Goal: Task Accomplishment & Management: Manage account settings

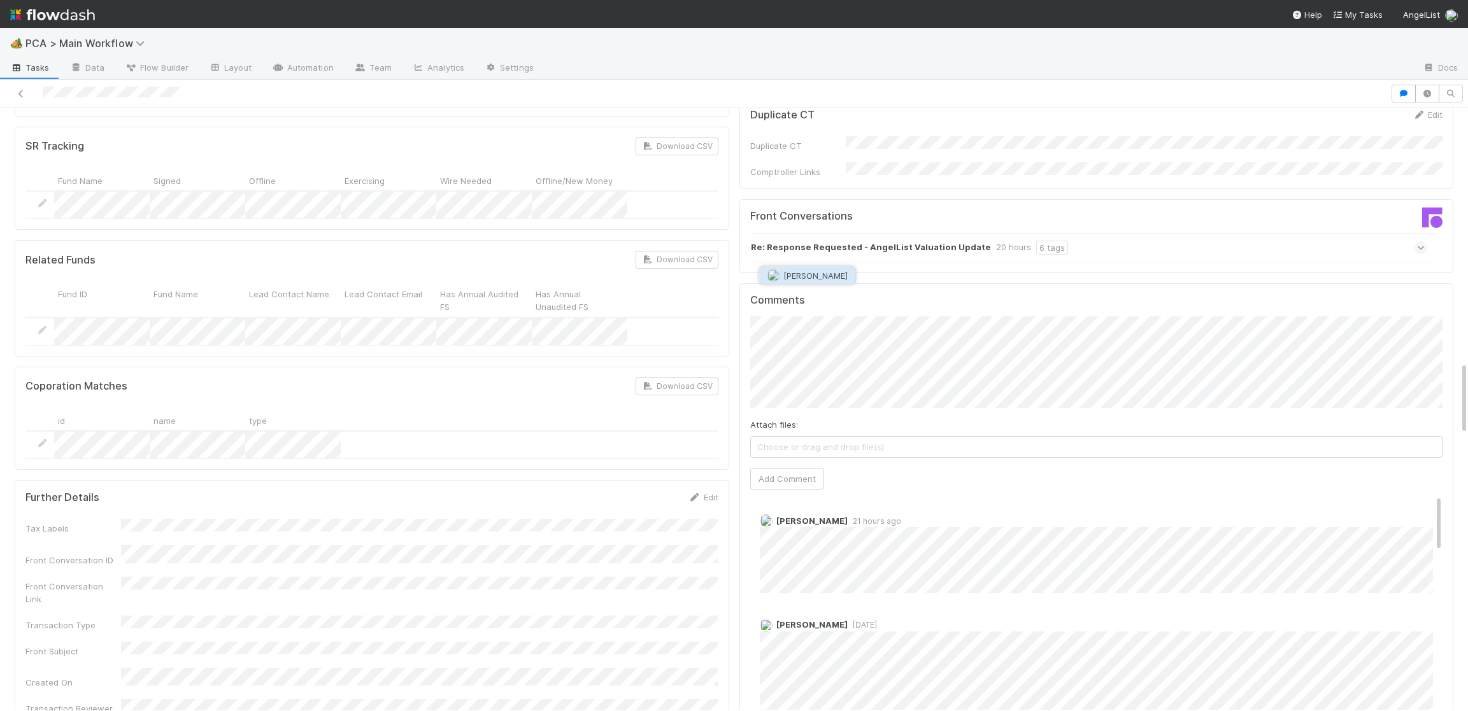
click at [827, 276] on span "Janice Garcia" at bounding box center [815, 276] width 64 height 10
click at [800, 468] on button "Add Comment" at bounding box center [787, 479] width 74 height 22
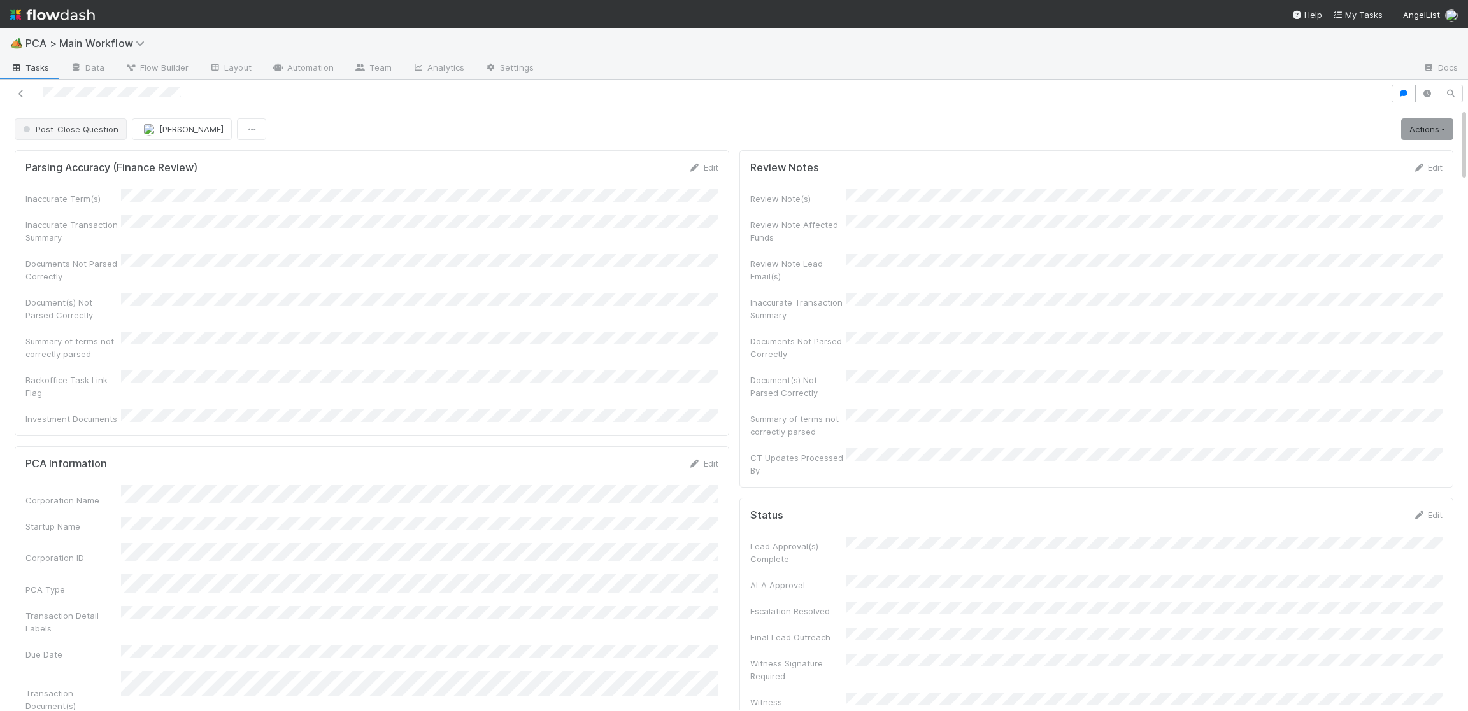
drag, startPoint x: 60, startPoint y: 110, endPoint x: 56, endPoint y: 123, distance: 14.1
click at [56, 124] on span "Post-Close Question" at bounding box center [69, 129] width 98 height 10
click at [50, 159] on span "Finance - [MEDICAL_DATA]" at bounding box center [79, 162] width 122 height 10
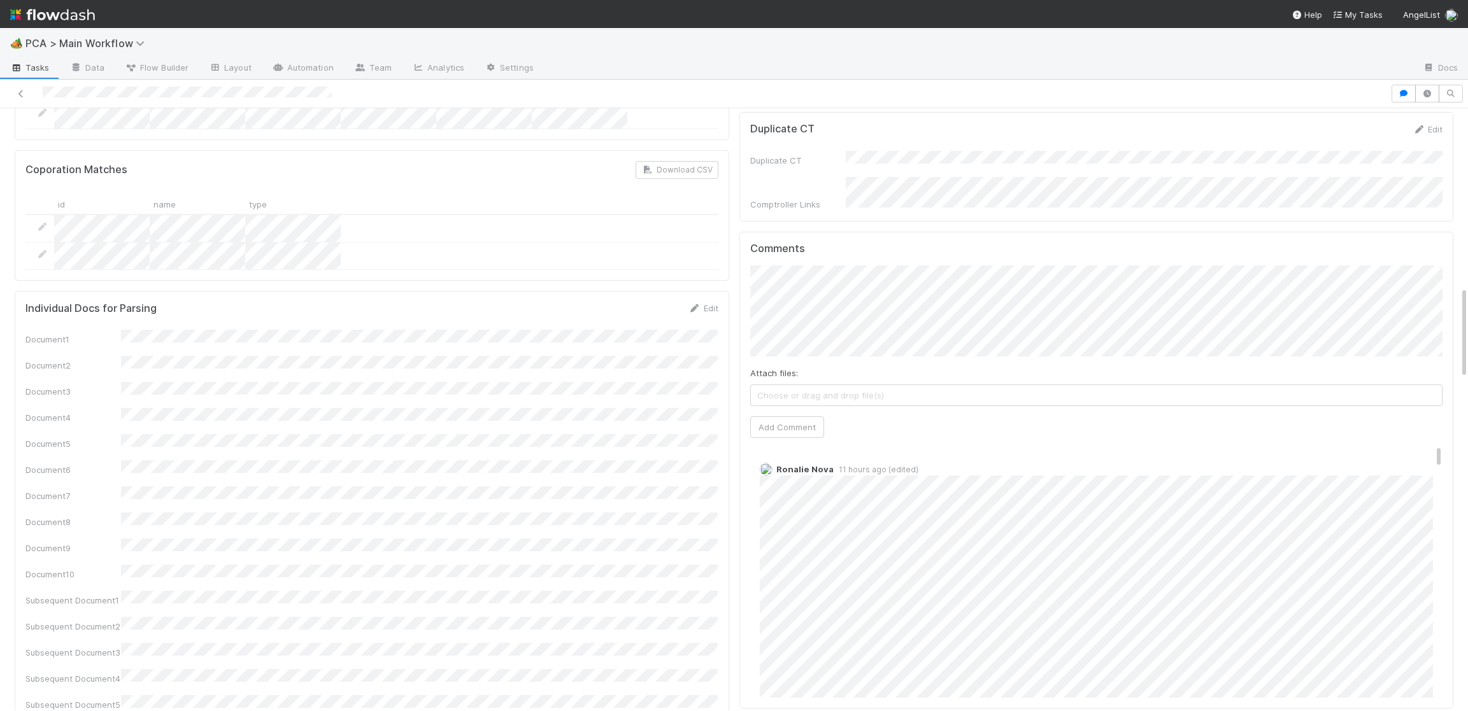
scroll to position [42, 0]
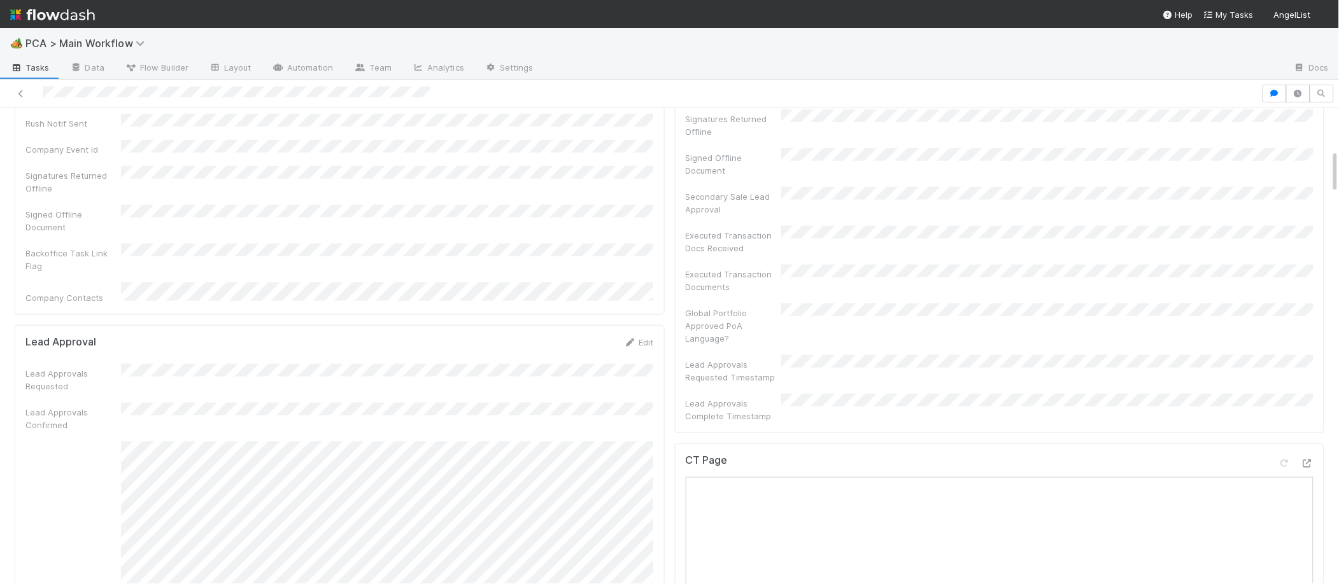
scroll to position [457, 0]
drag, startPoint x: 625, startPoint y: 270, endPoint x: 606, endPoint y: 274, distance: 19.6
click at [625, 325] on icon at bounding box center [630, 329] width 13 height 8
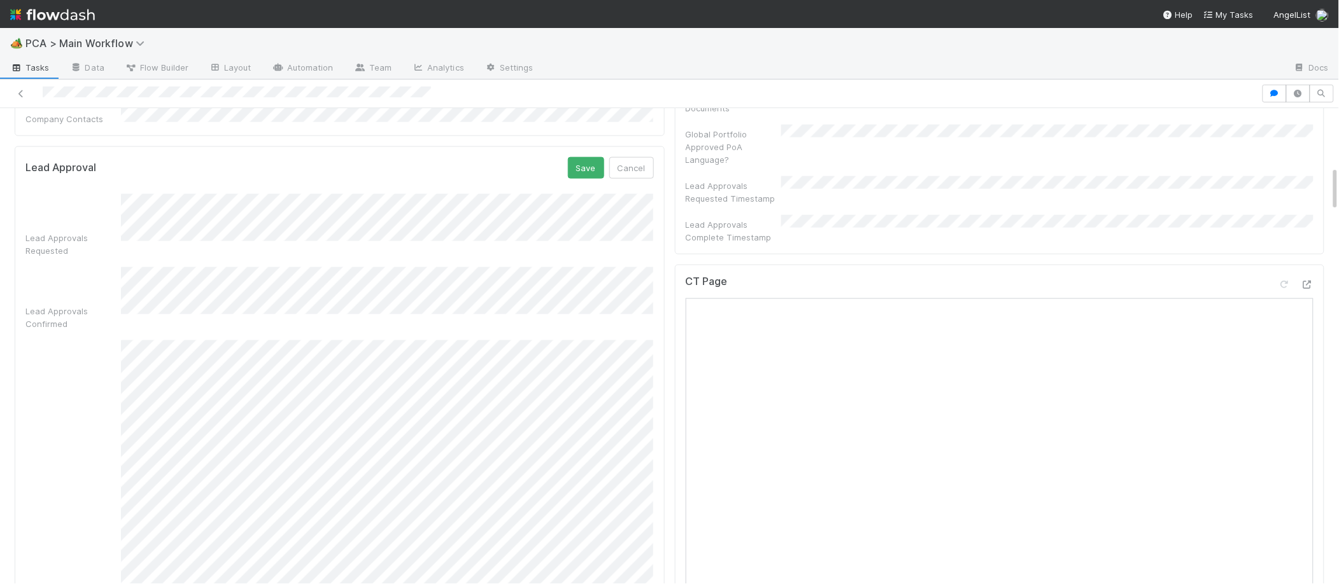
scroll to position [607, 0]
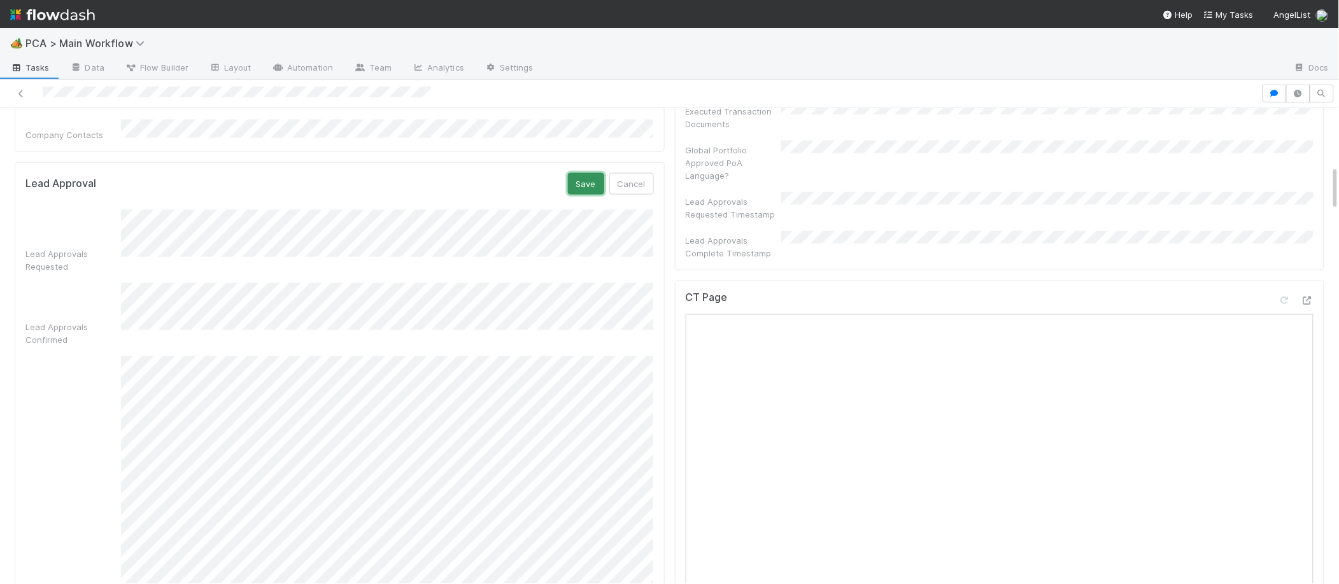
click at [592, 173] on button "Save" at bounding box center [586, 184] width 36 height 22
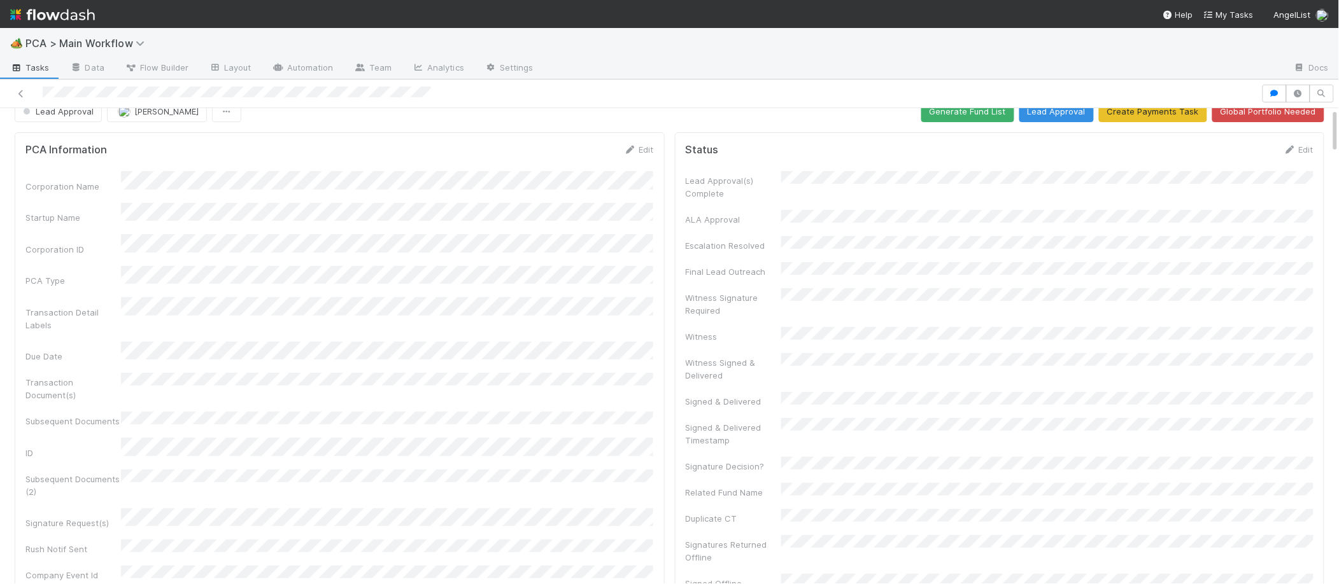
scroll to position [0, 0]
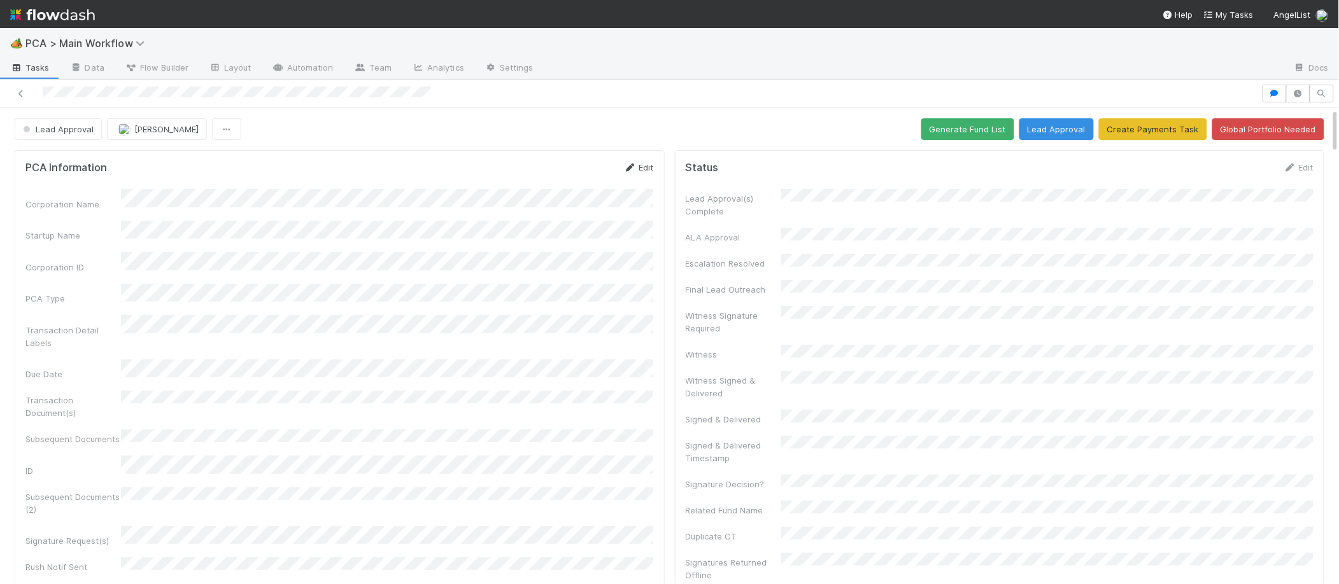
click at [629, 171] on icon at bounding box center [630, 168] width 13 height 8
drag, startPoint x: 114, startPoint y: 336, endPoint x: 155, endPoint y: 353, distance: 45.1
click at [116, 351] on div "Transaction Detail Labels" at bounding box center [73, 363] width 96 height 25
click at [161, 365] on div "Corporation Name Startup Name Corporation ID PCA Type Transaction Detail Labels…" at bounding box center [339, 537] width 628 height 679
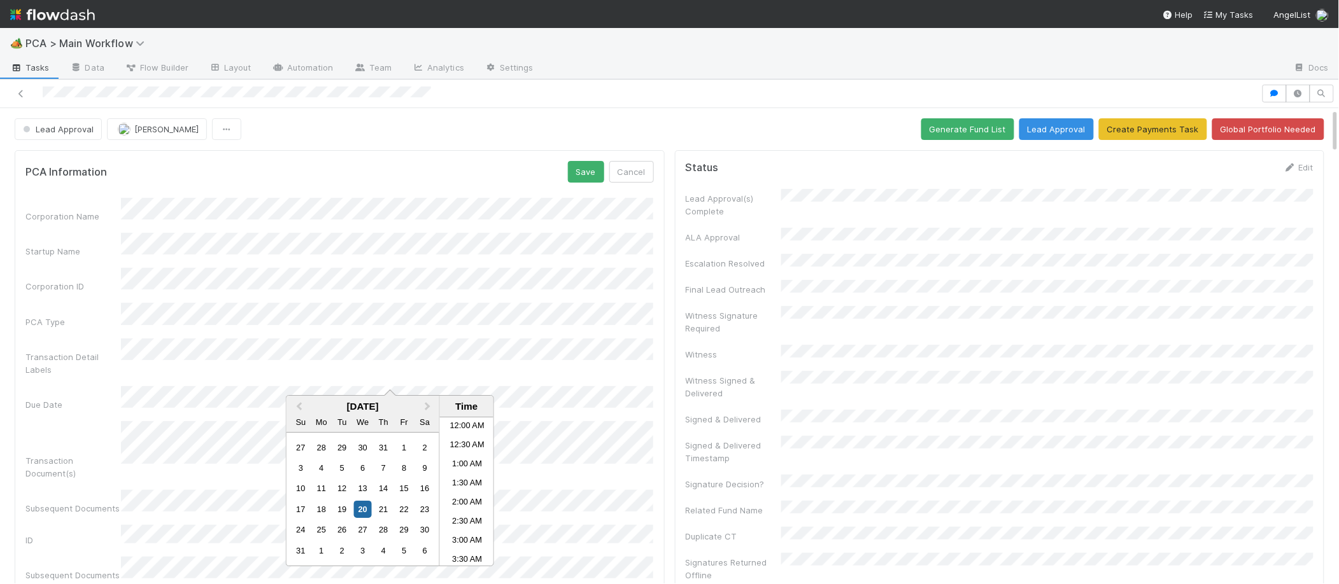
scroll to position [374, 0]
click at [379, 509] on div "21" at bounding box center [383, 509] width 17 height 17
click at [472, 503] on li "10:00 PM" at bounding box center [467, 499] width 54 height 19
drag, startPoint x: 360, startPoint y: 512, endPoint x: 414, endPoint y: 509, distance: 53.6
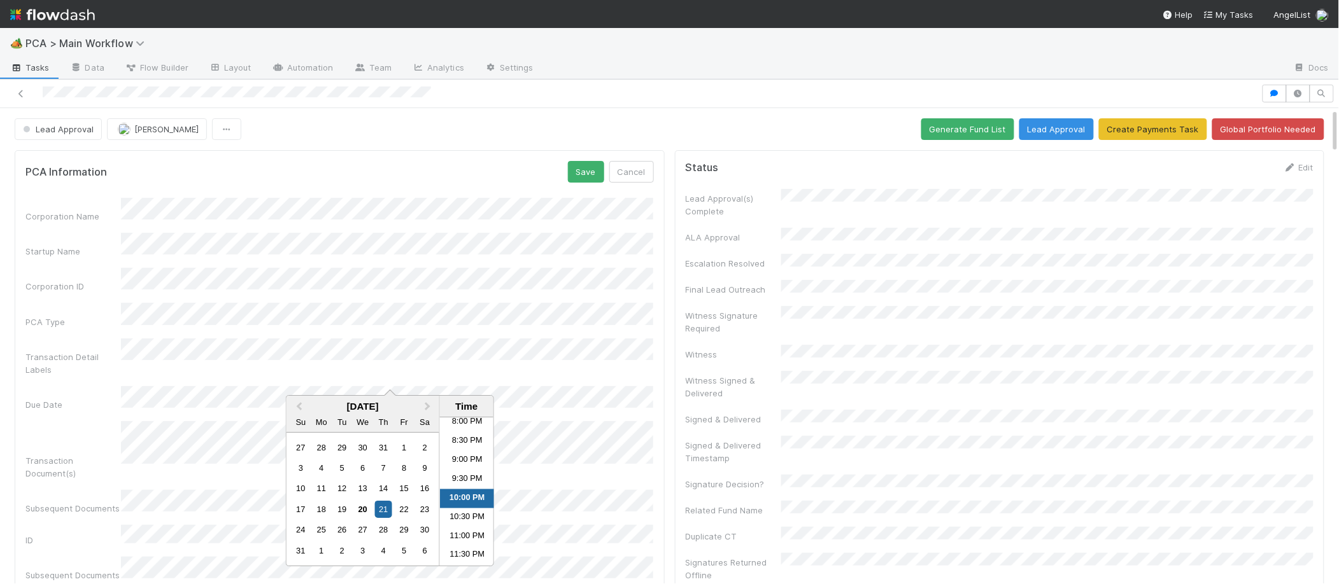
click at [360, 512] on div "20" at bounding box center [362, 509] width 17 height 17
click at [580, 173] on button "Save" at bounding box center [586, 172] width 36 height 22
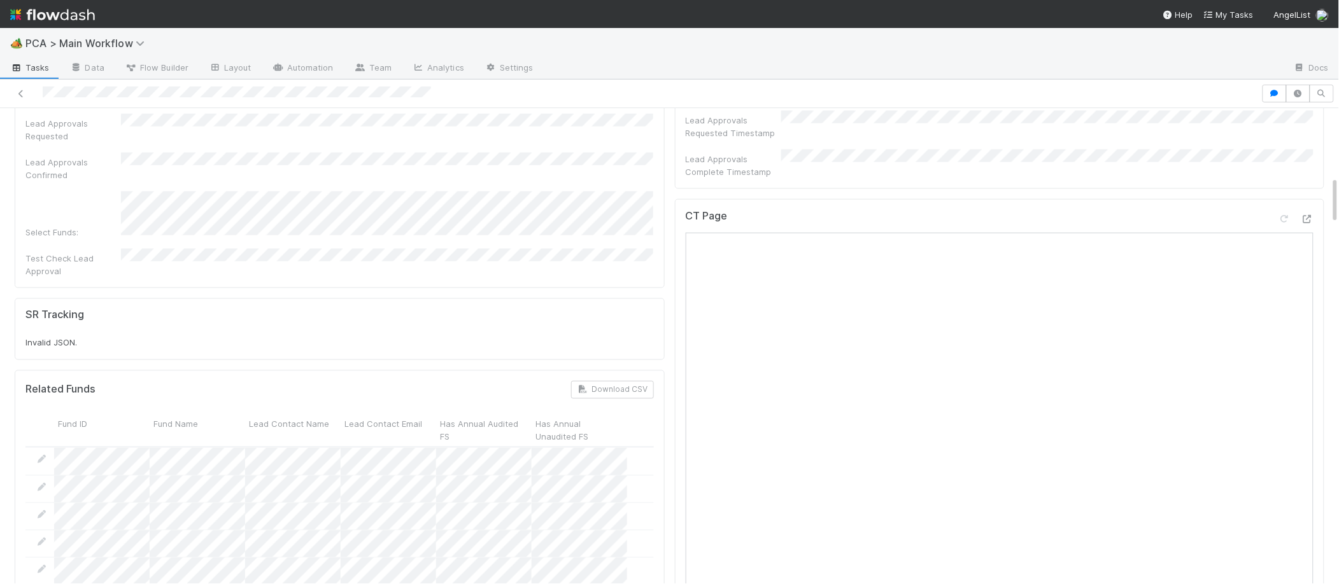
scroll to position [0, 0]
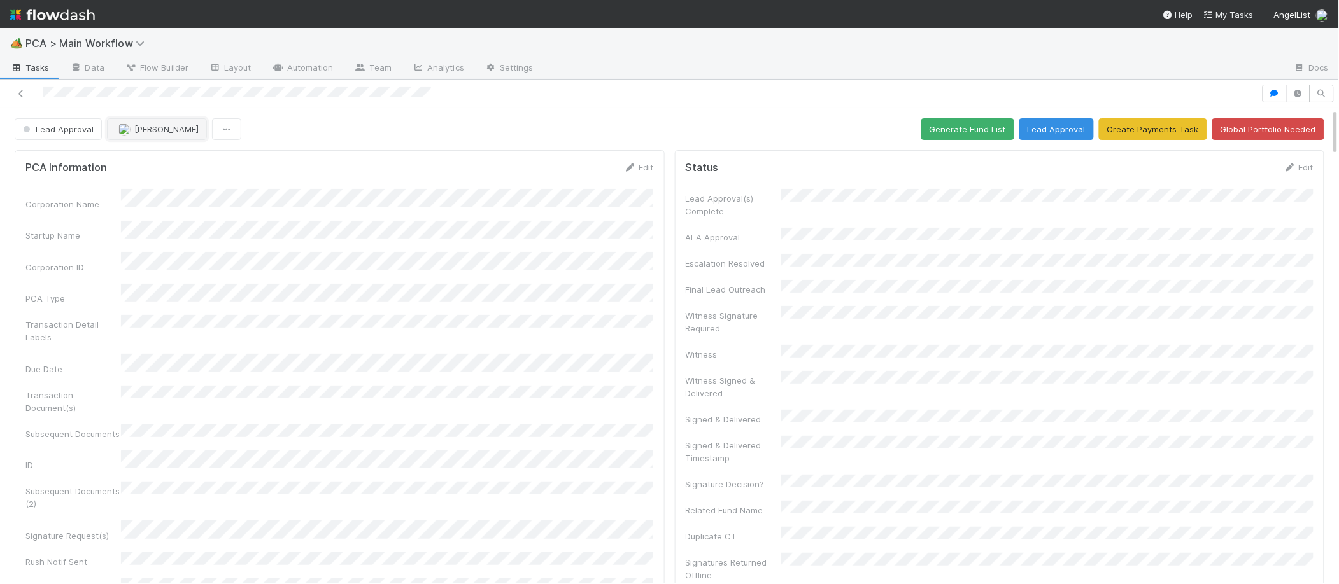
click at [163, 131] on span "Zachary Conley" at bounding box center [166, 129] width 64 height 10
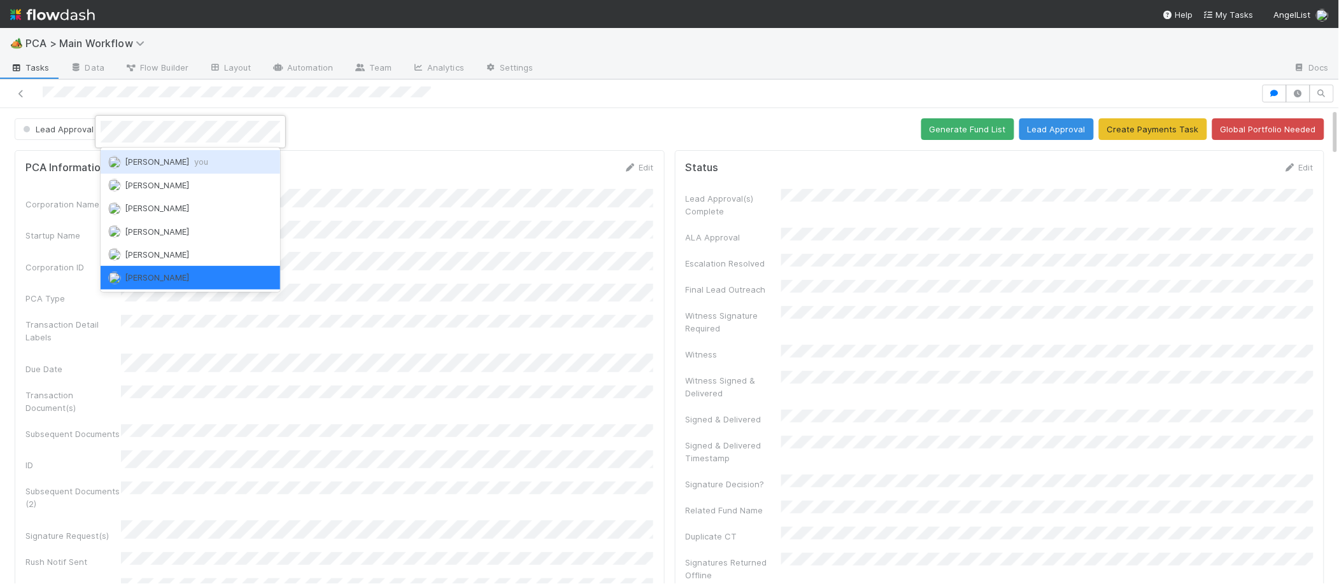
click at [167, 154] on div "Charlie Bell you" at bounding box center [191, 161] width 180 height 23
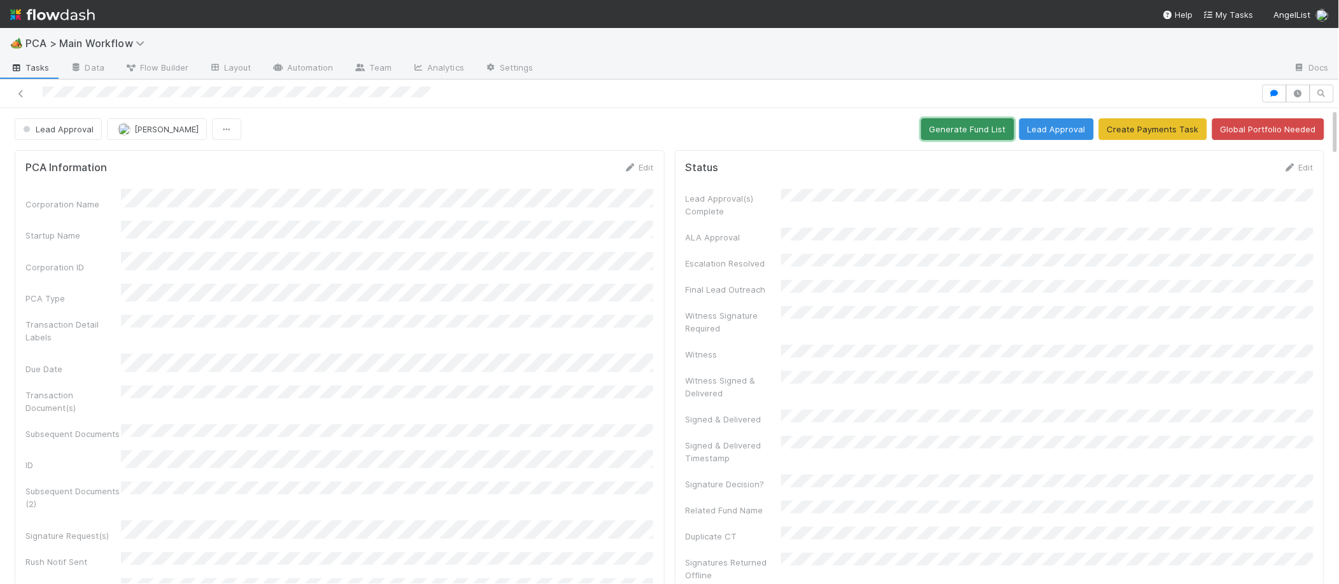
click at [973, 125] on button "Generate Fund List" at bounding box center [967, 129] width 93 height 22
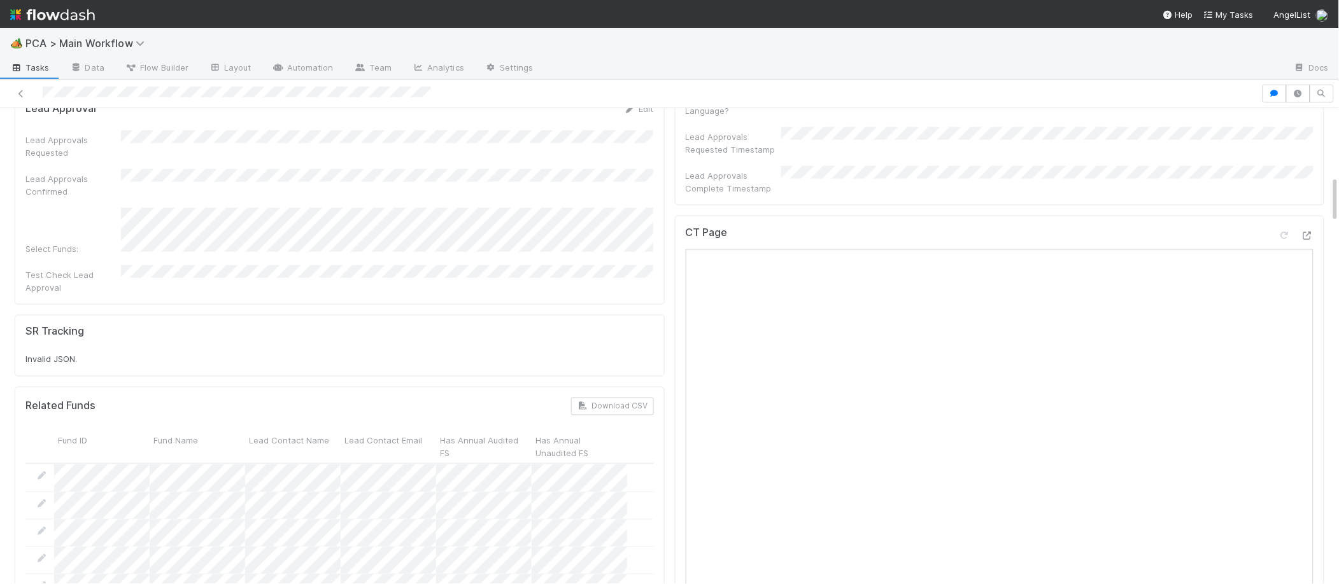
scroll to position [504, 0]
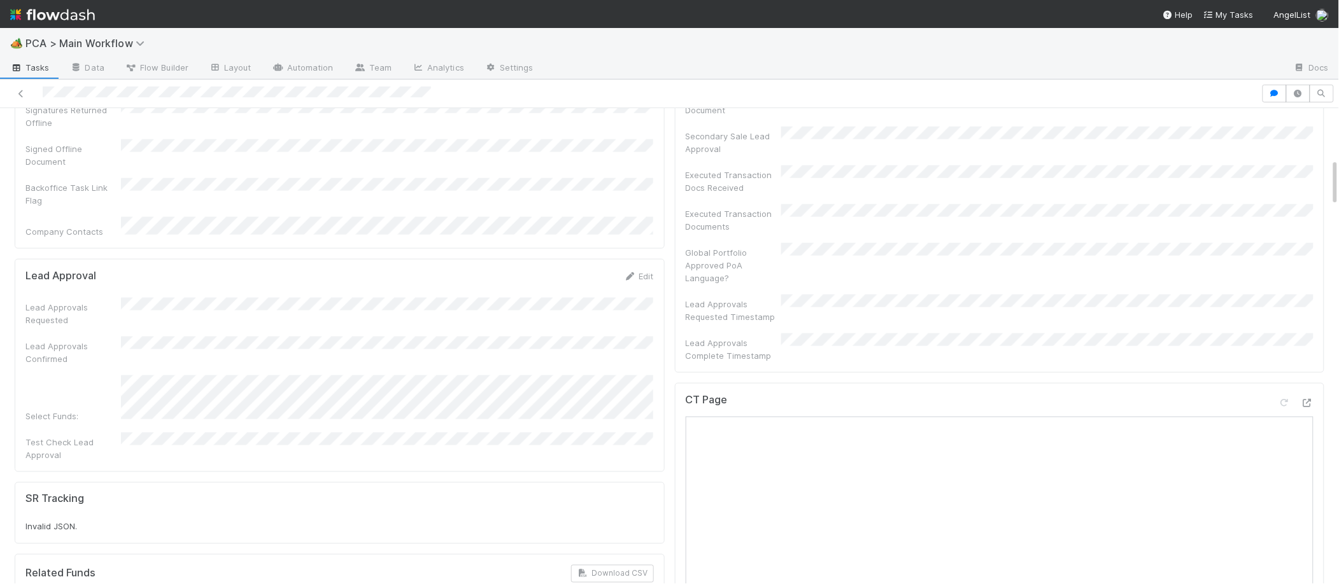
copy div
click at [115, 376] on div "Select Funds:" at bounding box center [339, 399] width 628 height 46
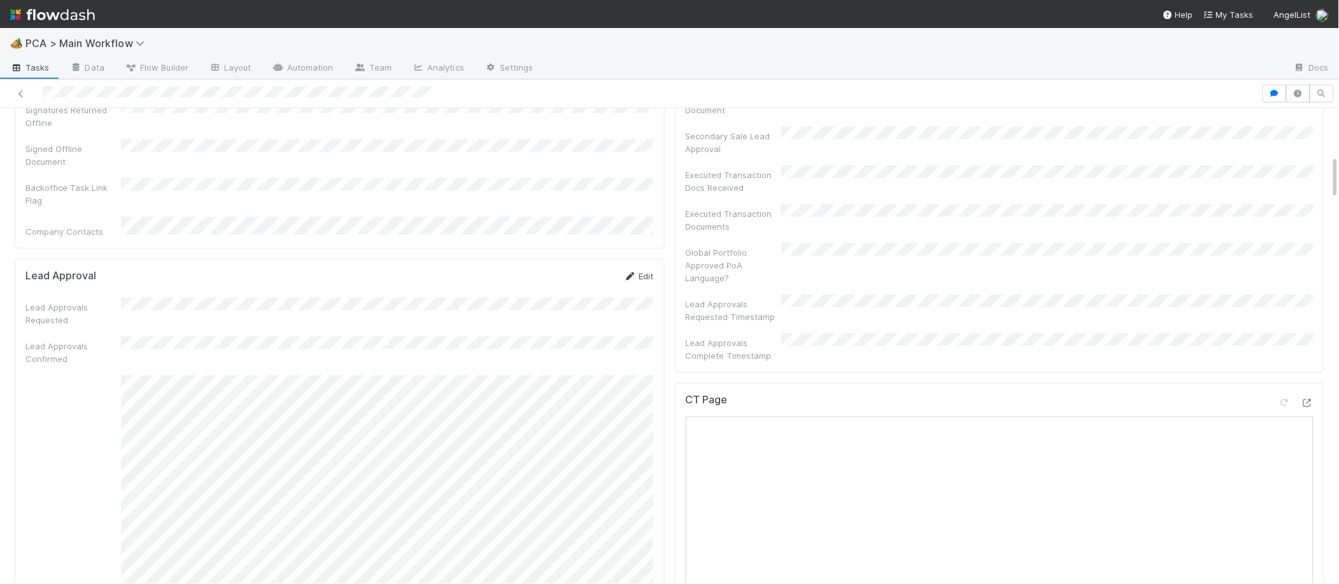
drag, startPoint x: 628, startPoint y: 228, endPoint x: 630, endPoint y: 222, distance: 6.9
click at [628, 270] on div "Edit" at bounding box center [639, 276] width 30 height 13
drag, startPoint x: 630, startPoint y: 222, endPoint x: 519, endPoint y: 247, distance: 114.3
click at [630, 272] on icon at bounding box center [630, 276] width 13 height 8
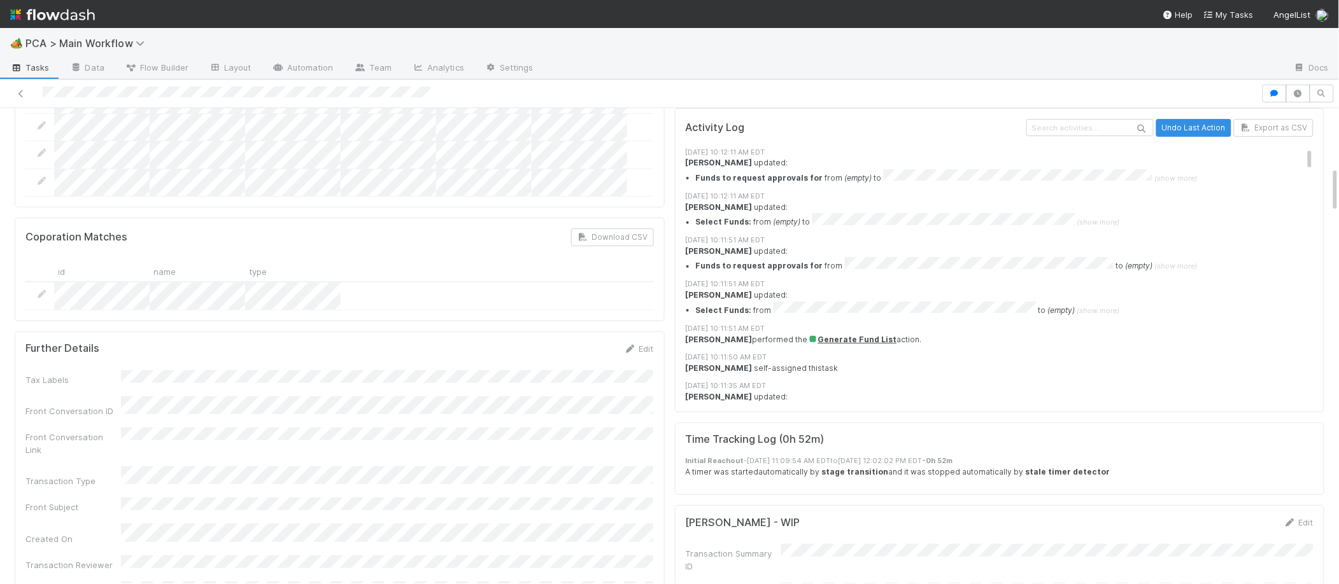
click at [774, 584] on html "🏕️ PCA > Main Workflow Tasks Data Flow Builder Layout Automation Team Analytics…" at bounding box center [669, 292] width 1339 height 584
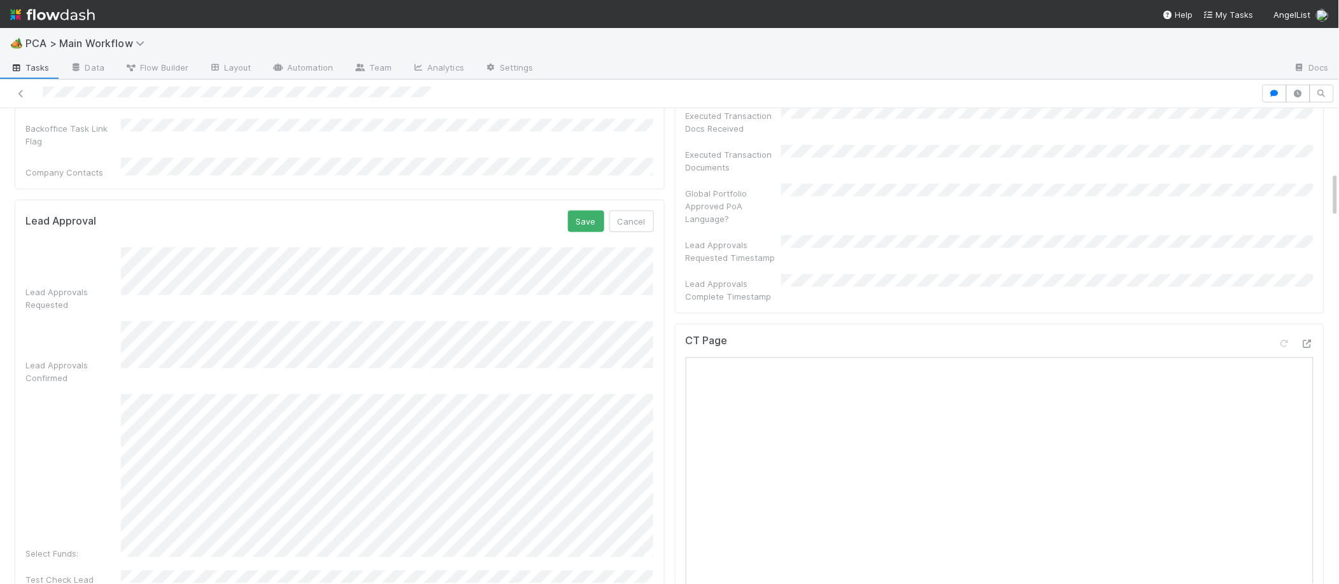
scroll to position [562, 0]
click at [590, 213] on button "Save" at bounding box center [586, 224] width 36 height 22
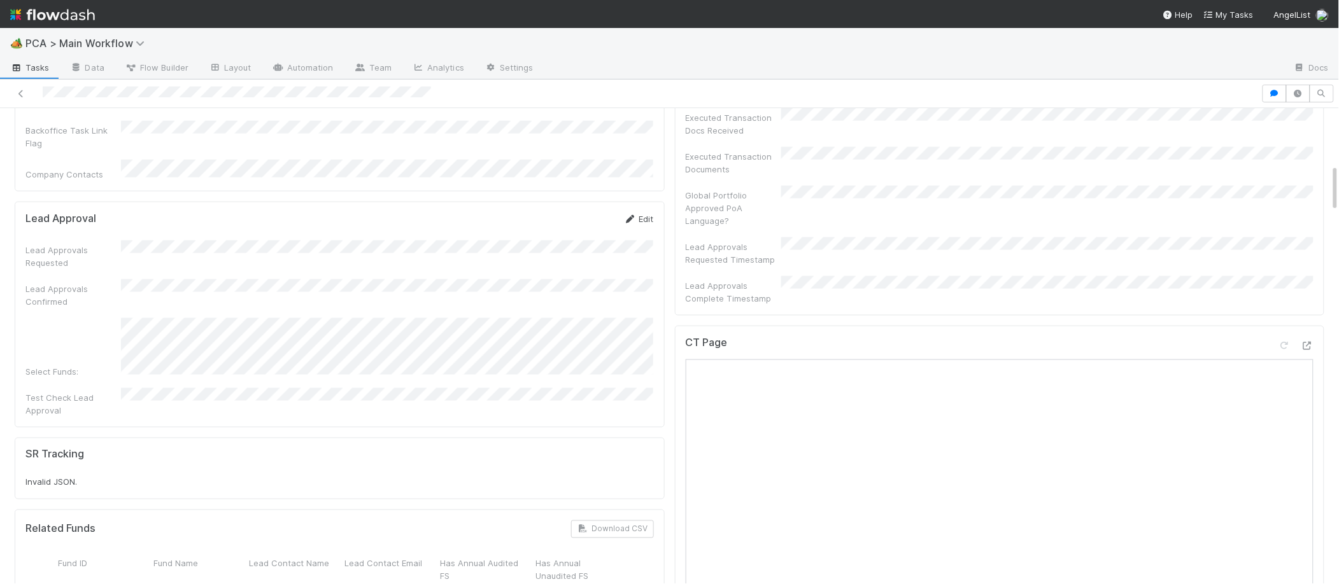
click at [625, 215] on icon at bounding box center [630, 219] width 13 height 8
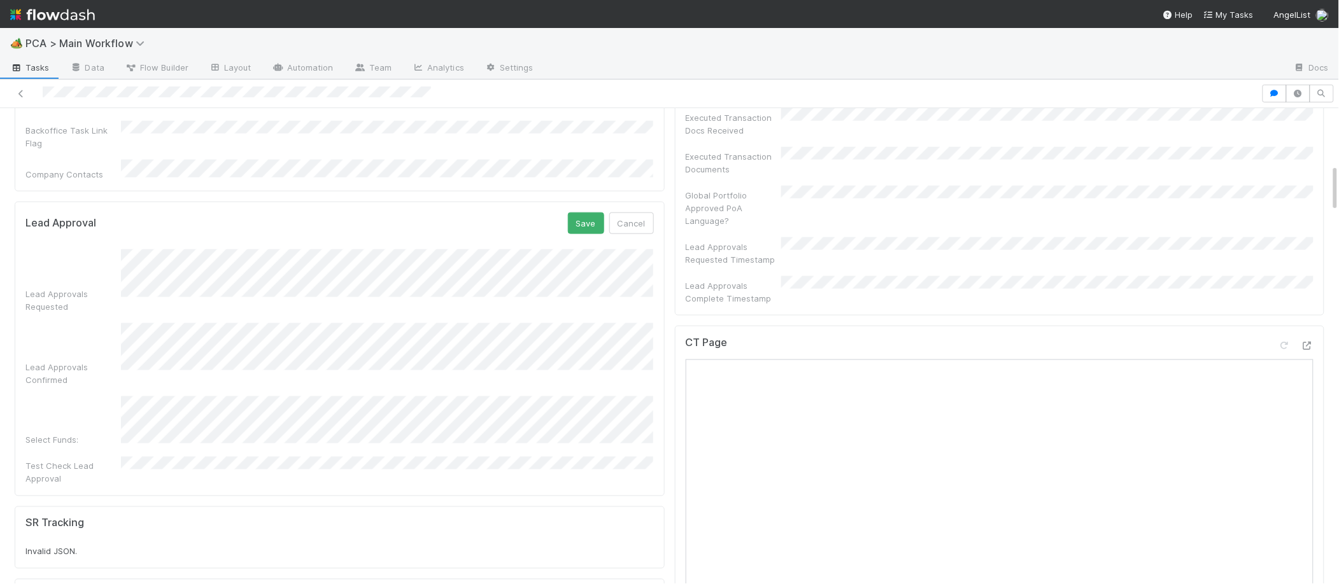
click at [97, 397] on div "Select Funds:" at bounding box center [339, 422] width 628 height 50
click at [576, 213] on button "Save" at bounding box center [586, 224] width 36 height 22
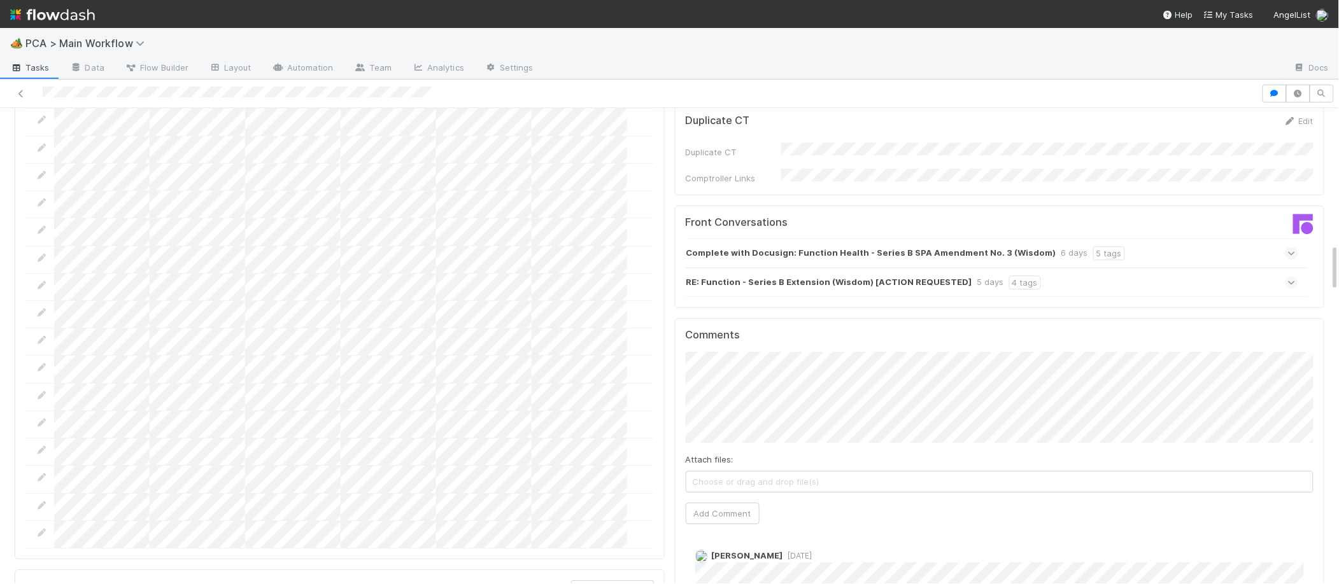
scroll to position [1354, 0]
drag, startPoint x: 726, startPoint y: 440, endPoint x: 741, endPoint y: 444, distance: 15.3
click at [741, 445] on div "Attach files: Choose or drag and drop file(s) Add Comment" at bounding box center [1000, 441] width 628 height 173
click at [741, 506] on button "Add Comment" at bounding box center [723, 517] width 74 height 22
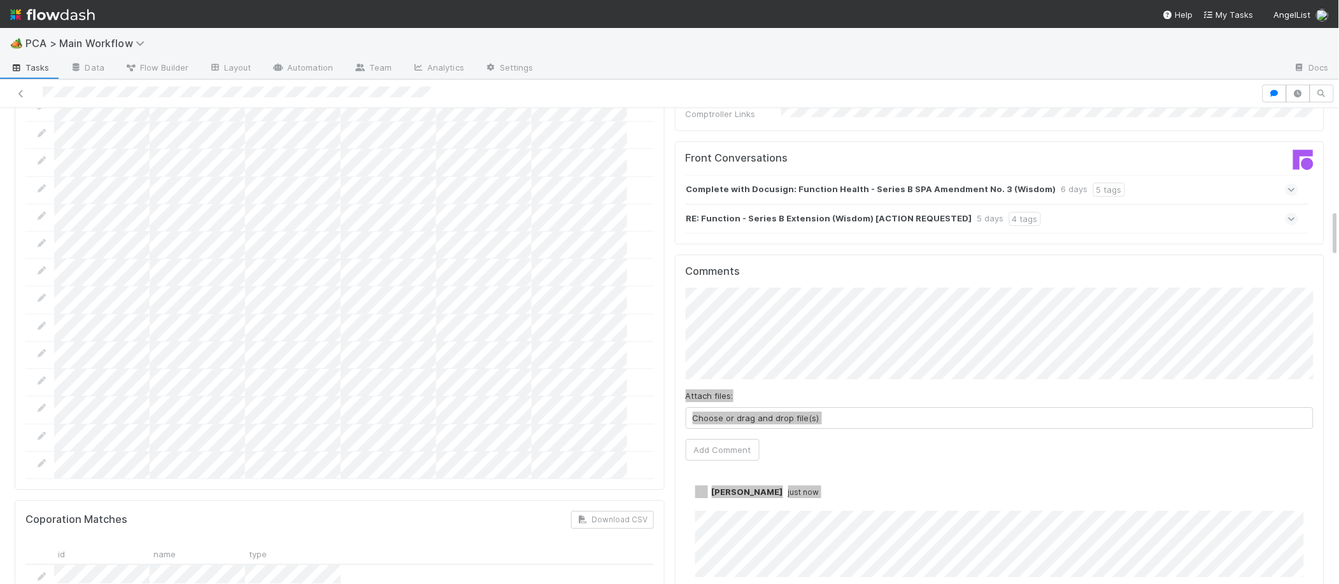
scroll to position [0, 0]
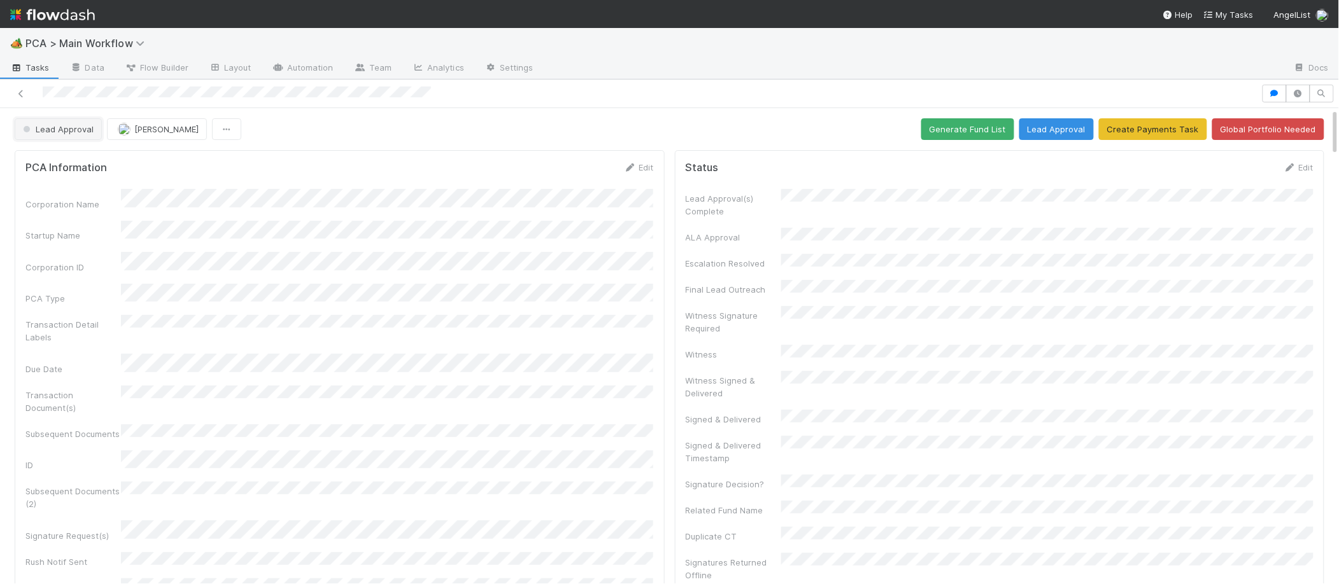
click at [62, 132] on span "Lead Approval" at bounding box center [56, 129] width 73 height 10
drag, startPoint x: 81, startPoint y: 183, endPoint x: 81, endPoint y: 108, distance: 75.1
click at [81, 183] on span "Record Transaction" at bounding box center [65, 185] width 94 height 10
click at [70, 17] on img at bounding box center [52, 15] width 85 height 22
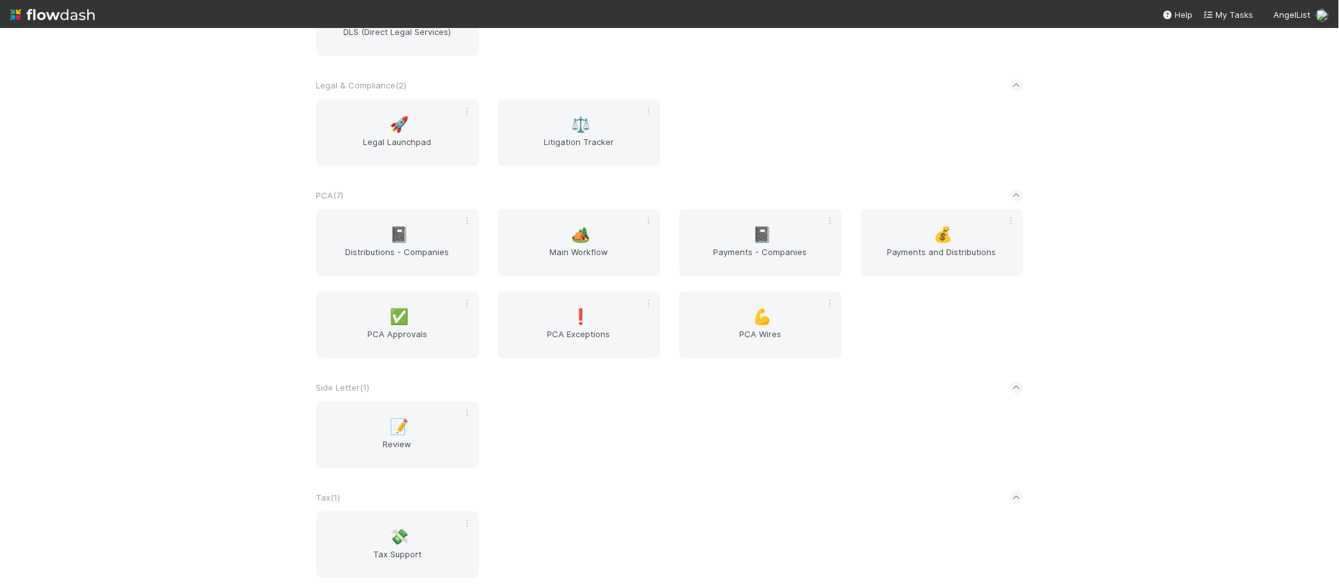
scroll to position [2146, 0]
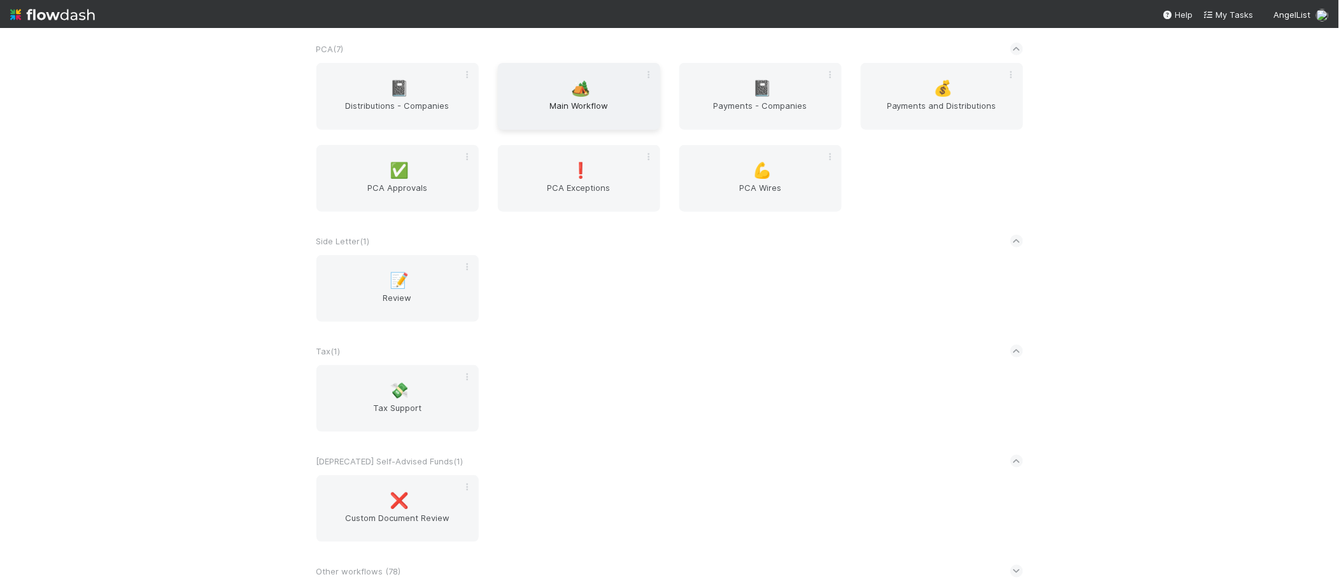
click at [585, 99] on span "Main Workflow" at bounding box center [579, 111] width 152 height 25
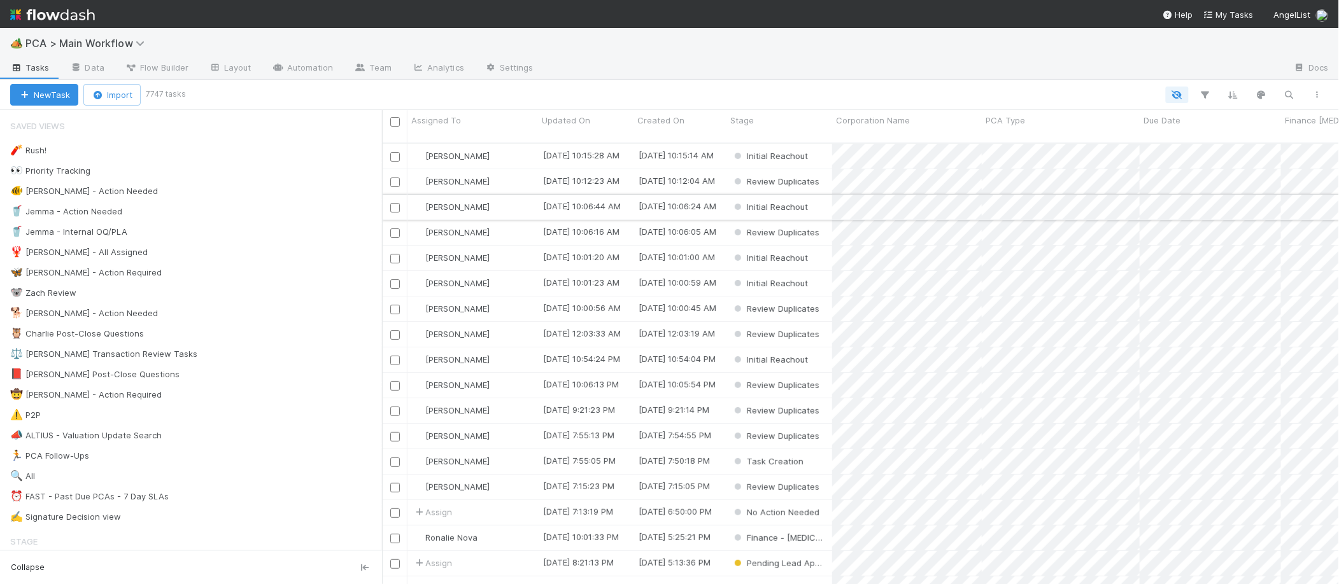
scroll to position [451, 957]
click at [211, 313] on div "🐕 Charlie - Action Needed 9" at bounding box center [196, 314] width 372 height 16
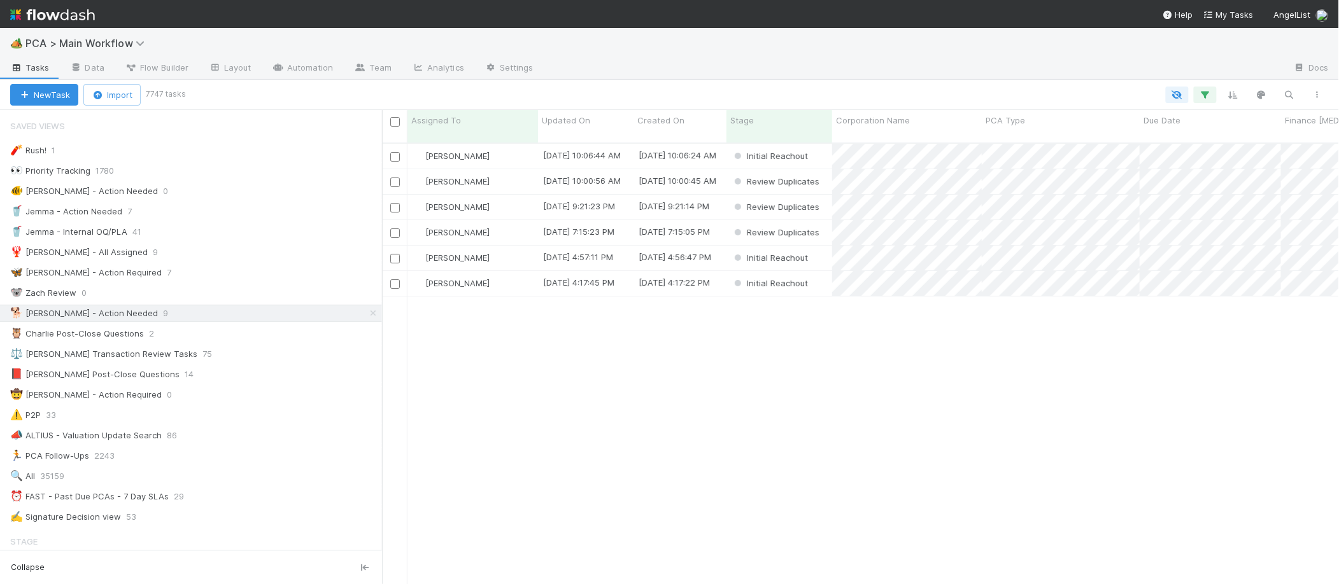
scroll to position [451, 957]
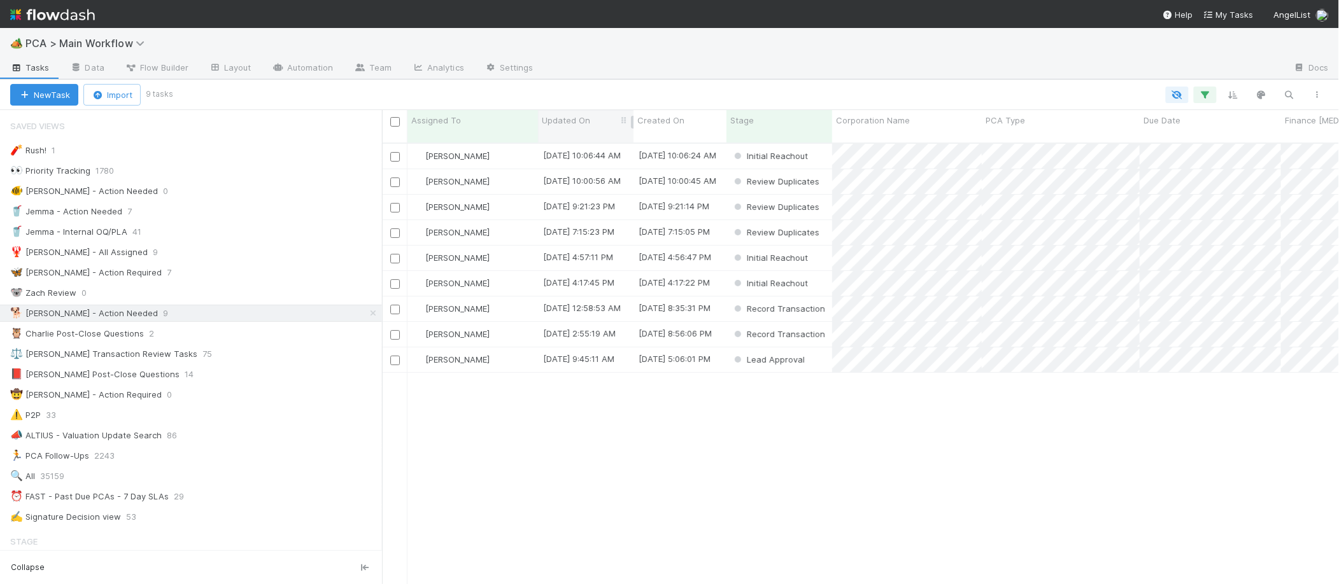
click at [577, 122] on span "Updated On" at bounding box center [566, 120] width 48 height 13
click at [599, 138] on div "Sort Oldest → Newest" at bounding box center [614, 144] width 145 height 19
click at [315, 72] on link "Automation" at bounding box center [303, 69] width 82 height 20
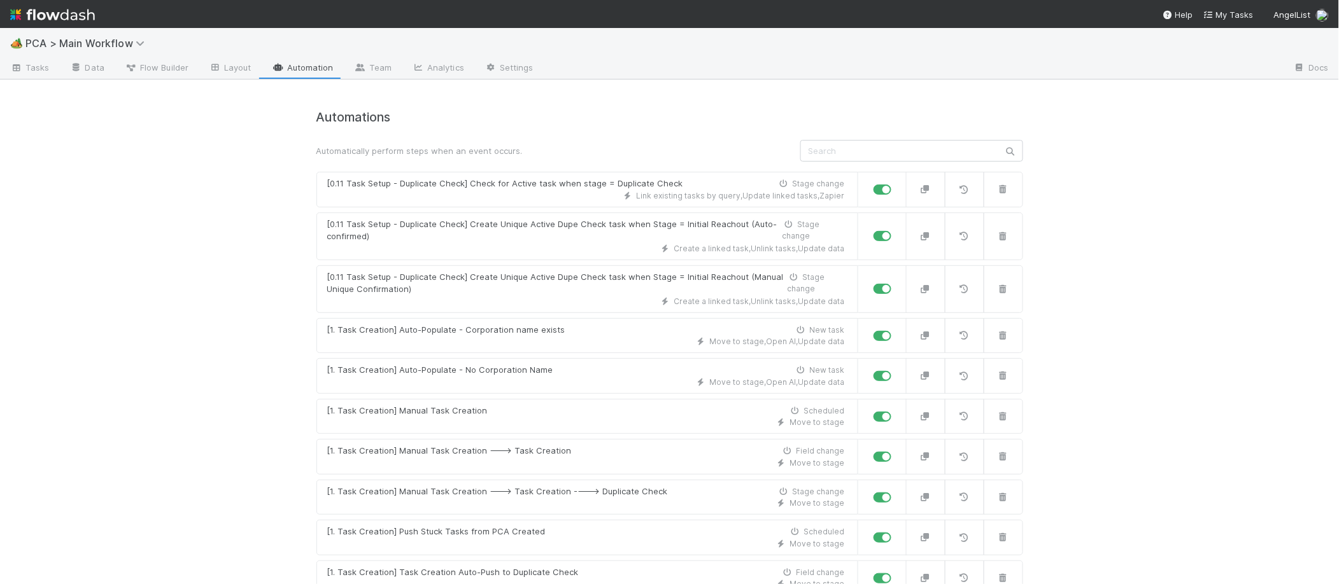
scroll to position [7251, 0]
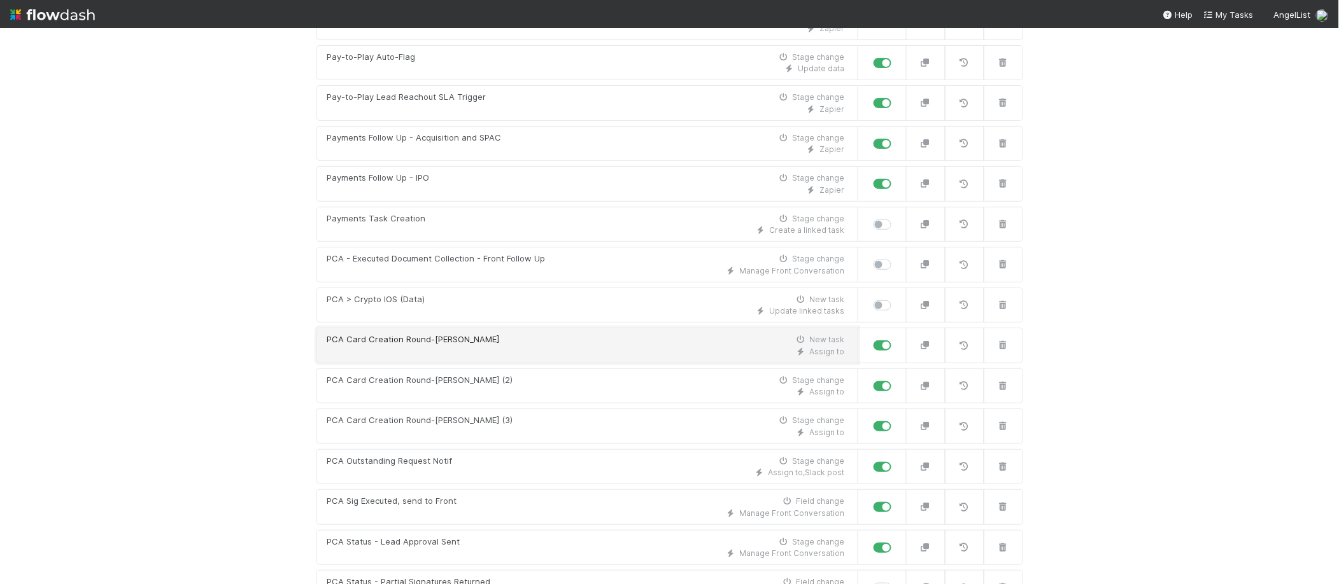
click at [610, 334] on div "PCA Card Creation Round-Robin New task" at bounding box center [586, 340] width 518 height 13
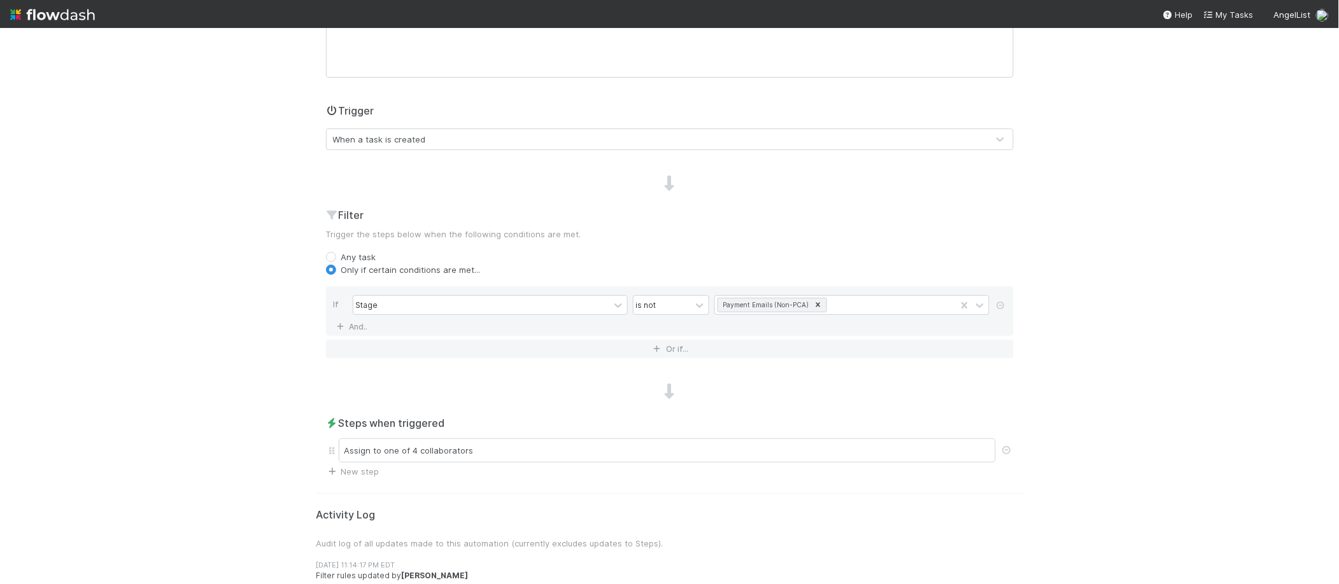
scroll to position [326, 0]
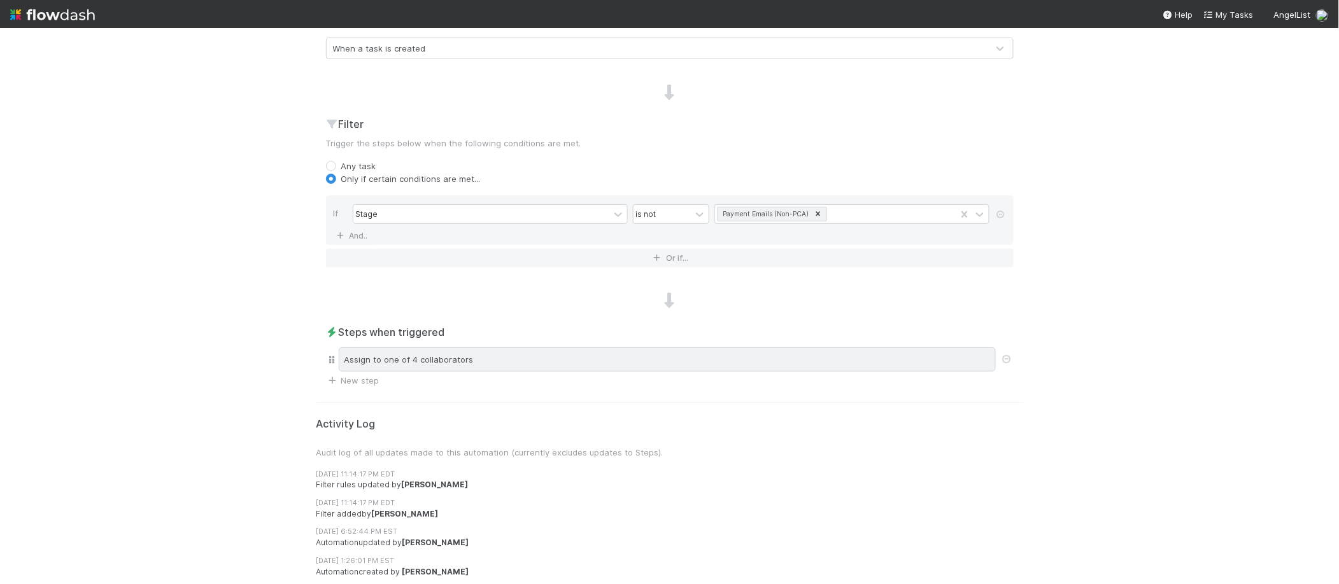
click at [462, 365] on div "Assign to one of 4 collaborators" at bounding box center [667, 360] width 657 height 24
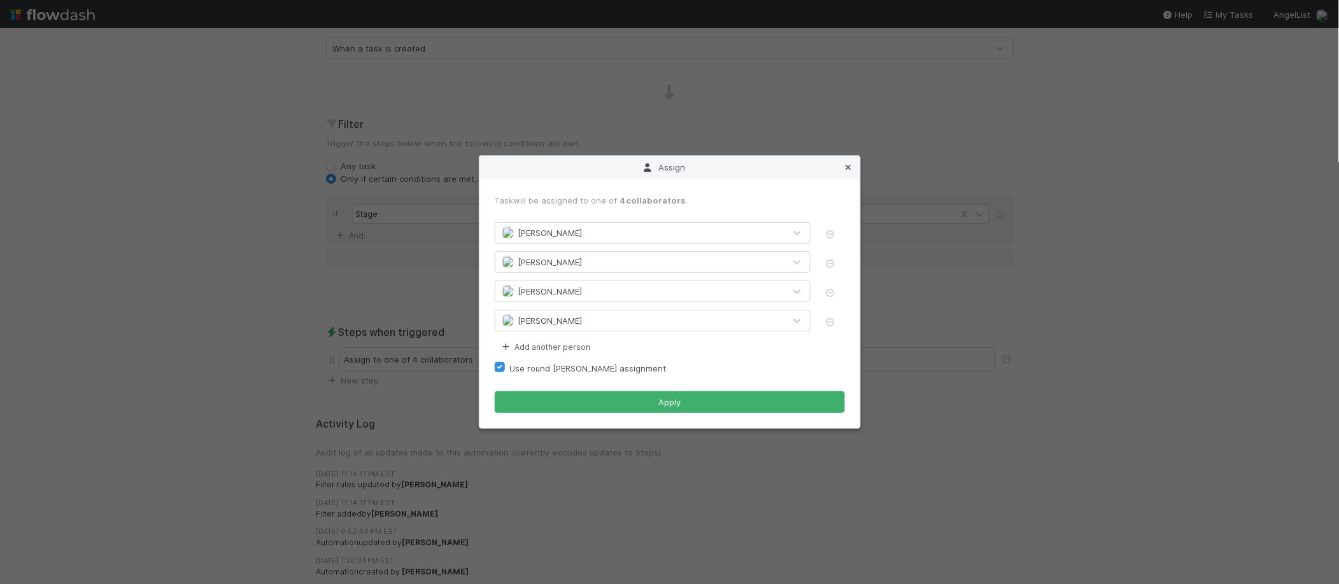
click at [853, 169] on icon at bounding box center [848, 168] width 13 height 8
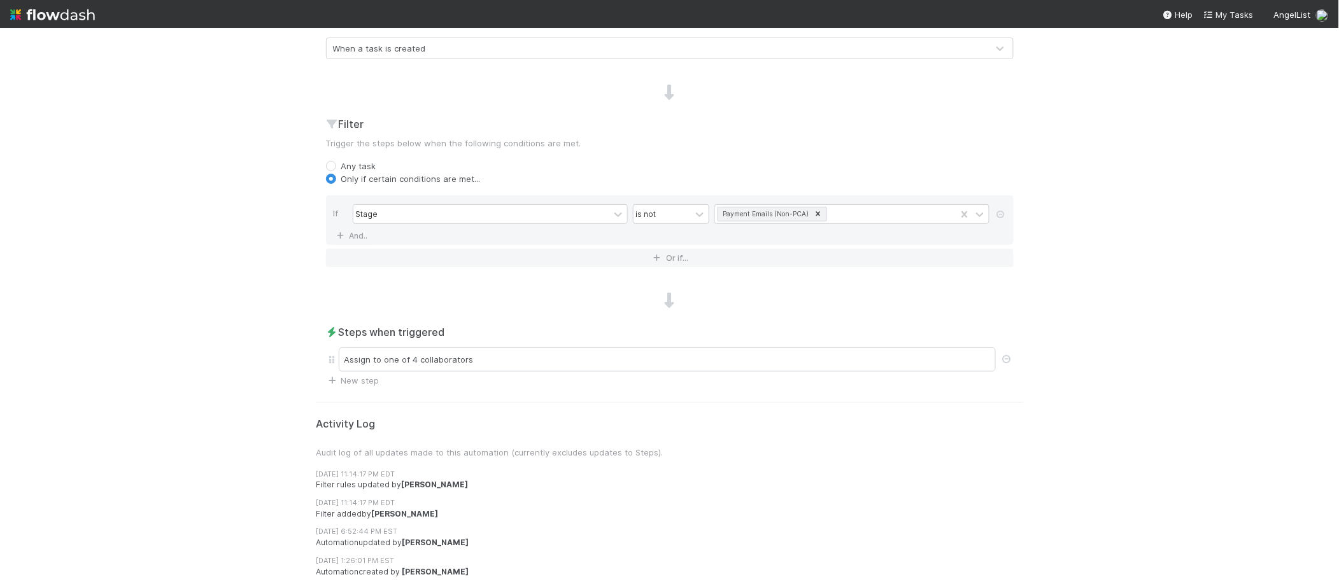
scroll to position [0, 0]
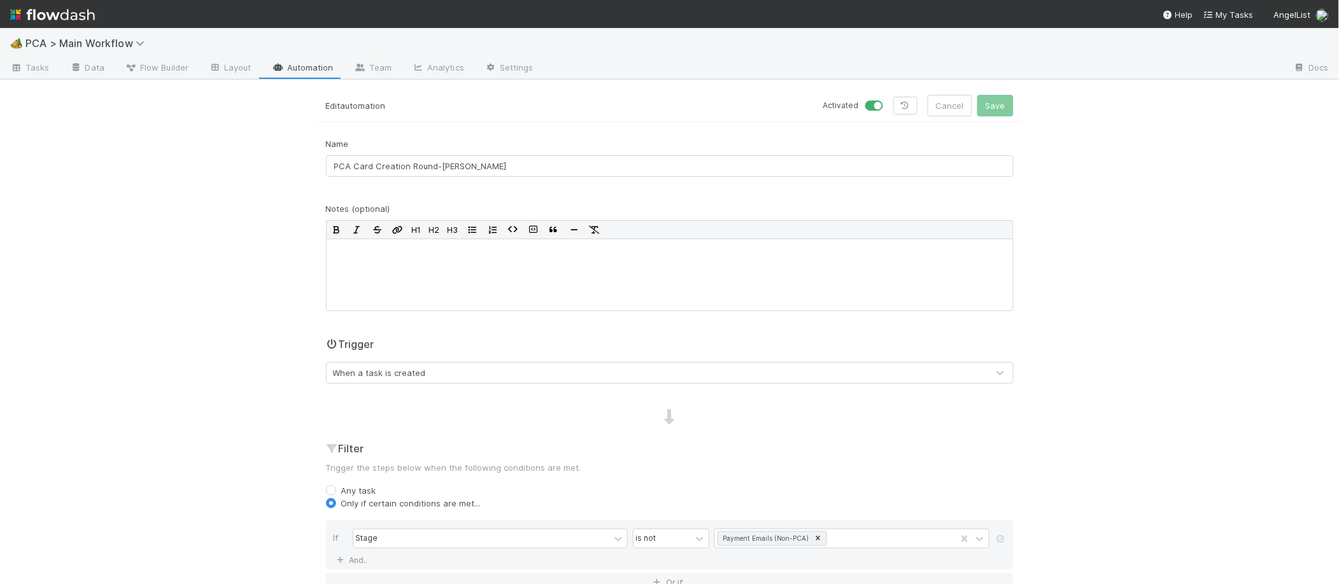
click at [313, 65] on link "Automation" at bounding box center [303, 69] width 82 height 20
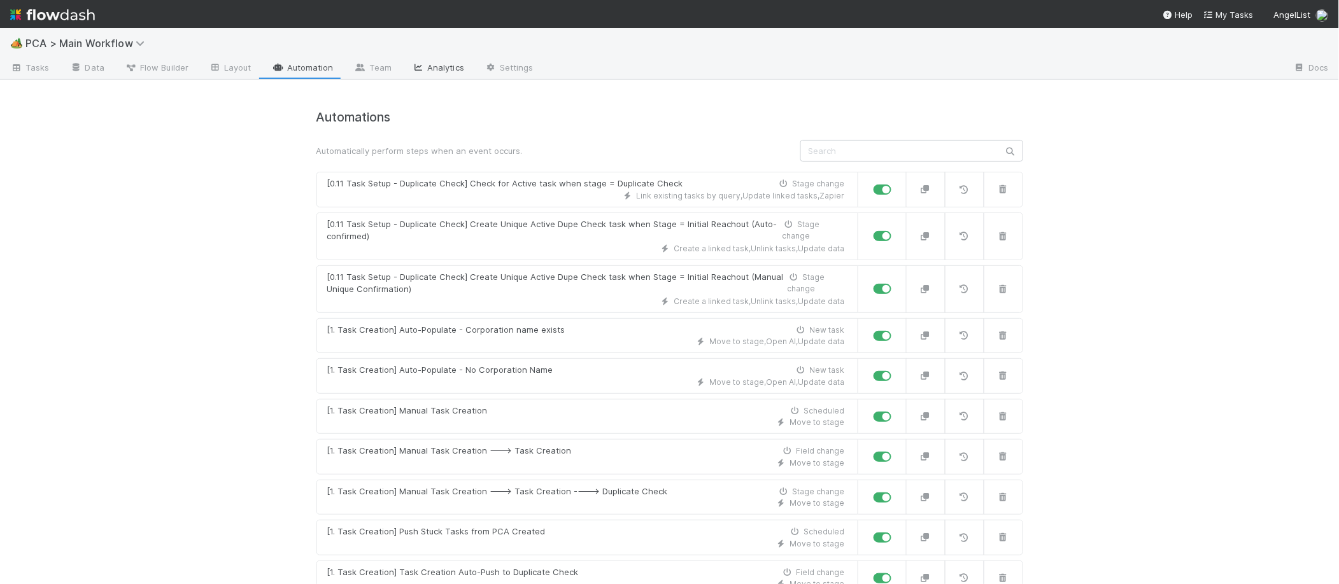
click at [447, 74] on link "Analytics" at bounding box center [438, 69] width 73 height 20
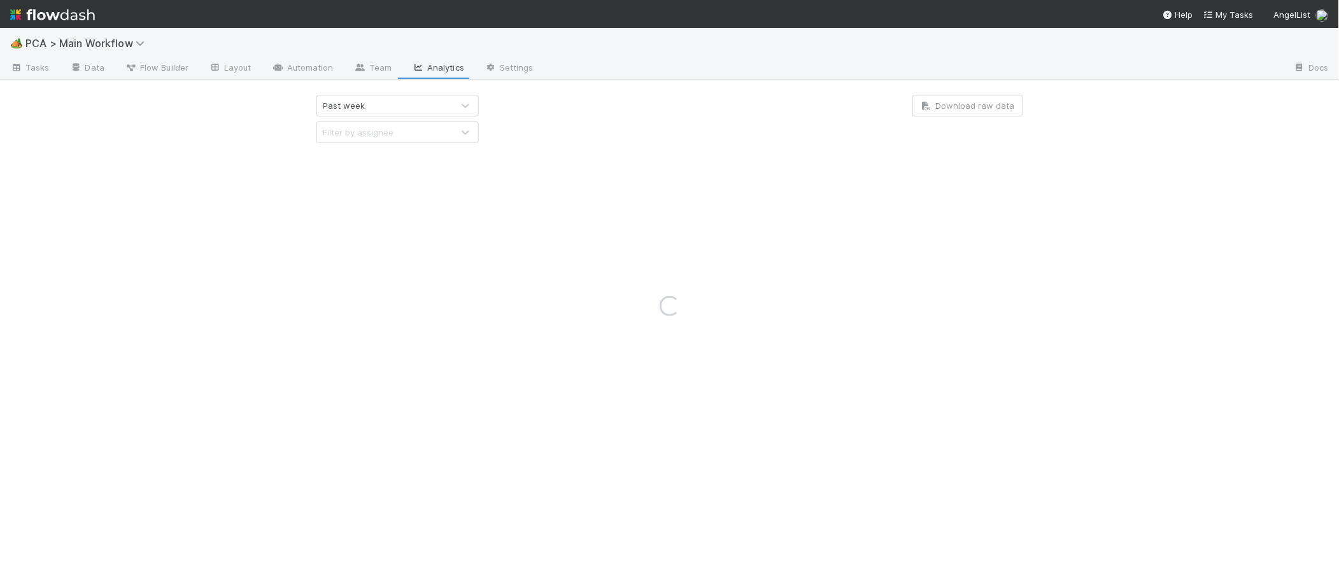
click at [978, 88] on div "Loading..." at bounding box center [669, 306] width 1339 height 556
click at [964, 100] on div "Loading..." at bounding box center [669, 306] width 1339 height 556
click at [429, 97] on div "Loading..." at bounding box center [669, 306] width 1339 height 556
click at [466, 103] on div "Loading..." at bounding box center [669, 306] width 1339 height 556
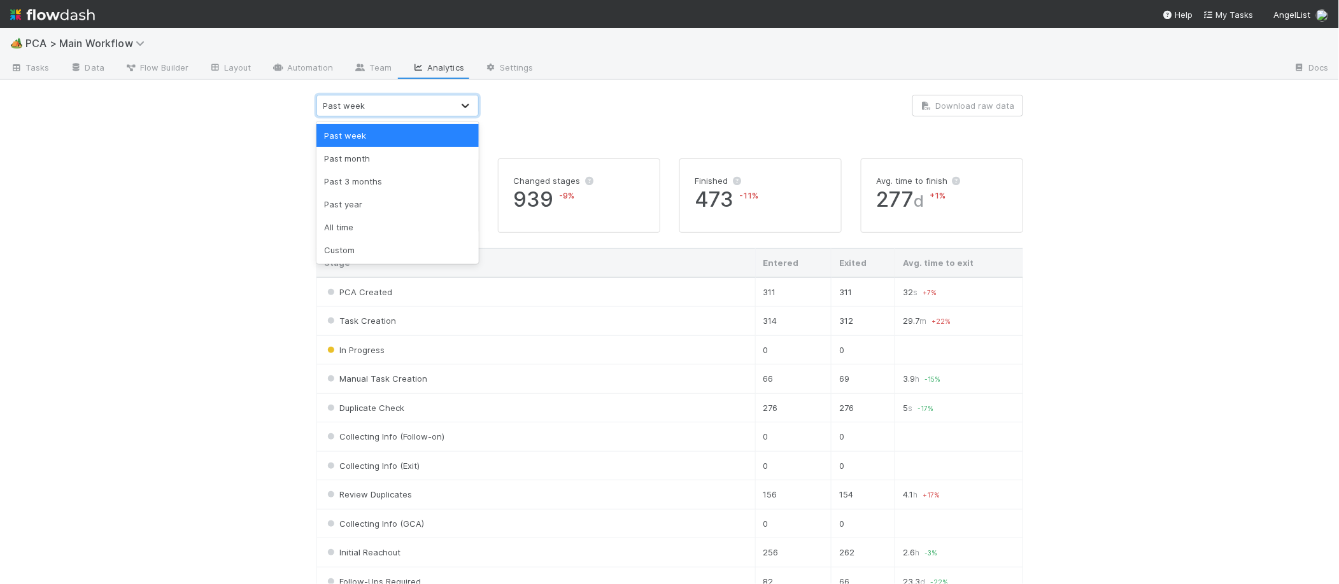
click at [466, 102] on icon at bounding box center [465, 105] width 13 height 13
click at [368, 187] on div "Past 3 months" at bounding box center [397, 181] width 162 height 23
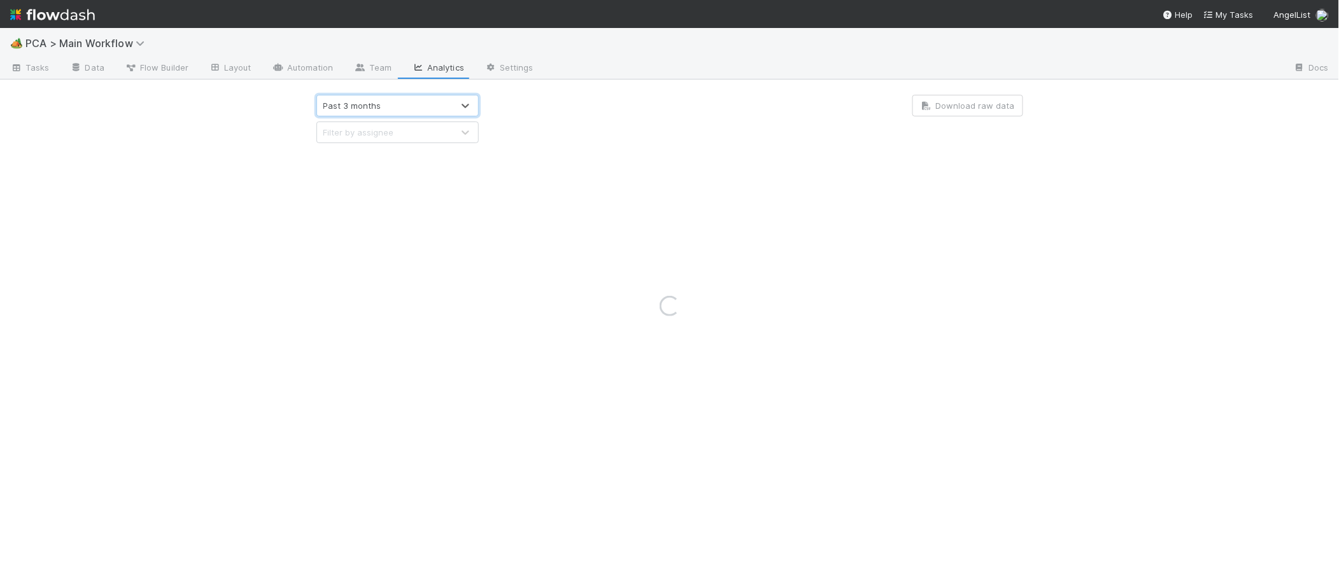
click at [972, 107] on div "Loading..." at bounding box center [669, 306] width 1339 height 556
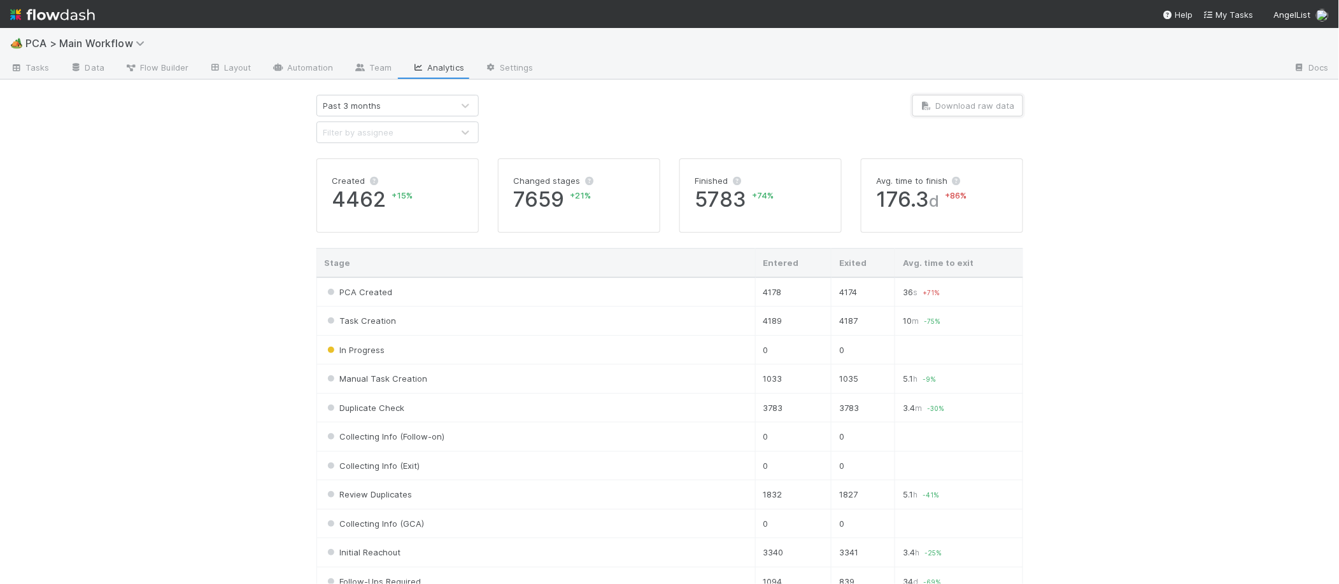
click at [986, 103] on button "Download raw data" at bounding box center [967, 106] width 111 height 22
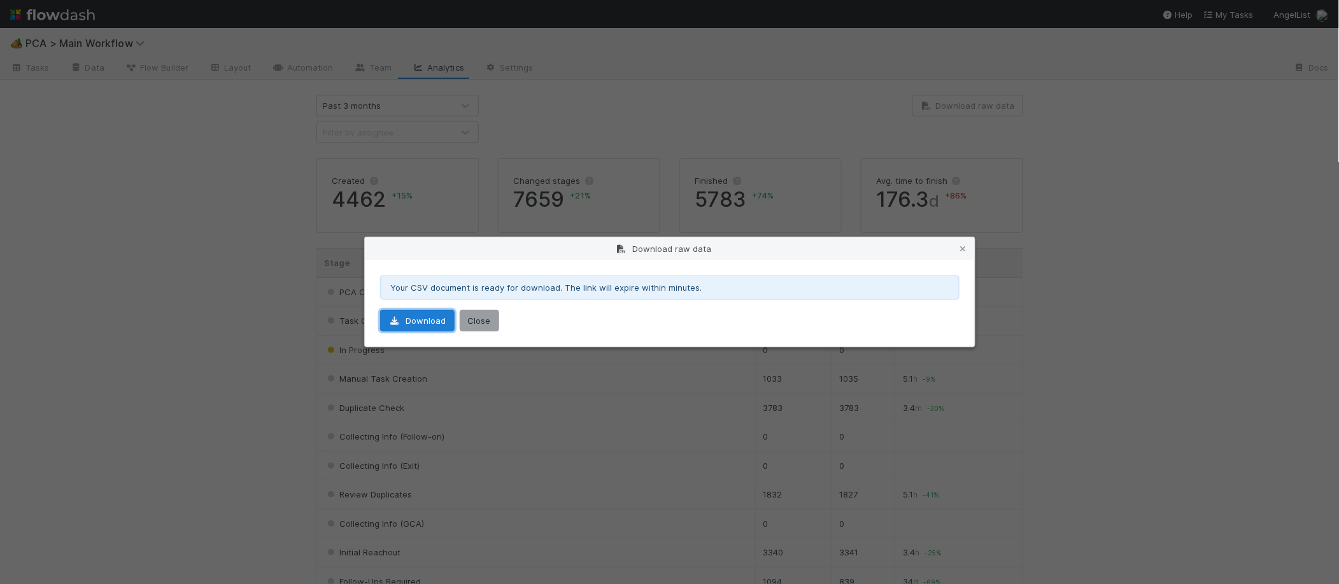
click at [428, 318] on link "Download" at bounding box center [417, 321] width 74 height 22
click at [961, 247] on icon at bounding box center [963, 249] width 13 height 8
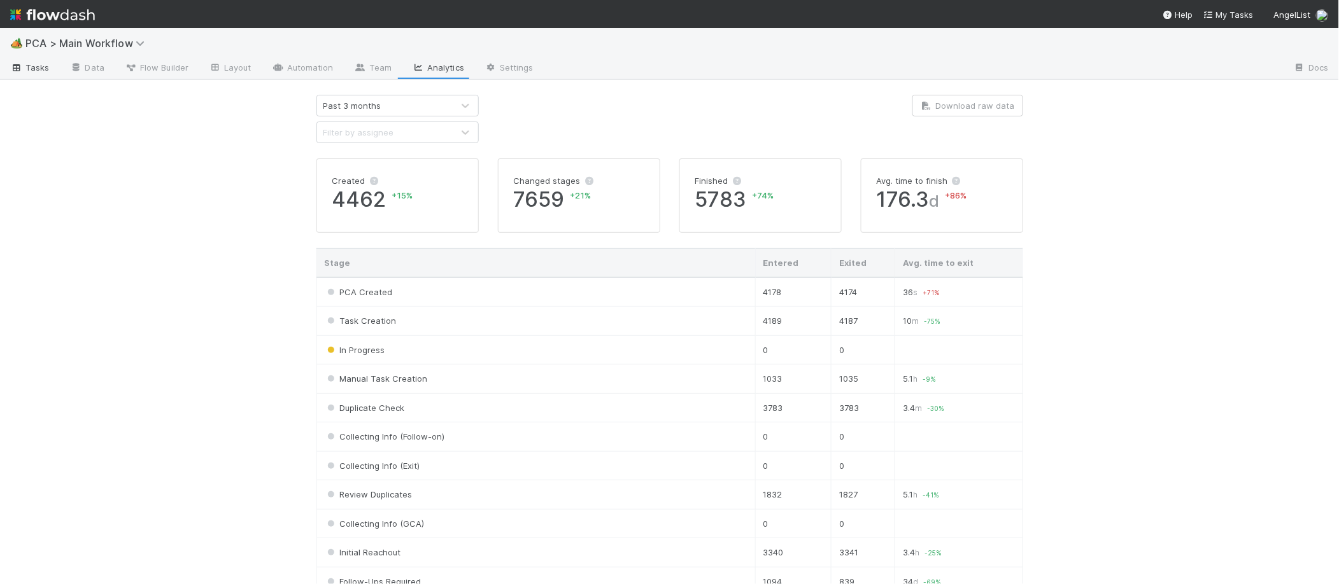
click at [53, 65] on link "Tasks" at bounding box center [30, 69] width 60 height 20
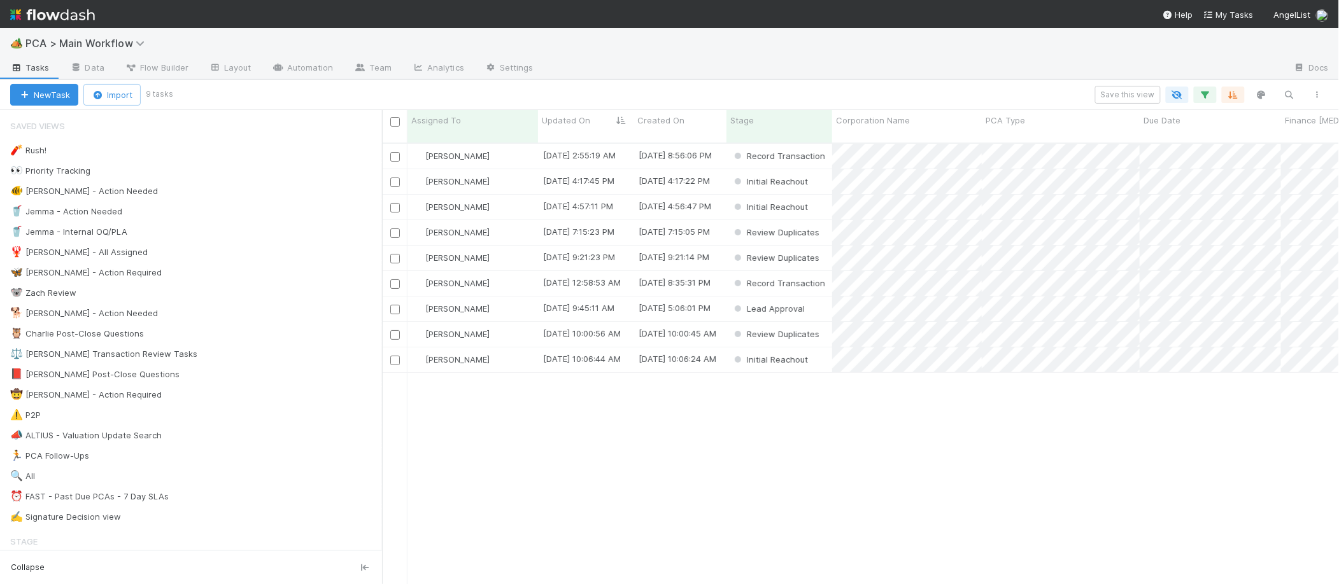
scroll to position [1, 1]
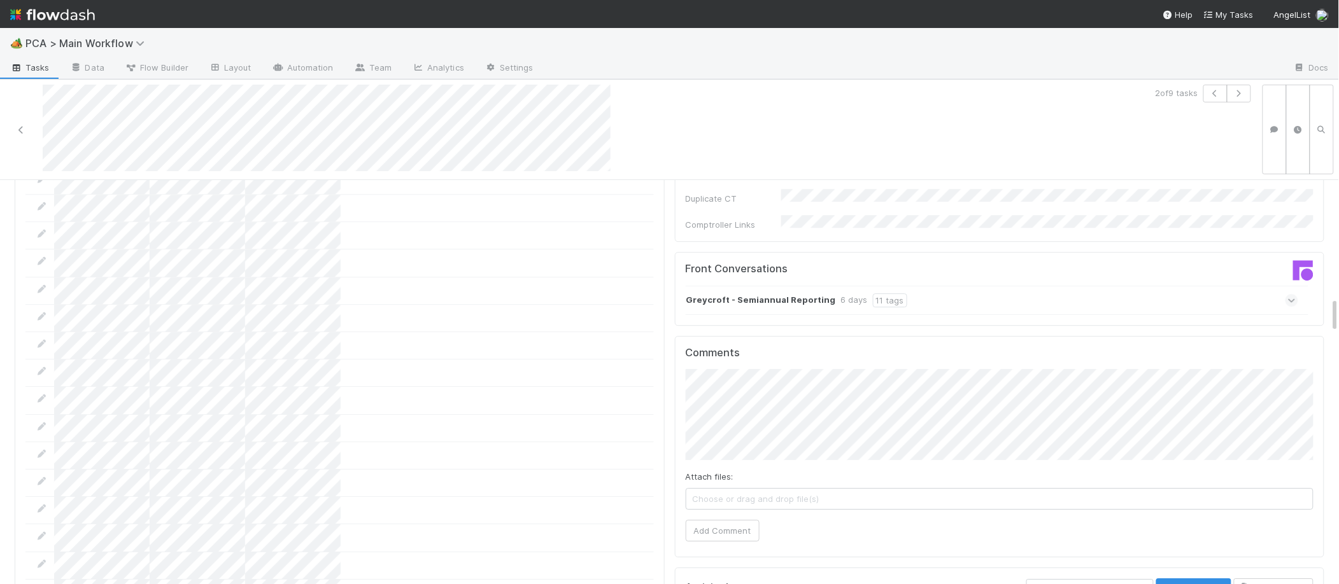
scroll to position [1329, 0]
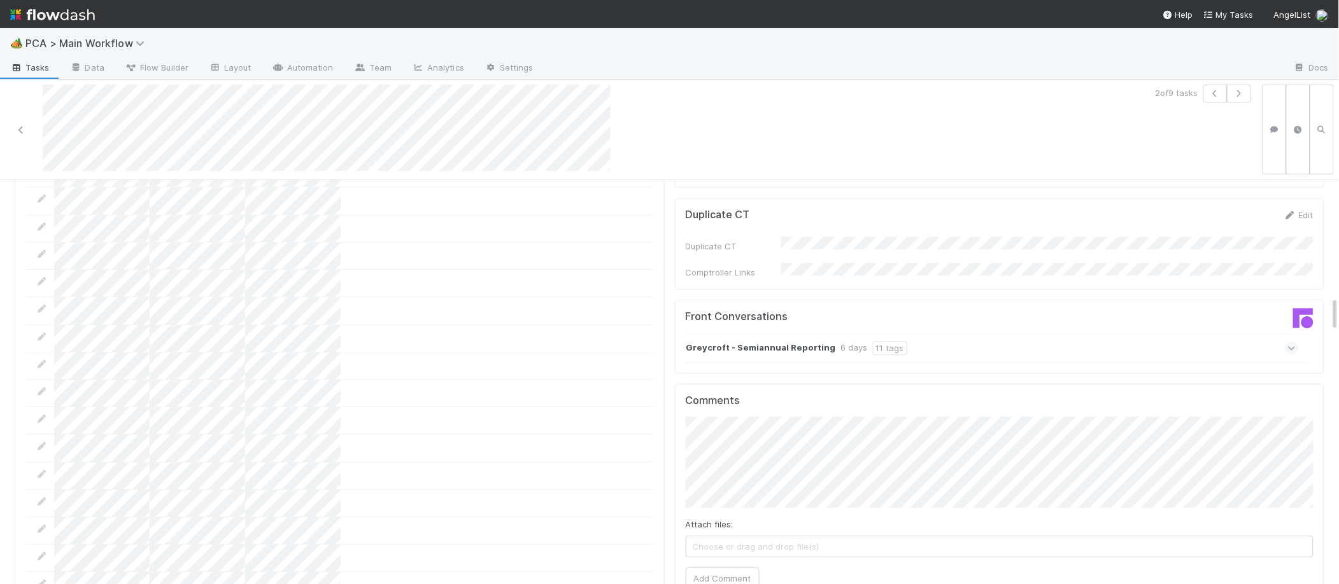
click at [778, 341] on strong "Greycroft - Semiannual Reporting" at bounding box center [761, 348] width 150 height 14
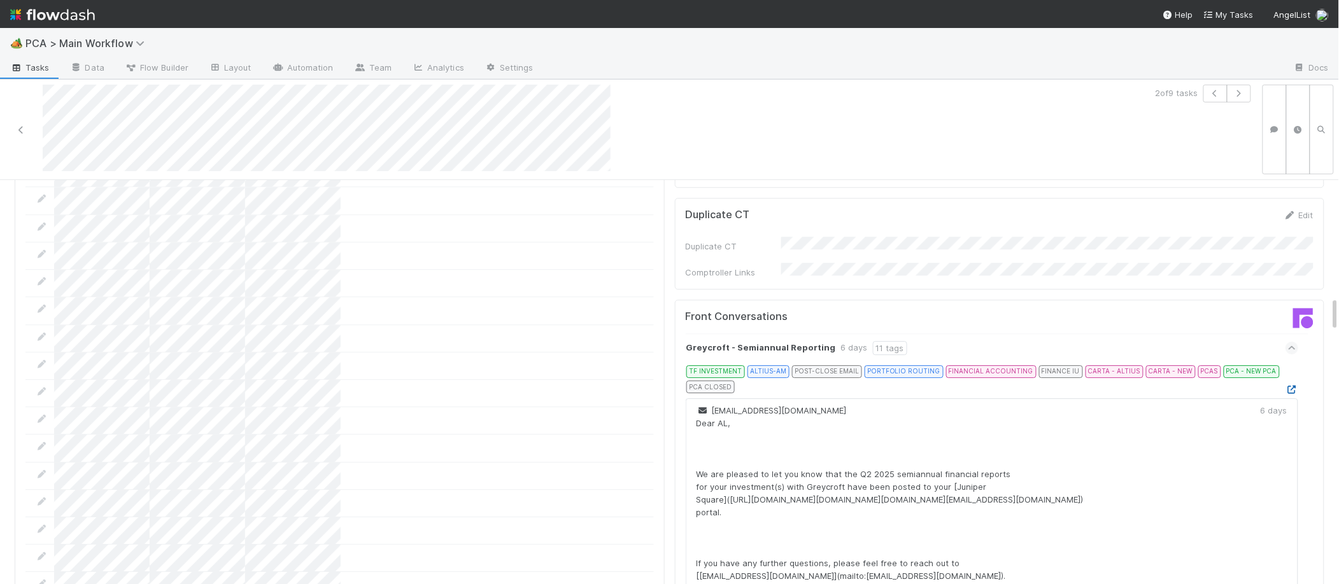
click at [1291, 386] on icon at bounding box center [1291, 390] width 13 height 8
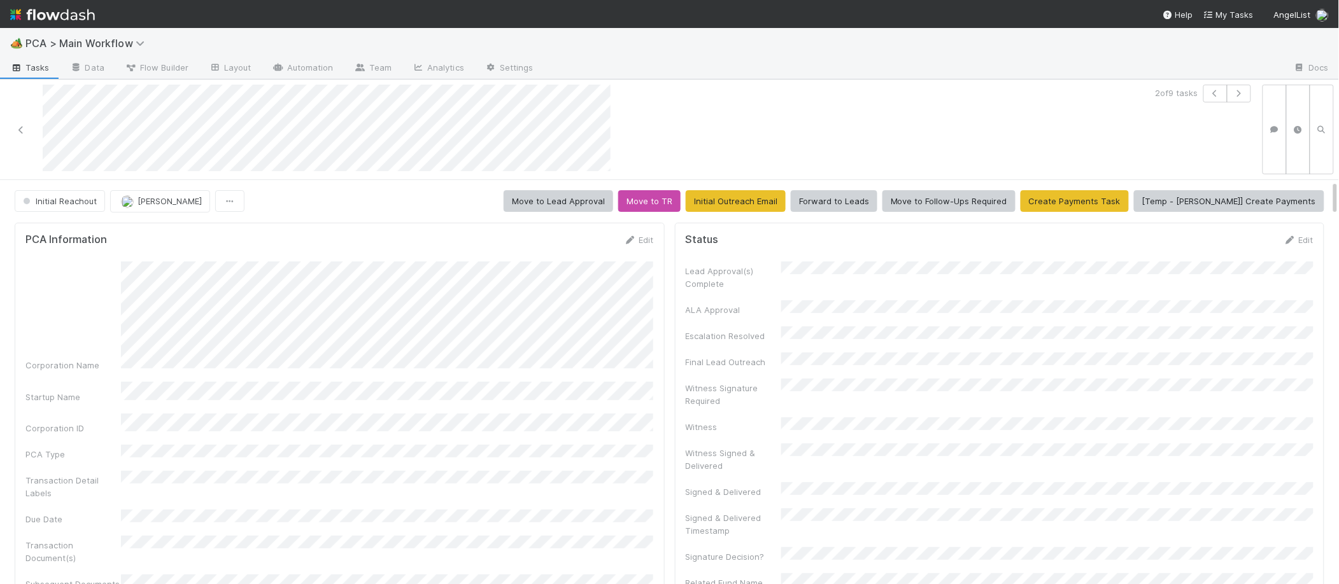
click at [565, 253] on form "PCA Information Edit Corporation Name Startup Name Corporation ID PCA Type Tran…" at bounding box center [339, 561] width 628 height 654
drag, startPoint x: 628, startPoint y: 241, endPoint x: 502, endPoint y: 257, distance: 127.1
click at [627, 240] on icon at bounding box center [630, 240] width 13 height 8
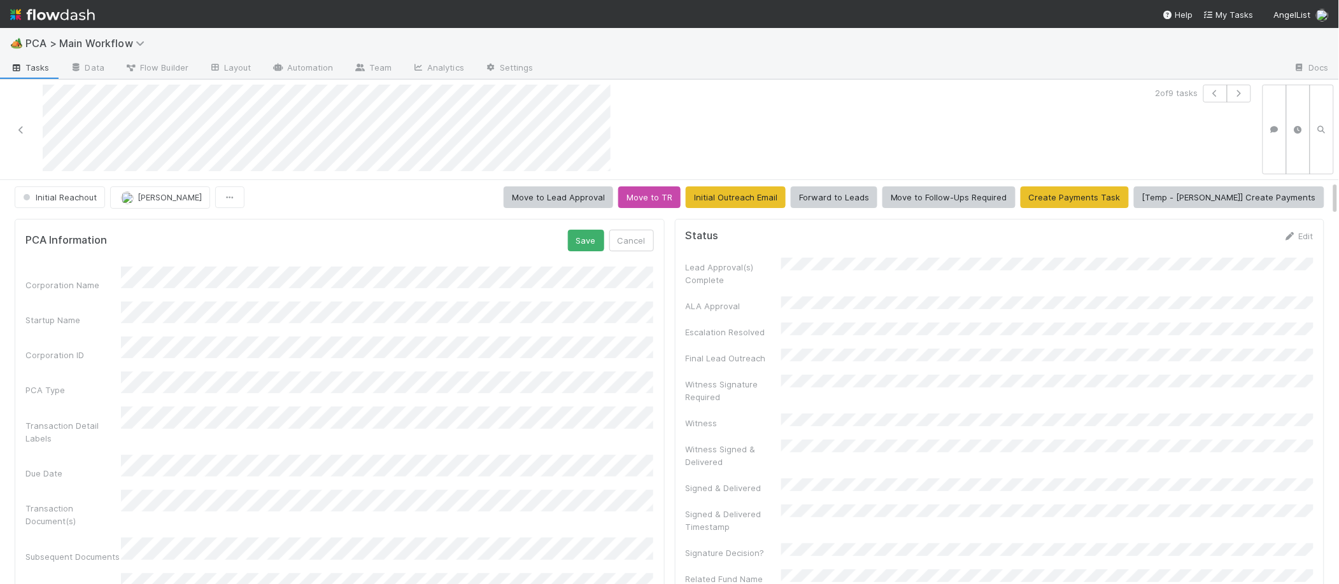
click at [585, 239] on button "Save" at bounding box center [586, 240] width 36 height 22
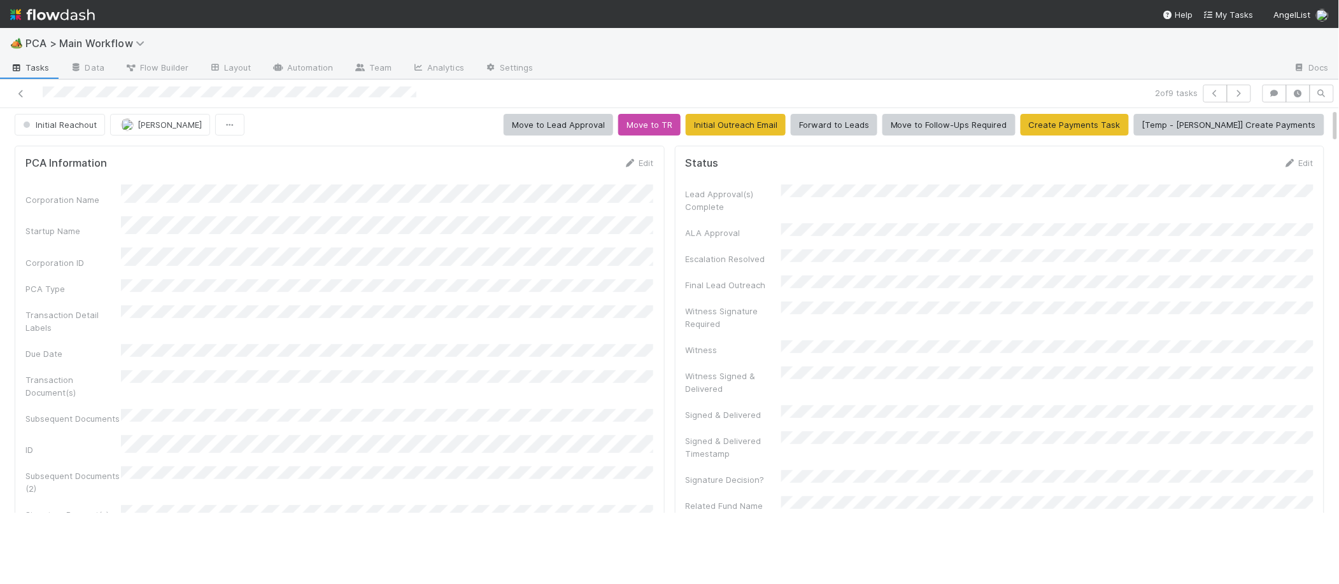
scroll to position [0, 0]
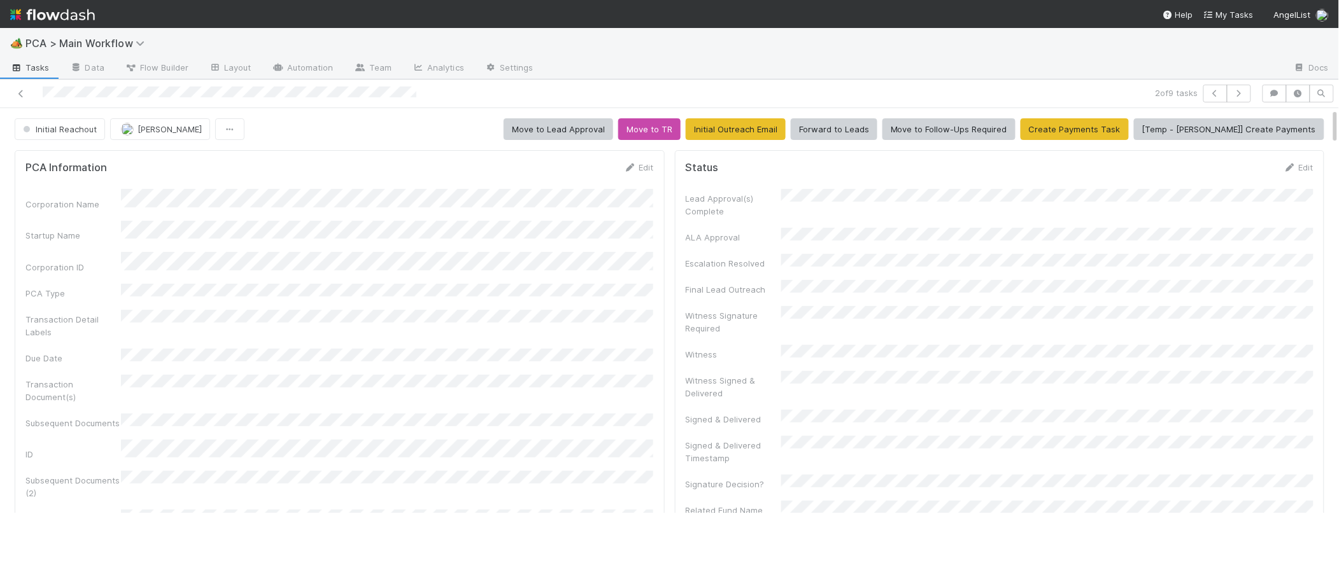
drag, startPoint x: 560, startPoint y: 183, endPoint x: 608, endPoint y: 174, distance: 49.3
click at [588, 176] on form "PCA Information Edit Corporation Name Startup Name Corporation ID PCA Type Tran…" at bounding box center [339, 443] width 628 height 565
drag, startPoint x: 621, startPoint y: 173, endPoint x: 627, endPoint y: 169, distance: 7.4
click at [624, 172] on div "PCA Information Edit" at bounding box center [339, 167] width 628 height 13
click at [622, 172] on div "PCA Information Edit" at bounding box center [339, 167] width 628 height 13
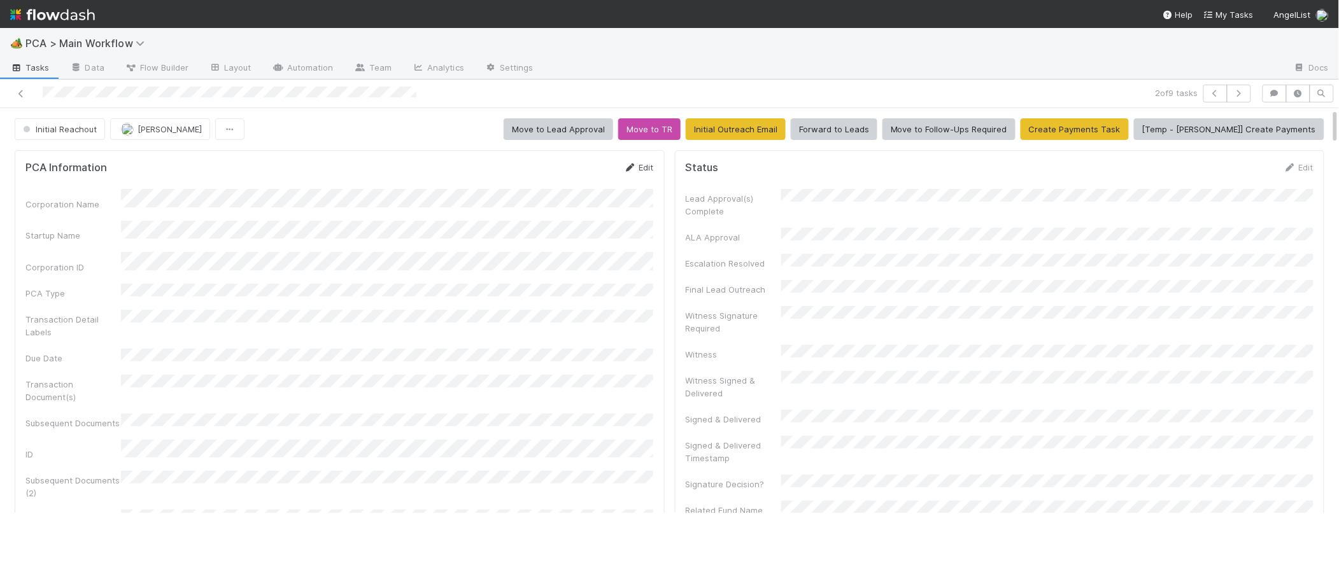
click at [627, 169] on icon at bounding box center [630, 168] width 13 height 8
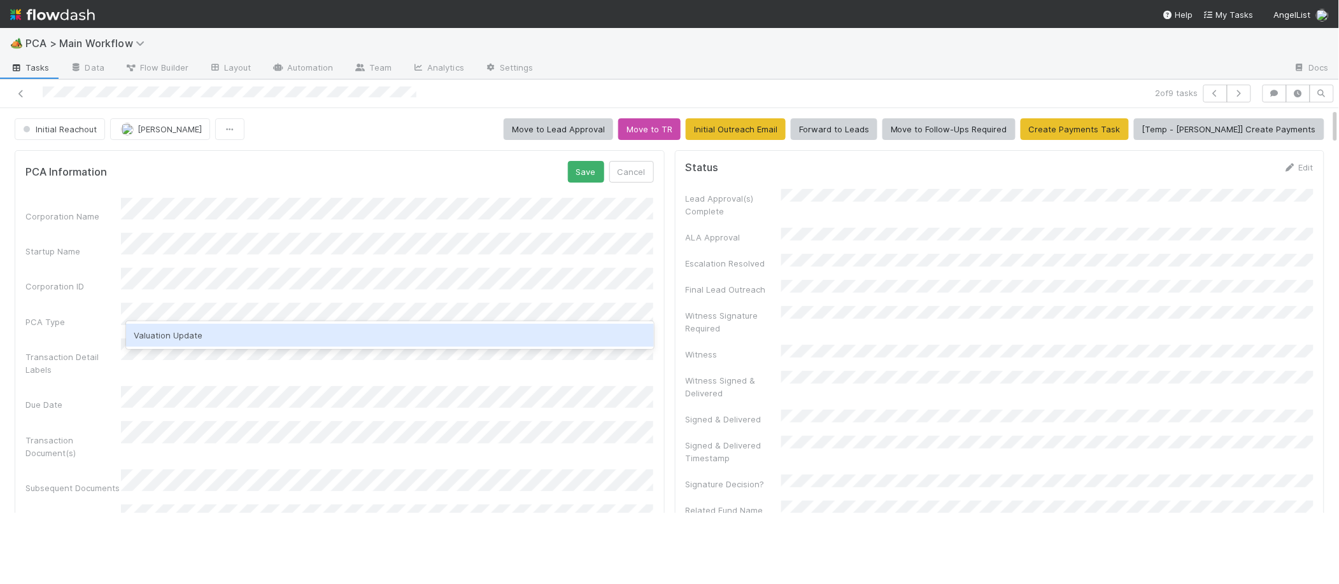
drag, startPoint x: 224, startPoint y: 332, endPoint x: 271, endPoint y: 323, distance: 47.3
click at [224, 332] on div "Valuation Update" at bounding box center [389, 335] width 527 height 23
click at [506, 198] on form "PCA Information Save Cancel Corporation Name Startup Name Corporation ID PCA Ty…" at bounding box center [339, 509] width 628 height 696
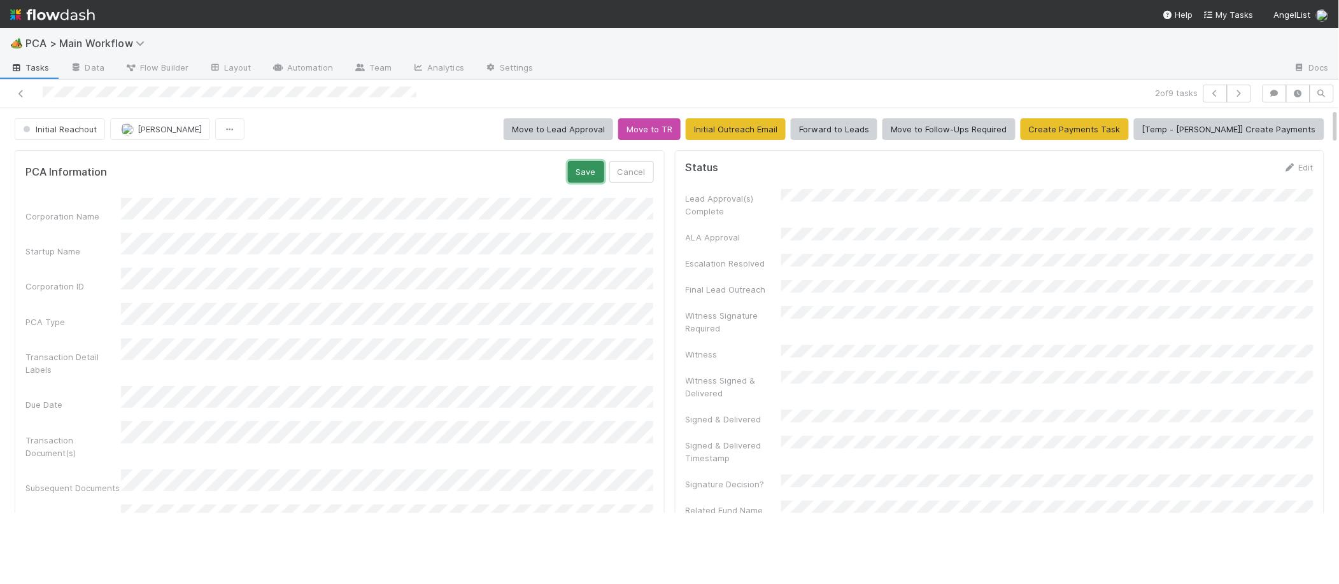
click at [577, 181] on button "Save" at bounding box center [586, 172] width 36 height 22
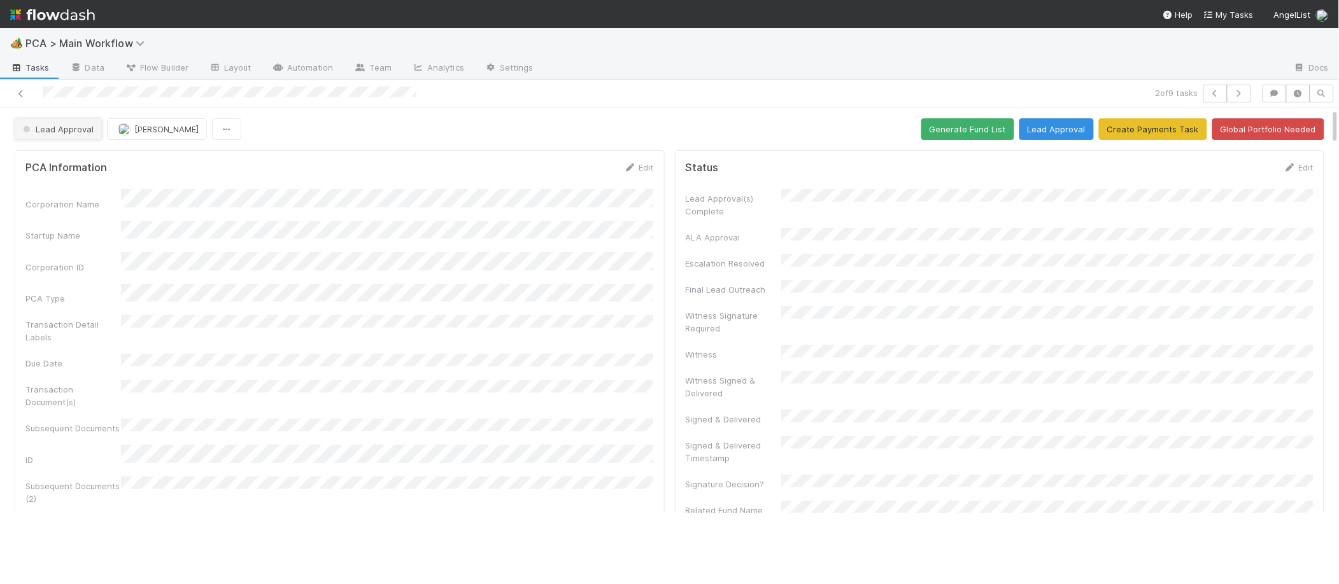
click at [76, 135] on button "Lead Approval" at bounding box center [58, 129] width 87 height 22
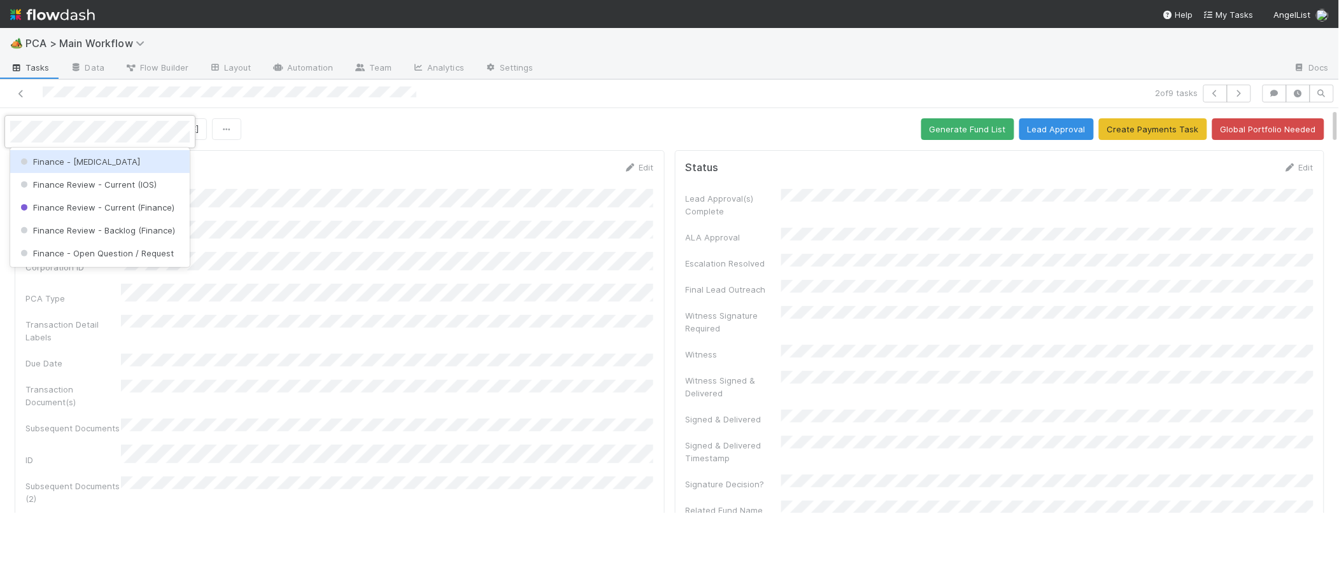
click at [74, 159] on span "Finance - ICU" at bounding box center [79, 162] width 122 height 10
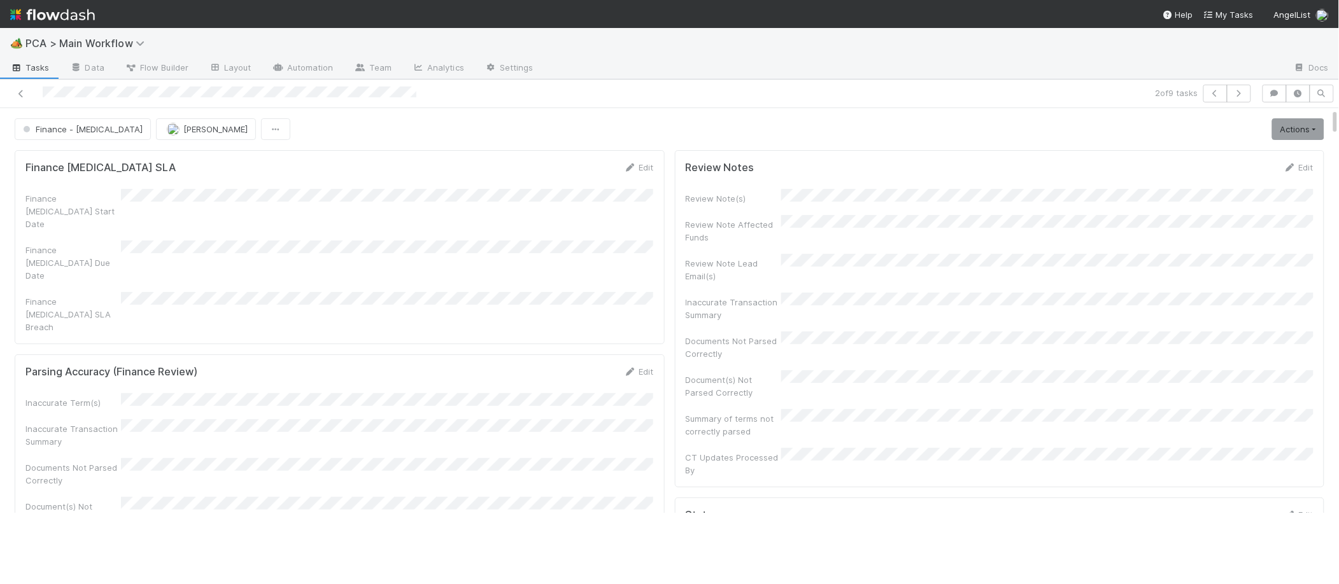
click at [80, 16] on img at bounding box center [52, 15] width 85 height 22
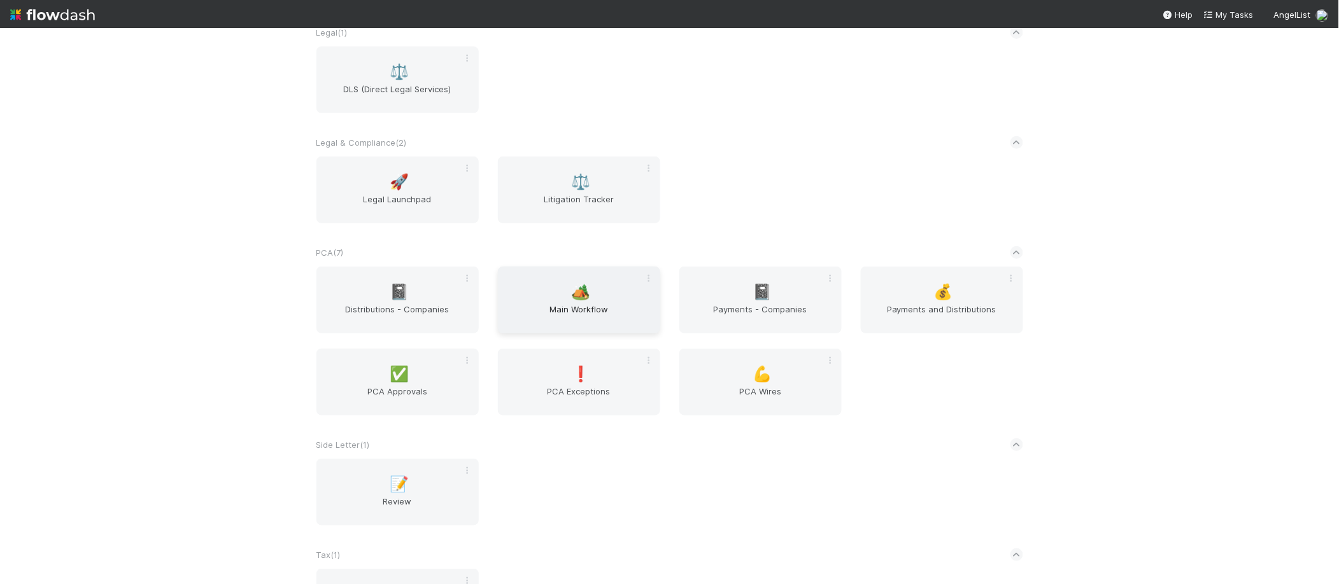
scroll to position [1952, 0]
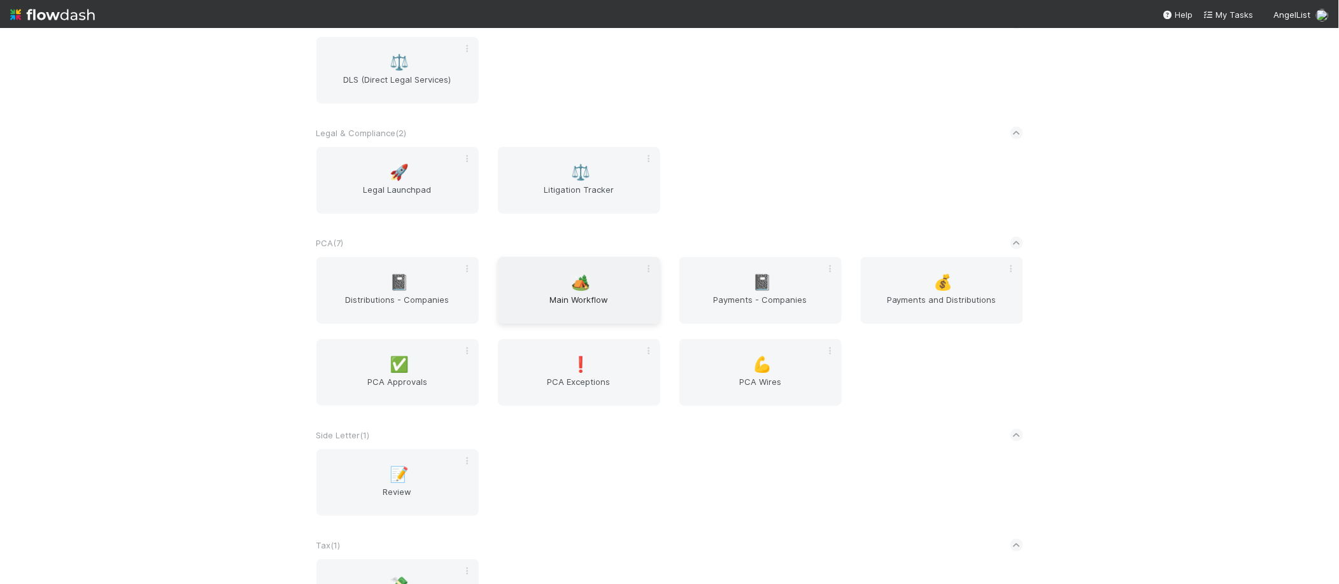
click at [586, 310] on span "Main Workflow" at bounding box center [579, 306] width 152 height 25
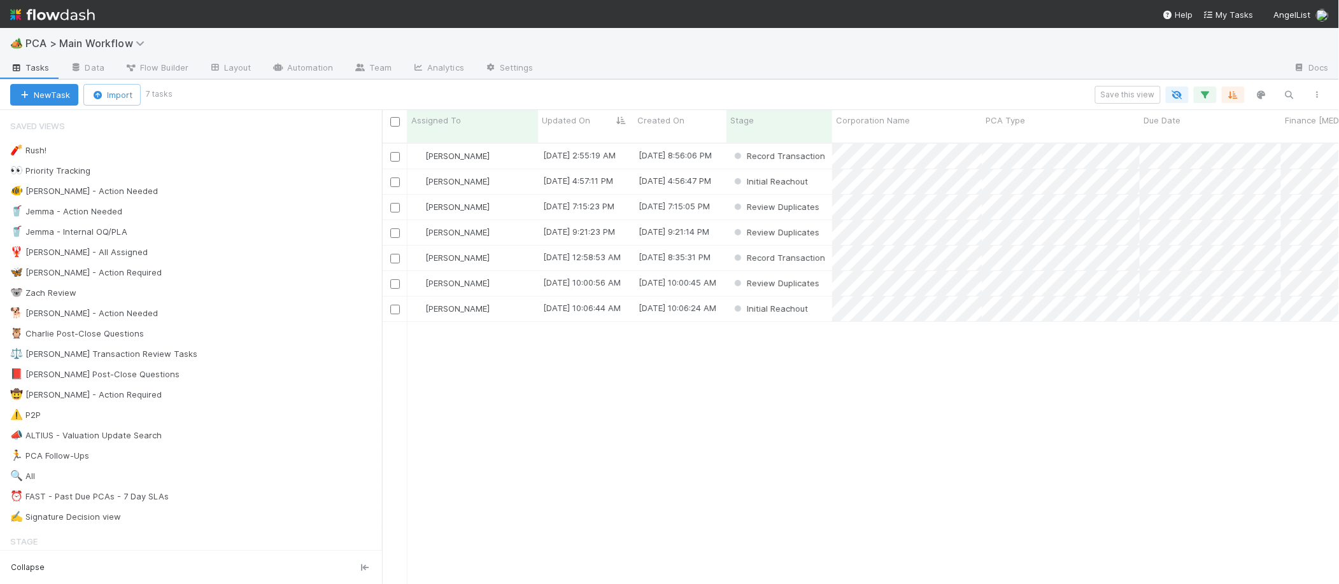
scroll to position [1, 1]
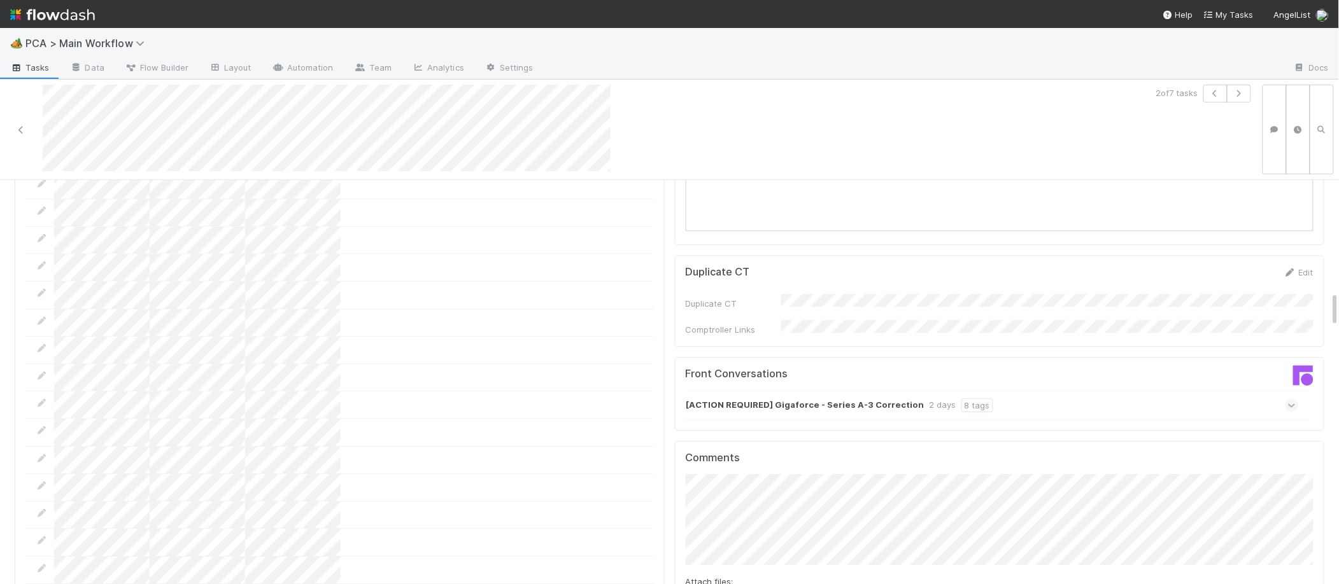
scroll to position [1268, 0]
click at [805, 394] on div "[ACTION REQUIRED] Gigaforce - Series A-3 Correction 2 days 8 tags" at bounding box center [992, 408] width 613 height 29
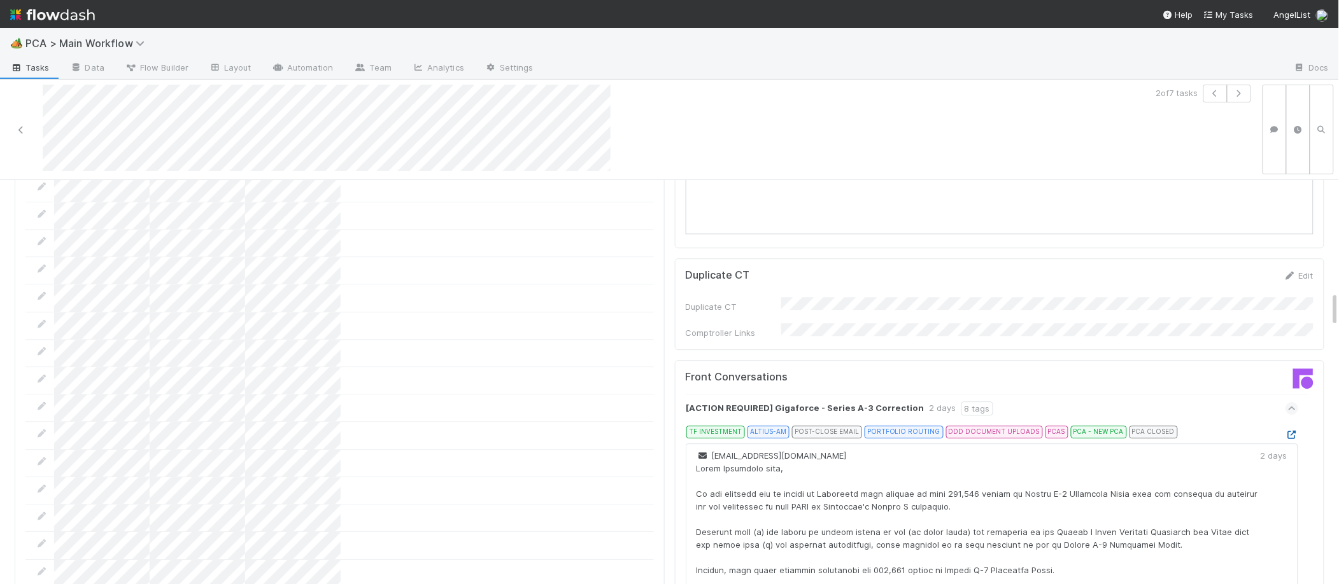
click at [1290, 431] on icon at bounding box center [1291, 435] width 13 height 8
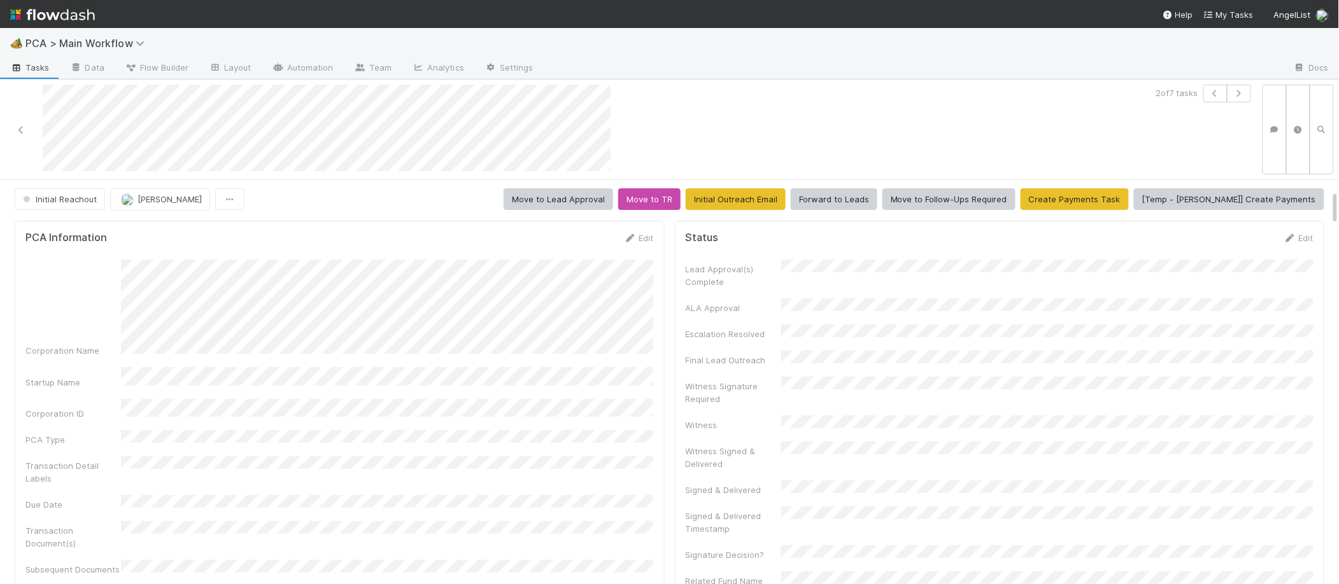
scroll to position [0, 0]
click at [635, 237] on icon at bounding box center [630, 240] width 13 height 8
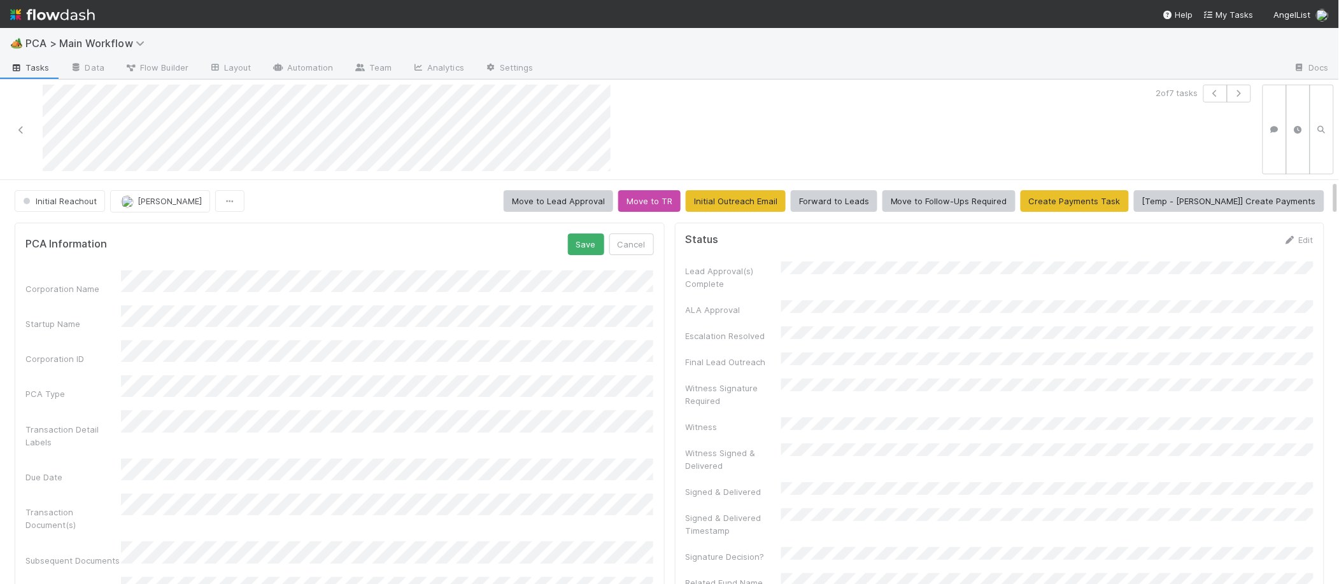
scroll to position [1, 0]
drag, startPoint x: 592, startPoint y: 243, endPoint x: 599, endPoint y: 246, distance: 8.0
click at [592, 243] on button "Save" at bounding box center [586, 244] width 36 height 22
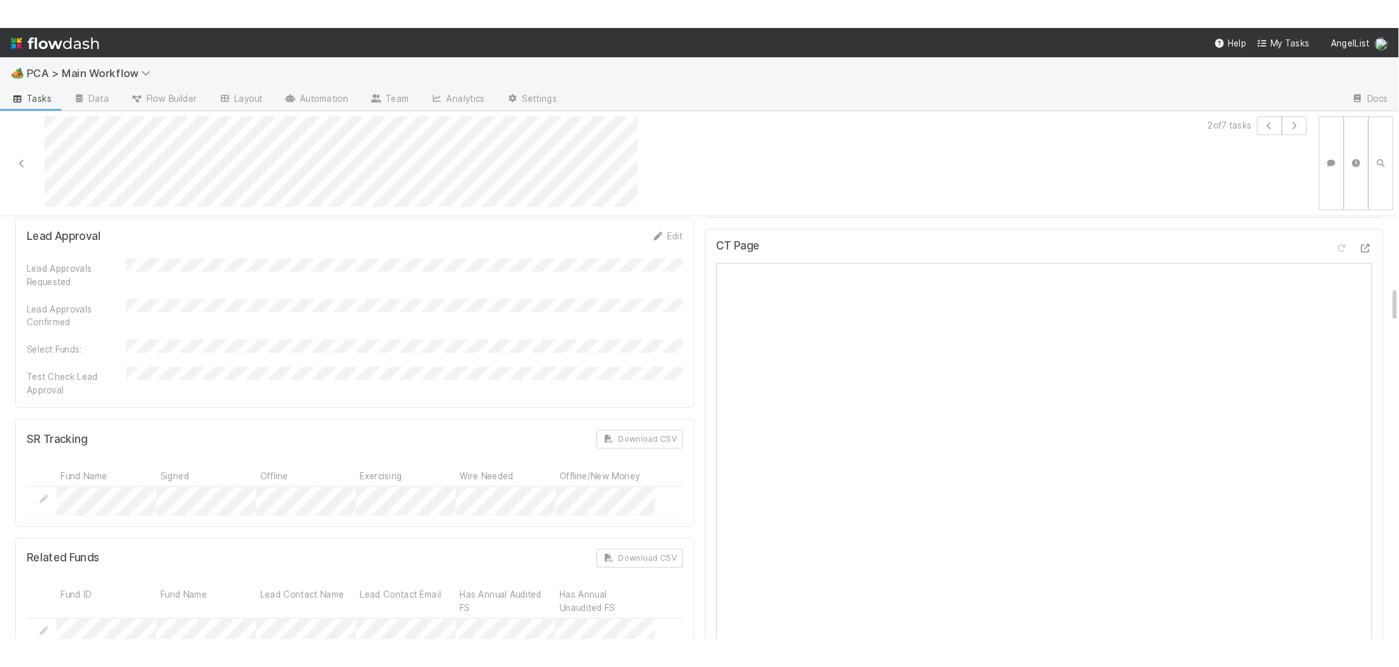
scroll to position [650, 0]
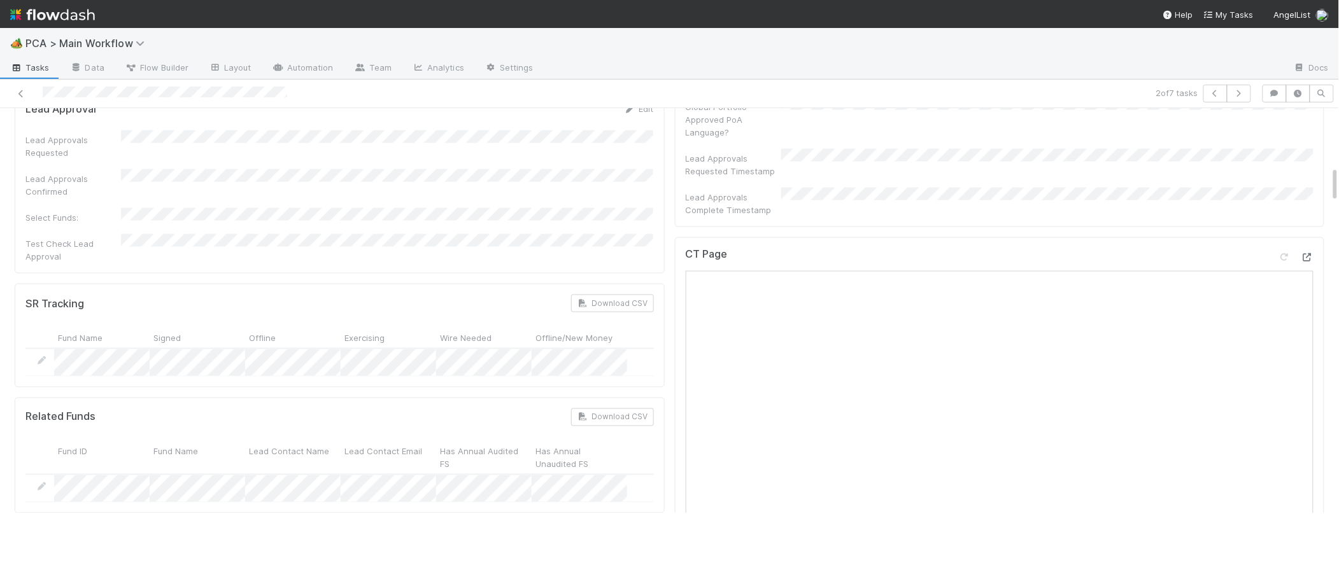
click at [1312, 251] on div at bounding box center [1307, 257] width 13 height 13
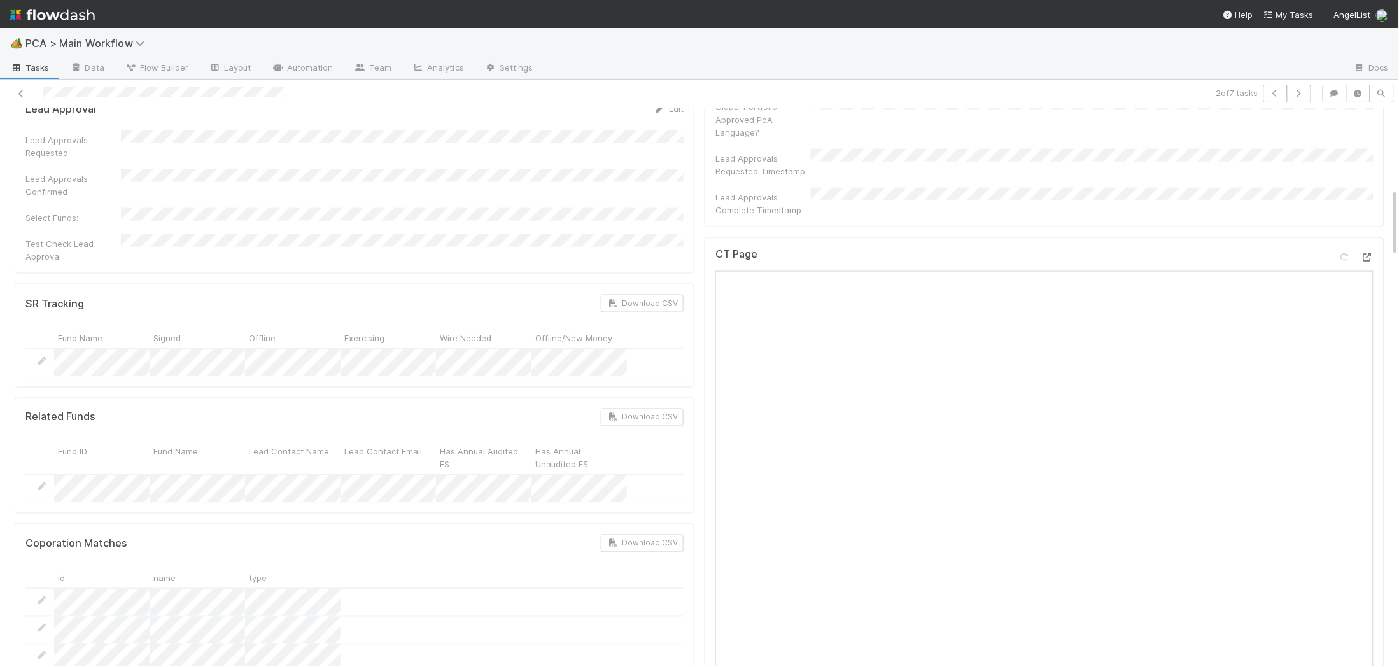
scroll to position [0, 0]
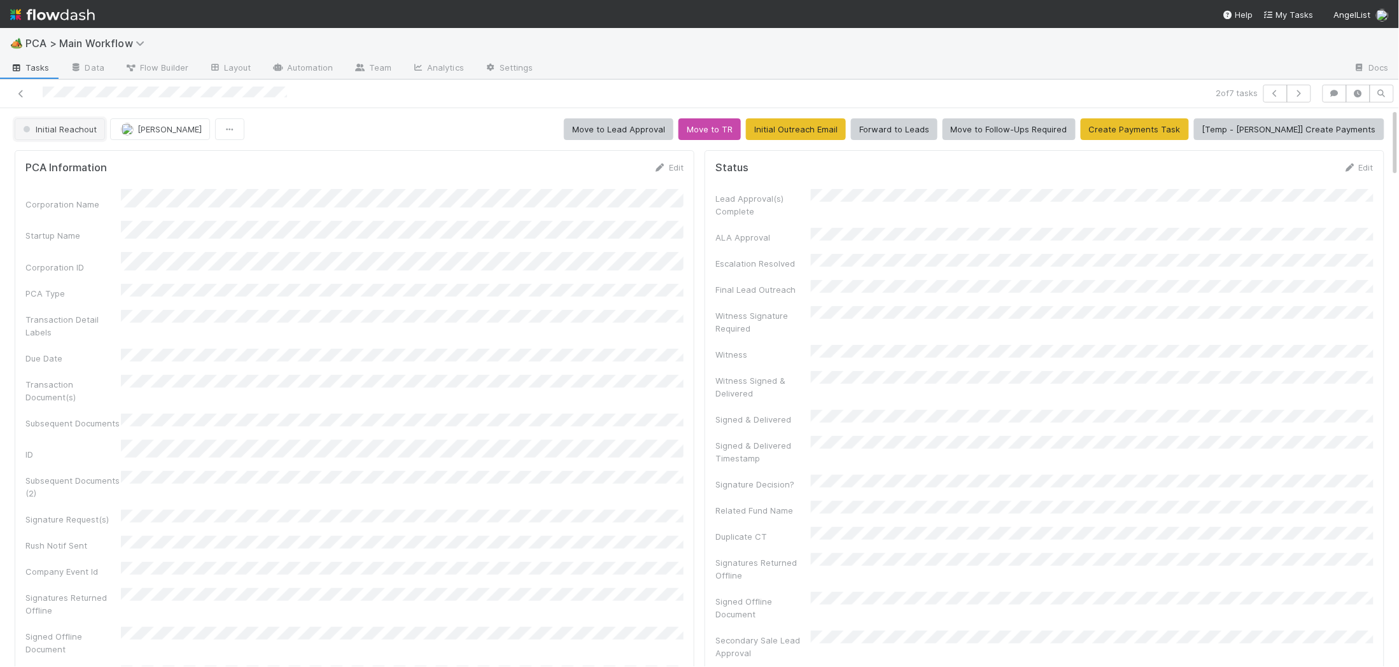
click at [64, 124] on span "Initial Reachout" at bounding box center [58, 129] width 76 height 10
drag, startPoint x: 66, startPoint y: 161, endPoint x: 76, endPoint y: 163, distance: 10.4
click at [66, 161] on span "No Action Needed" at bounding box center [62, 162] width 88 height 10
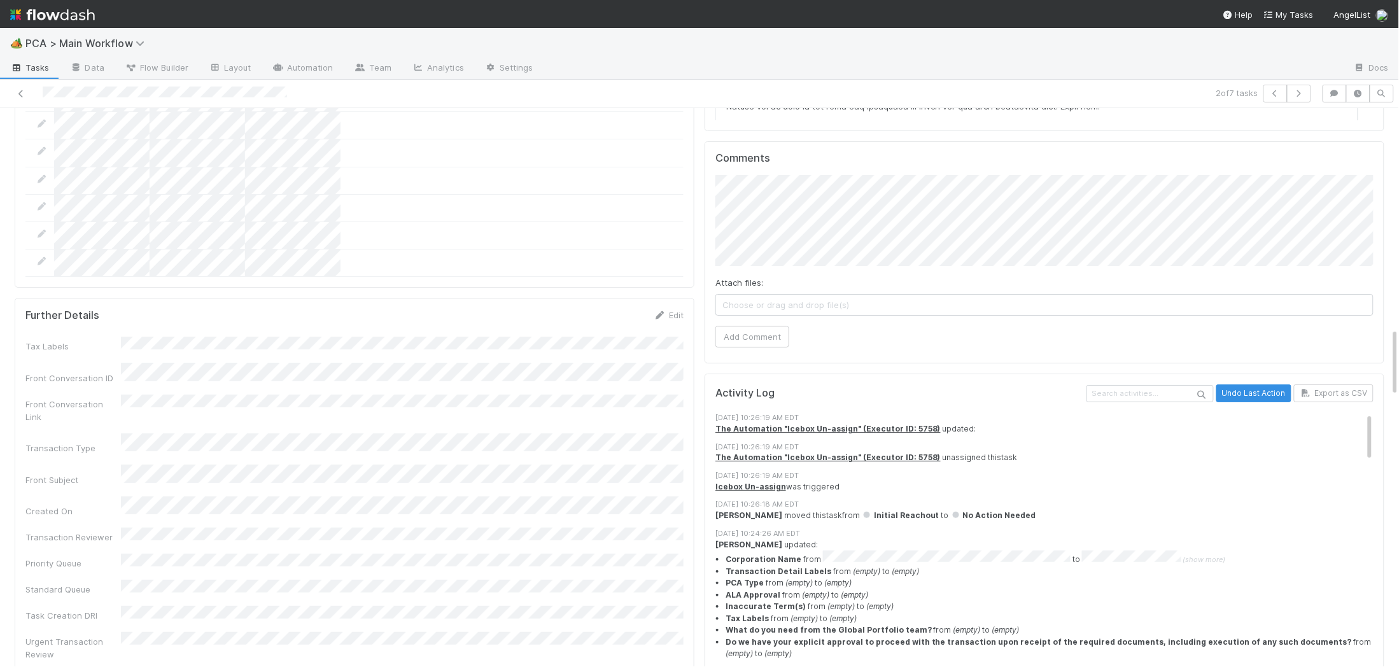
scroll to position [1790, 0]
click at [756, 323] on button "Add Comment" at bounding box center [753, 334] width 74 height 22
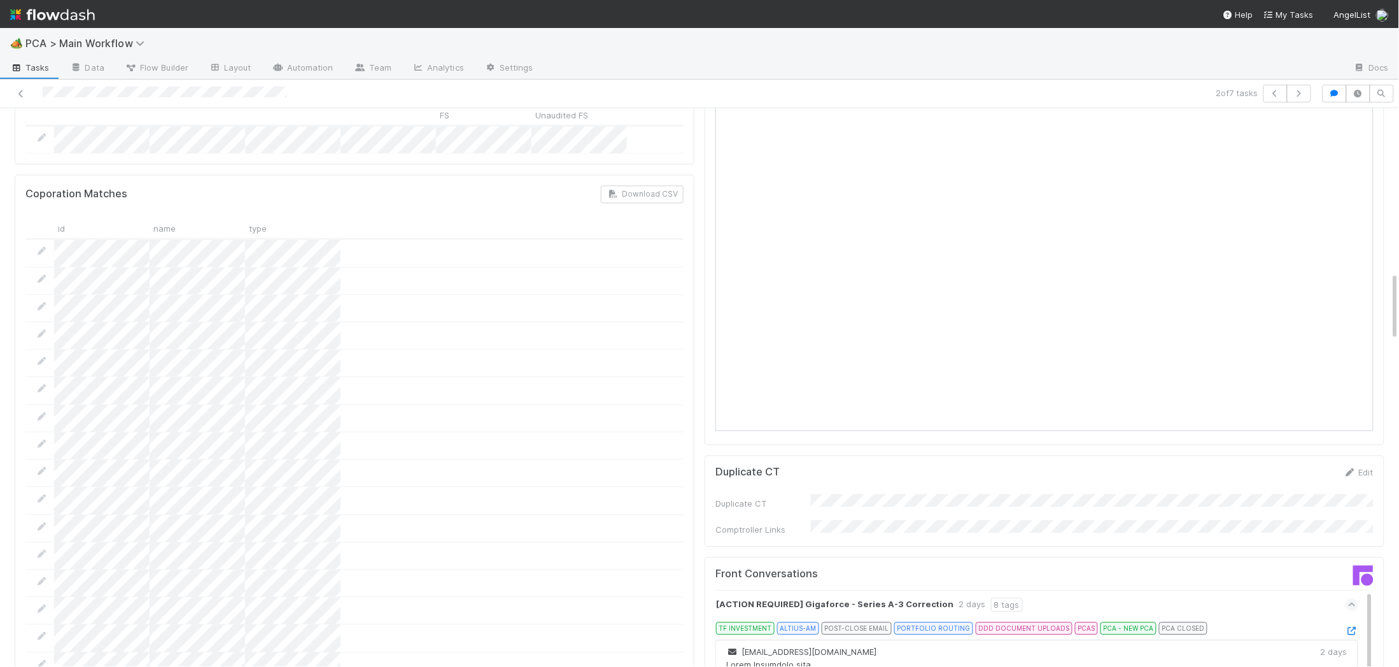
scroll to position [0, 0]
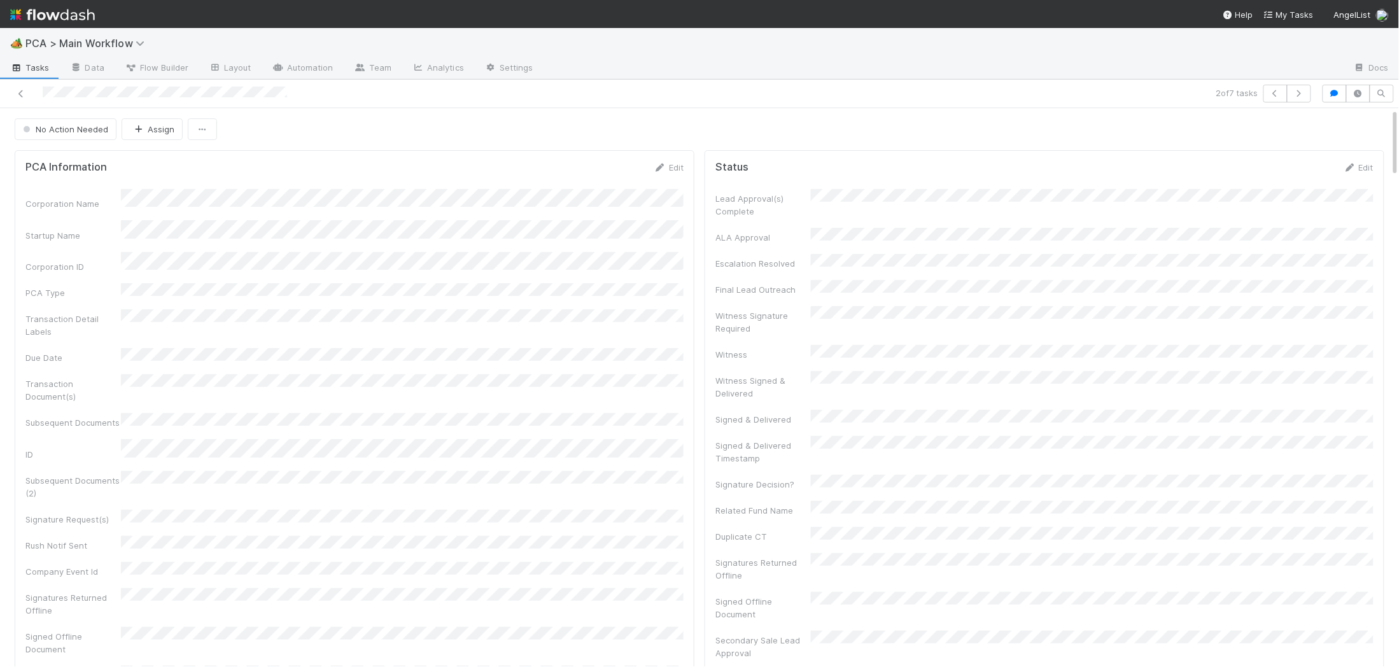
click at [85, 19] on img at bounding box center [52, 15] width 85 height 22
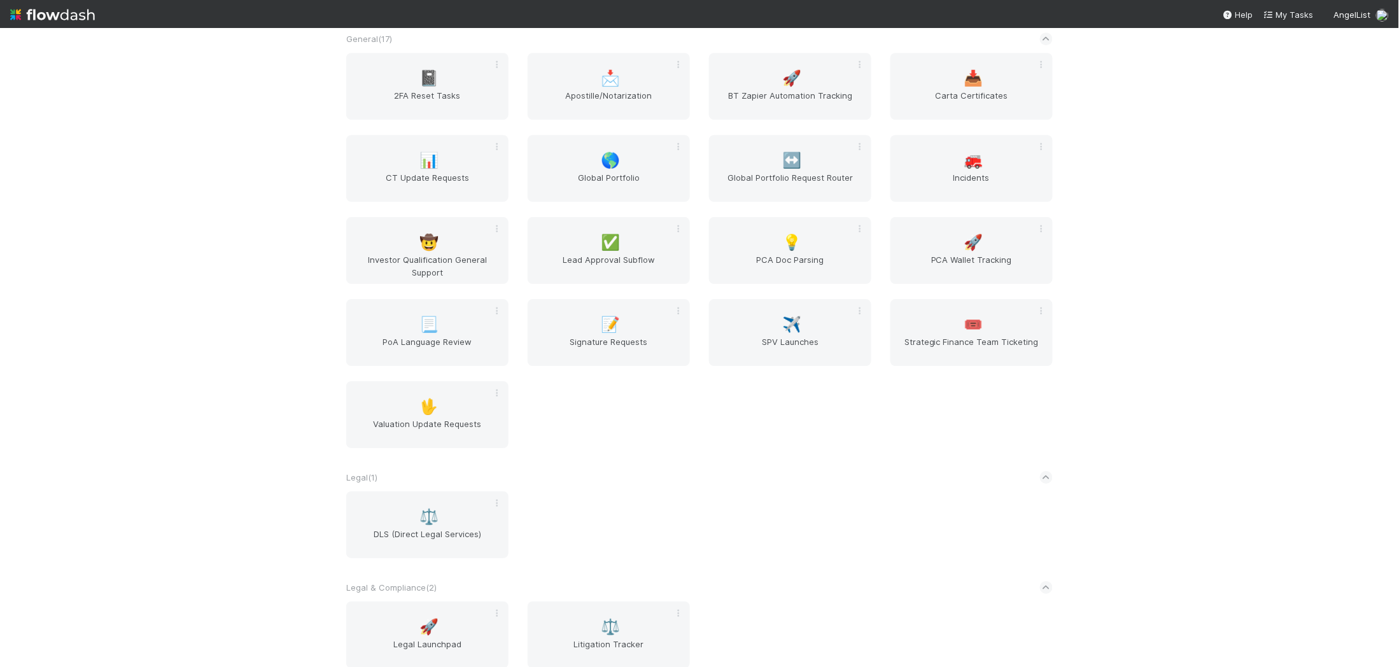
scroll to position [2063, 0]
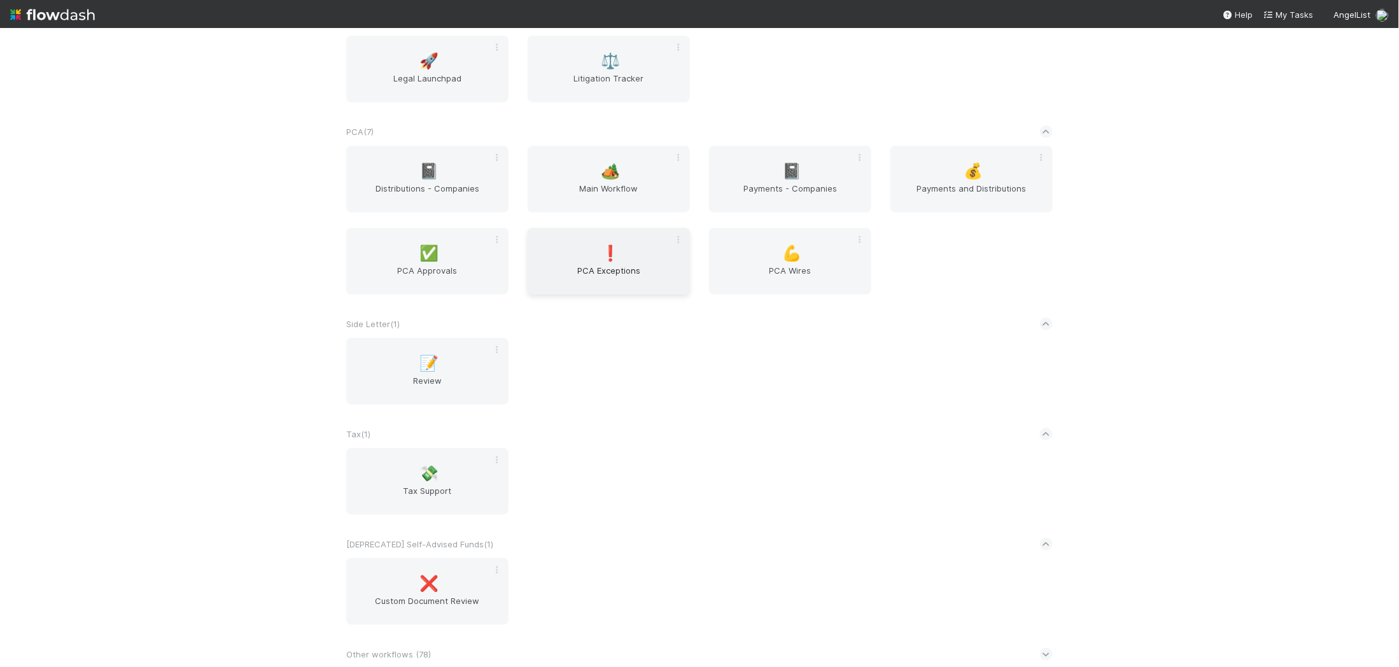
click at [642, 236] on div "❗ PCA Exceptions" at bounding box center [609, 261] width 162 height 67
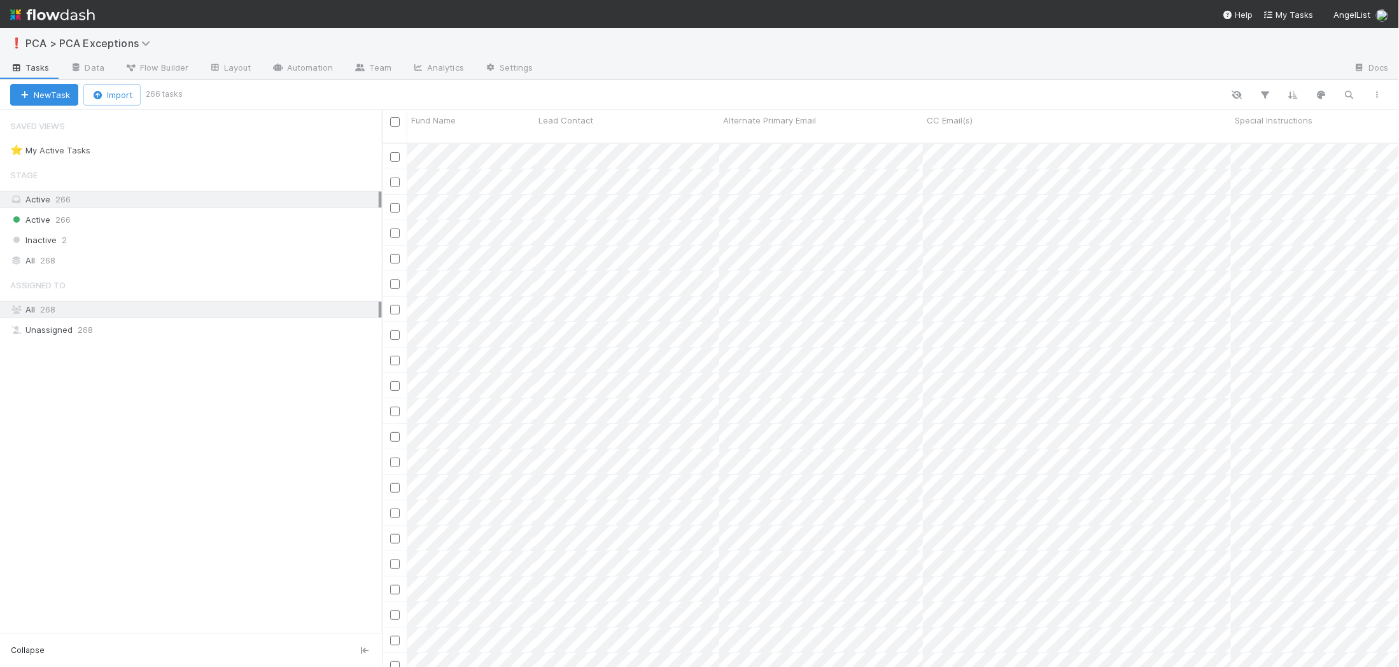
scroll to position [1, 1]
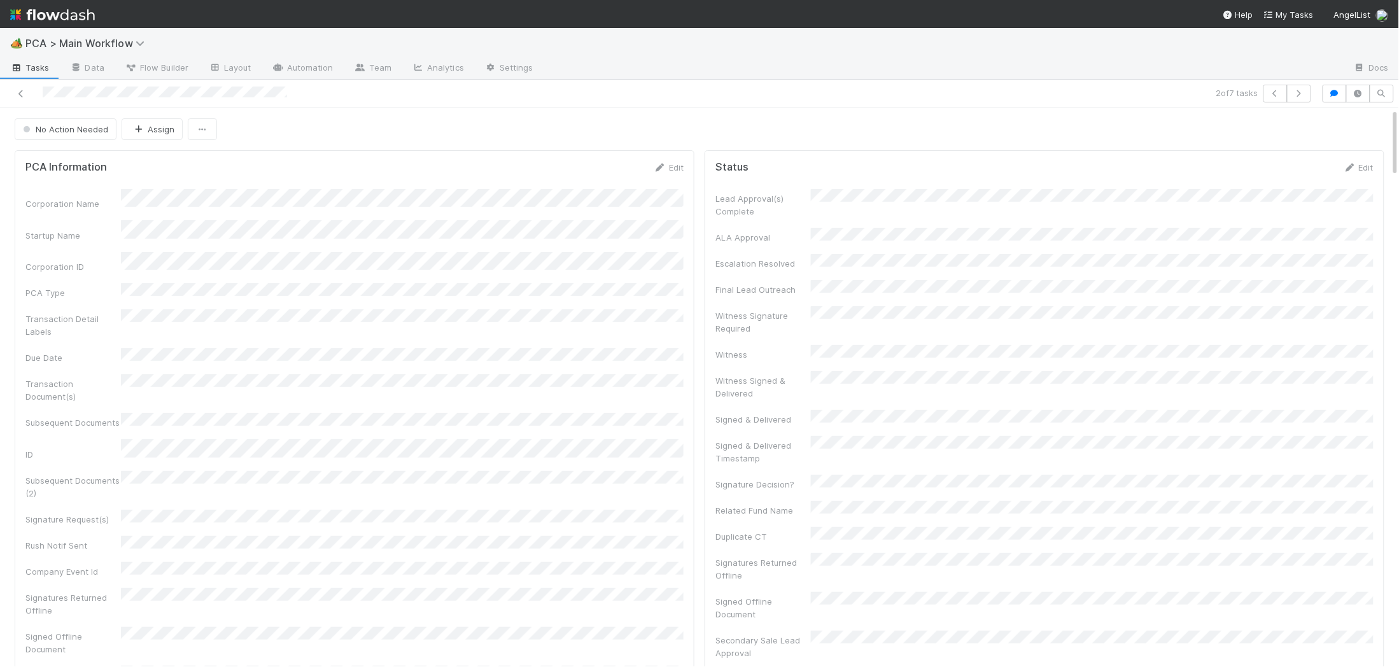
drag, startPoint x: 69, startPoint y: 17, endPoint x: 77, endPoint y: 16, distance: 7.7
click at [69, 17] on img at bounding box center [52, 15] width 85 height 22
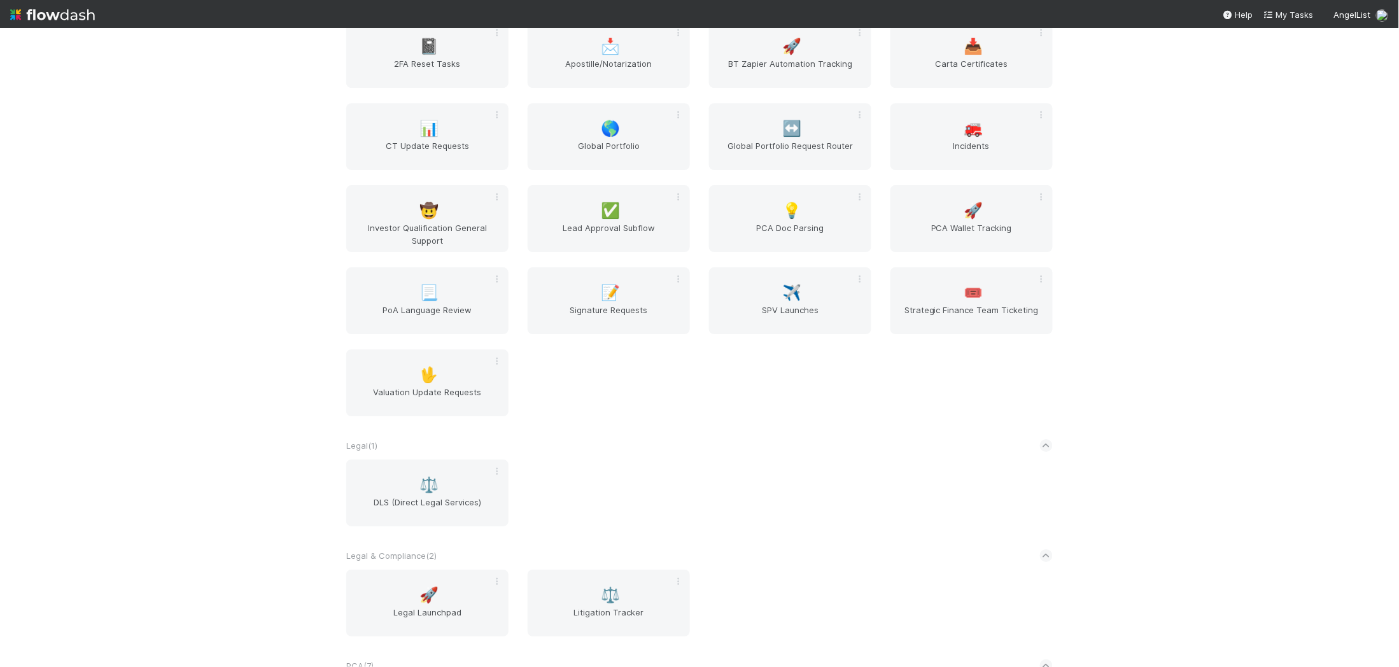
scroll to position [1527, 0]
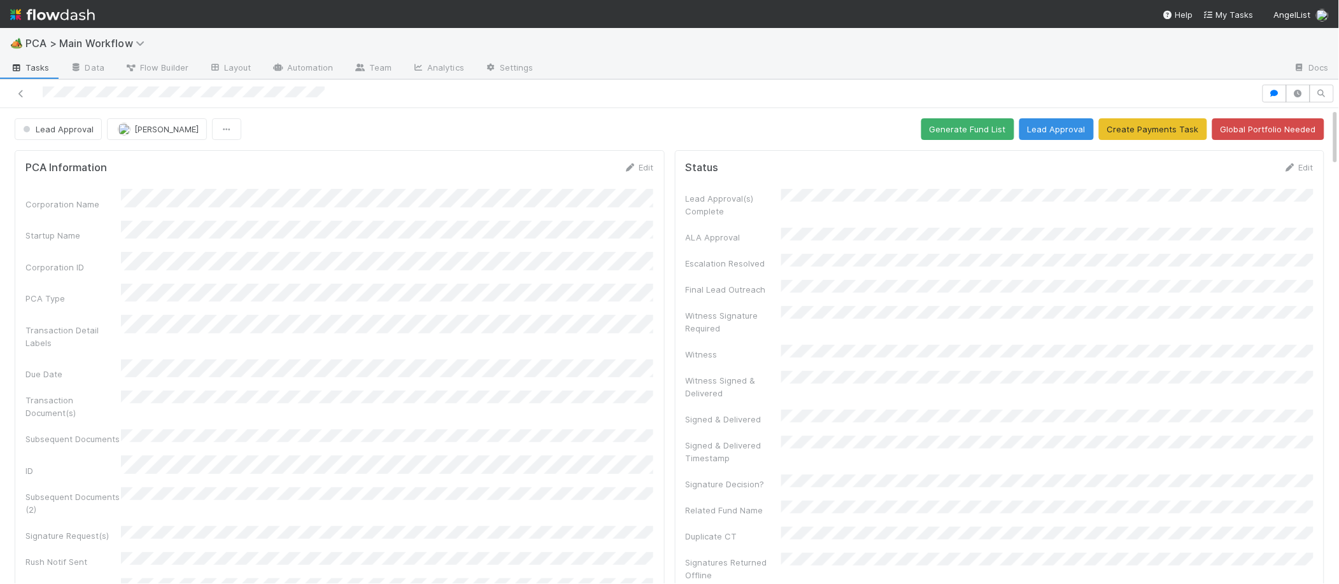
drag, startPoint x: 628, startPoint y: 167, endPoint x: 493, endPoint y: 223, distance: 145.8
click at [628, 167] on icon at bounding box center [630, 168] width 13 height 8
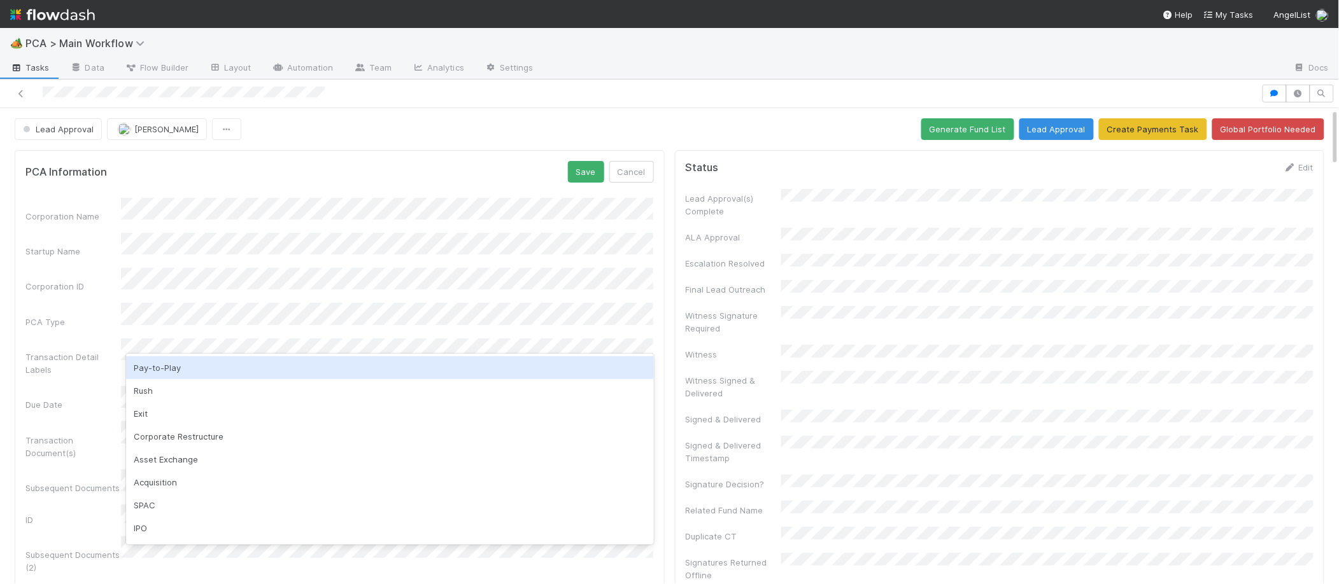
click at [531, 125] on div "Lead Approval Charlie Bell Generate Fund List Lead Approval Create Payments Tas…" at bounding box center [670, 129] width 1310 height 22
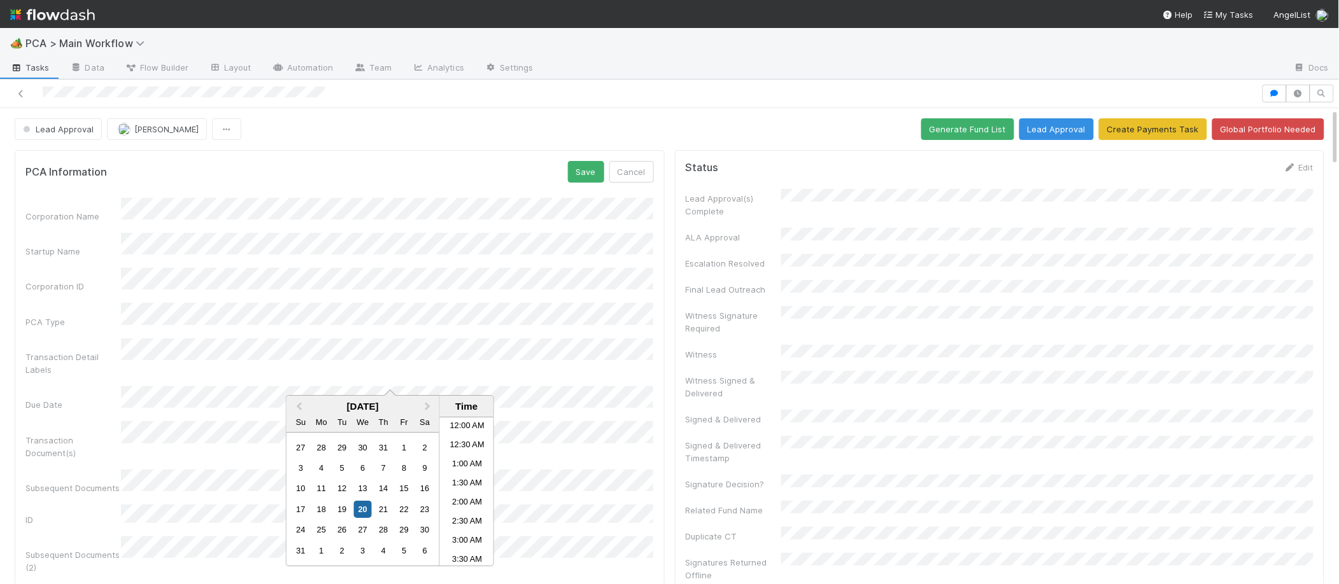
scroll to position [374, 0]
drag, startPoint x: 636, startPoint y: 162, endPoint x: 614, endPoint y: 165, distance: 21.8
click at [636, 162] on button "Cancel" at bounding box center [631, 172] width 45 height 22
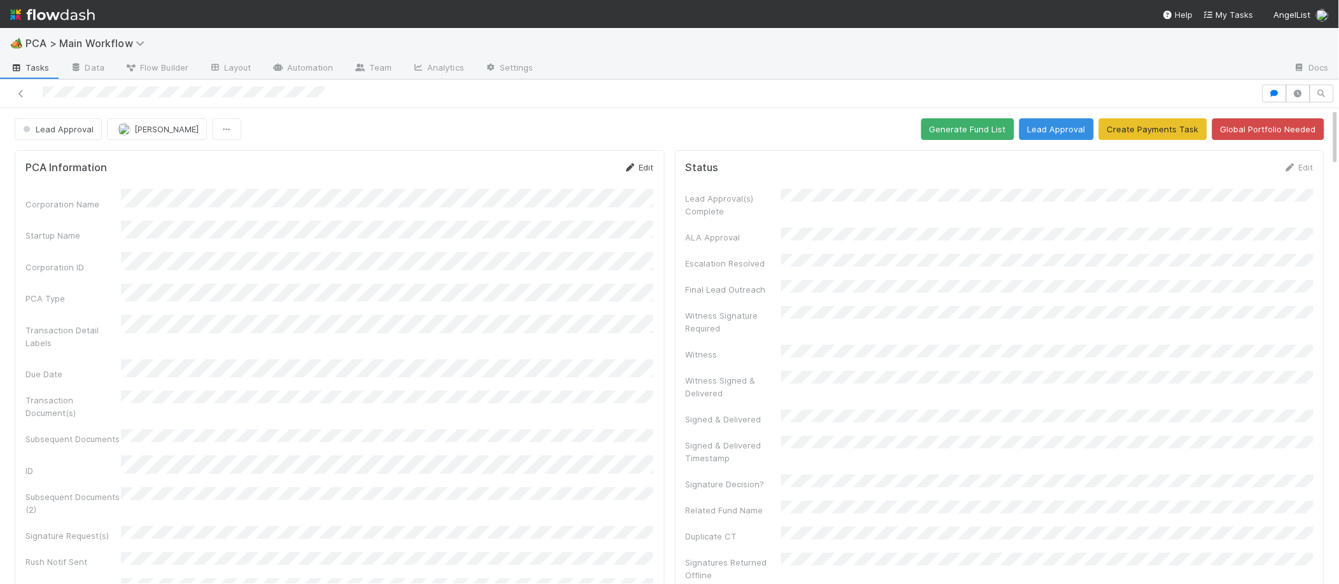
click at [629, 164] on icon at bounding box center [630, 168] width 13 height 8
click at [353, 165] on div "PCA Information Save Cancel" at bounding box center [339, 172] width 628 height 22
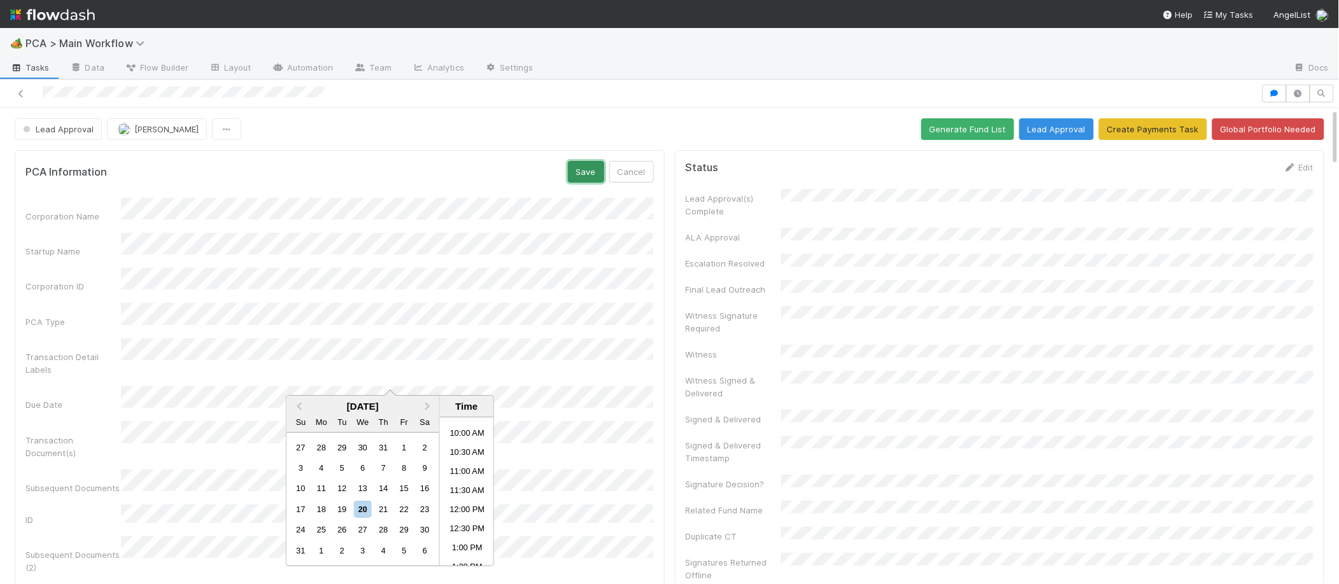
click at [591, 171] on button "Save" at bounding box center [586, 172] width 36 height 22
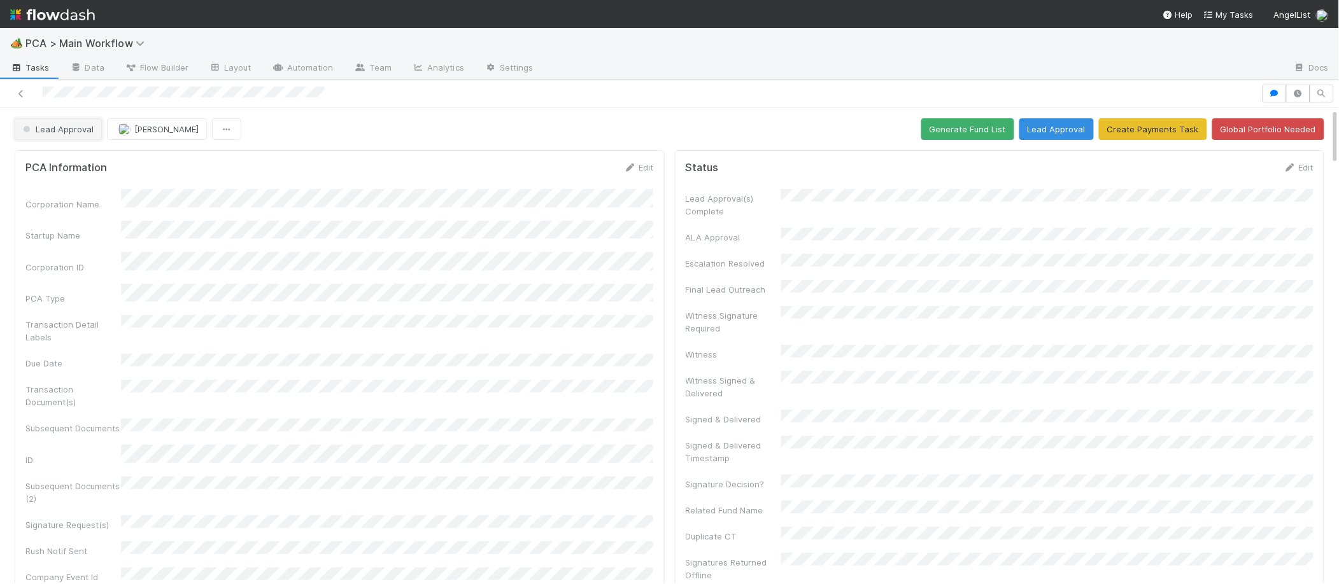
click at [91, 132] on button "Lead Approval" at bounding box center [58, 129] width 87 height 22
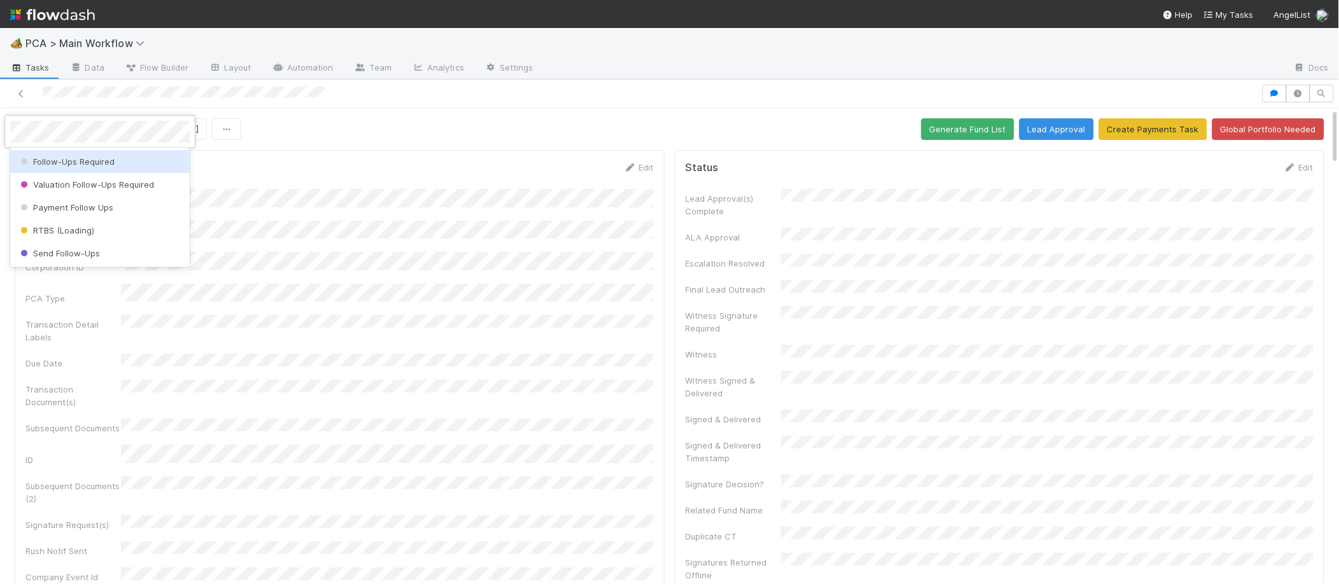
scroll to position [0, 0]
click at [88, 158] on span "Follow-Ups Required" at bounding box center [66, 162] width 97 height 10
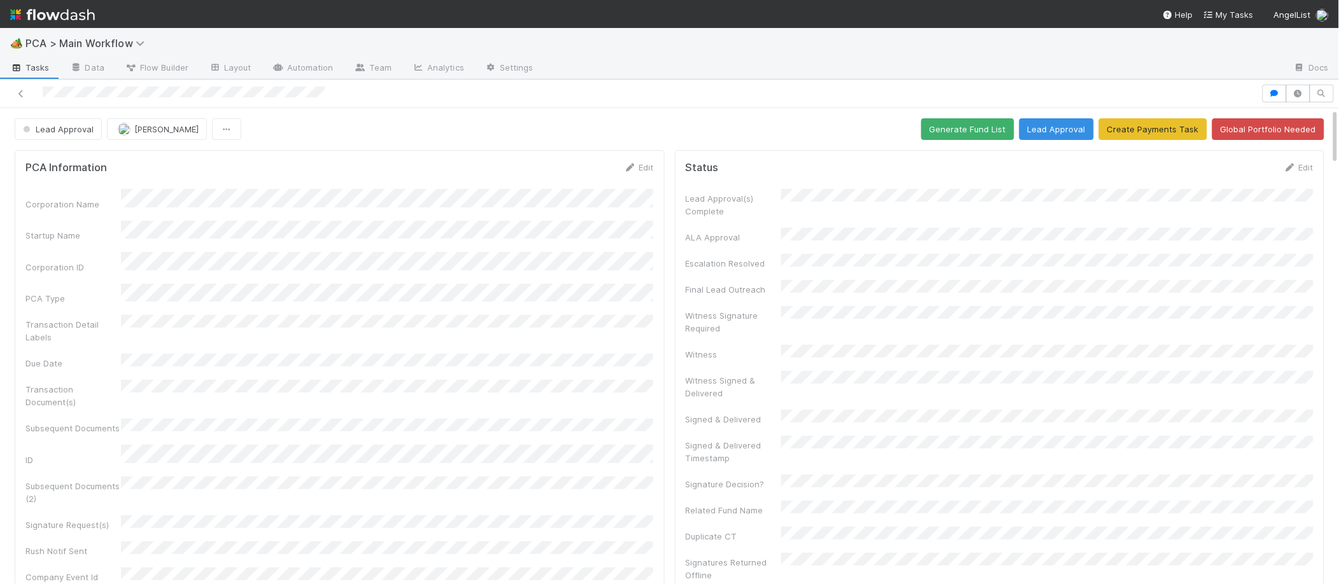
click at [76, 9] on img at bounding box center [52, 15] width 85 height 22
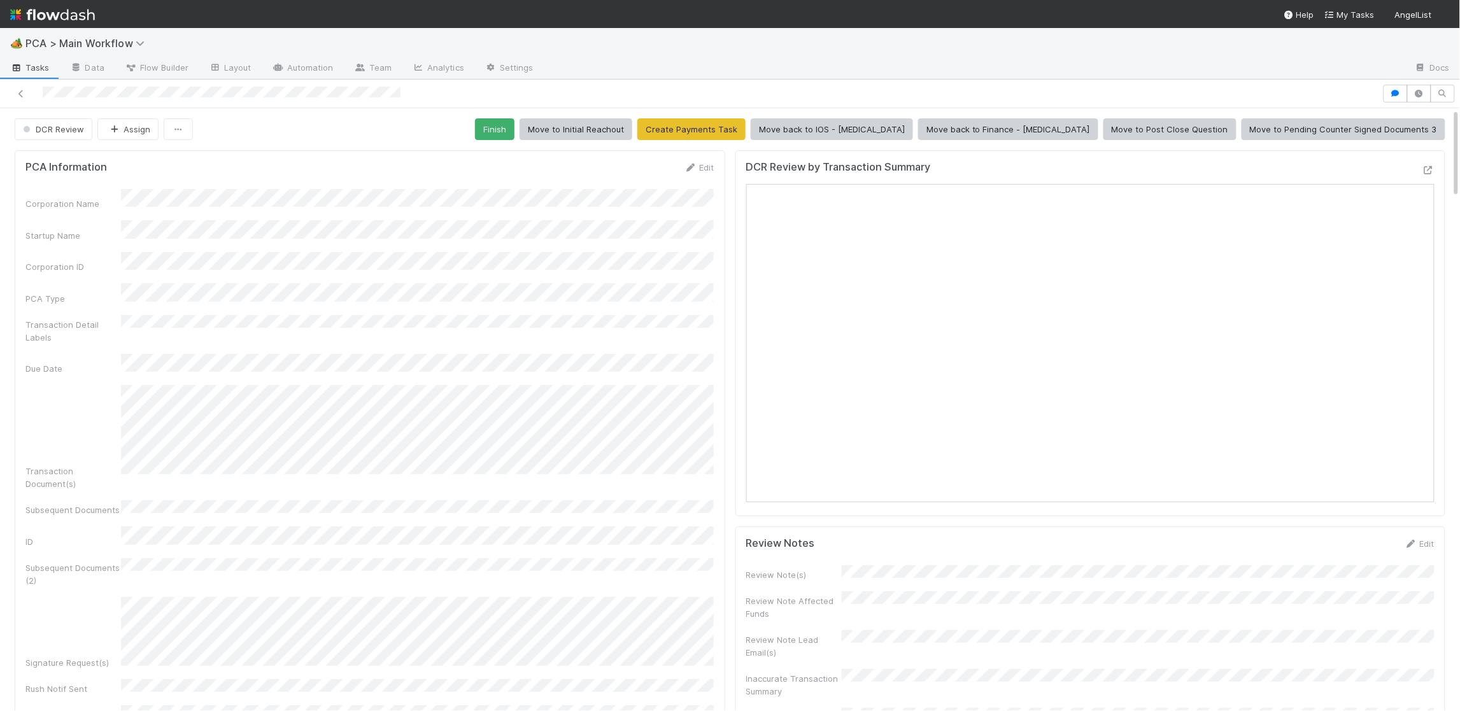
scroll to position [258, 688]
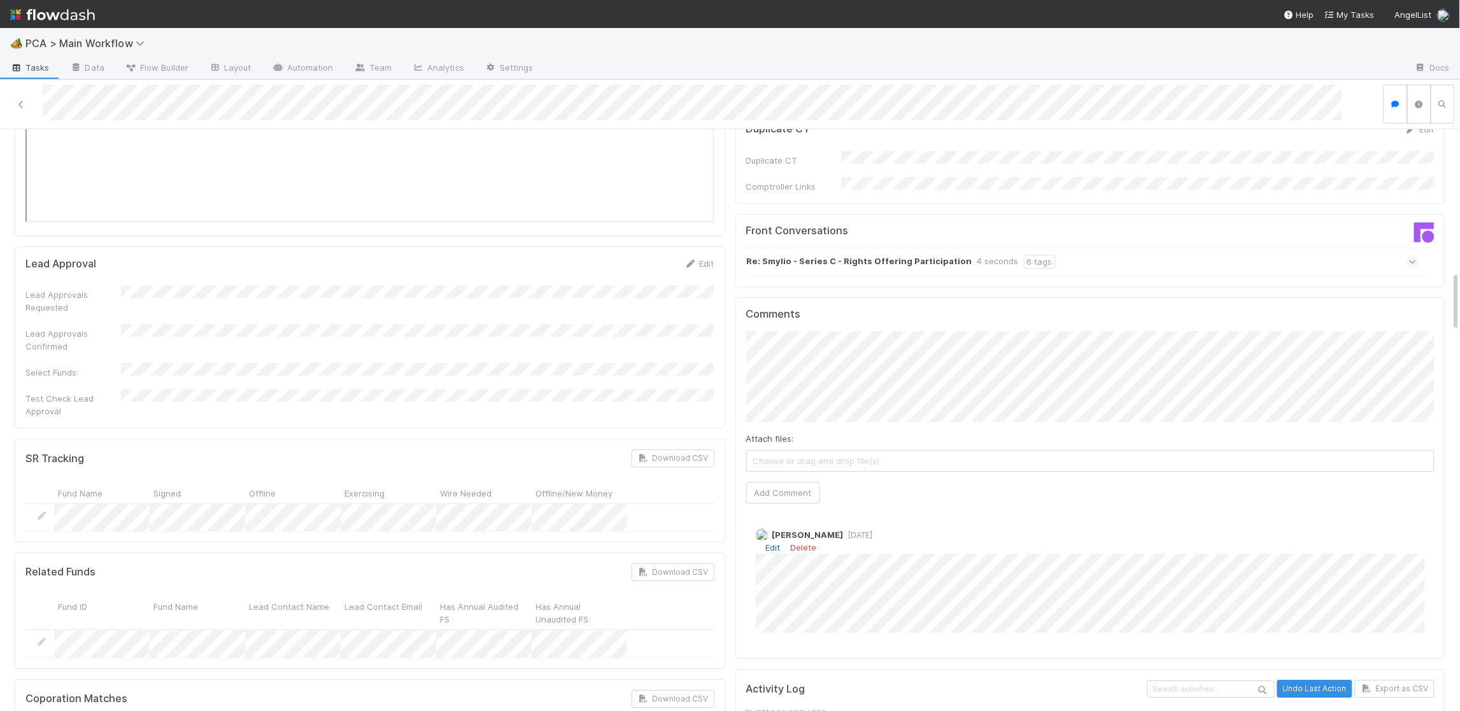
click at [774, 542] on link "Edit" at bounding box center [773, 547] width 15 height 10
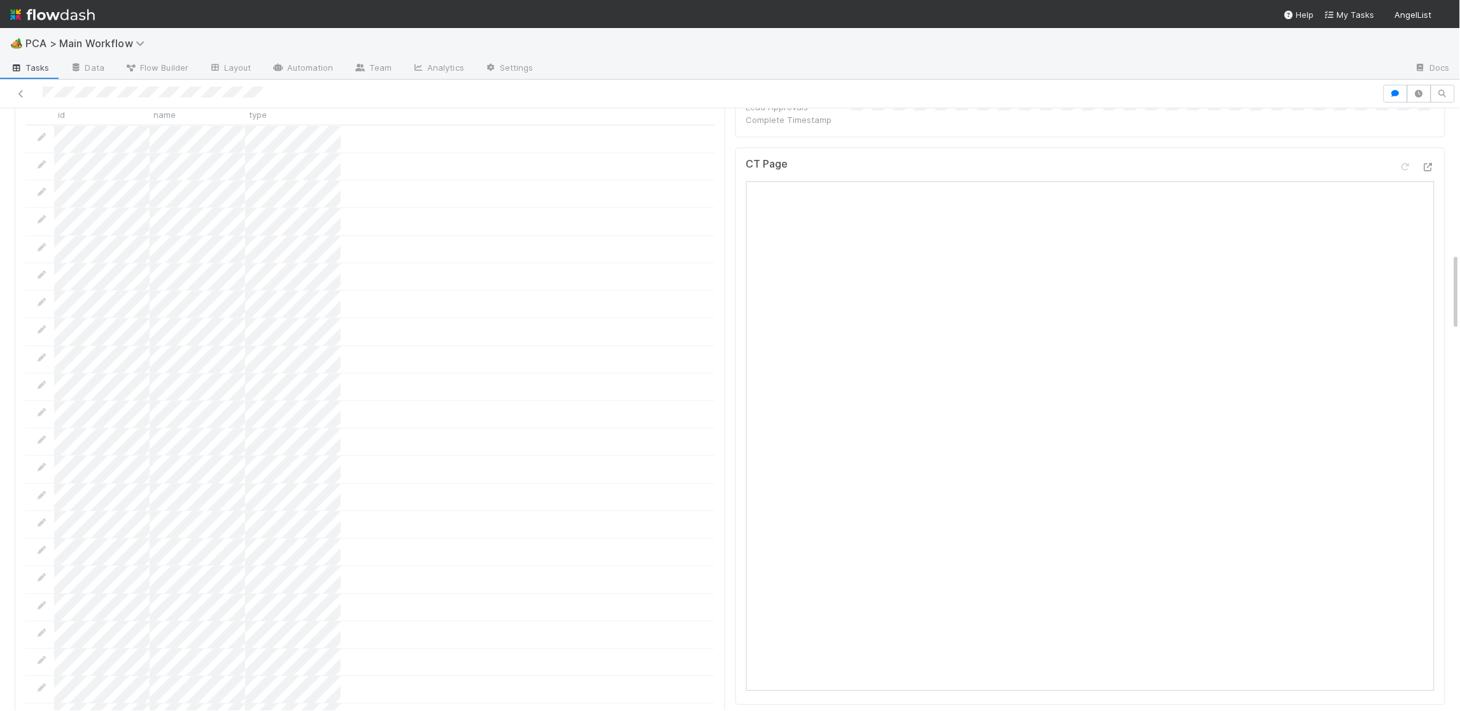
scroll to position [1721, 0]
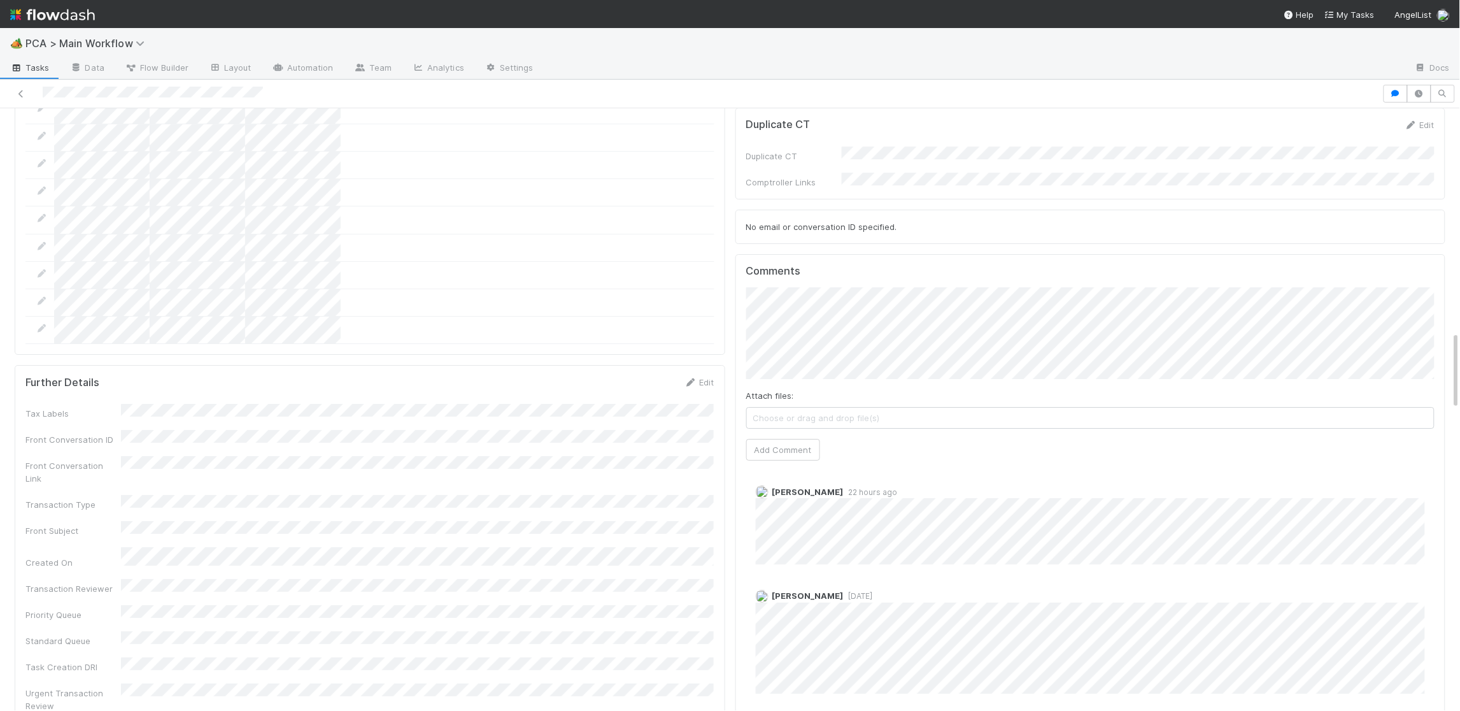
click at [794, 338] on div "Attach files: Choose or drag and drop file(s) Add Comment" at bounding box center [1090, 373] width 689 height 173
click at [795, 439] on button "Add Comment" at bounding box center [783, 450] width 74 height 22
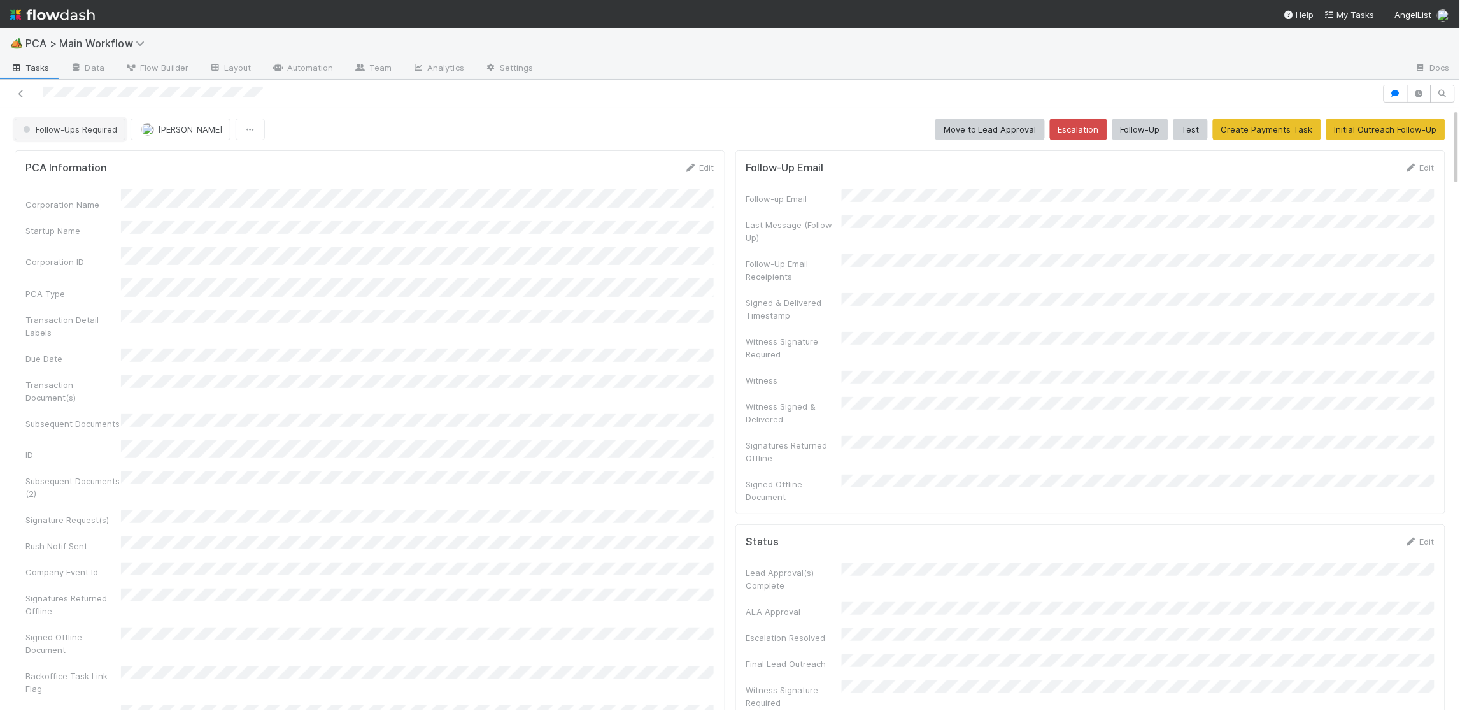
click at [85, 133] on span "Follow-Ups Required" at bounding box center [68, 129] width 97 height 10
click at [246, 359] on div at bounding box center [730, 355] width 1460 height 711
click at [104, 133] on span "Follow-Ups Required" at bounding box center [68, 129] width 97 height 10
click at [89, 157] on span "No Action Needed" at bounding box center [62, 162] width 88 height 10
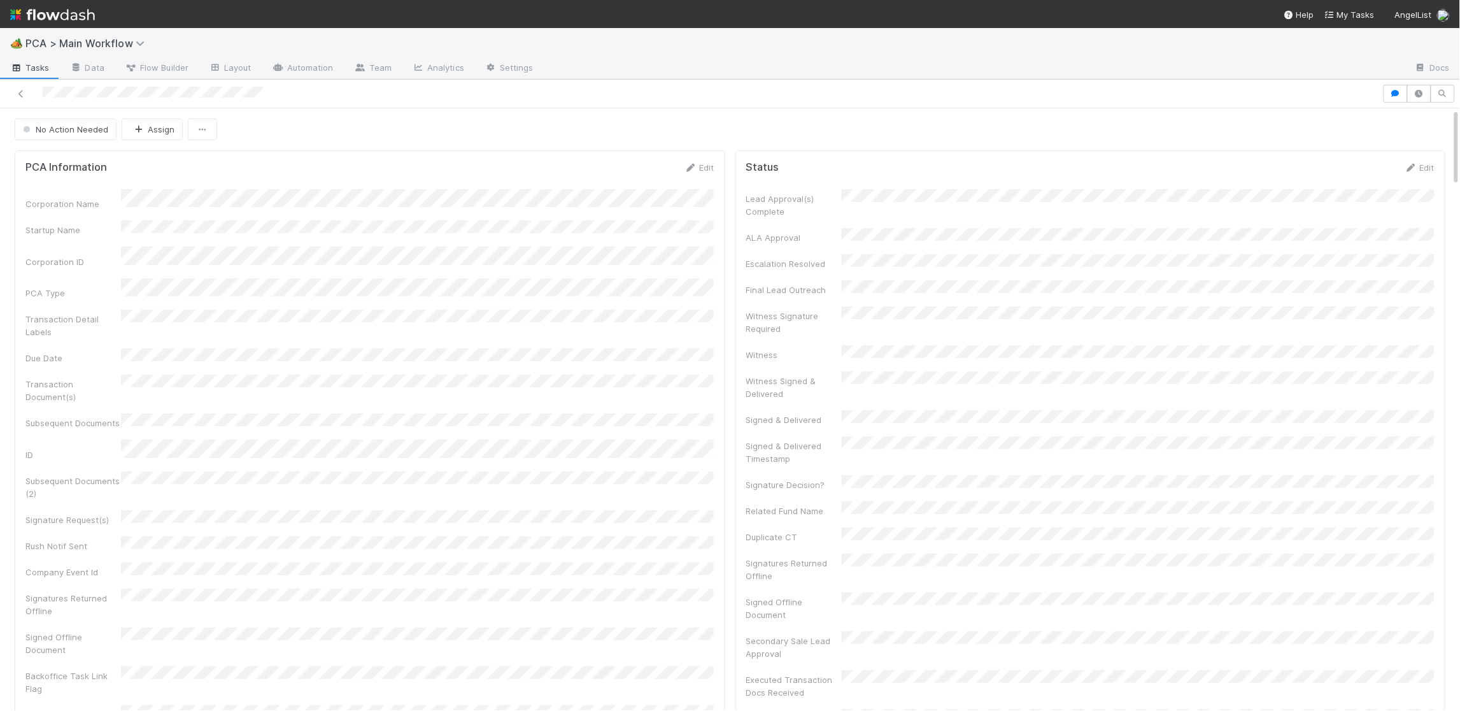
click at [84, 15] on img at bounding box center [52, 15] width 85 height 22
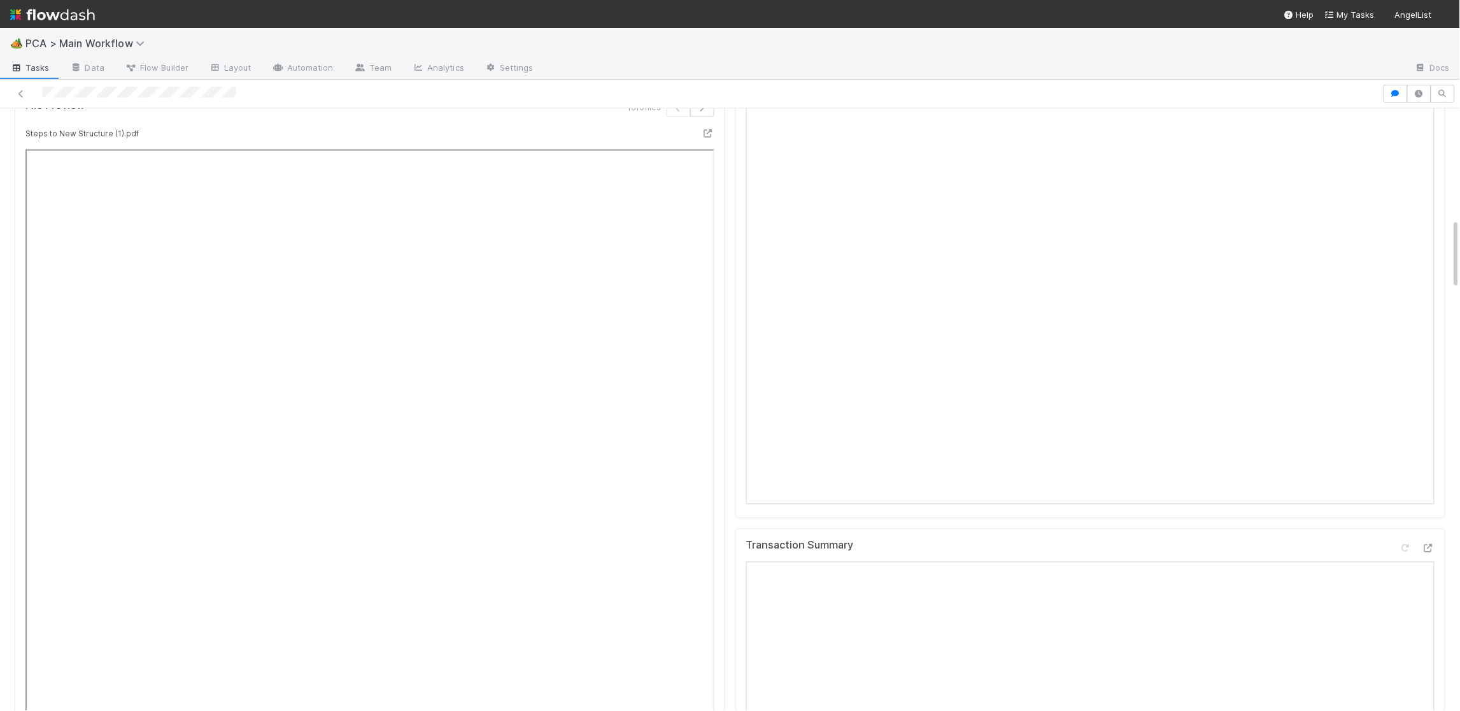
scroll to position [632, 0]
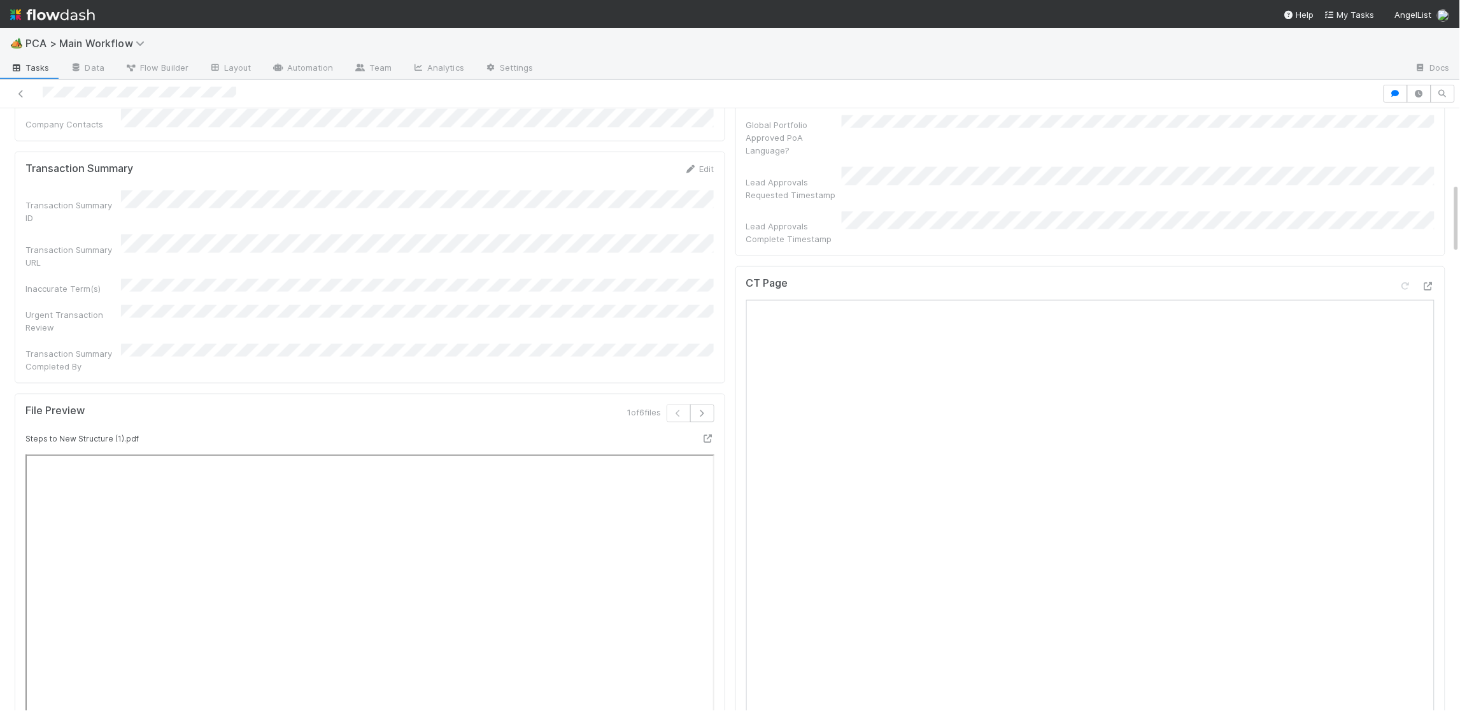
click at [1442, 266] on div "CT Page" at bounding box center [1090, 544] width 711 height 557
click at [1434, 282] on icon at bounding box center [1428, 286] width 13 height 8
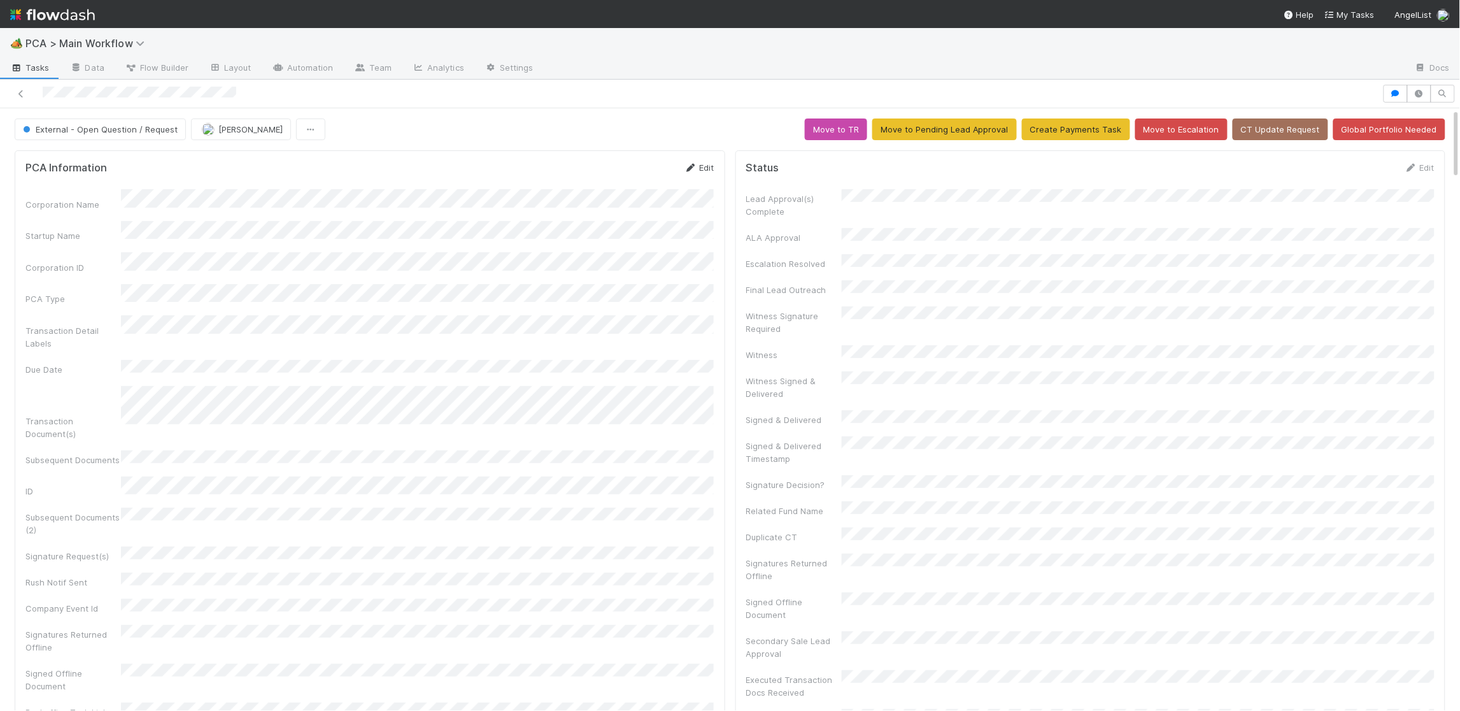
click at [670, 184] on form "PCA Information Edit Corporation Name Startup Name Corporation ID PCA Type Tran…" at bounding box center [369, 461] width 689 height 601
click at [691, 166] on icon at bounding box center [690, 168] width 13 height 8
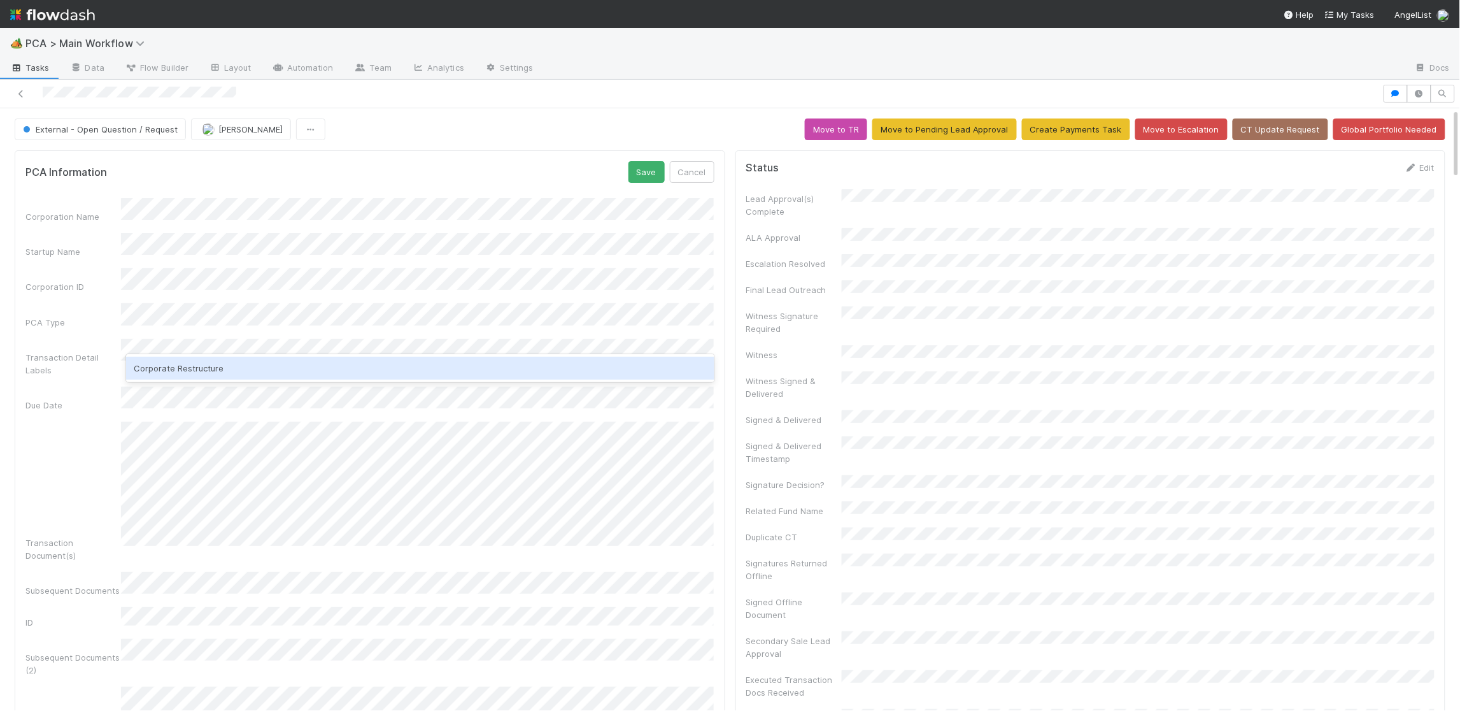
click at [215, 367] on div "Corporate Restructure" at bounding box center [420, 368] width 588 height 23
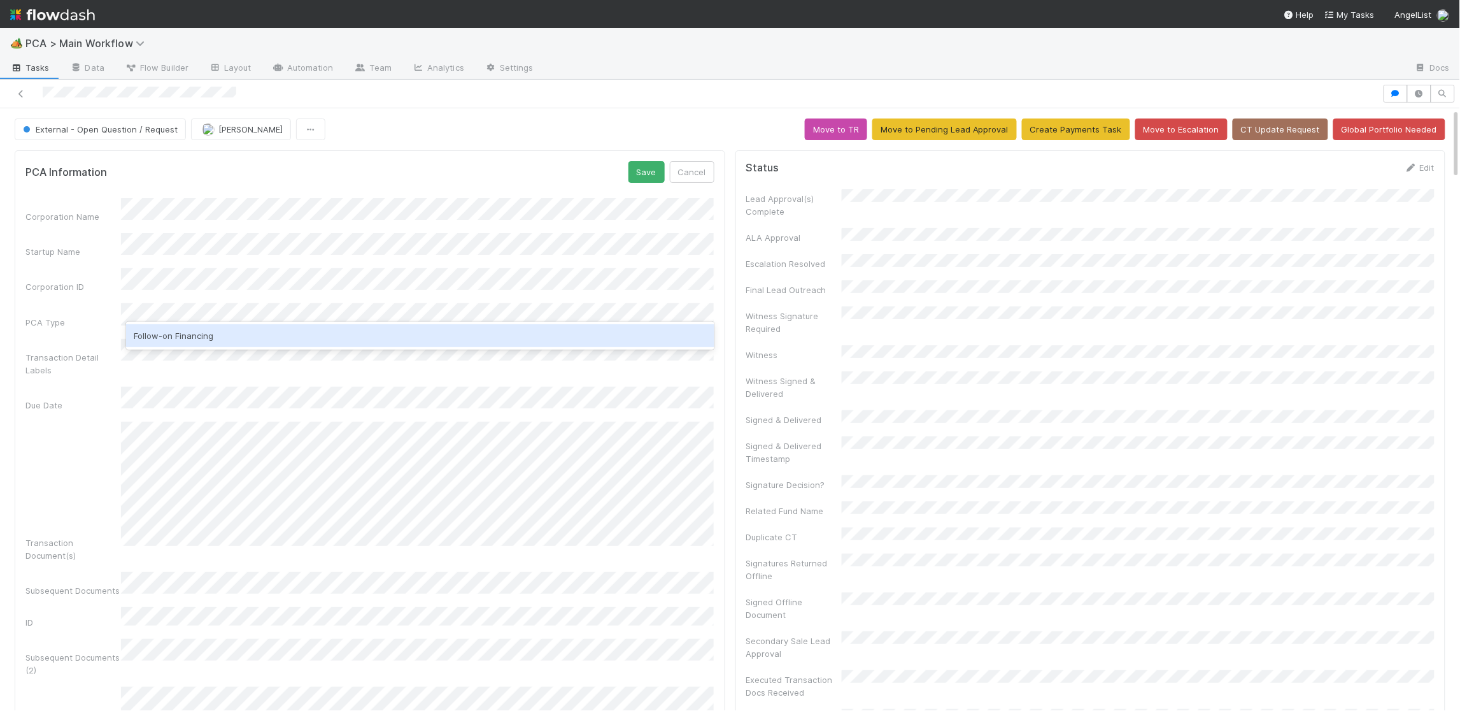
click at [222, 333] on div "Follow-on Financing" at bounding box center [420, 335] width 588 height 23
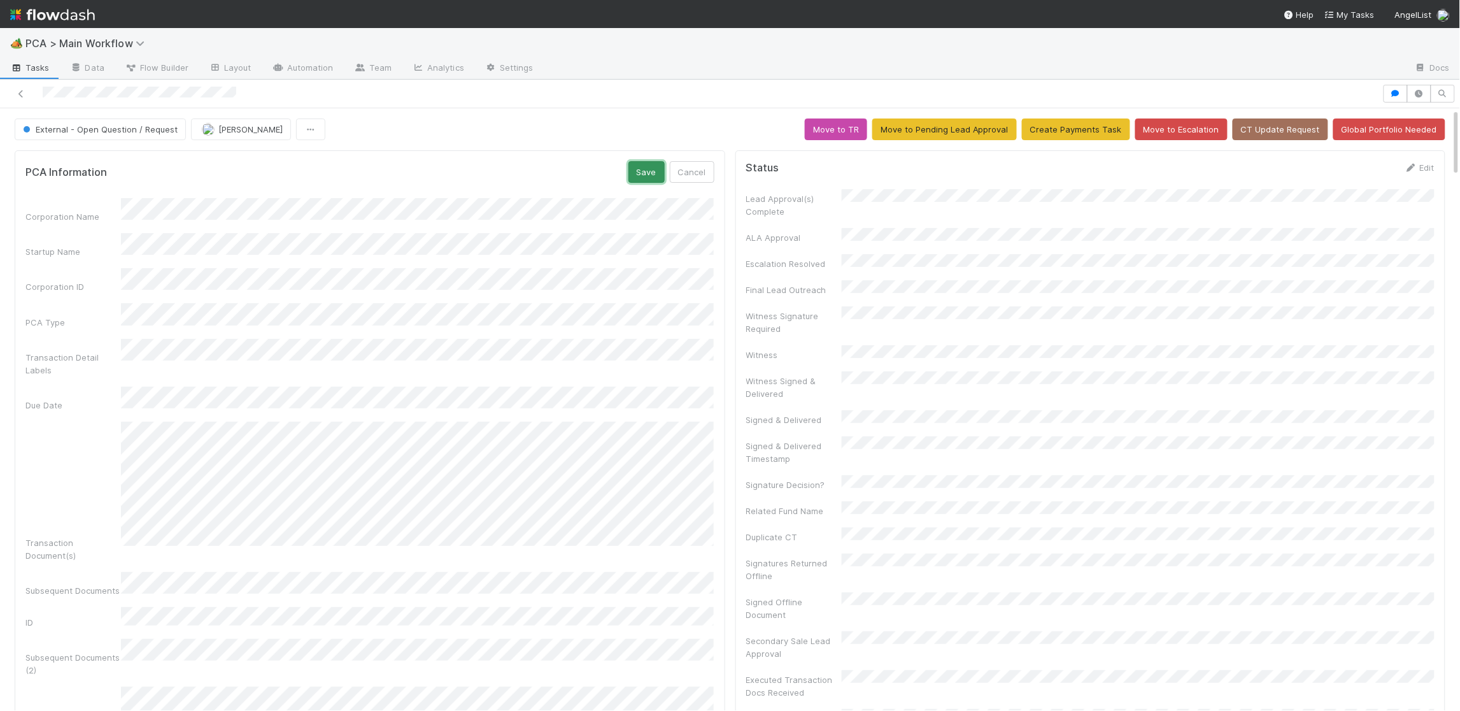
click at [651, 174] on button "Save" at bounding box center [646, 172] width 36 height 22
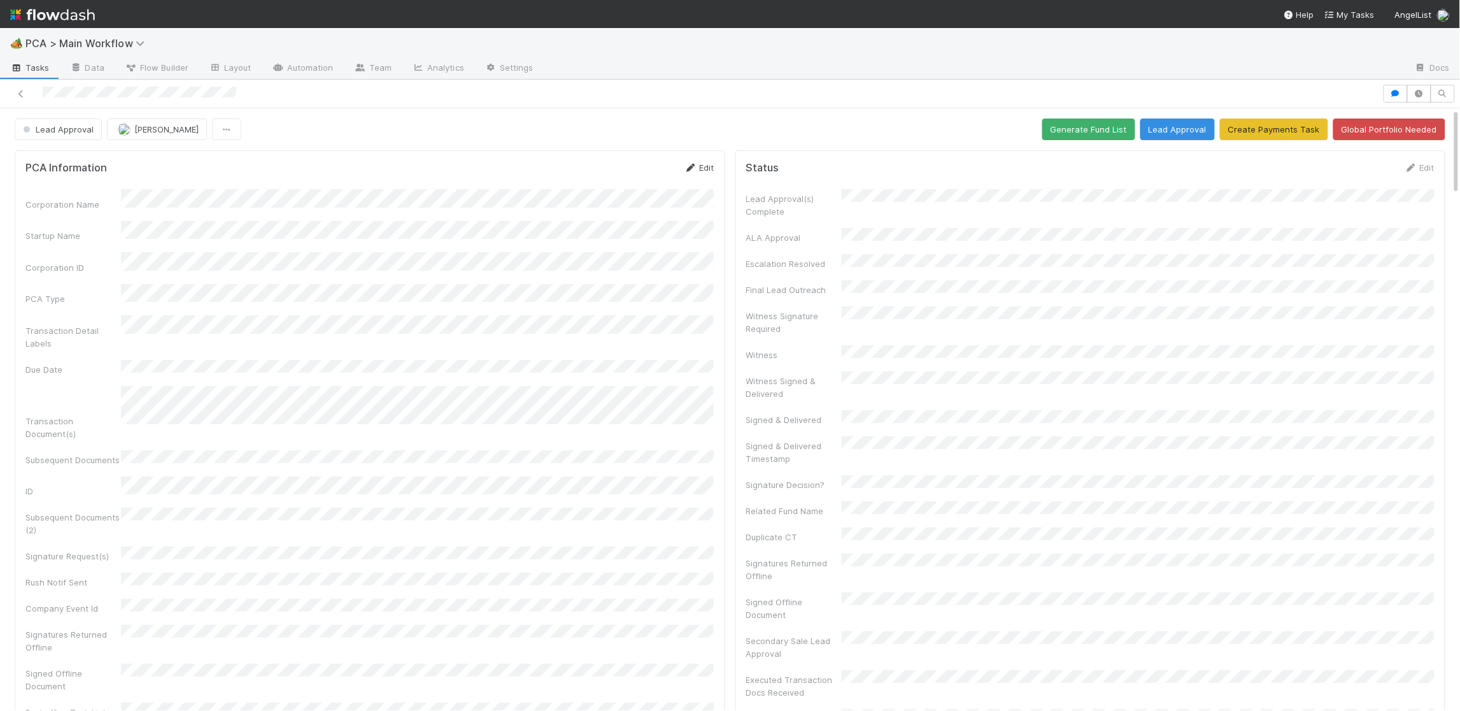
click at [695, 184] on form "PCA Information Edit Corporation Name Startup Name Corporation ID PCA Type Tran…" at bounding box center [369, 461] width 689 height 601
click at [694, 166] on icon at bounding box center [690, 168] width 13 height 8
click at [635, 174] on button "Save" at bounding box center [646, 172] width 36 height 22
click at [1407, 164] on div "Status Edit" at bounding box center [1090, 167] width 689 height 13
click at [1421, 165] on link "Edit" at bounding box center [1420, 167] width 30 height 10
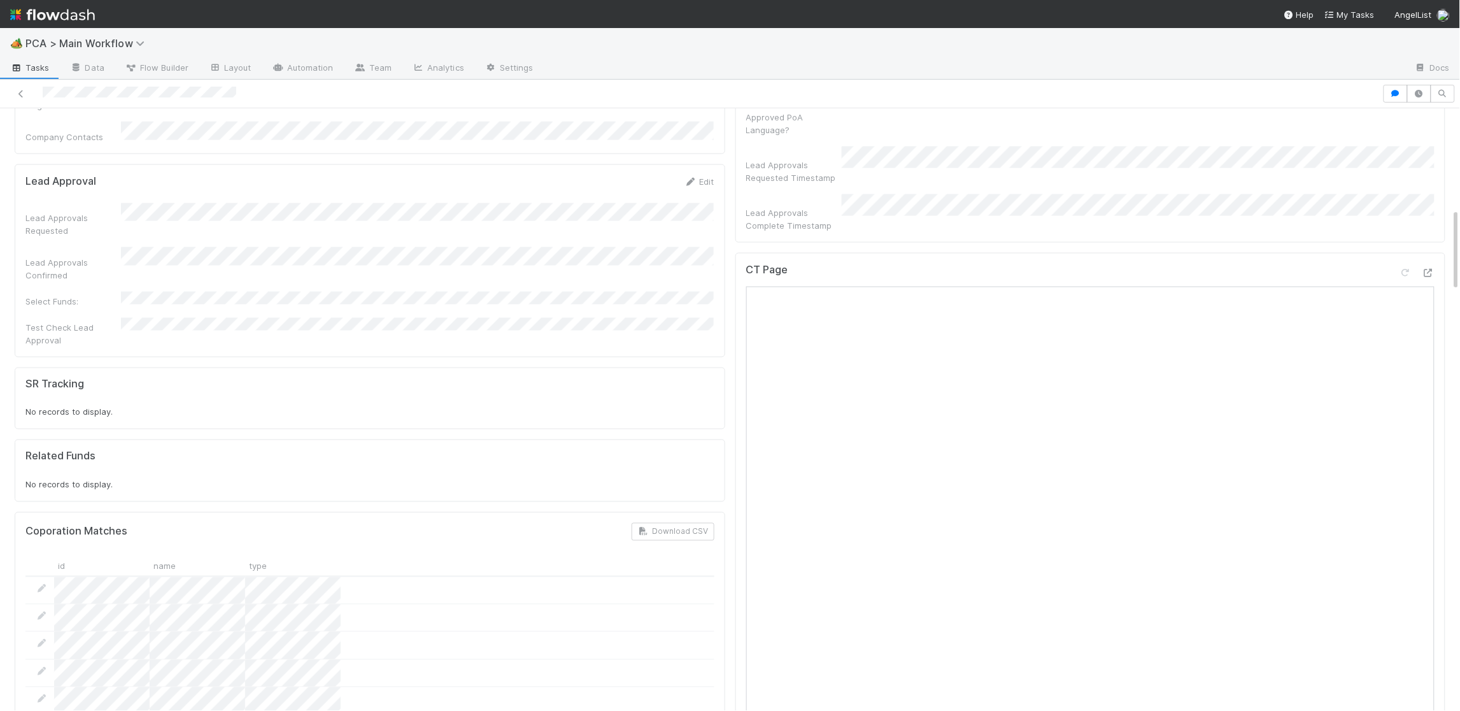
scroll to position [713, 0]
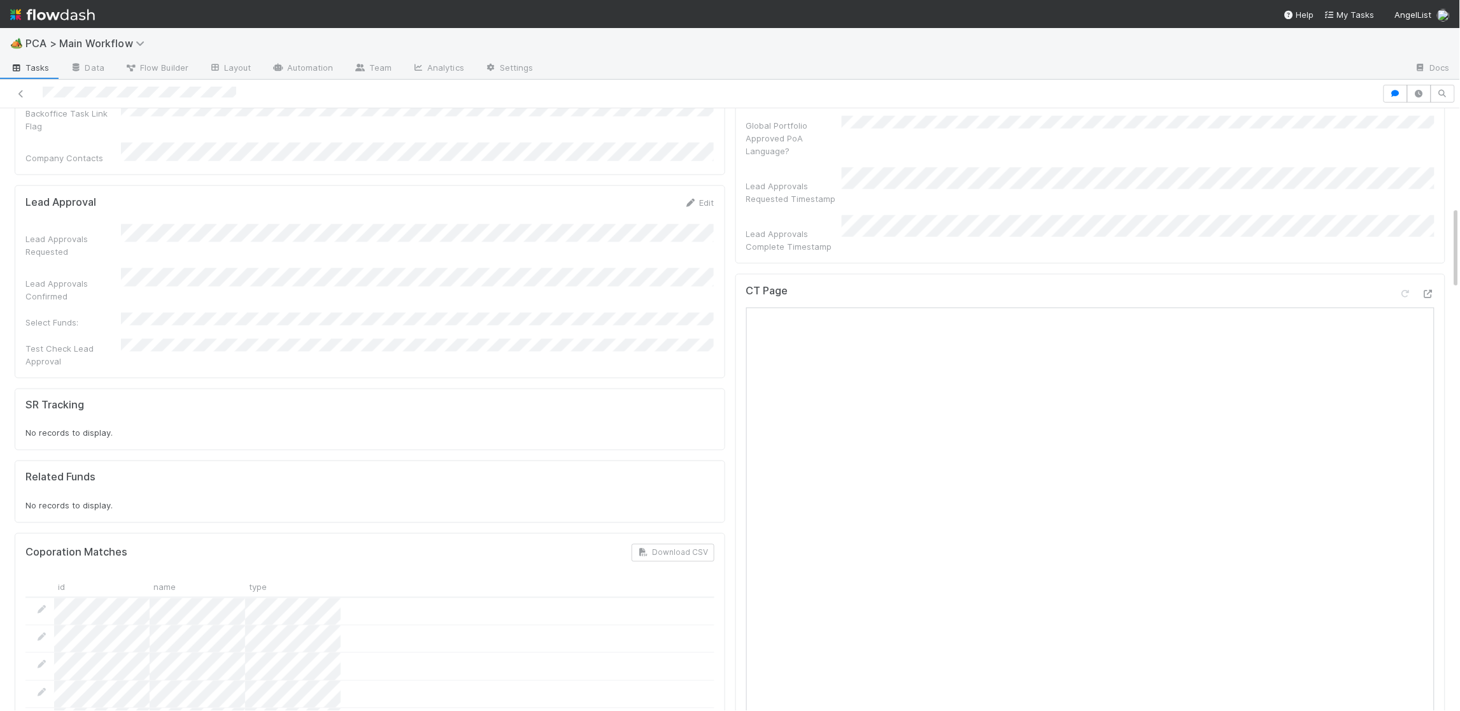
click at [394, 268] on div "Lead Approvals Confirmed" at bounding box center [369, 285] width 689 height 34
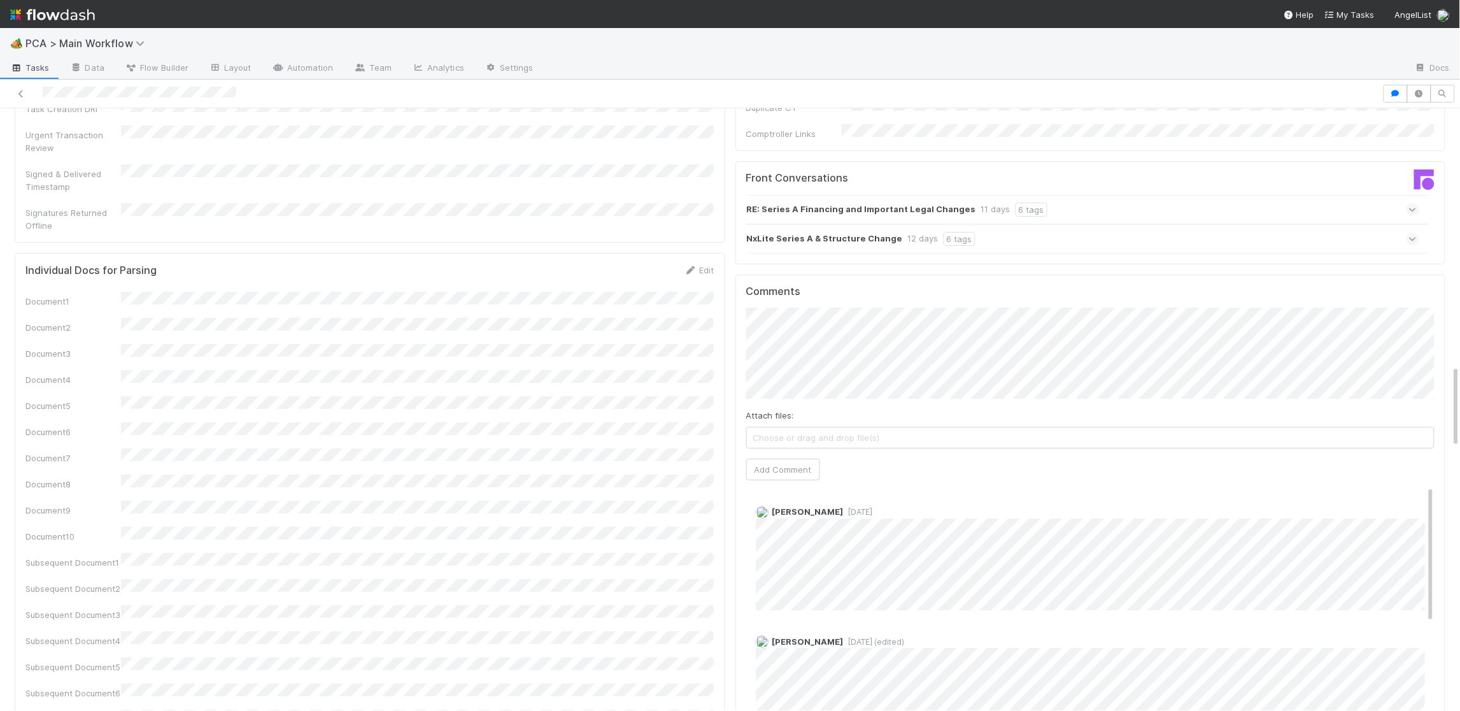
scroll to position [1870, 0]
click at [775, 460] on button "Add Comment" at bounding box center [783, 471] width 74 height 22
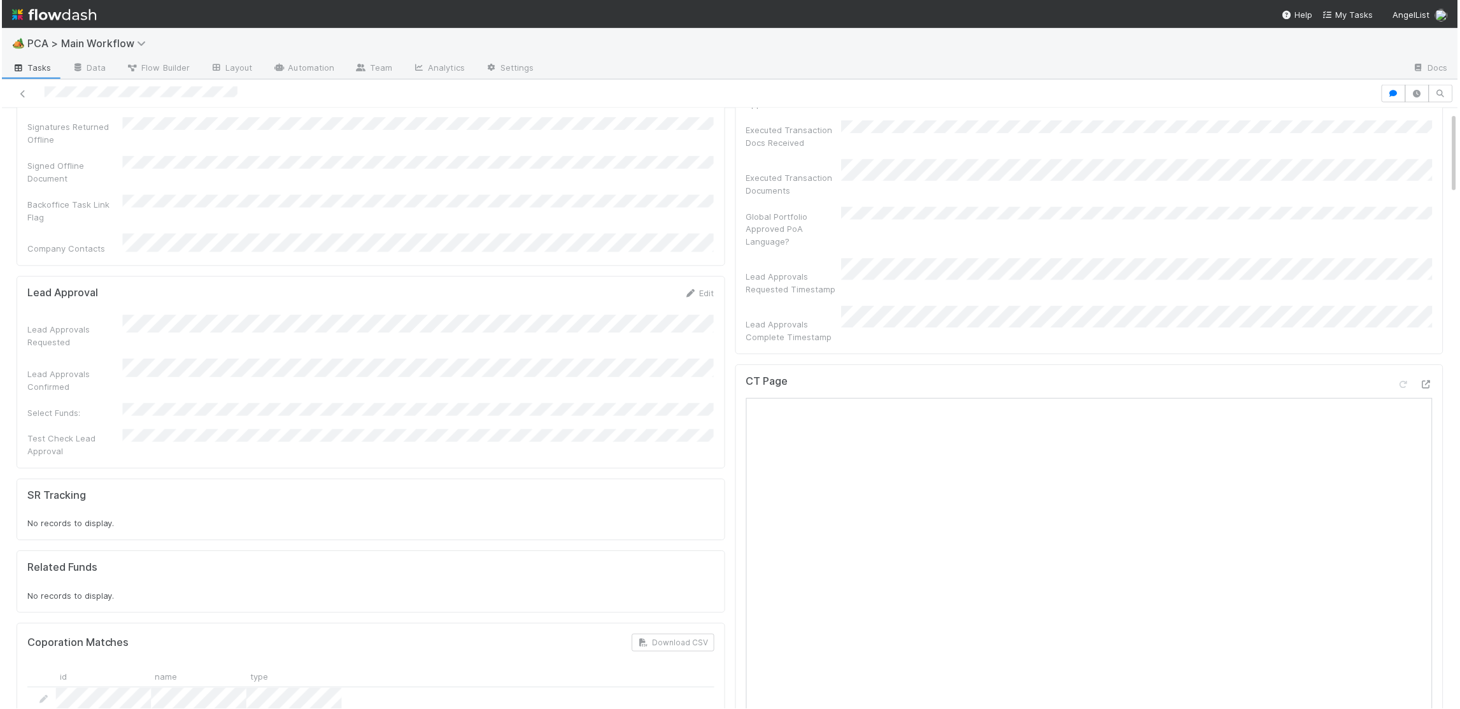
scroll to position [0, 0]
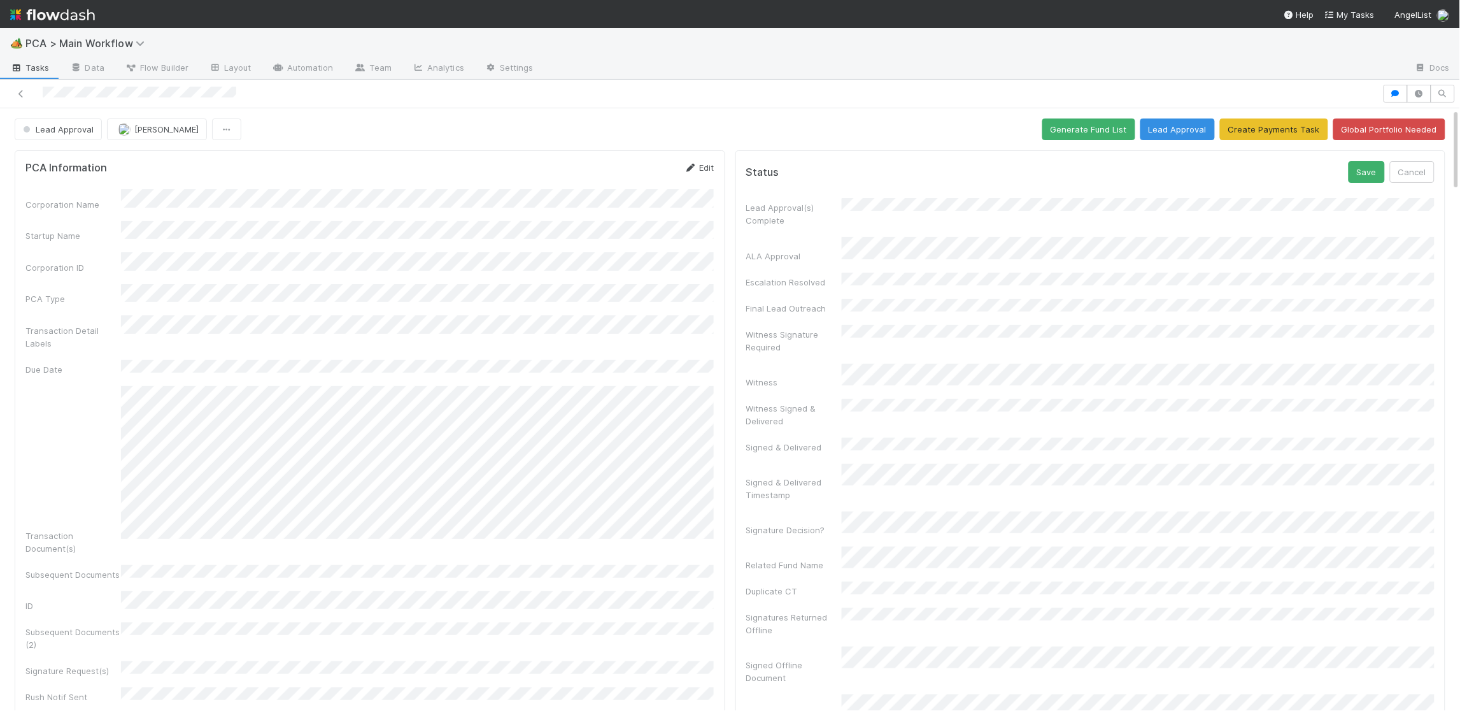
click at [693, 166] on icon at bounding box center [690, 168] width 13 height 8
click at [631, 170] on button "Save" at bounding box center [646, 172] width 36 height 22
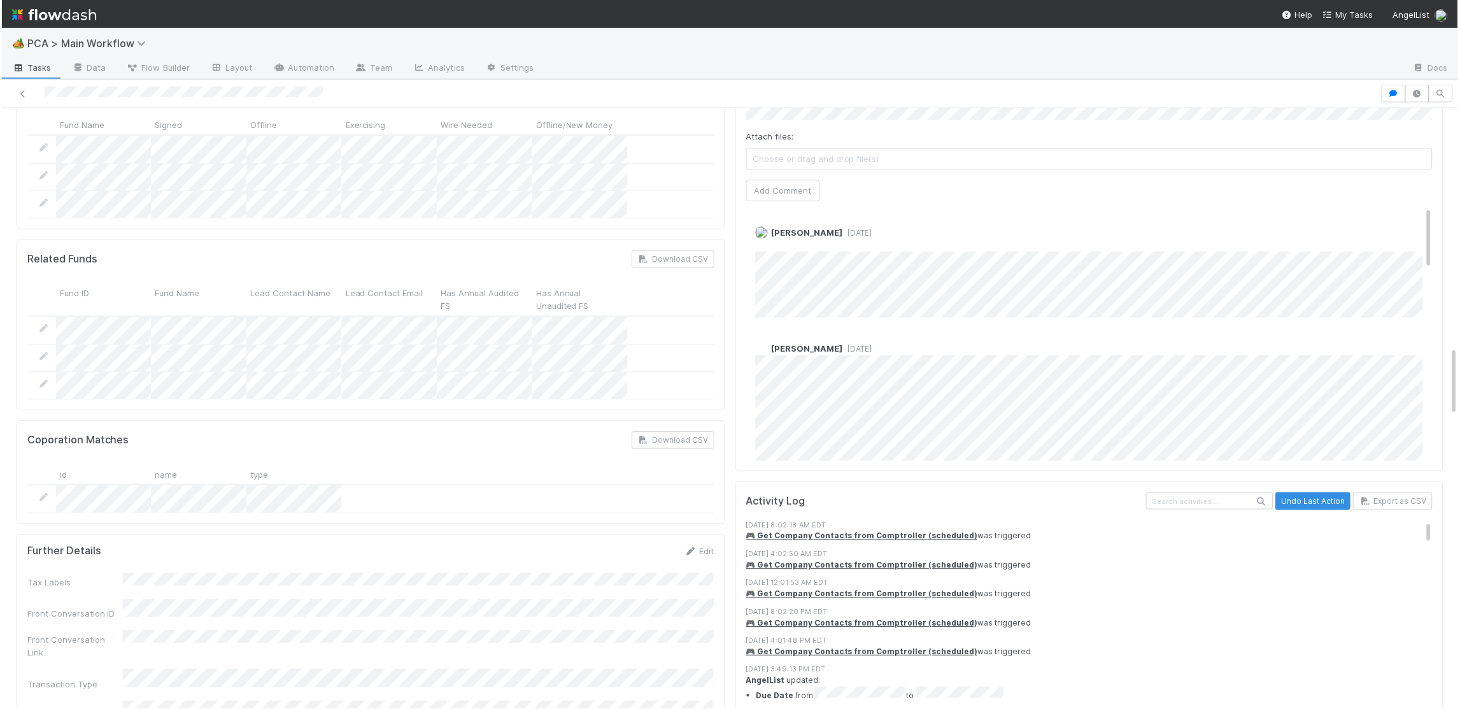
scroll to position [2030, 0]
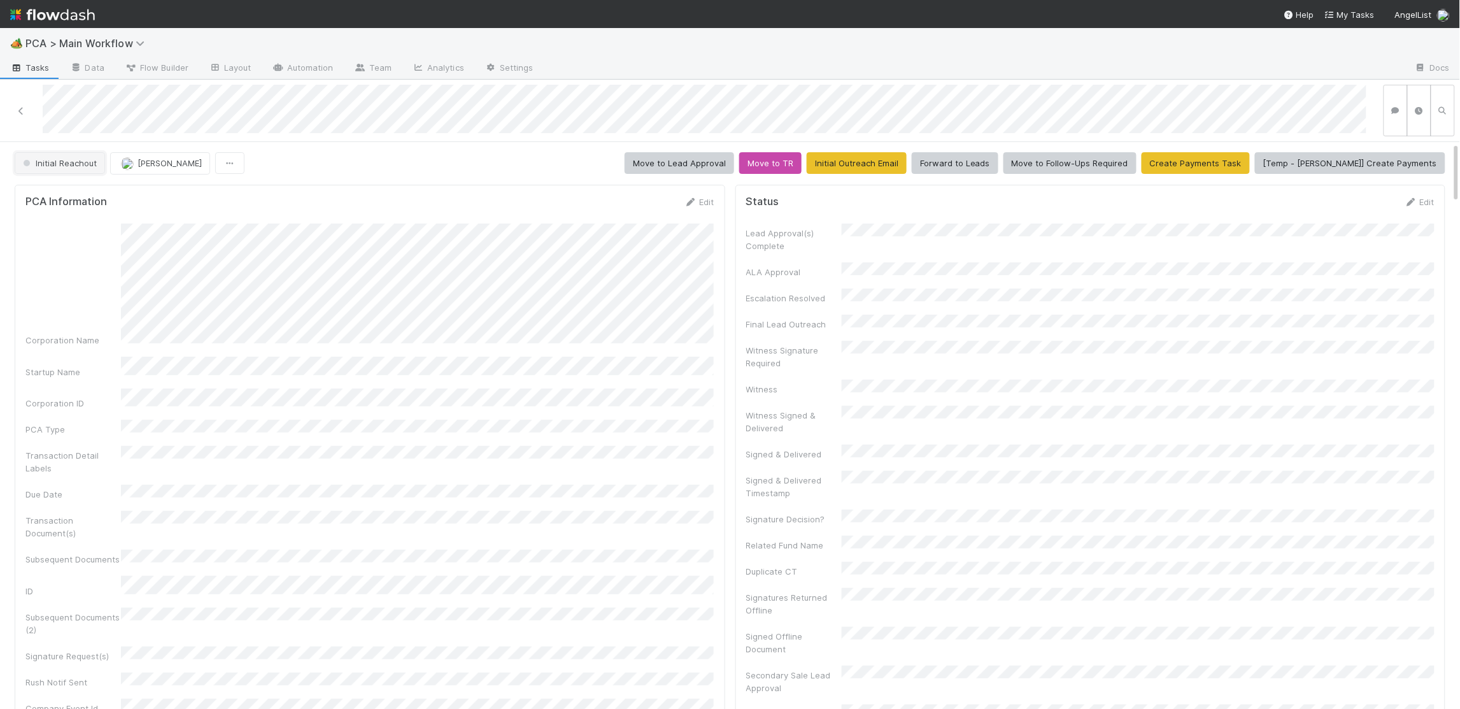
click at [59, 158] on span "Initial Reachout" at bounding box center [58, 163] width 76 height 10
drag, startPoint x: 76, startPoint y: 193, endPoint x: 302, endPoint y: 10, distance: 290.6
click at [76, 193] on span "Duplicate / Dead PCAs" at bounding box center [71, 195] width 106 height 10
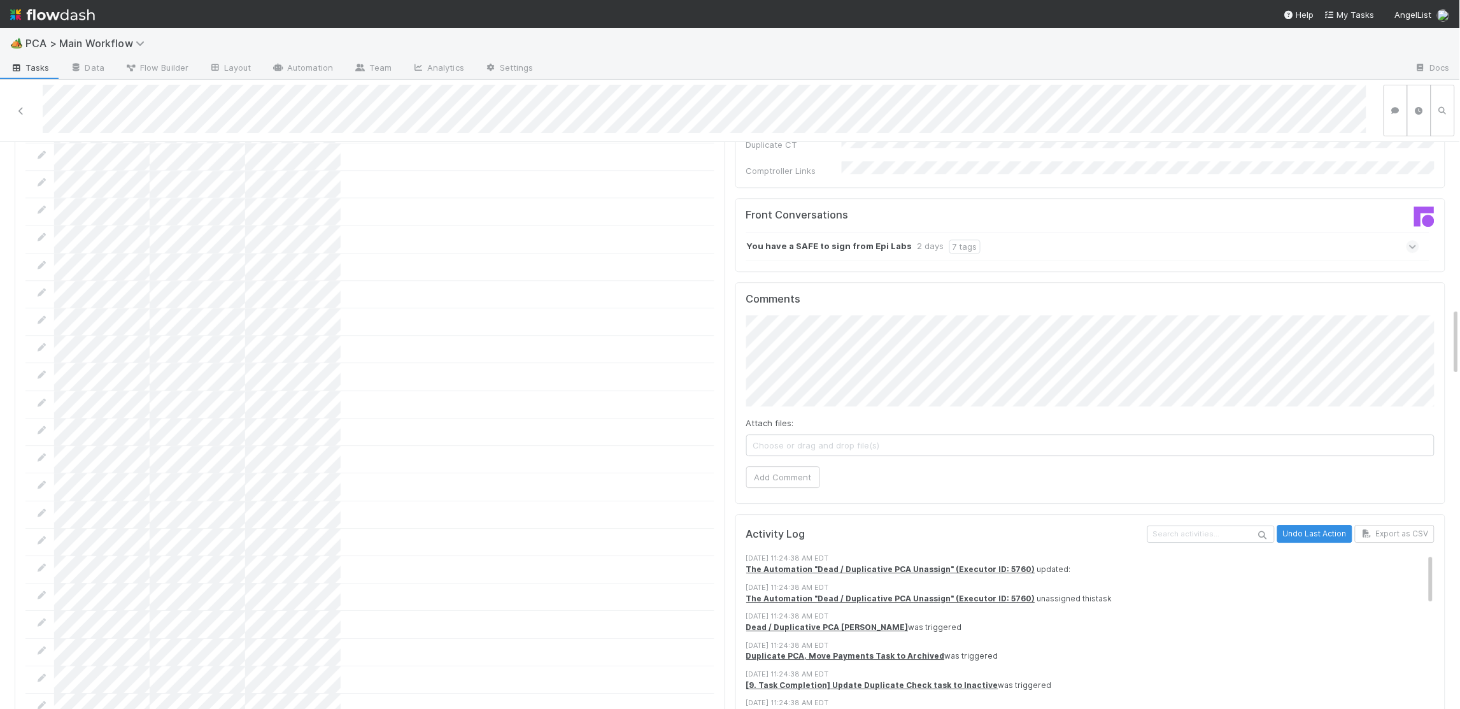
scroll to position [1369, 0]
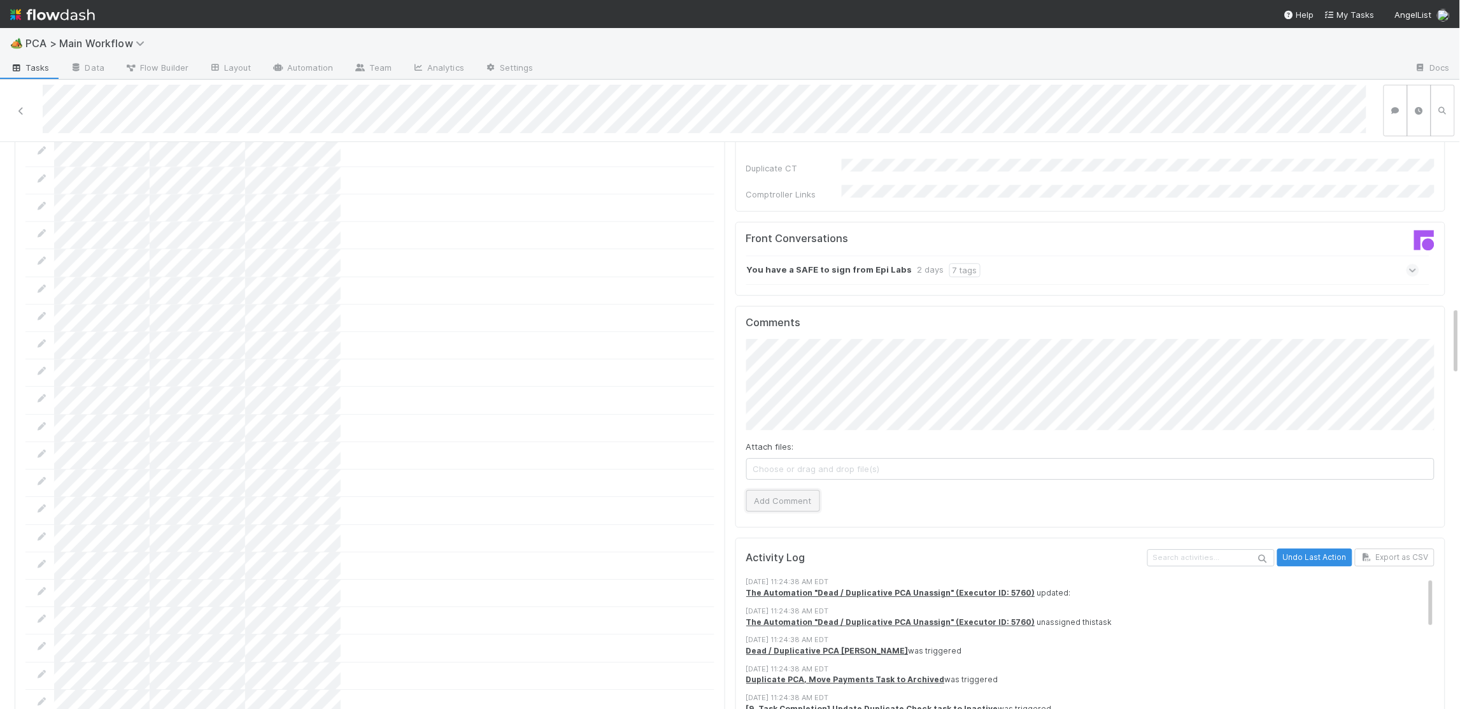
click at [788, 490] on button "Add Comment" at bounding box center [783, 501] width 74 height 22
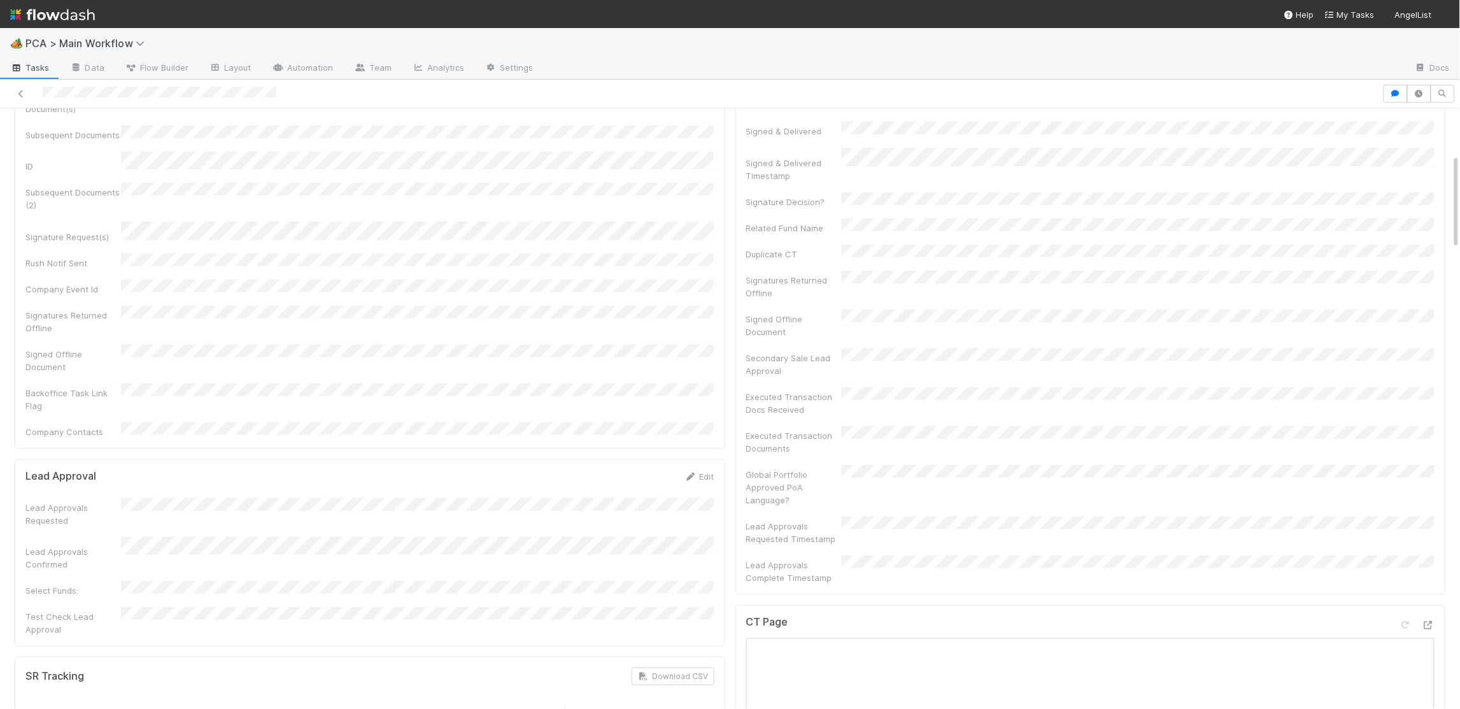
scroll to position [300, 0]
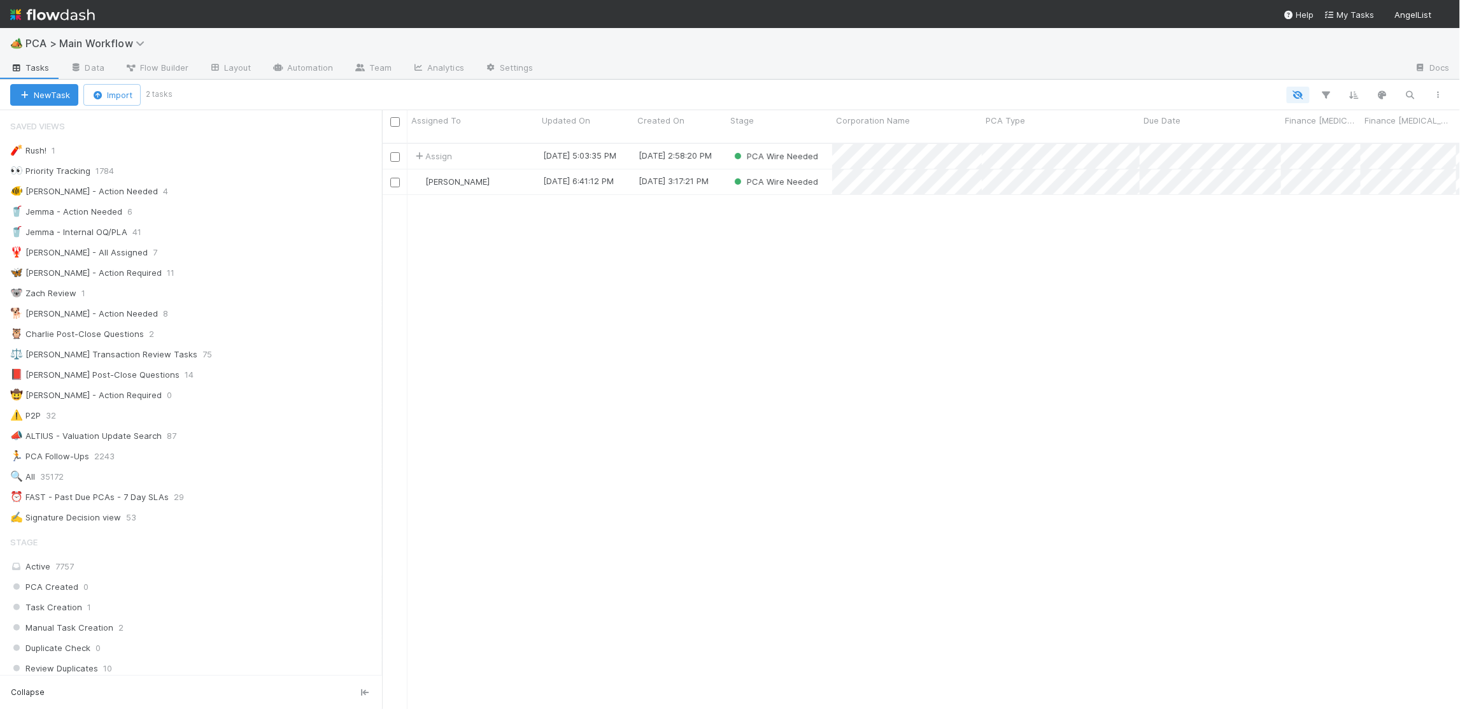
scroll to position [1, 1]
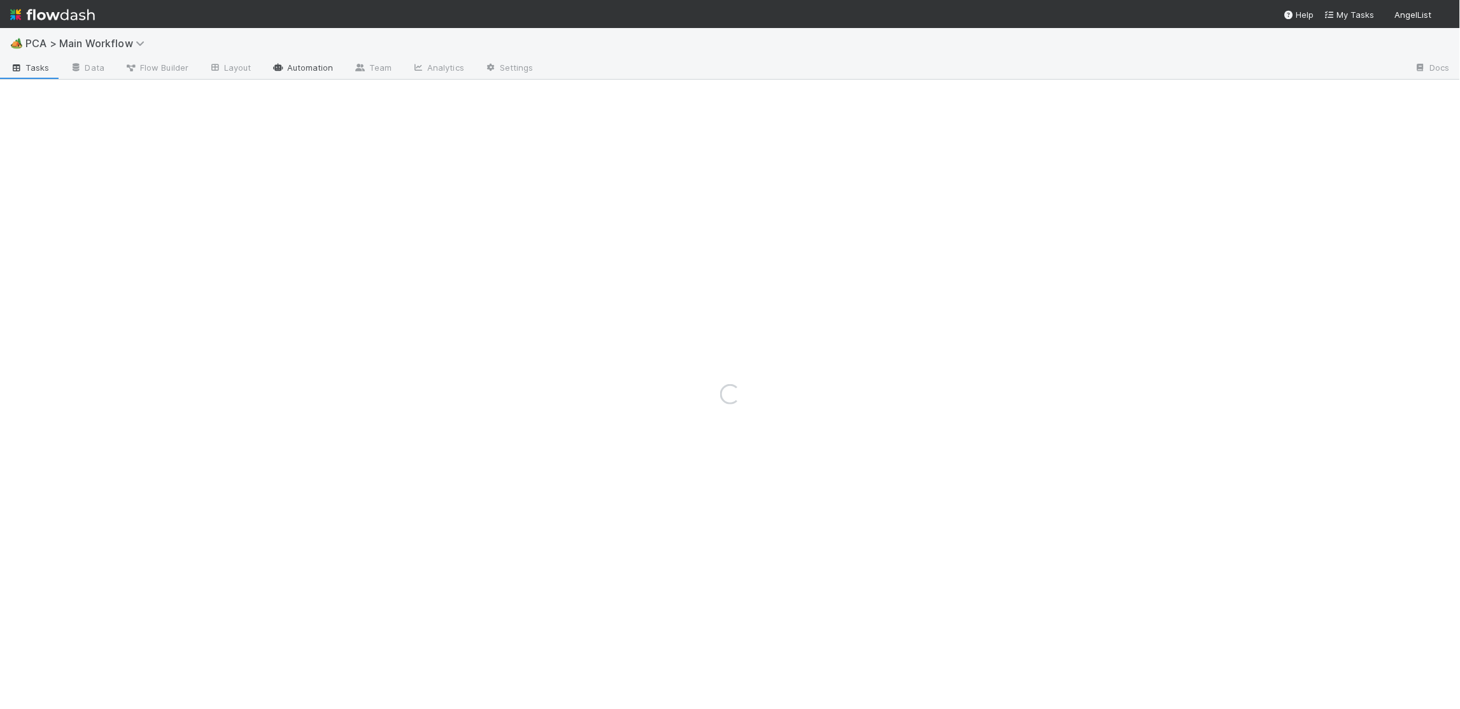
click at [311, 60] on link "Automation" at bounding box center [303, 69] width 82 height 20
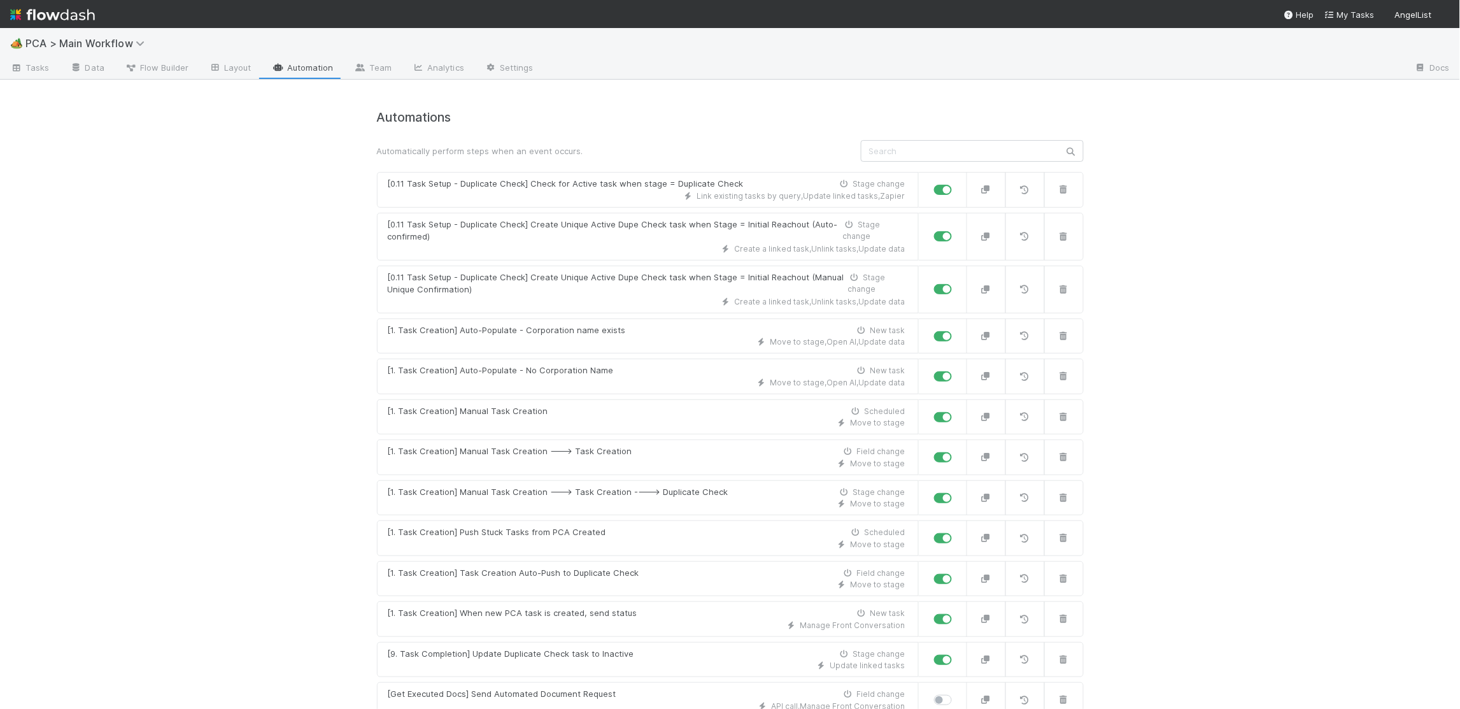
scroll to position [7596, 0]
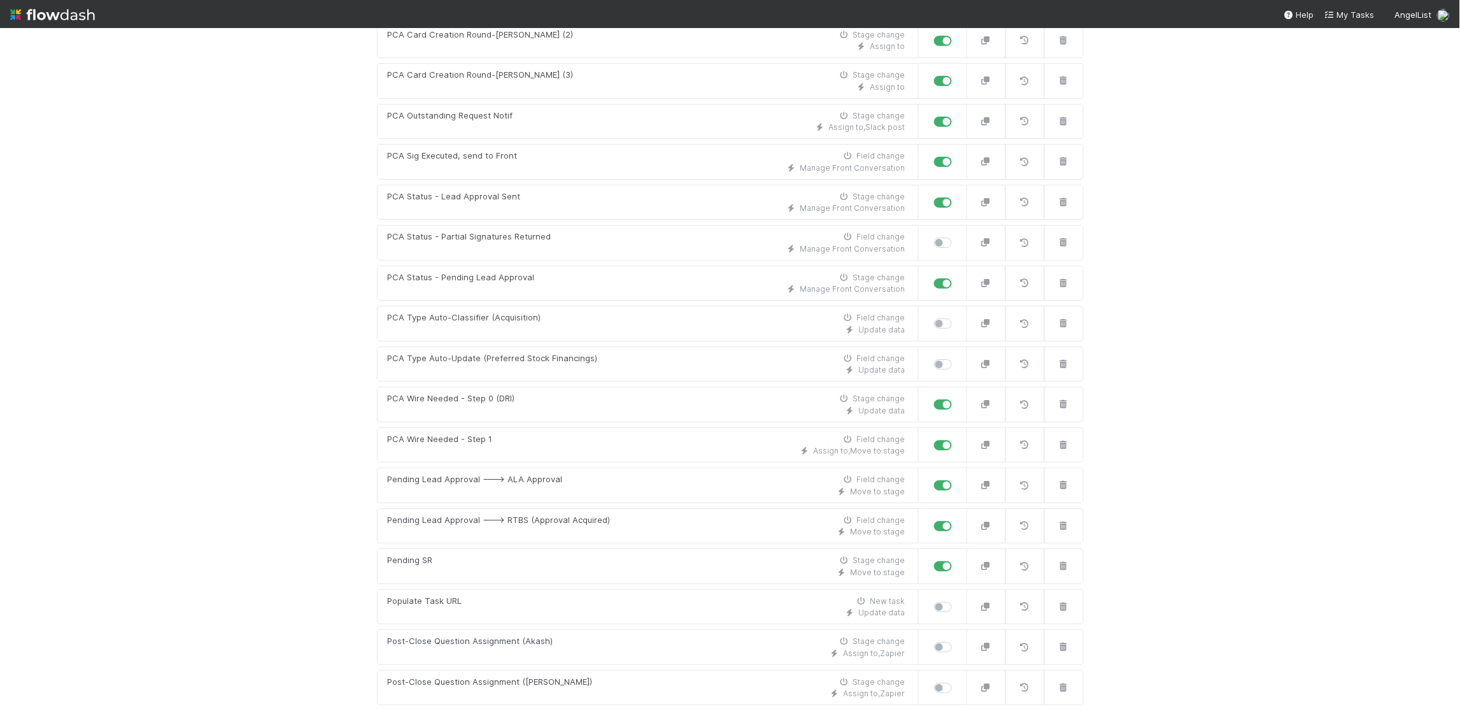
click at [557, 427] on link "PCA Wire Needed - Step 1 Field change Assign to , Move to stage" at bounding box center [648, 445] width 542 height 36
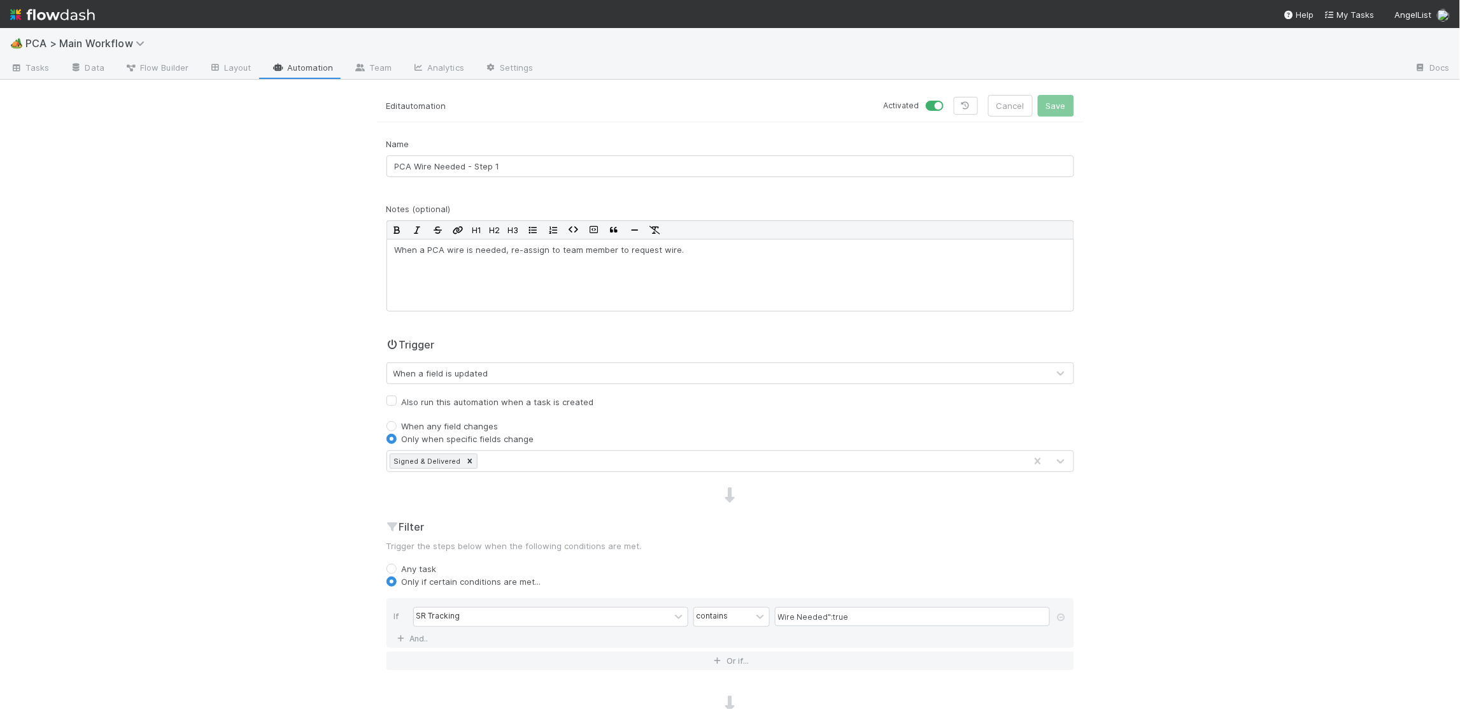
scroll to position [425, 0]
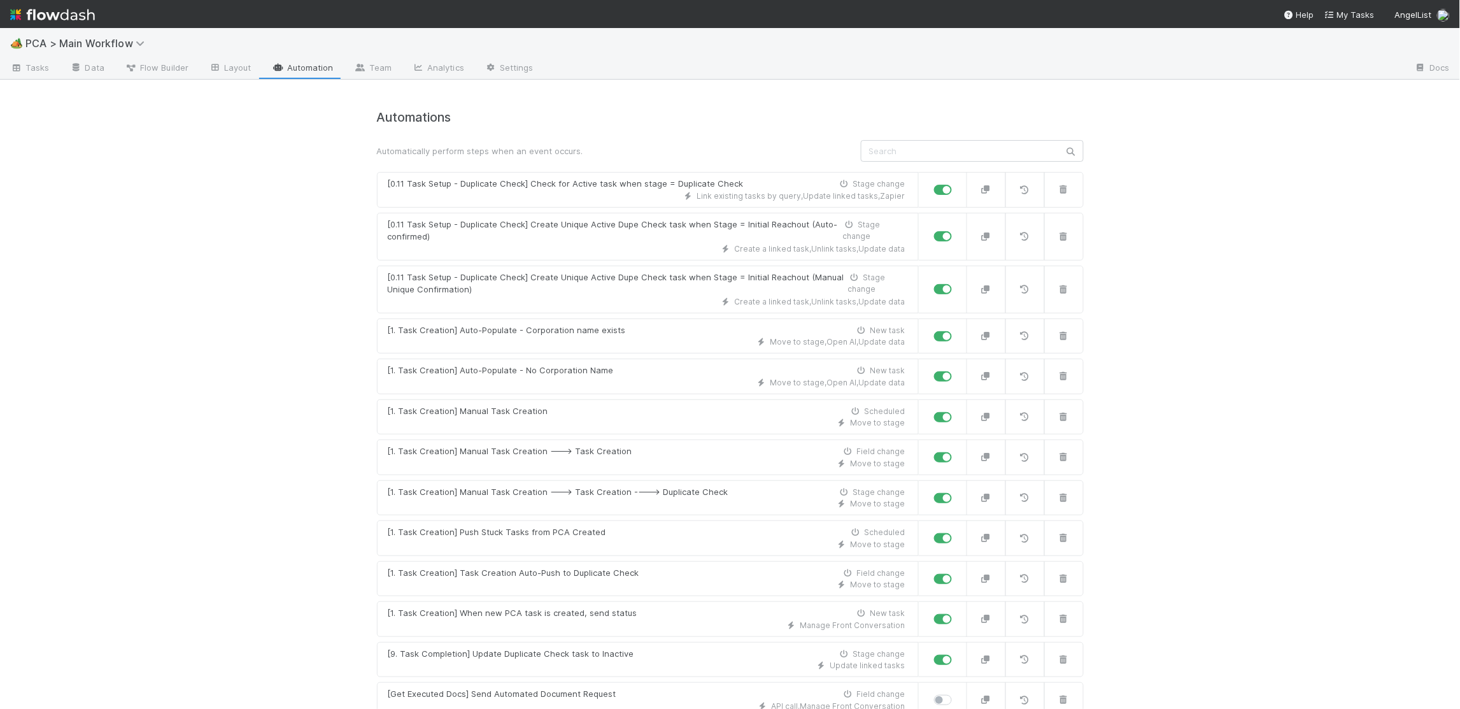
scroll to position [7596, 0]
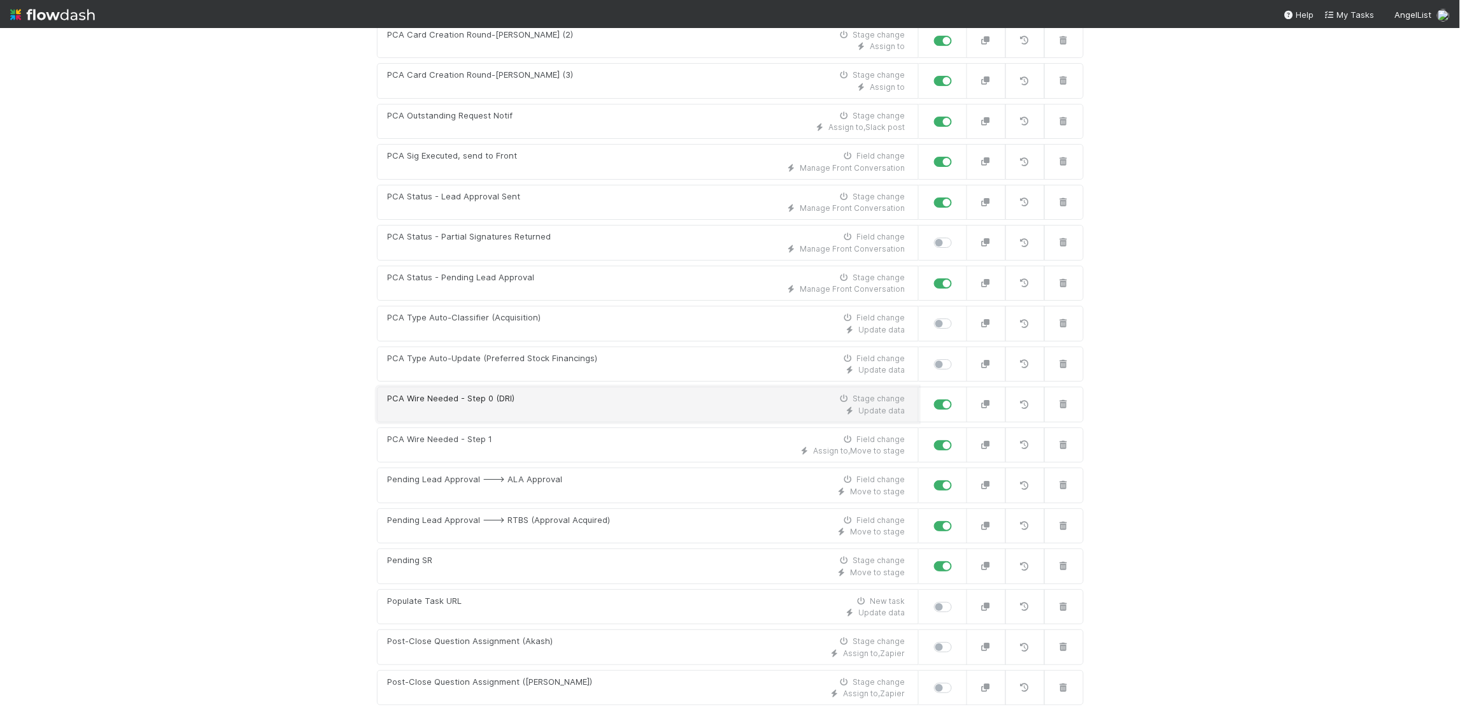
click at [544, 392] on div "PCA Wire Needed - Step 0 (DRI) Stage change" at bounding box center [647, 398] width 518 height 13
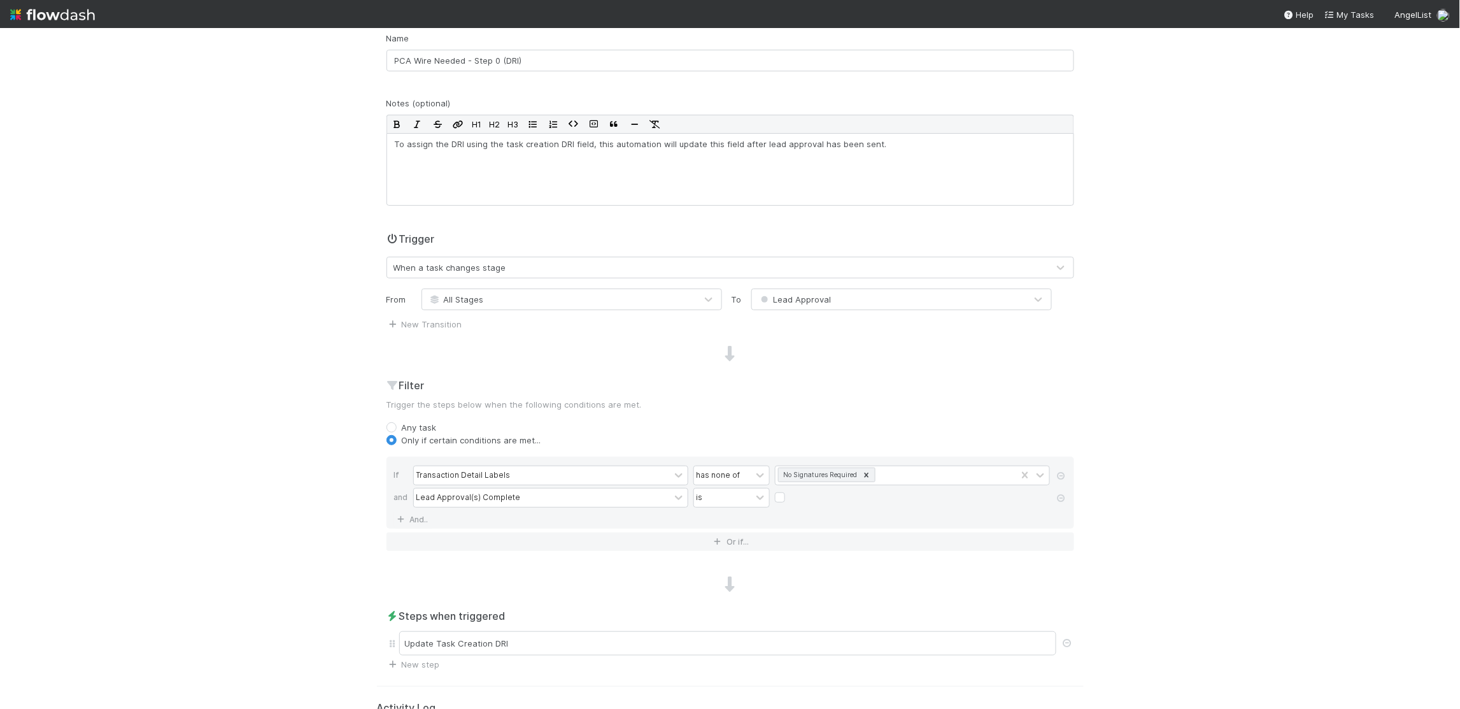
scroll to position [180, 0]
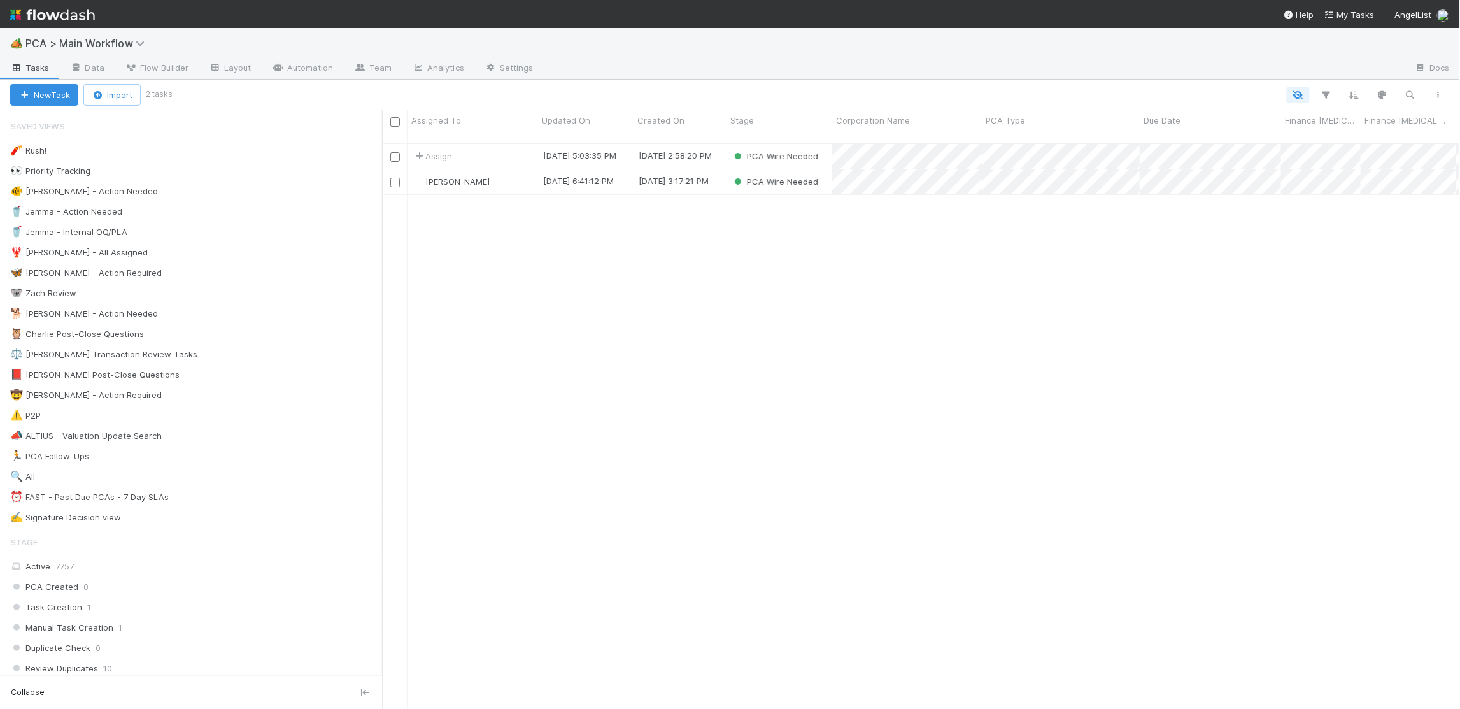
scroll to position [1, 1]
click at [507, 144] on div "Assign" at bounding box center [472, 156] width 131 height 25
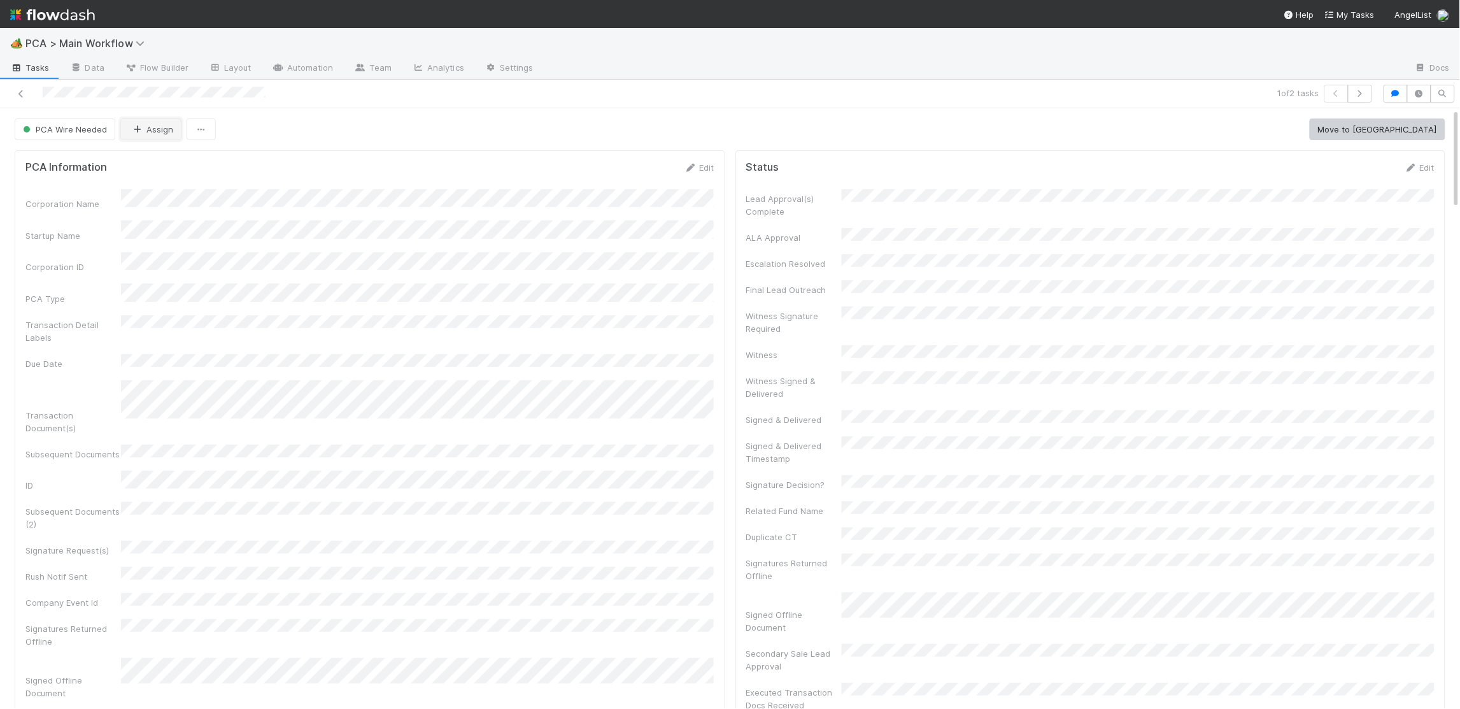
click at [152, 128] on button "Assign" at bounding box center [150, 129] width 61 height 22
click at [189, 154] on div "Jemma Cunningham" at bounding box center [205, 161] width 180 height 23
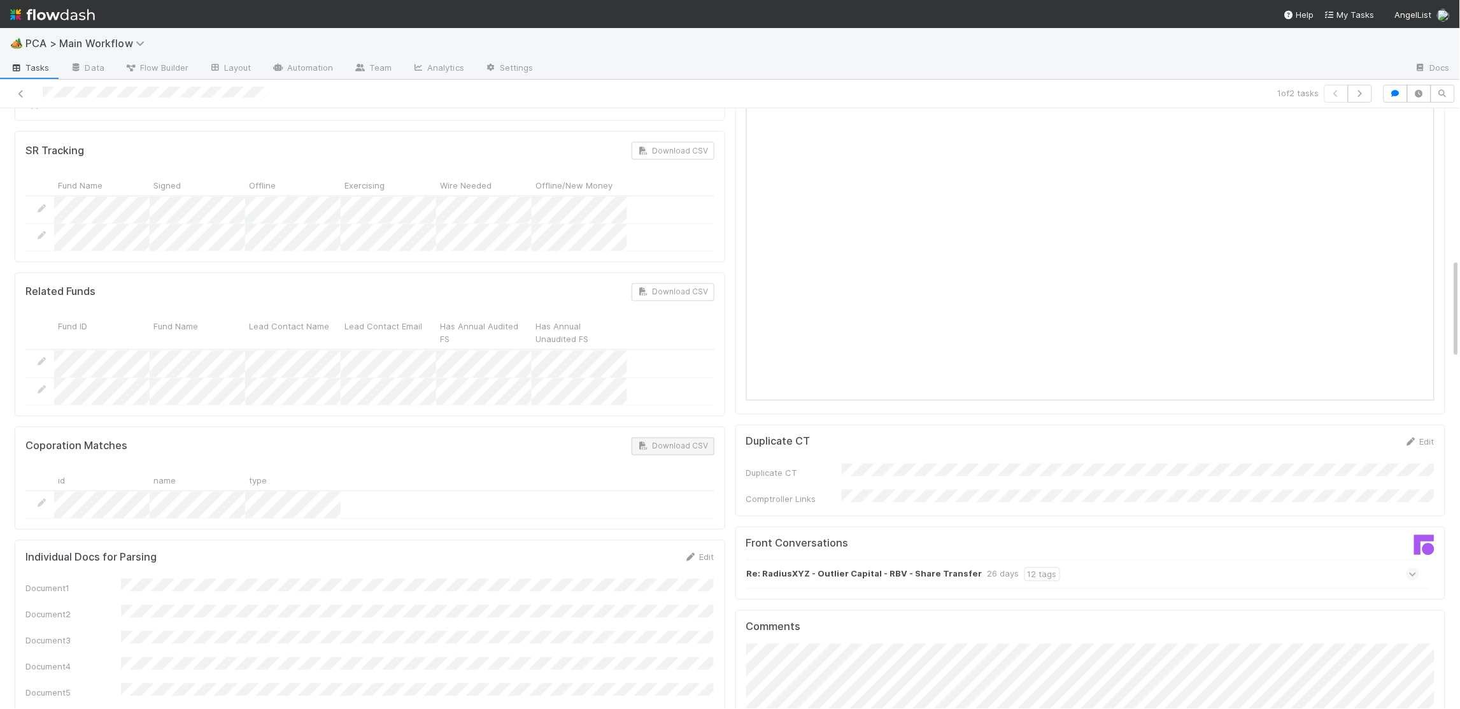
scroll to position [898, 0]
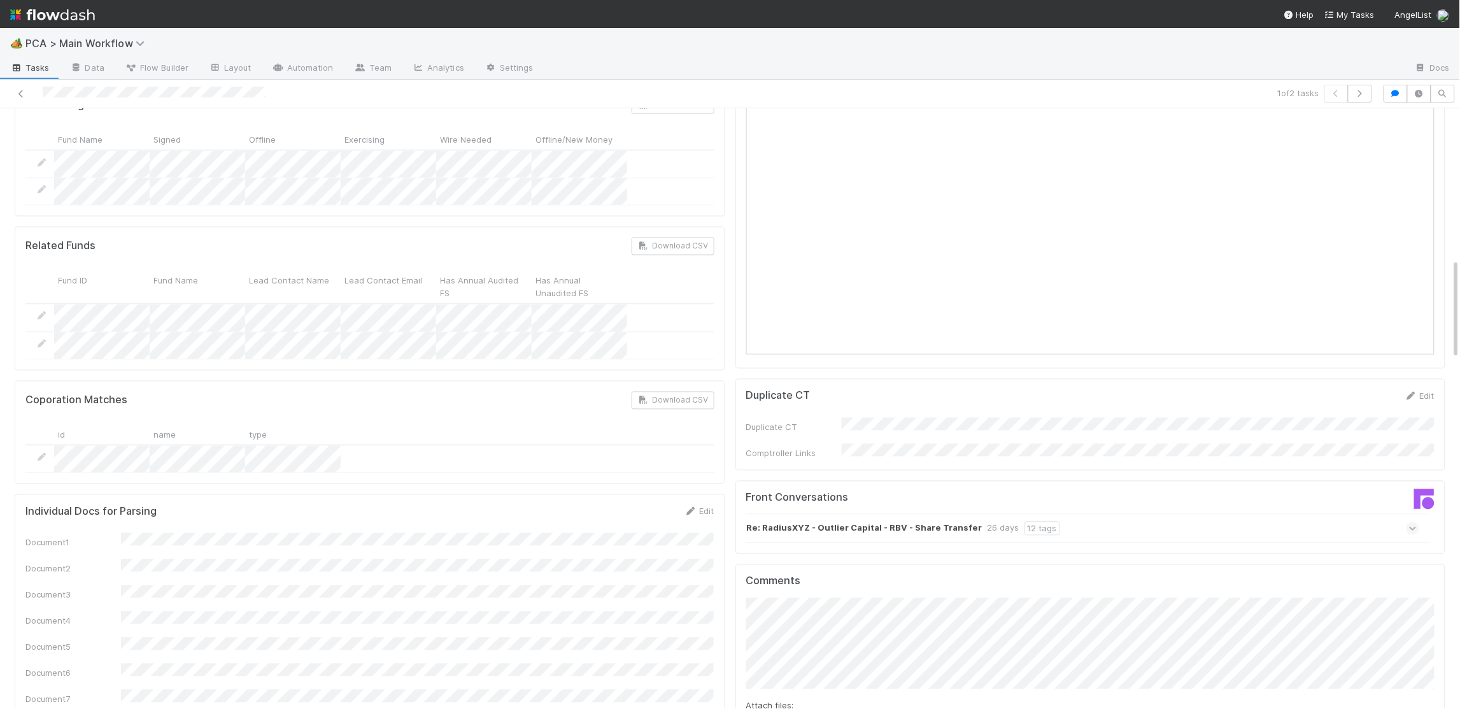
click at [772, 669] on div "Attach files: Choose or drag and drop file(s) Add Comment" at bounding box center [1090, 684] width 689 height 173
drag, startPoint x: 775, startPoint y: 673, endPoint x: 761, endPoint y: 655, distance: 22.3
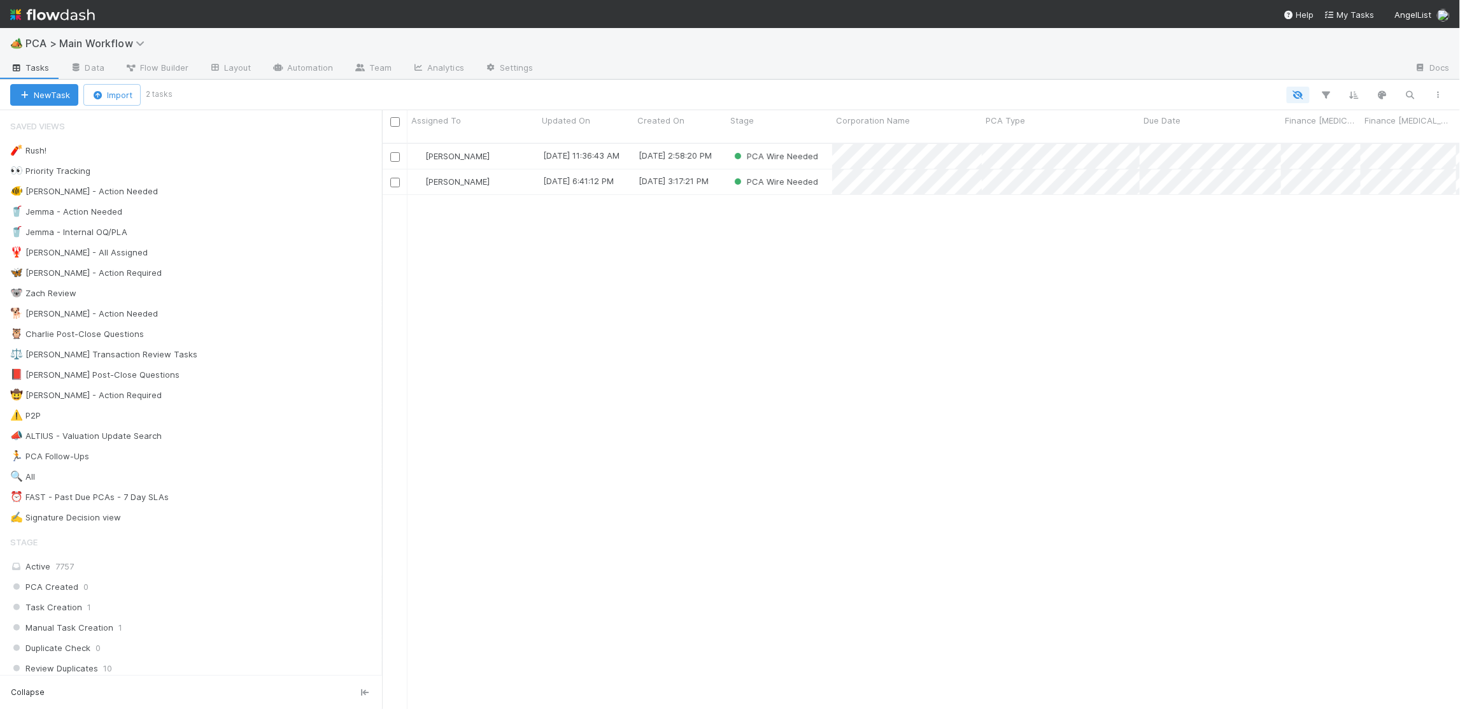
scroll to position [575, 1078]
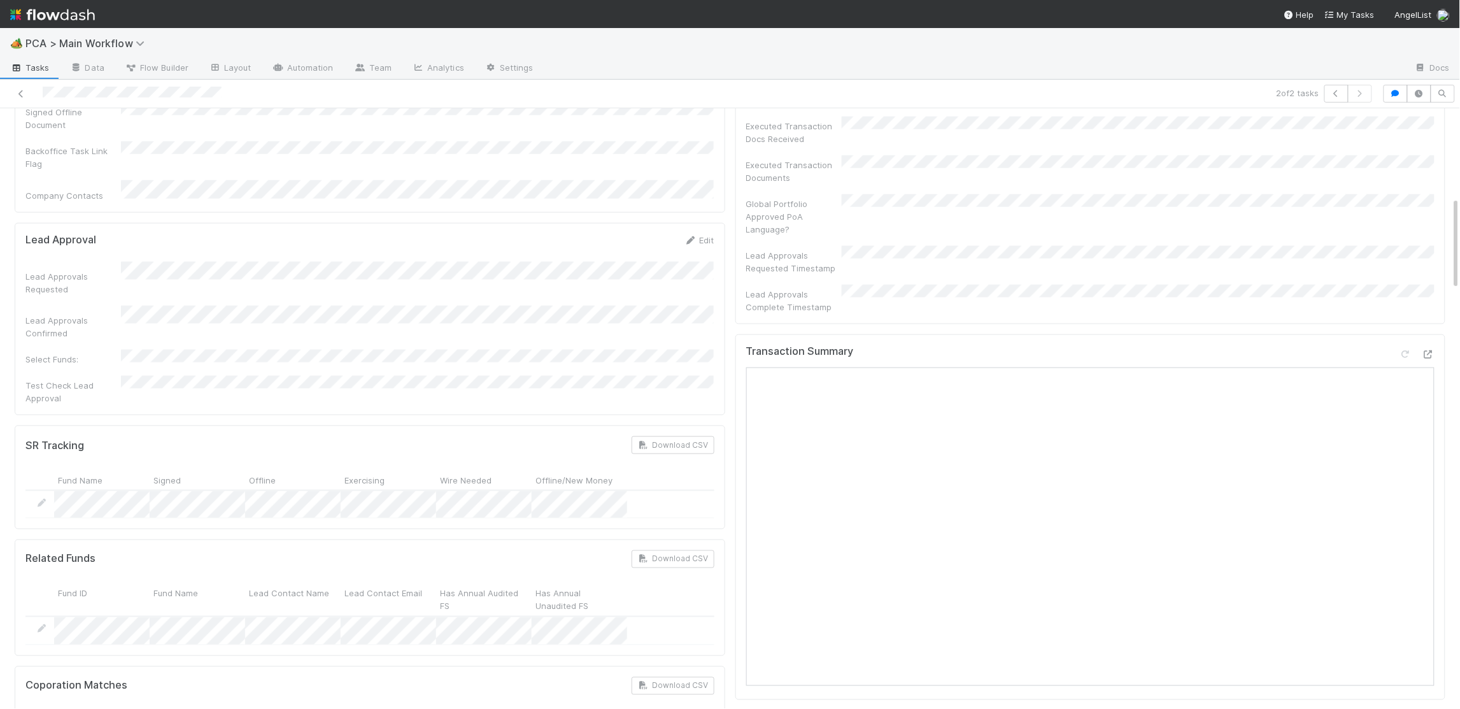
scroll to position [558, 0]
click at [41, 500] on icon at bounding box center [42, 504] width 13 height 8
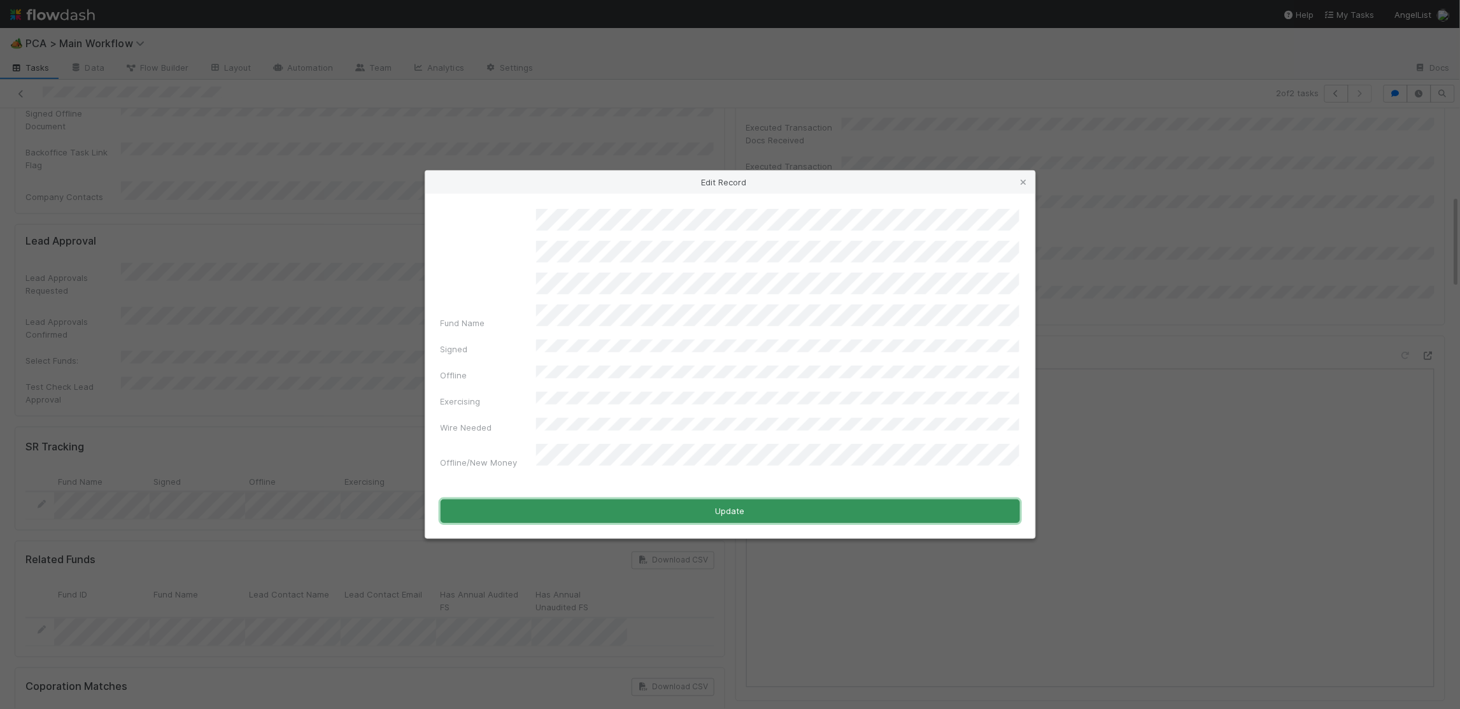
click at [684, 507] on button "Update" at bounding box center [730, 511] width 579 height 24
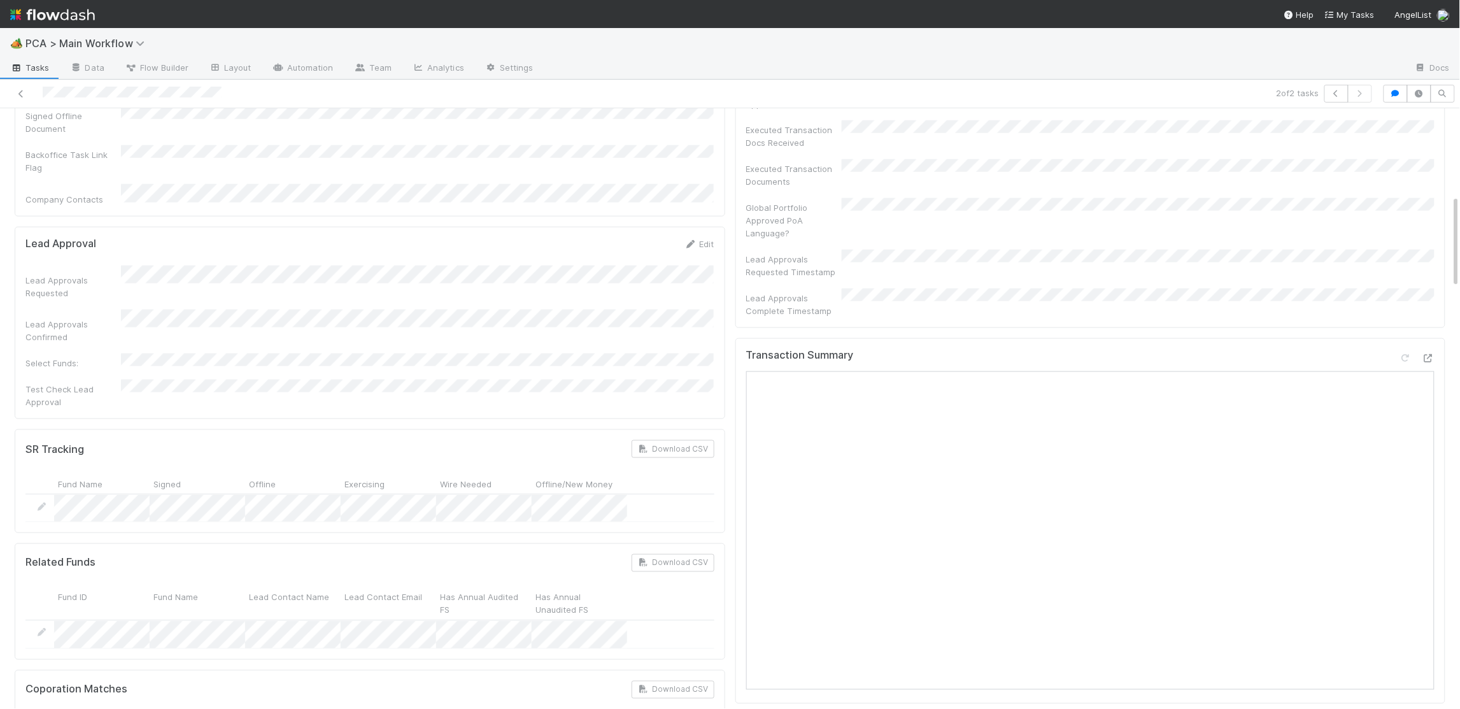
scroll to position [0, 0]
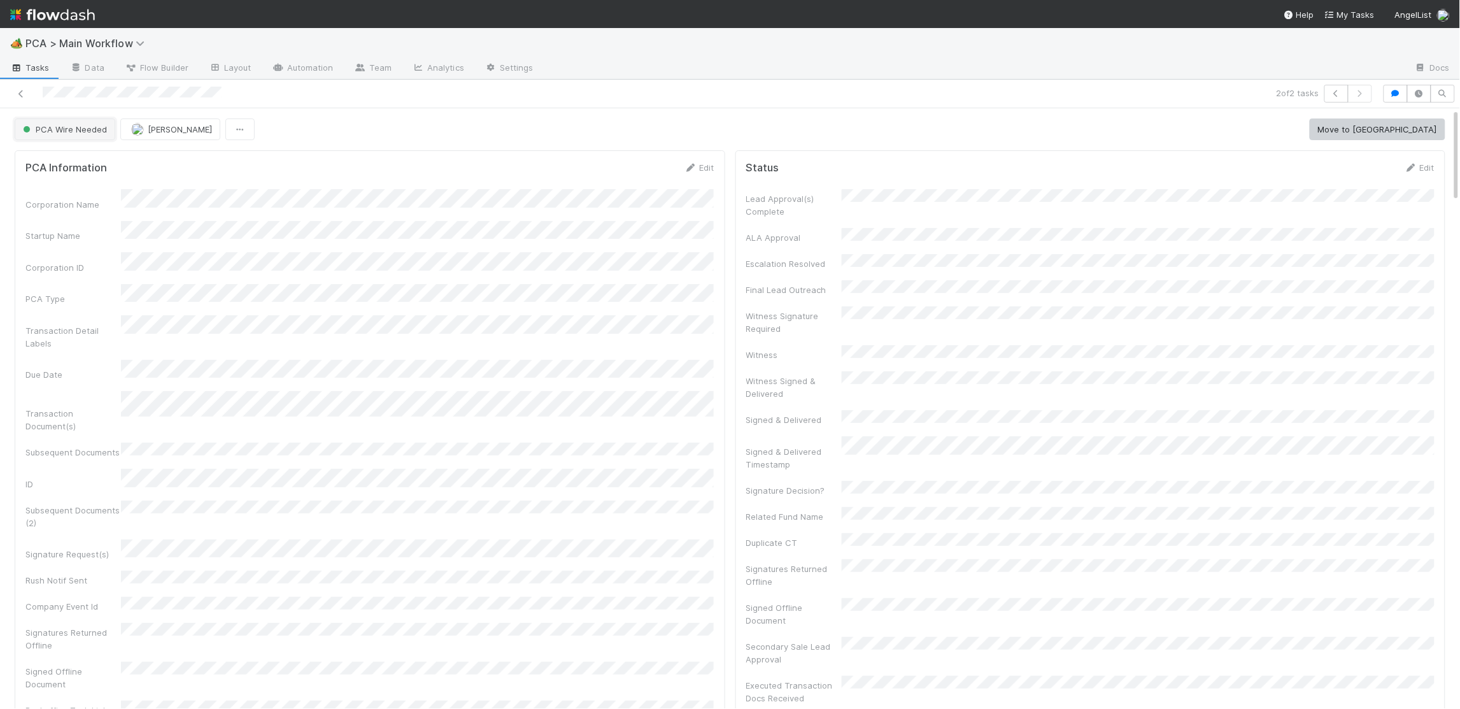
click at [94, 127] on span "PCA Wire Needed" at bounding box center [63, 129] width 87 height 10
click at [108, 161] on div "Initial Reachout" at bounding box center [100, 161] width 180 height 23
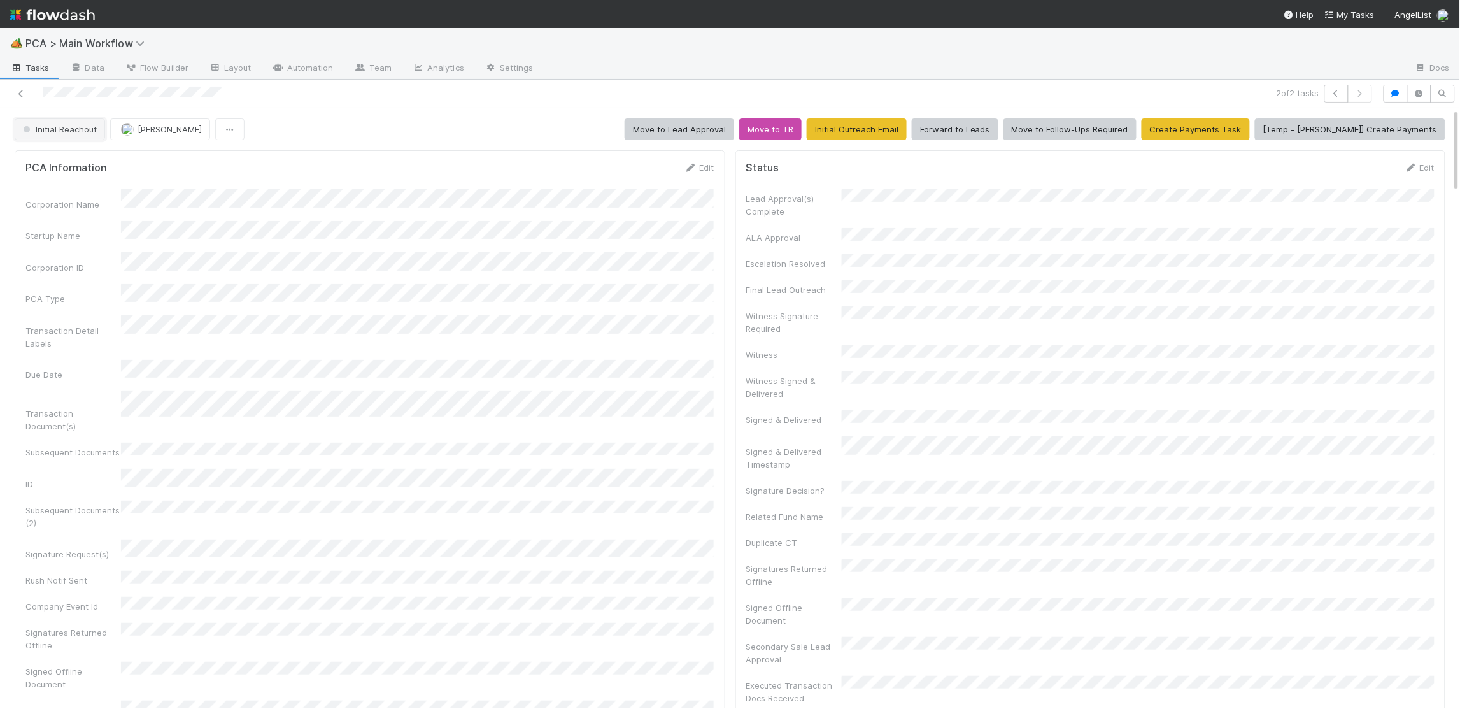
click at [79, 133] on span "Initial Reachout" at bounding box center [58, 129] width 76 height 10
click at [85, 197] on div "PCA Wire Needed" at bounding box center [100, 207] width 180 height 23
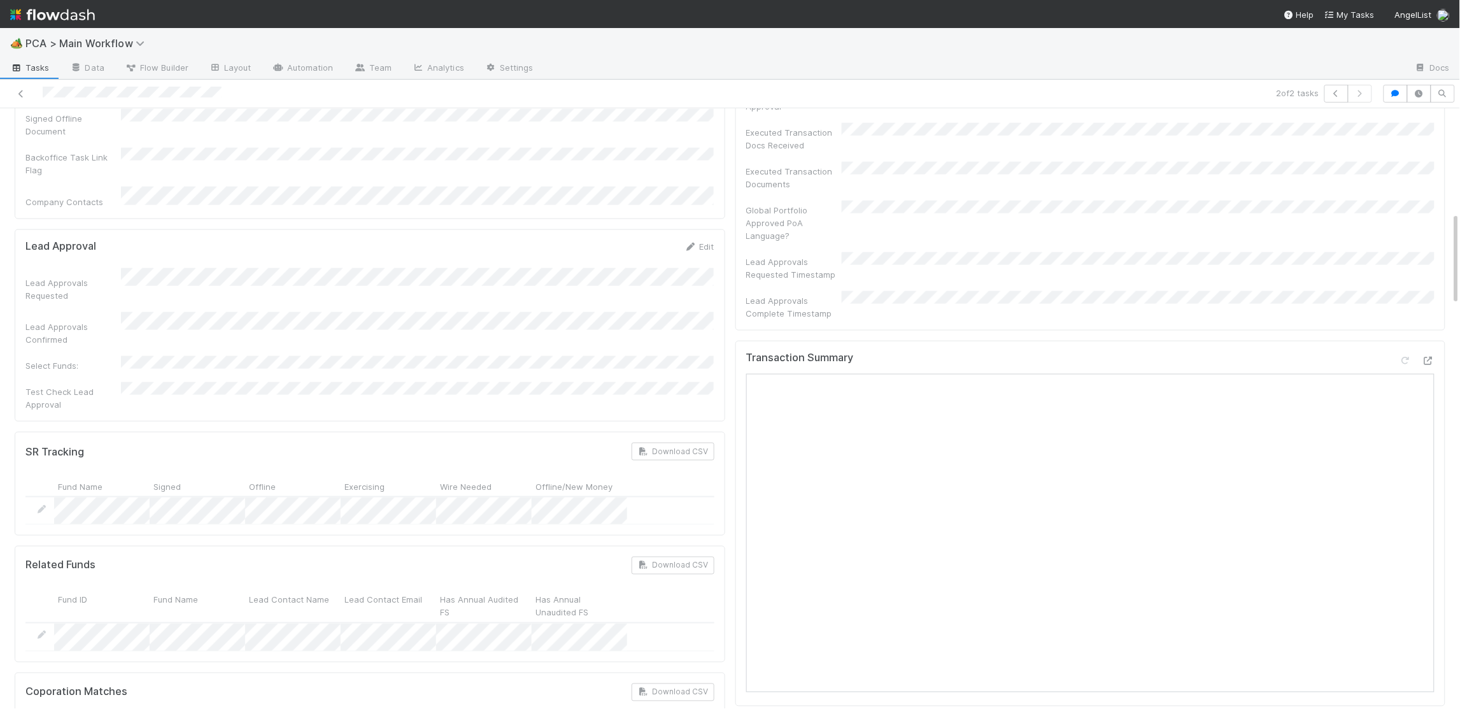
scroll to position [504, 0]
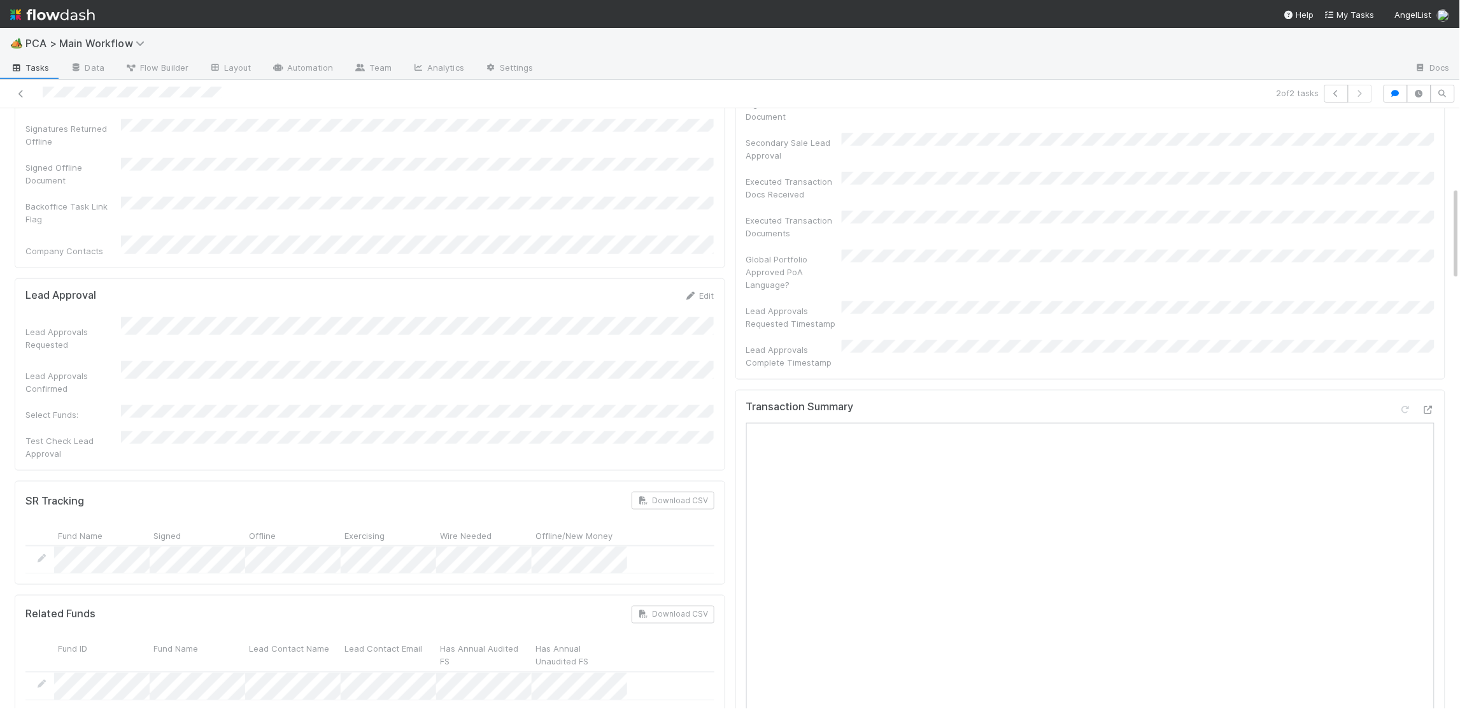
drag, startPoint x: 530, startPoint y: 281, endPoint x: 517, endPoint y: 285, distance: 13.7
click at [530, 317] on div "Lead Approvals Requested Lead Approvals Confirmed Select Funds: Test Check Lead…" at bounding box center [369, 388] width 689 height 143
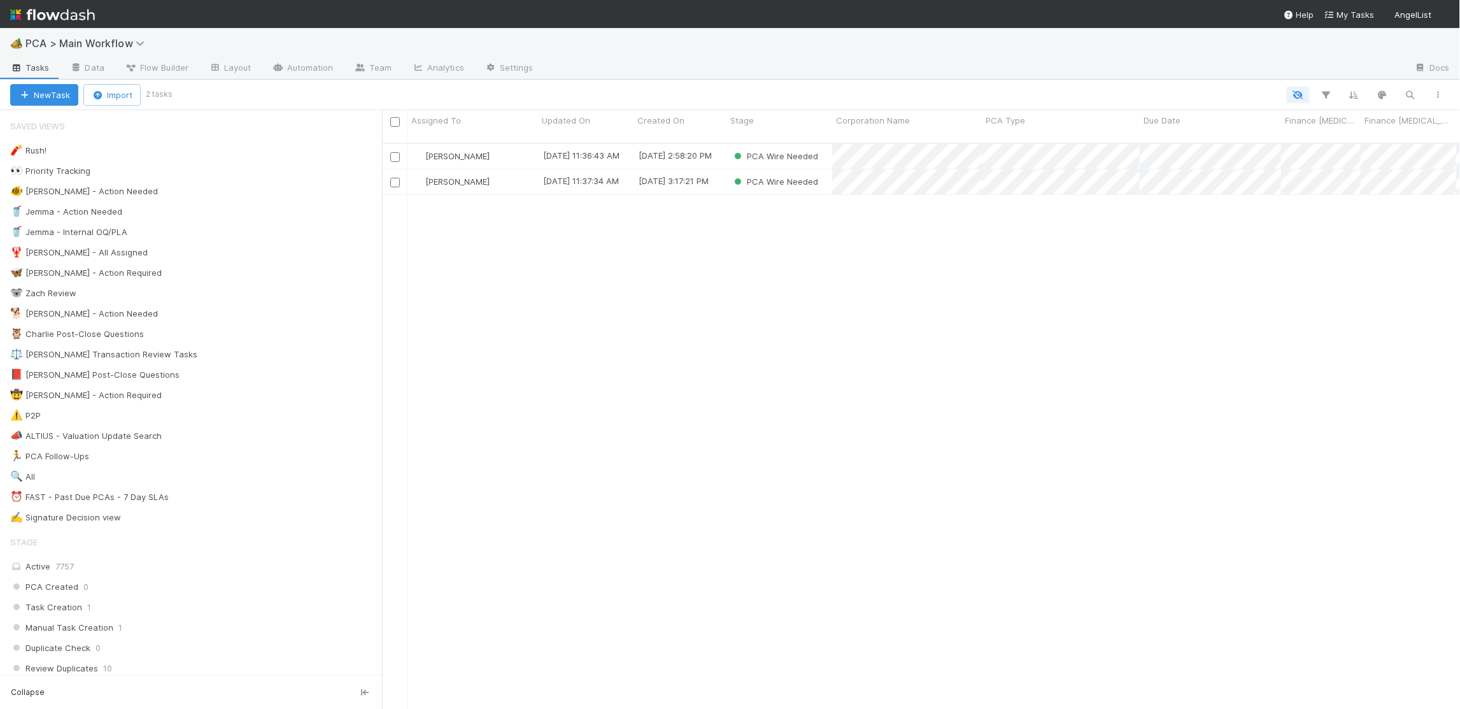
scroll to position [575, 1078]
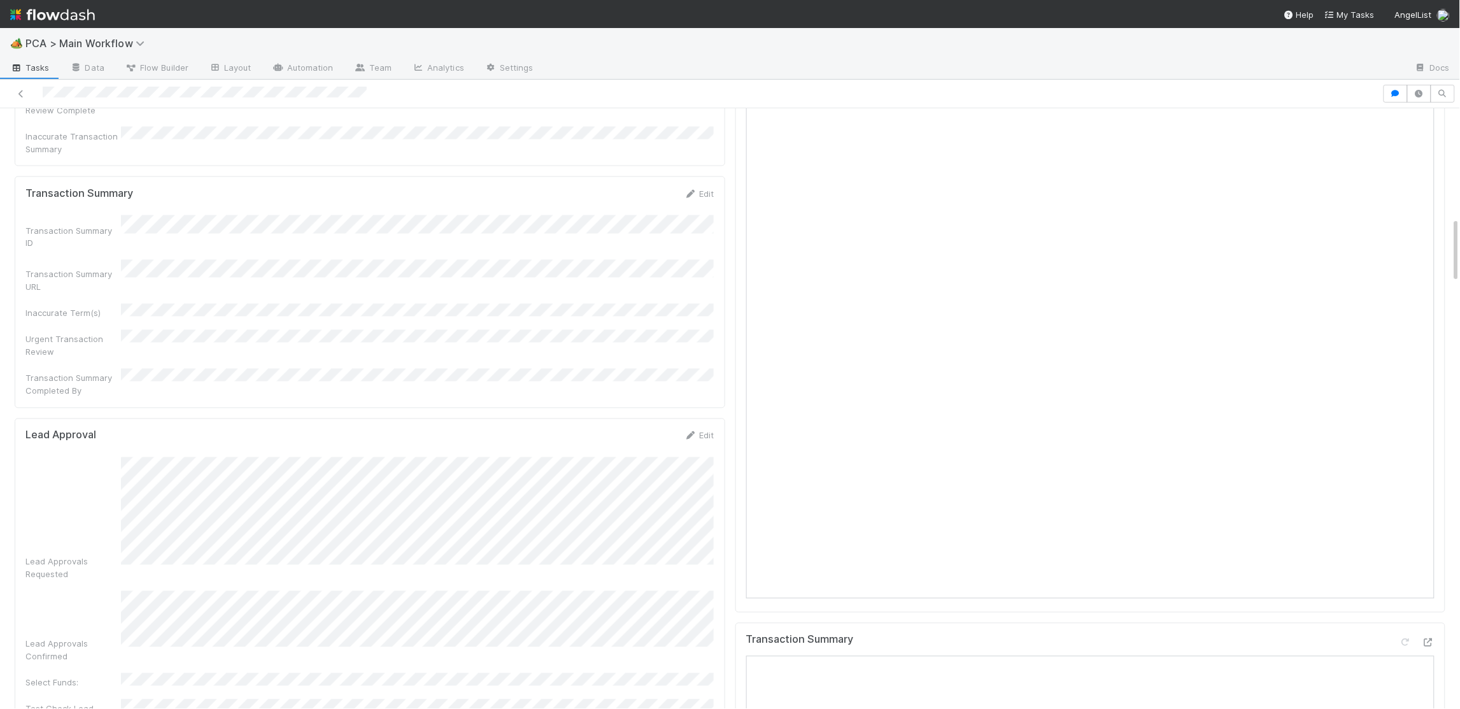
scroll to position [835, 0]
click at [696, 421] on div "Lead Approval Edit Lead Approvals Requested Lead Approvals Confirmed Select Fun…" at bounding box center [370, 581] width 711 height 320
click at [697, 433] on link "Edit" at bounding box center [699, 438] width 30 height 10
click at [83, 432] on form "Lead Approval Save Cancel Lead Approvals Requested Lead Approvals Confirmed Sel…" at bounding box center [369, 568] width 689 height 273
click at [628, 432] on div "Lead Approval Save Cancel" at bounding box center [369, 443] width 689 height 22
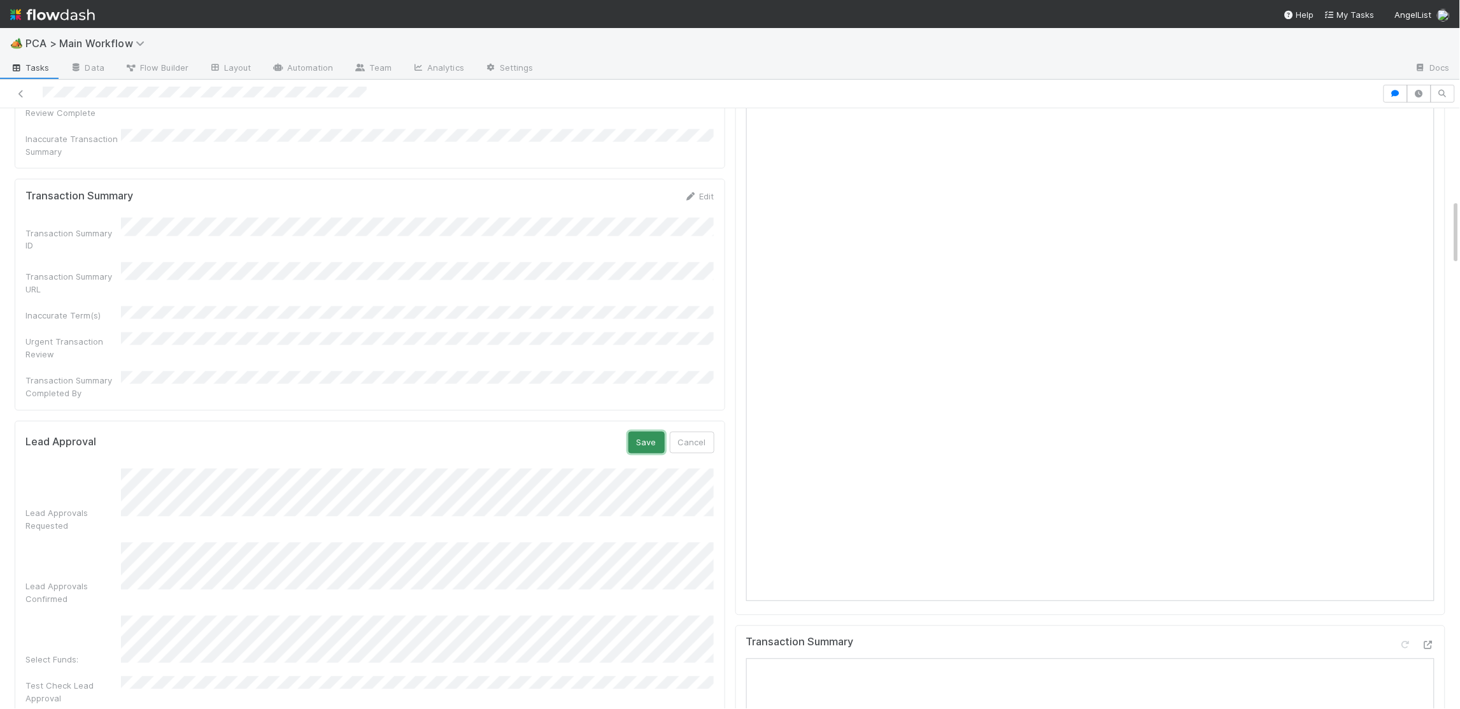
click at [641, 432] on button "Save" at bounding box center [646, 443] width 36 height 22
click at [697, 432] on div "Edit" at bounding box center [699, 438] width 30 height 13
click at [695, 432] on form "Lead Approval Edit Lead Approvals Requested Lead Approvals Confirmed Select Fun…" at bounding box center [369, 575] width 689 height 286
drag, startPoint x: 694, startPoint y: 340, endPoint x: 690, endPoint y: 363, distance: 23.3
click at [694, 434] on icon at bounding box center [690, 438] width 13 height 8
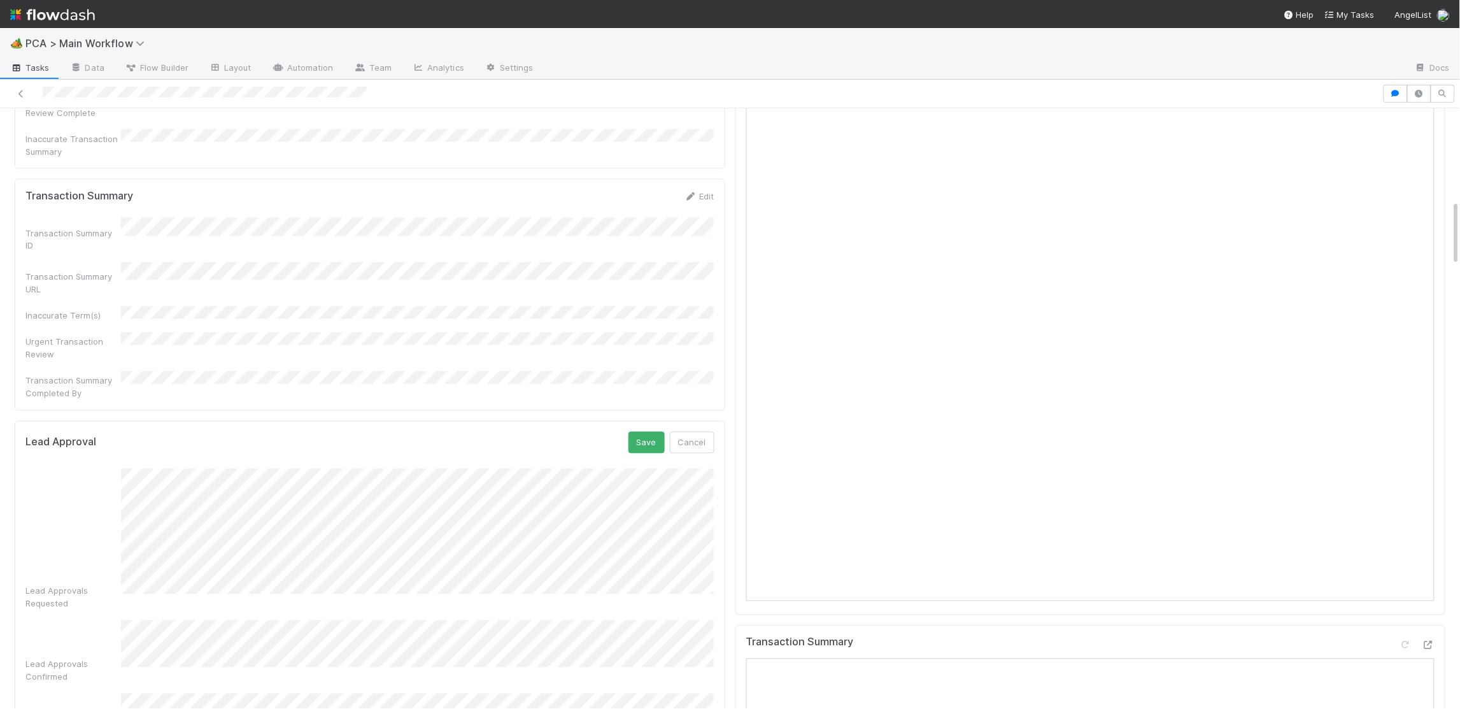
click at [108, 469] on div "Lead Approvals Requested" at bounding box center [369, 539] width 689 height 141
click at [655, 432] on button "Save" at bounding box center [646, 443] width 36 height 22
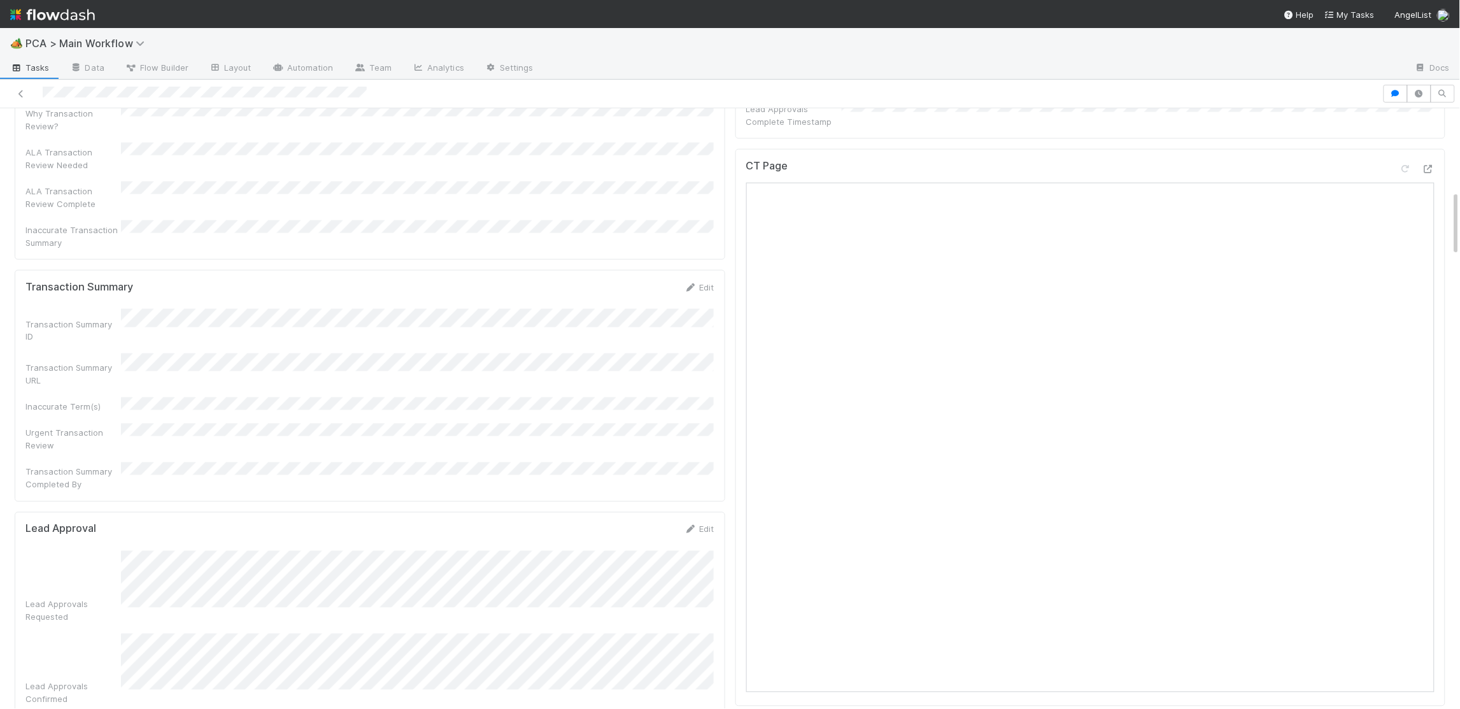
scroll to position [742, 0]
drag, startPoint x: 700, startPoint y: 429, endPoint x: 669, endPoint y: 435, distance: 31.2
click at [700, 525] on link "Edit" at bounding box center [699, 530] width 30 height 10
click at [84, 561] on div "Lead Approvals Requested" at bounding box center [369, 637] width 689 height 153
click at [659, 524] on button "Save" at bounding box center [646, 535] width 36 height 22
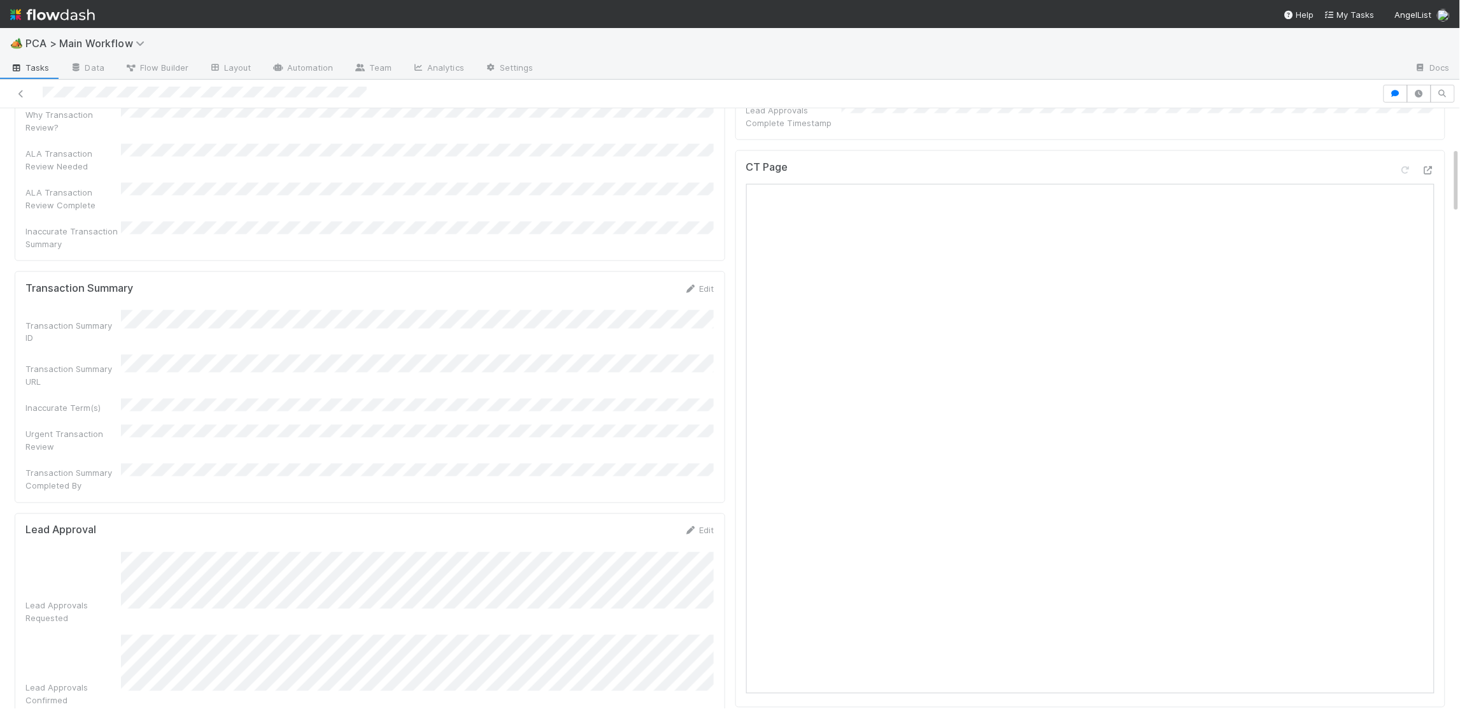
scroll to position [0, 0]
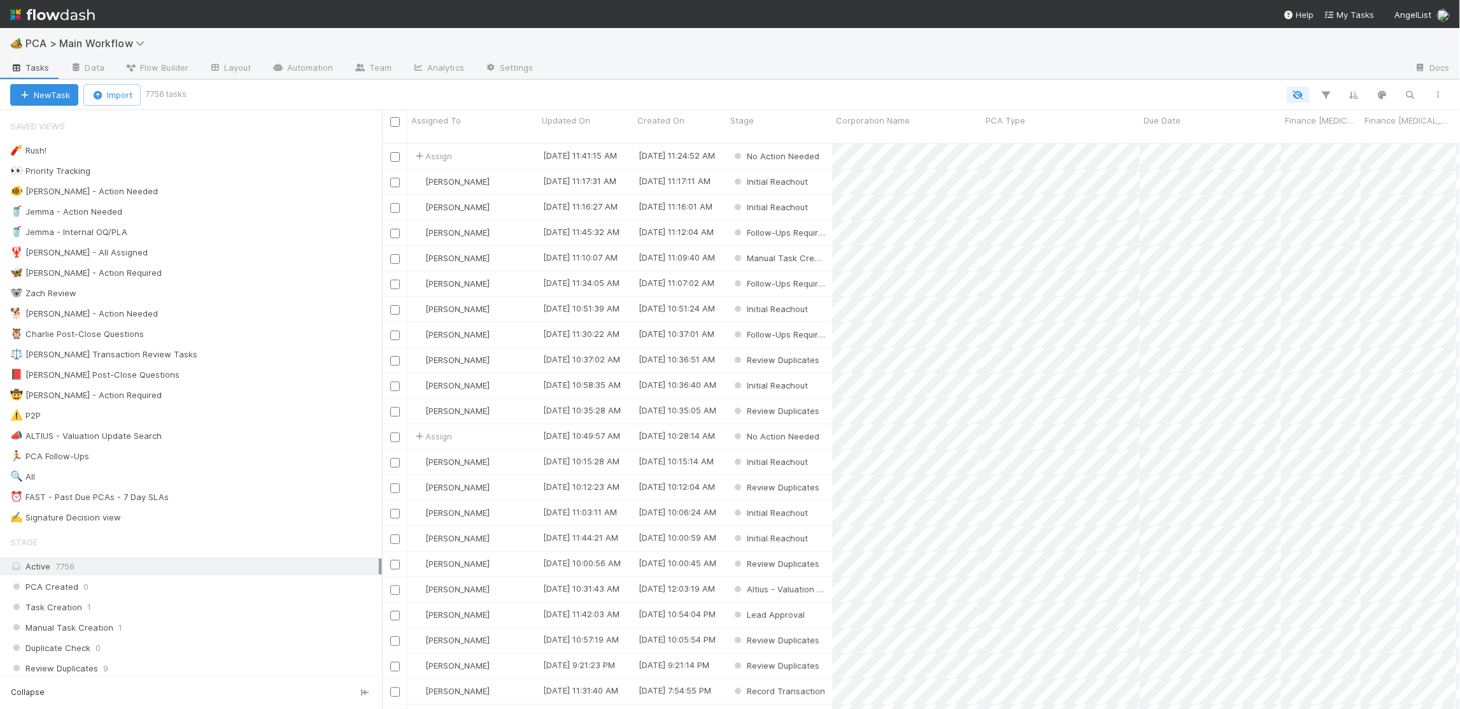
scroll to position [575, 1078]
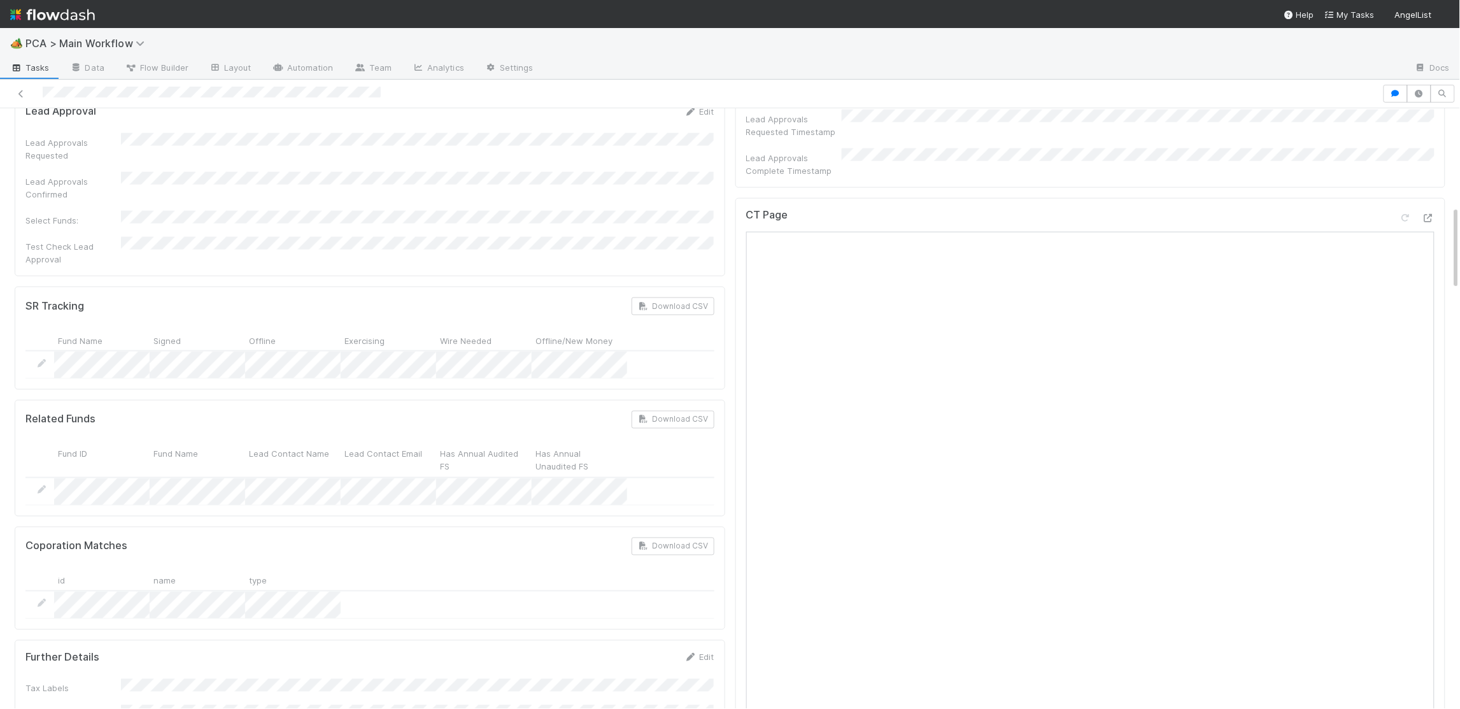
scroll to position [966, 0]
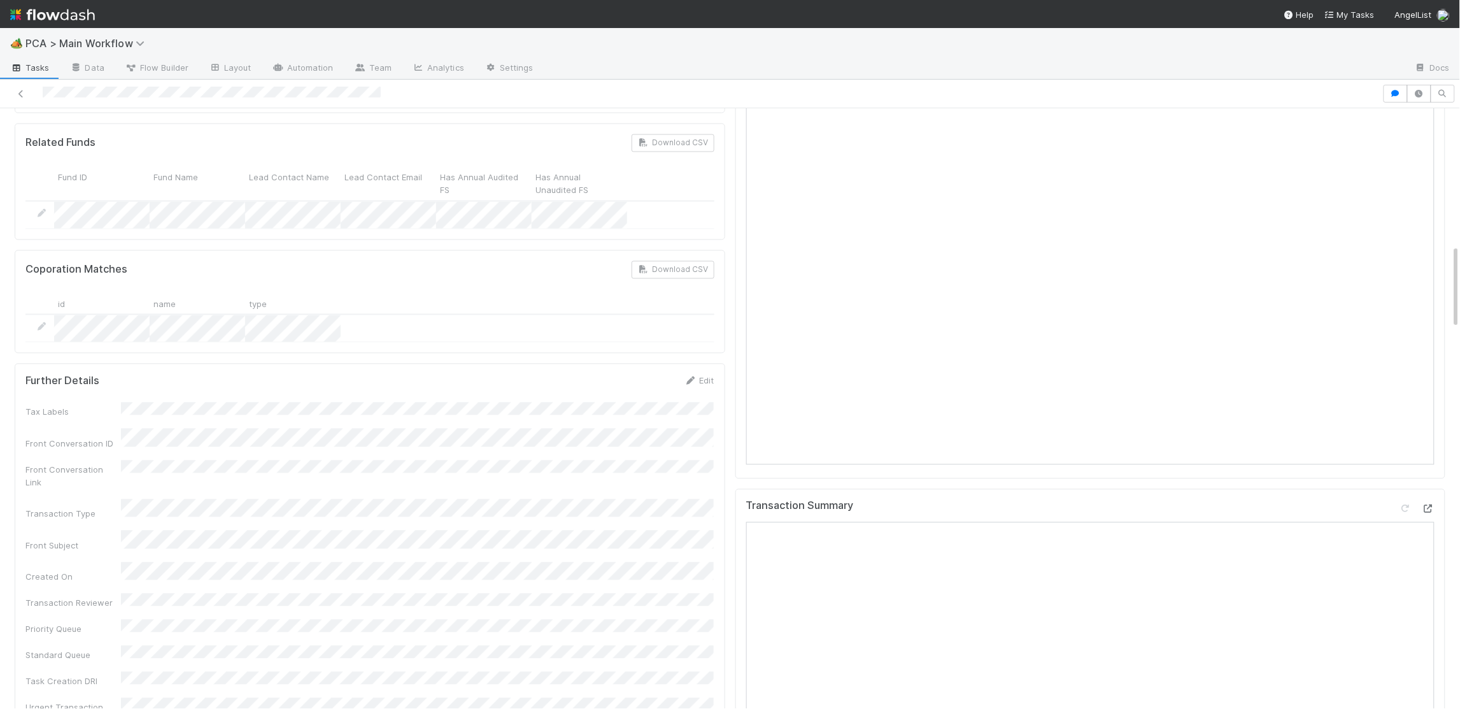
click at [1399, 505] on icon at bounding box center [1428, 509] width 13 height 8
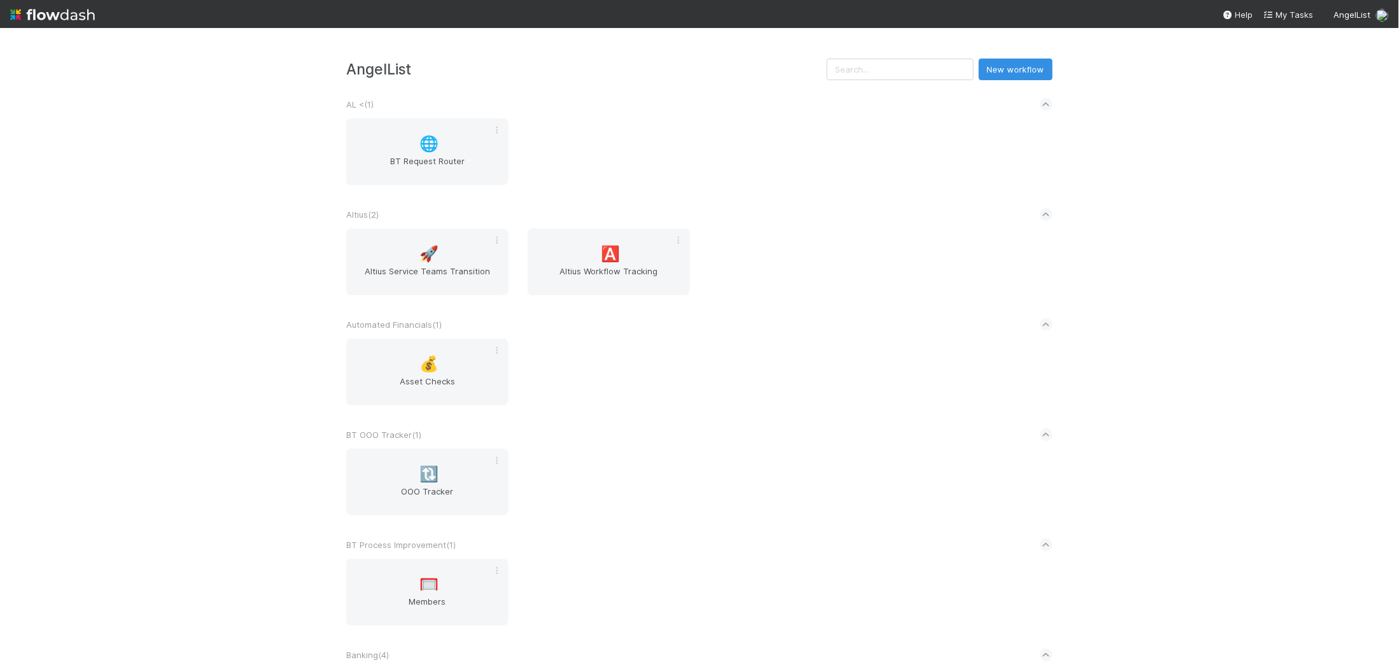
scroll to position [2063, 0]
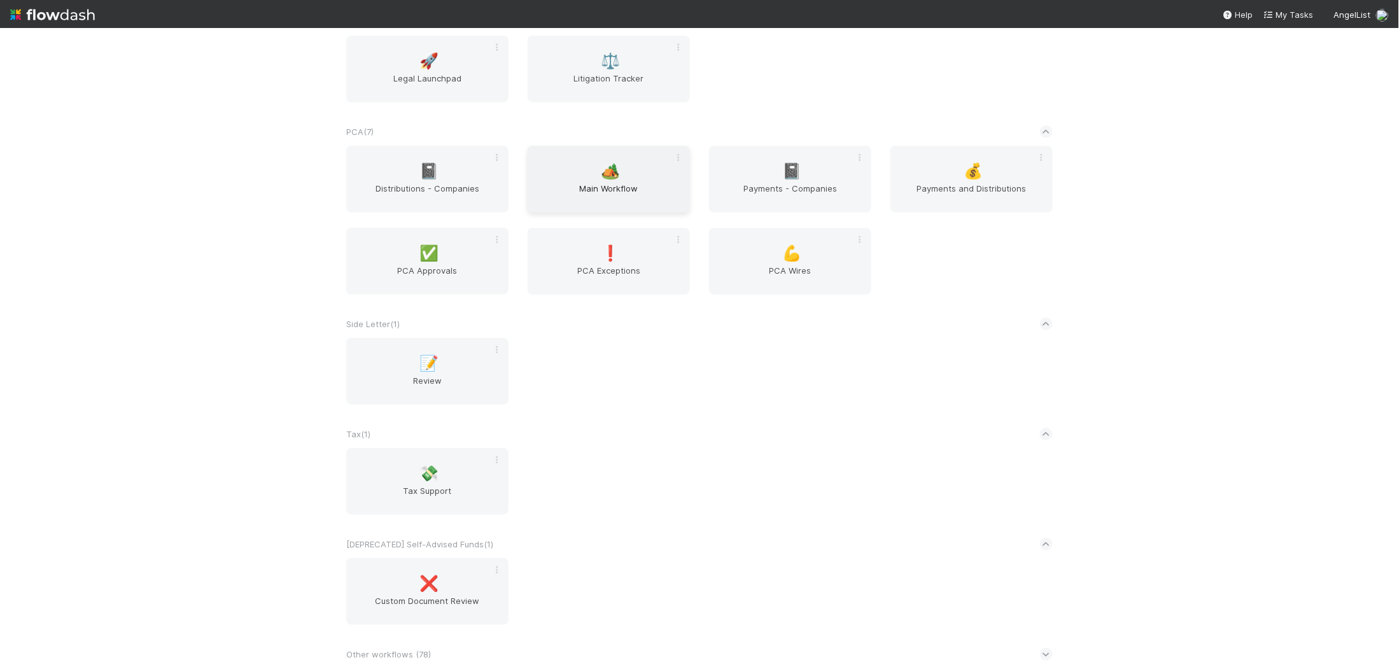
click at [567, 193] on span "Main Workflow" at bounding box center [609, 194] width 152 height 25
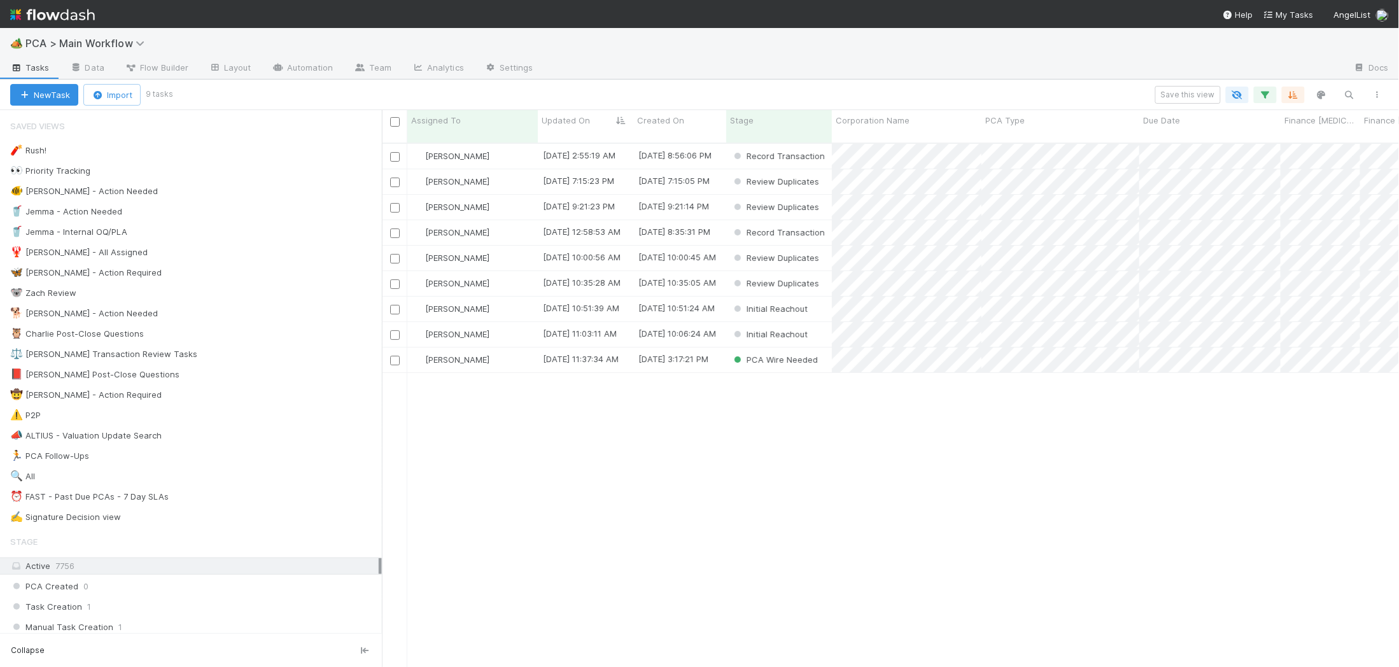
scroll to position [534, 1017]
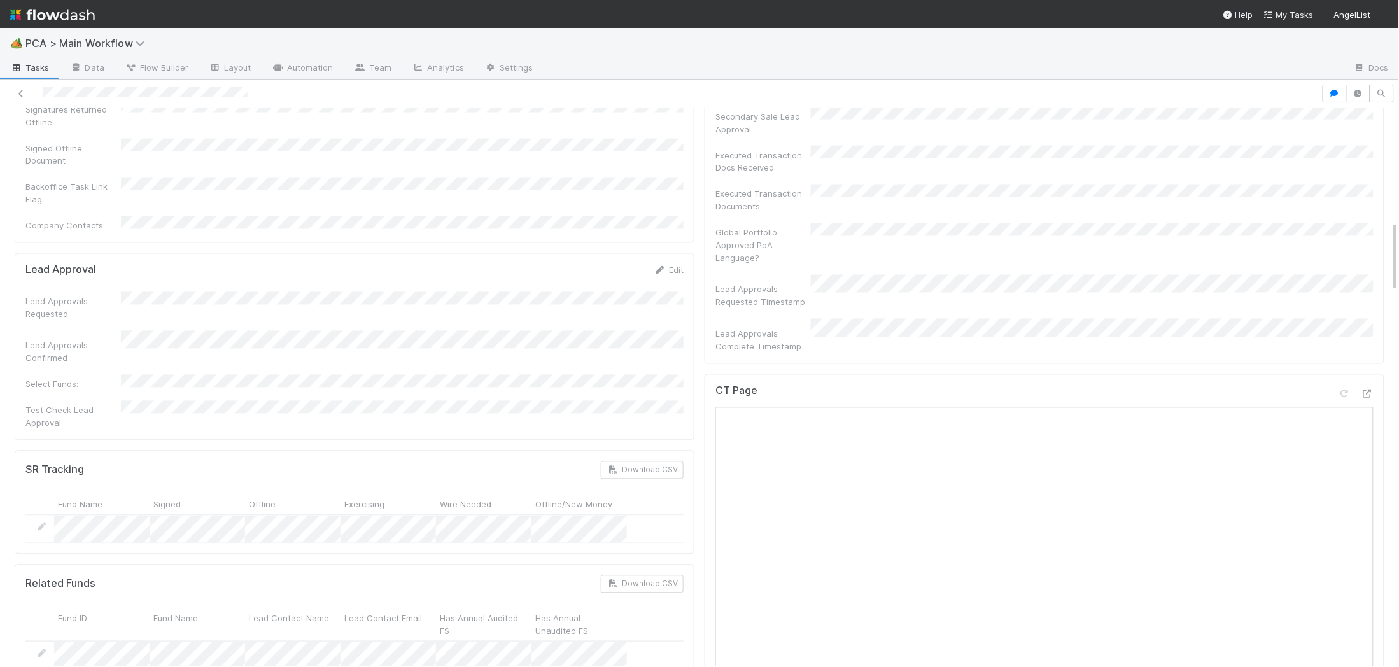
scroll to position [896, 0]
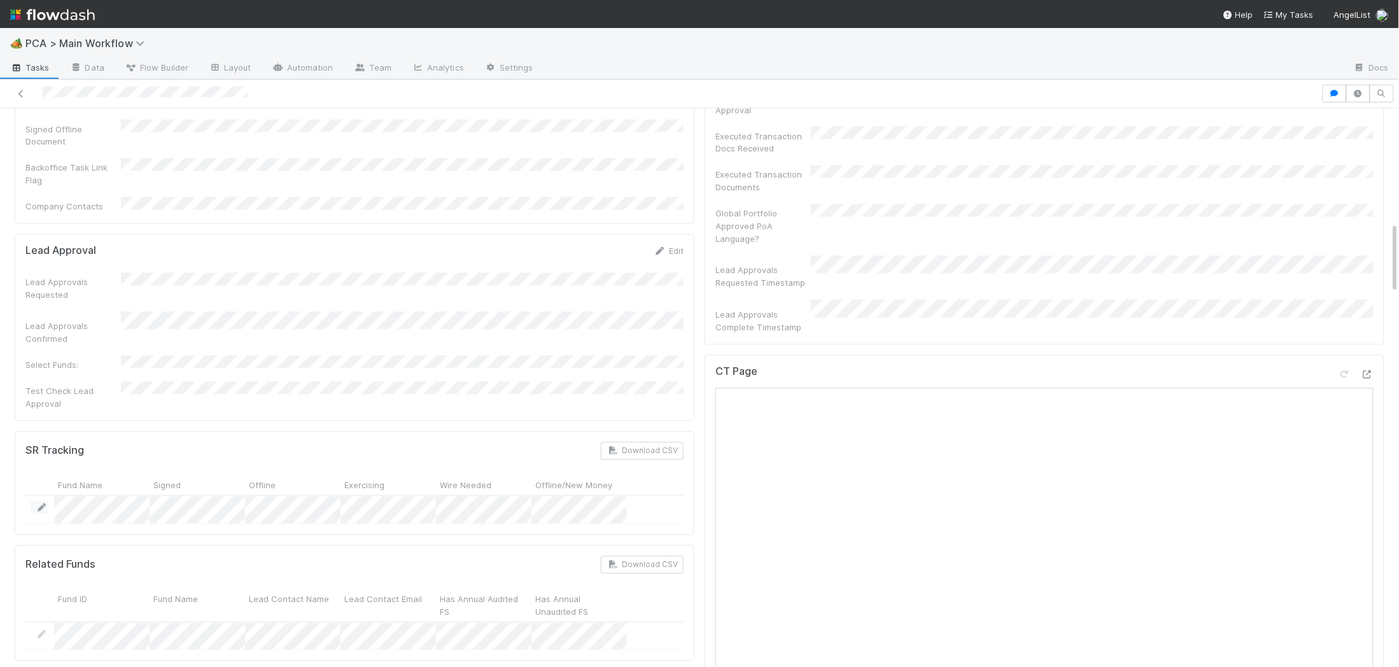
click at [41, 504] on icon at bounding box center [42, 508] width 13 height 8
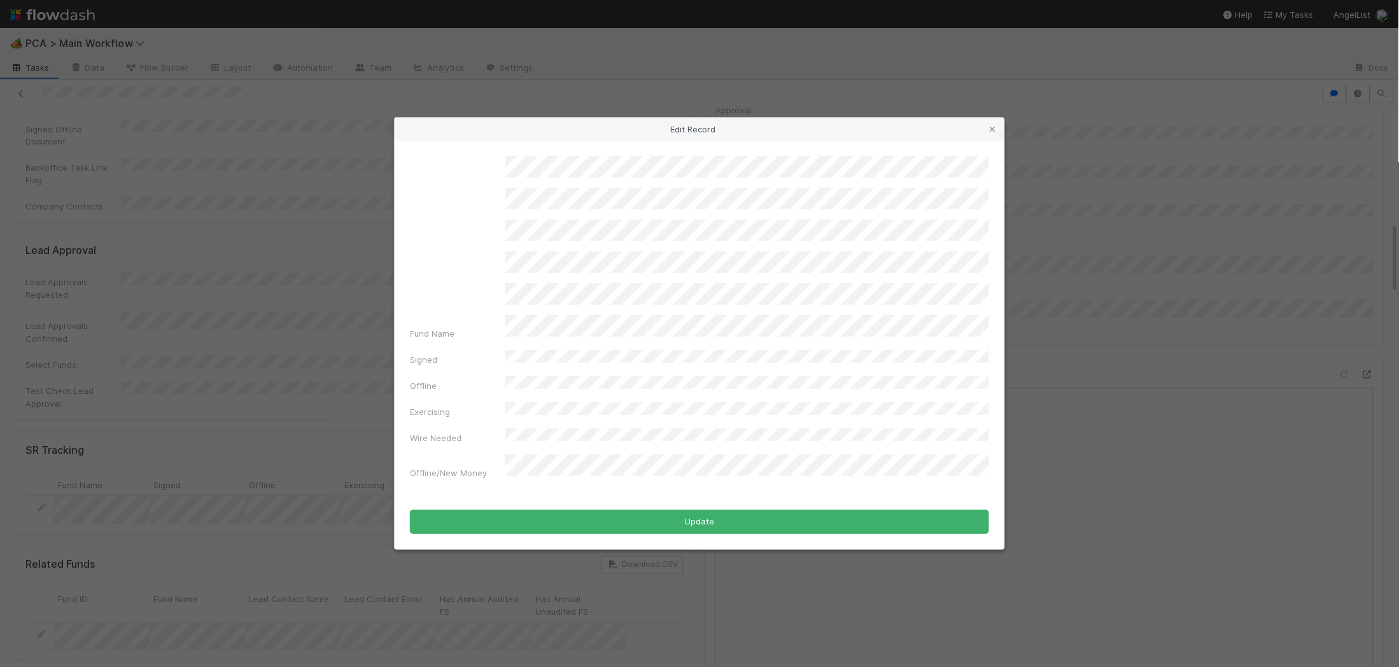
click at [670, 536] on div "Fund Name Signed Offline Exercising Wire Needed Offline/New Money Update" at bounding box center [700, 345] width 610 height 408
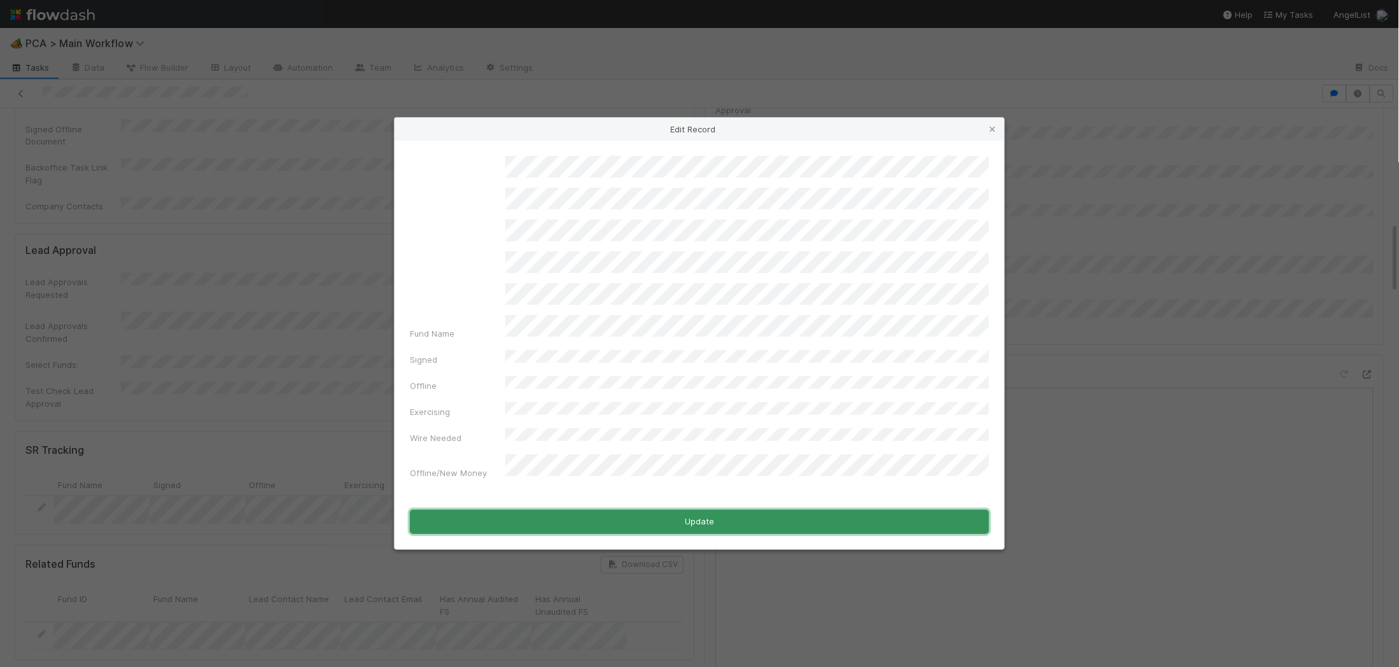
click at [670, 518] on button "Update" at bounding box center [699, 522] width 579 height 24
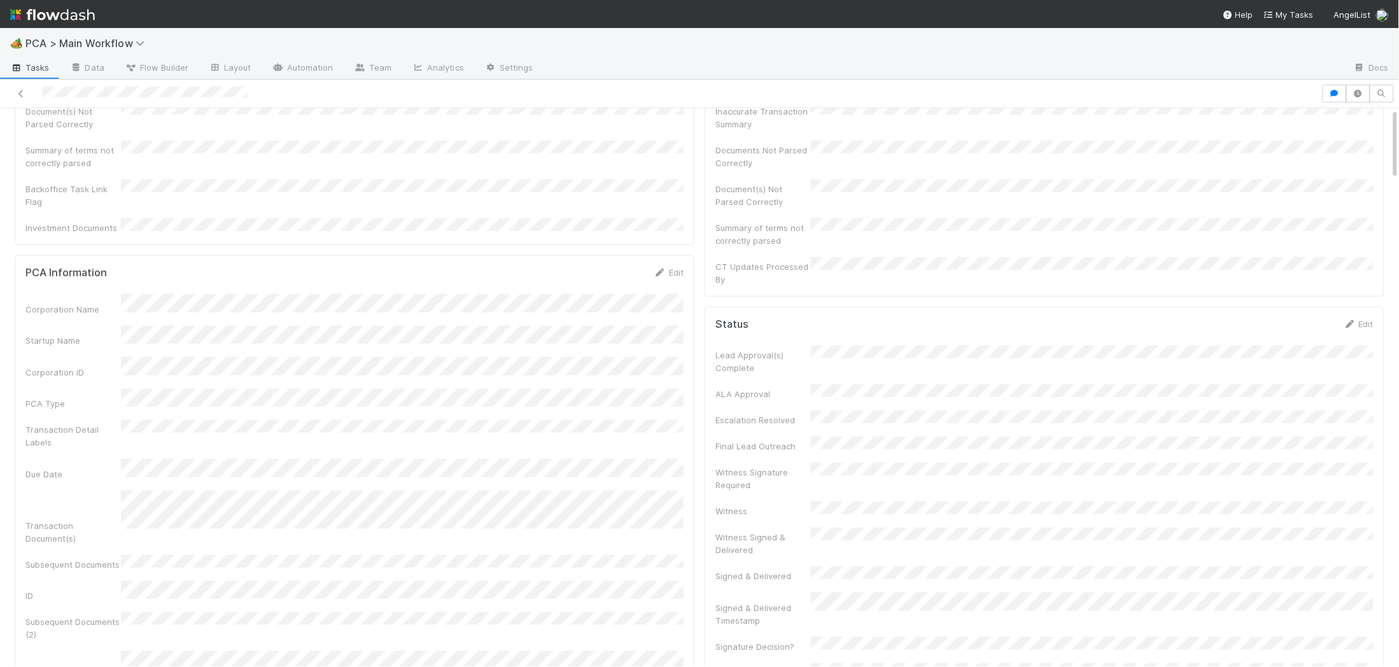
scroll to position [0, 0]
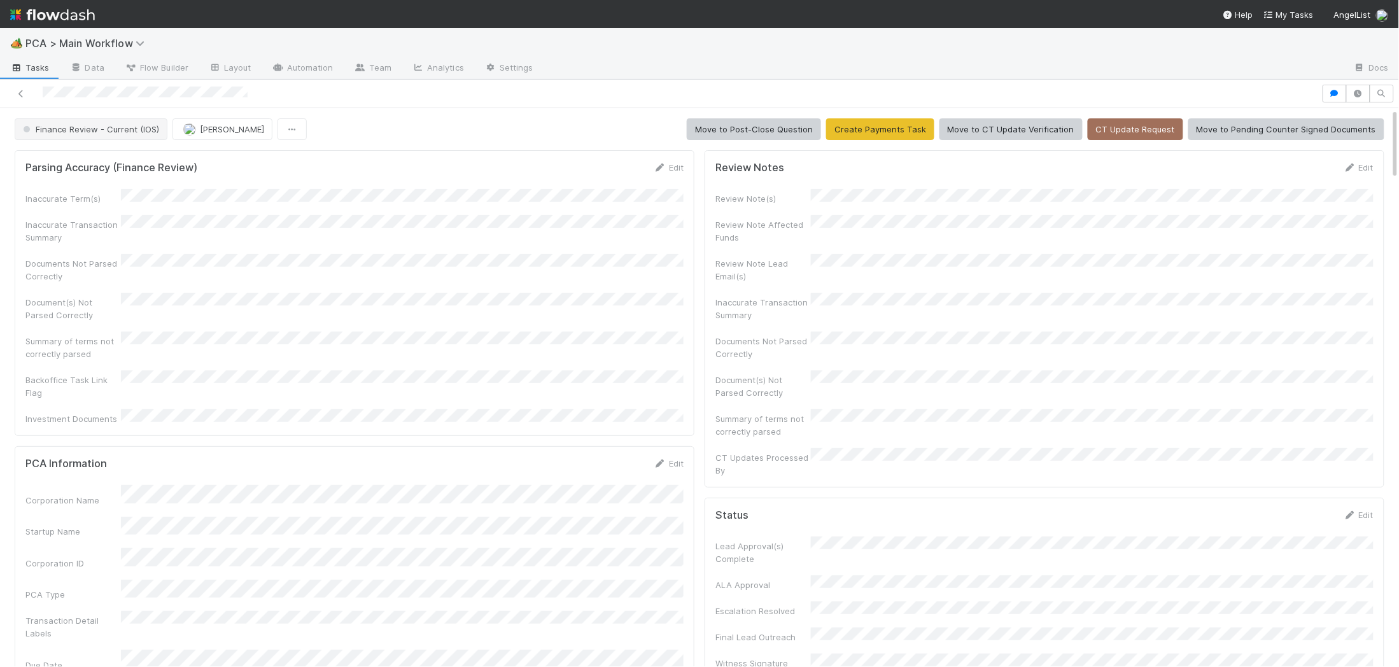
drag, startPoint x: 88, startPoint y: 143, endPoint x: 88, endPoint y: 128, distance: 14.7
click at [88, 128] on span "Finance Review - Current (IOS)" at bounding box center [89, 129] width 139 height 10
drag, startPoint x: 98, startPoint y: 209, endPoint x: 584, endPoint y: 164, distance: 488.5
click at [98, 209] on span "PCA Wire Needed" at bounding box center [61, 207] width 87 height 10
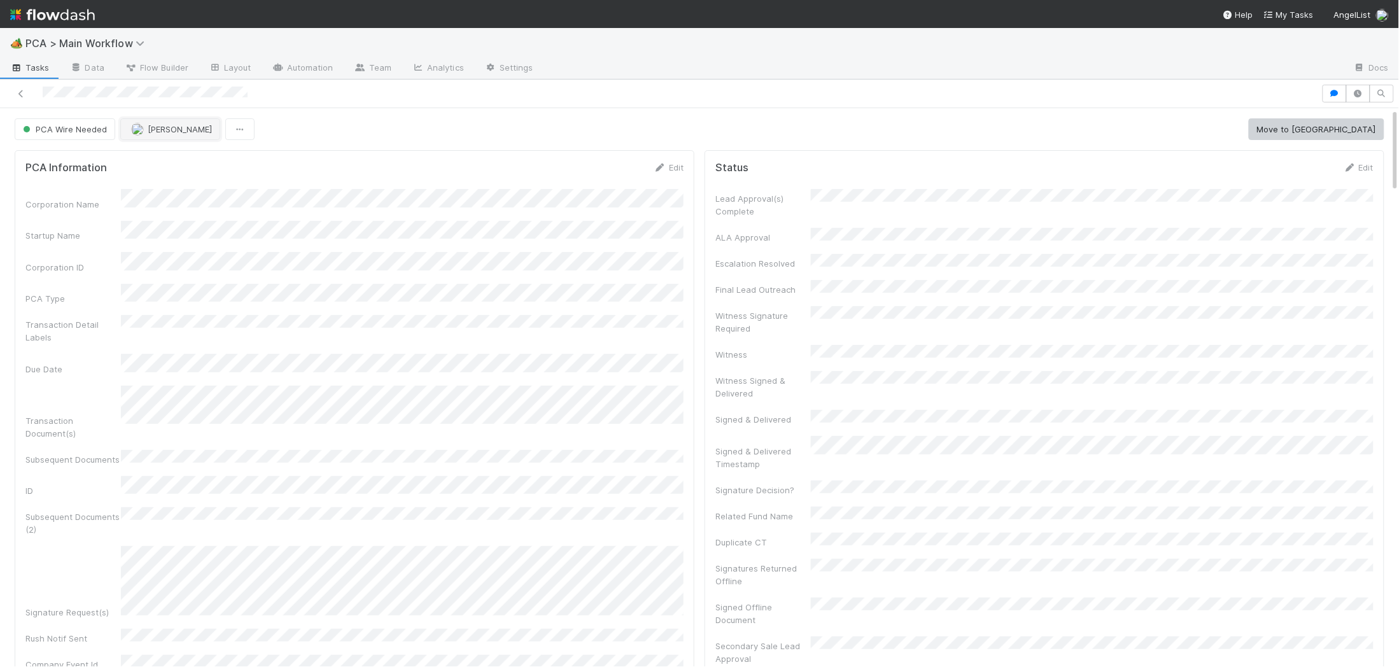
click at [159, 120] on button "[PERSON_NAME]" at bounding box center [170, 129] width 100 height 22
click at [174, 160] on span "Charlie Bell you" at bounding box center [180, 162] width 83 height 10
click at [80, 13] on img at bounding box center [52, 15] width 85 height 22
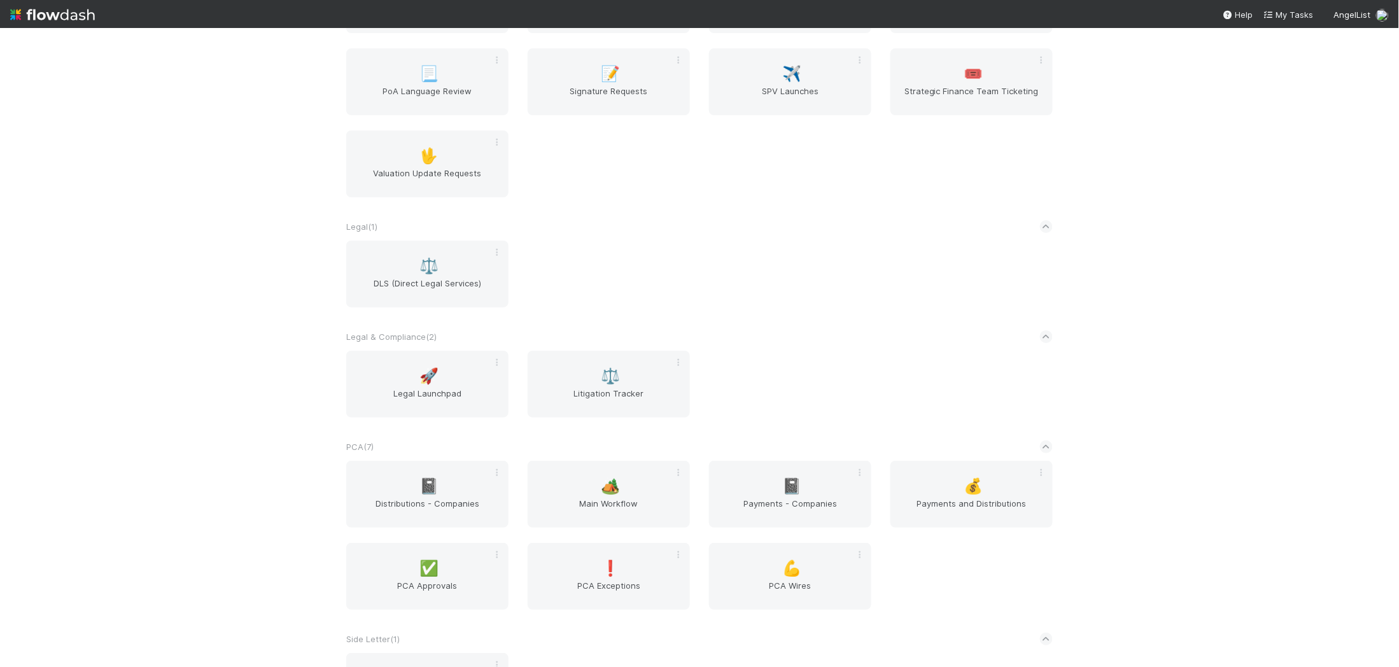
scroll to position [1822, 0]
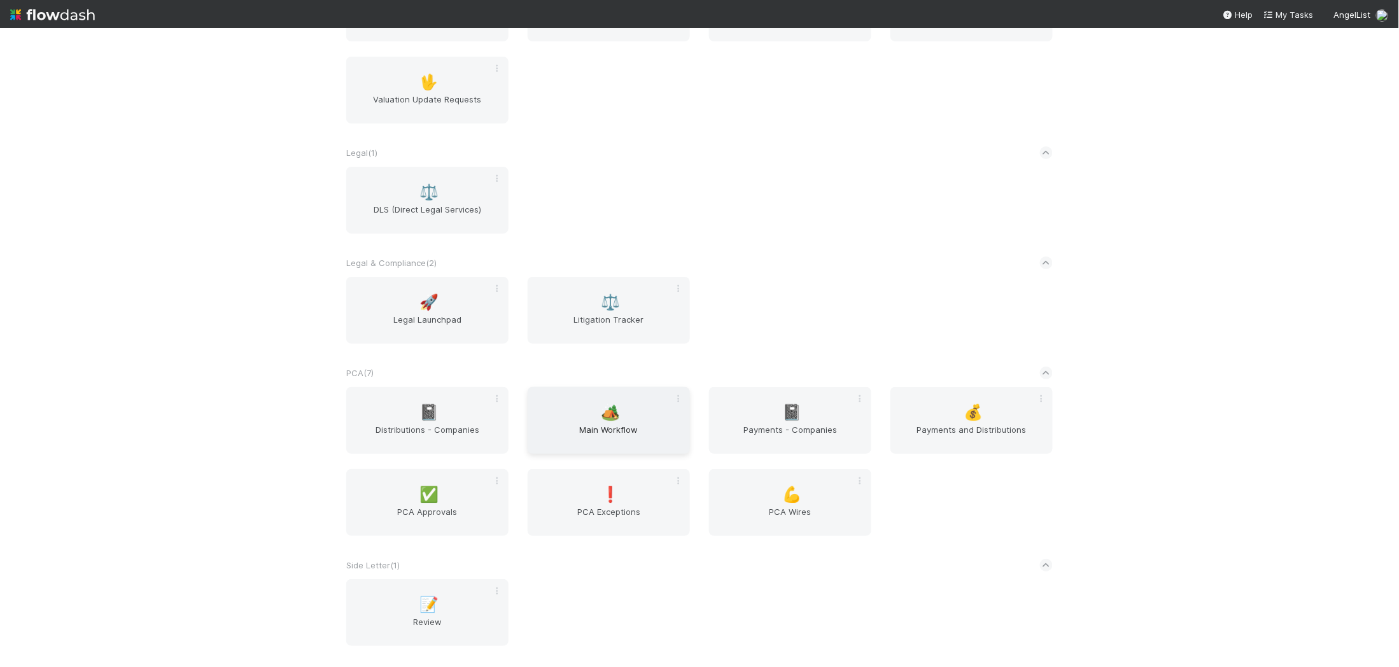
click at [639, 402] on div "🏕️ Main Workflow" at bounding box center [609, 420] width 162 height 67
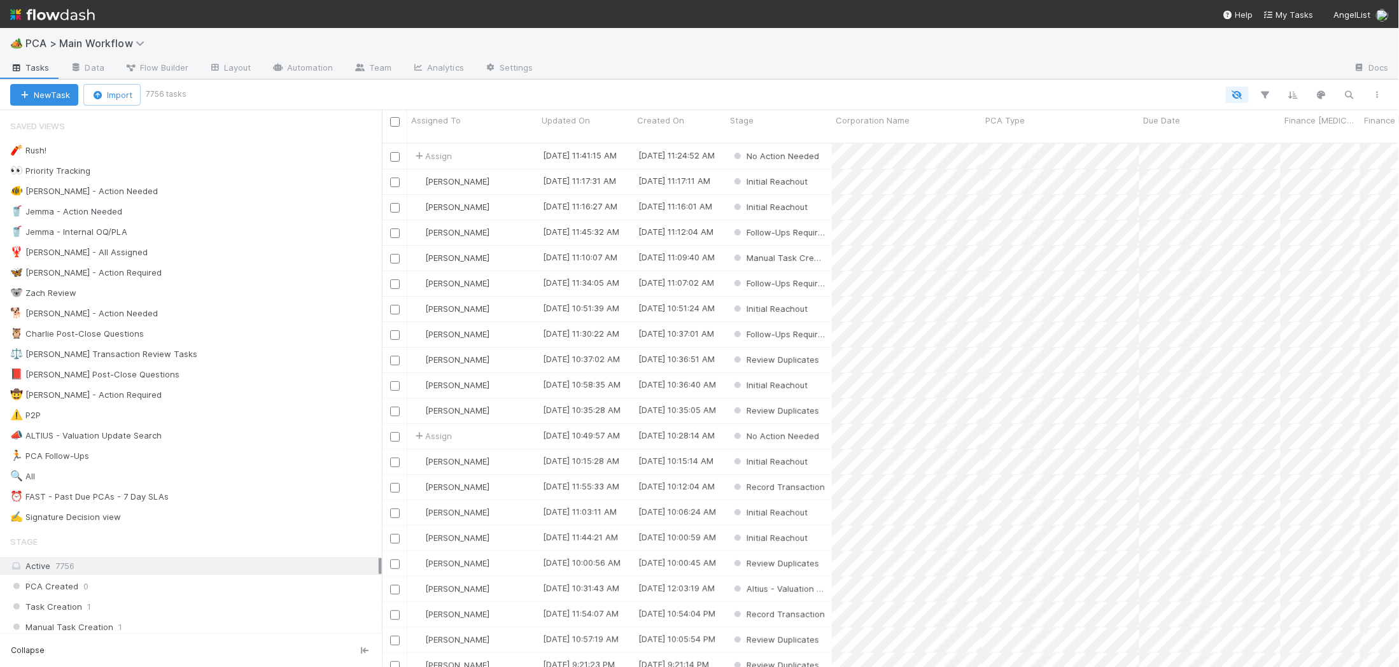
scroll to position [534, 1017]
click at [253, 316] on div "🐕 Charlie - Action Needed 10" at bounding box center [196, 314] width 372 height 16
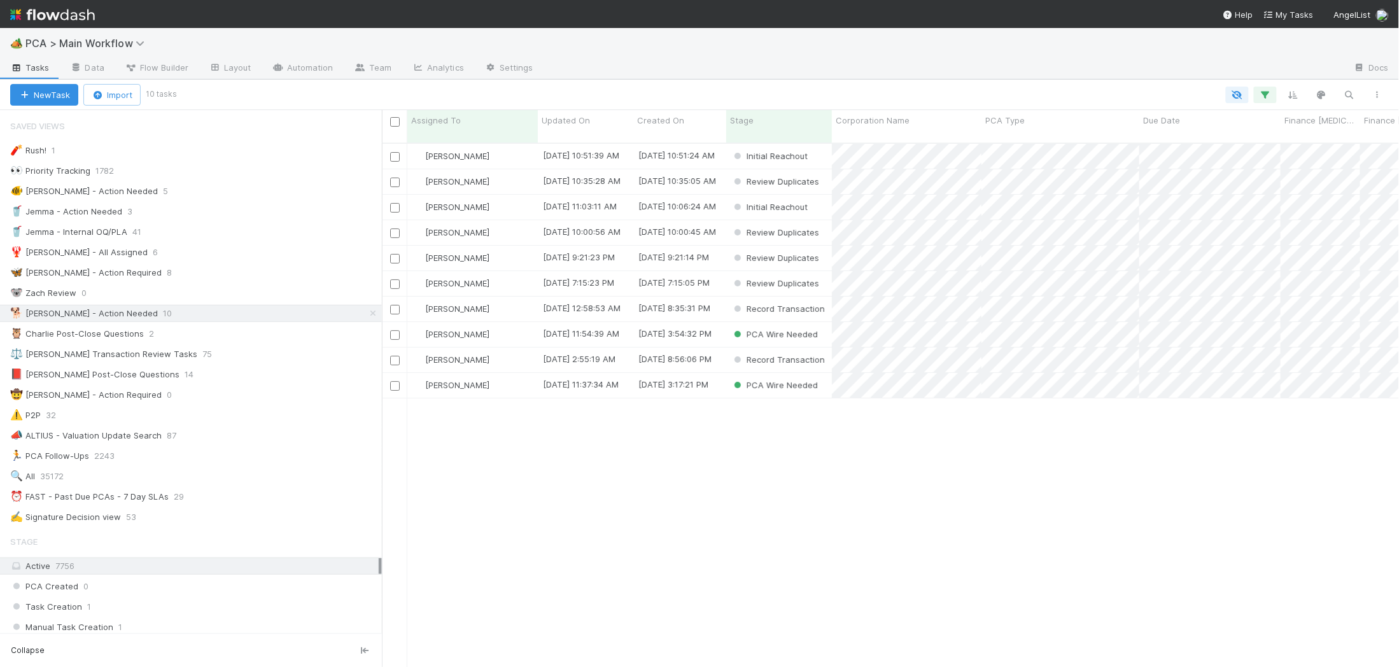
scroll to position [534, 1017]
click at [562, 119] on span "Updated On" at bounding box center [566, 120] width 48 height 13
click at [601, 142] on div "Sort Oldest → Newest" at bounding box center [614, 144] width 145 height 19
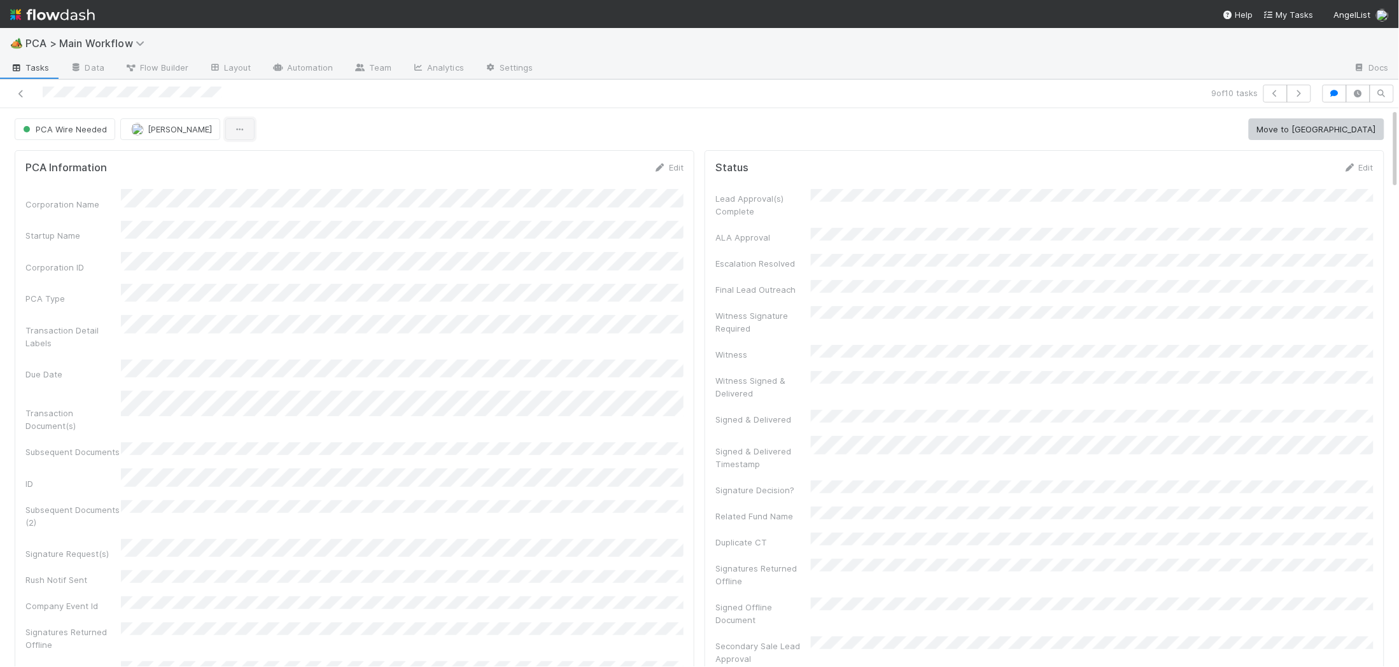
click at [226, 126] on button "button" at bounding box center [239, 129] width 29 height 22
click at [667, 176] on div "Duplicate Delete" at bounding box center [699, 333] width 1399 height 667
click at [48, 137] on button "PCA Wire Needed" at bounding box center [65, 129] width 101 height 22
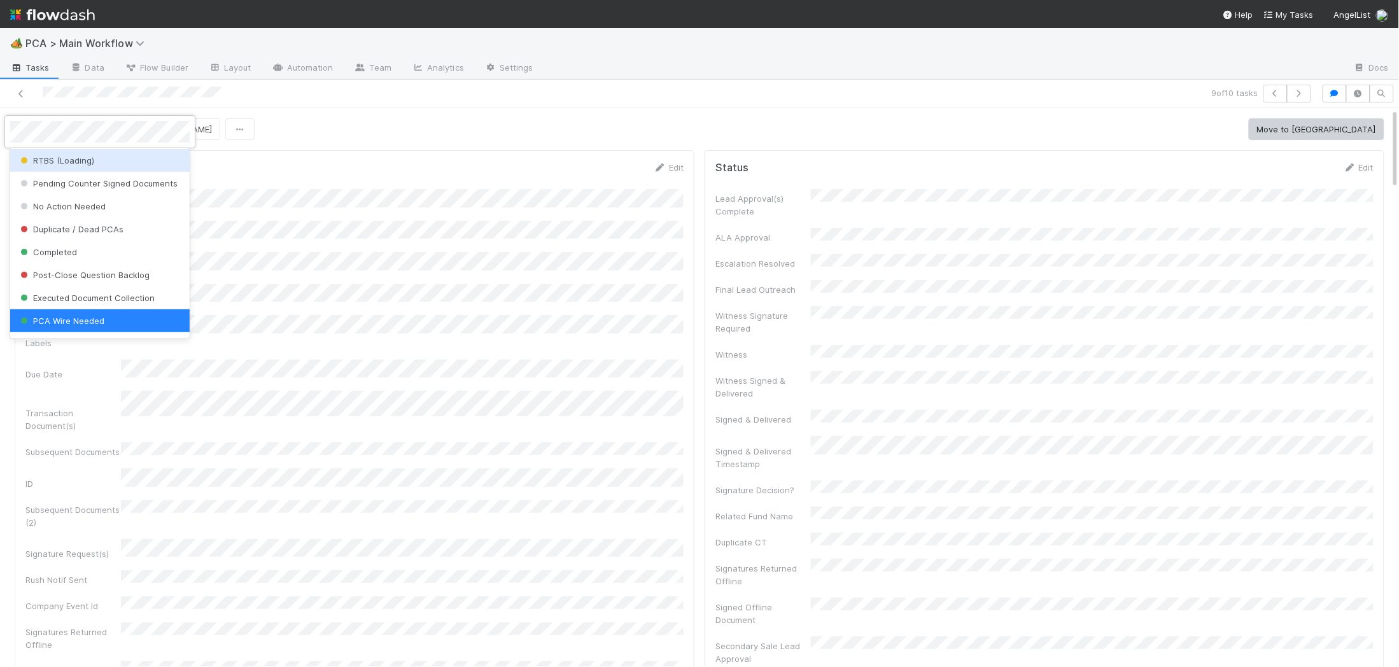
click at [705, 278] on div at bounding box center [699, 333] width 1399 height 667
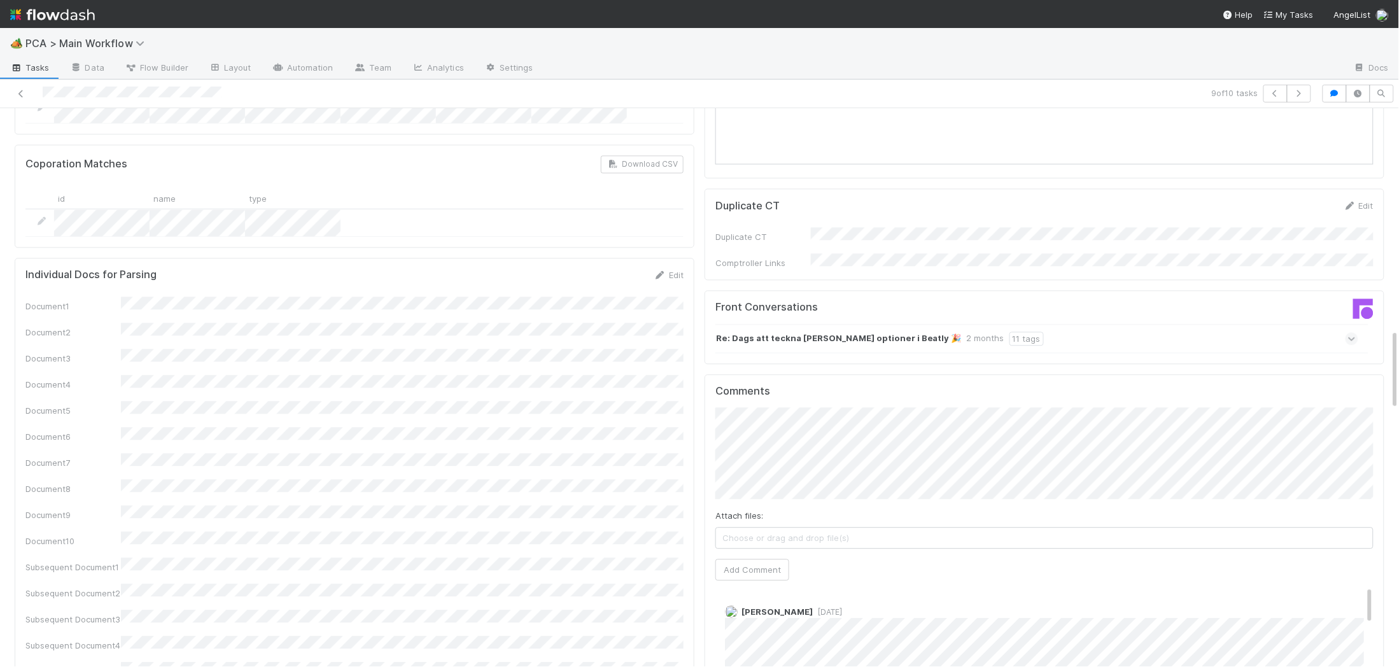
scroll to position [0, 0]
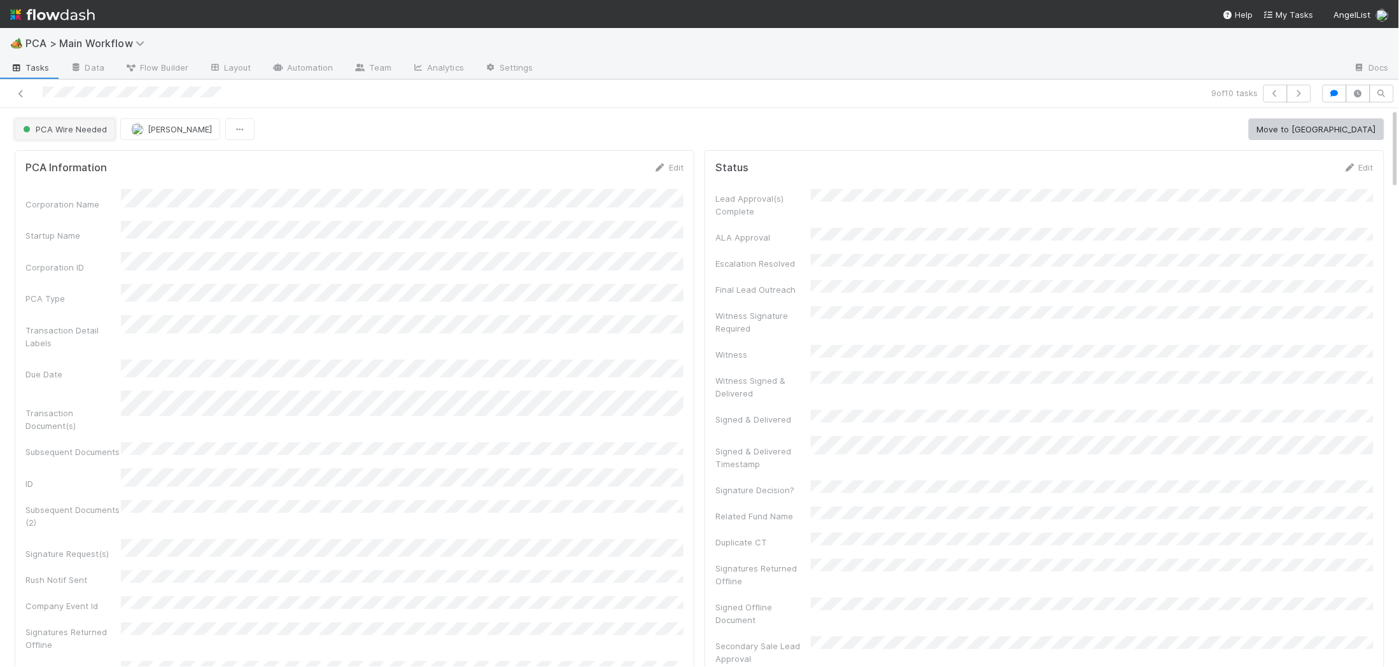
click at [84, 136] on button "PCA Wire Needed" at bounding box center [65, 129] width 101 height 22
click at [78, 171] on div "CT Update Verification" at bounding box center [100, 161] width 180 height 23
click at [254, 128] on icon "button" at bounding box center [260, 129] width 13 height 8
click at [653, 150] on div "Duplicate Delete" at bounding box center [699, 333] width 1399 height 667
click at [84, 125] on span "CT Update Verification" at bounding box center [73, 129] width 107 height 10
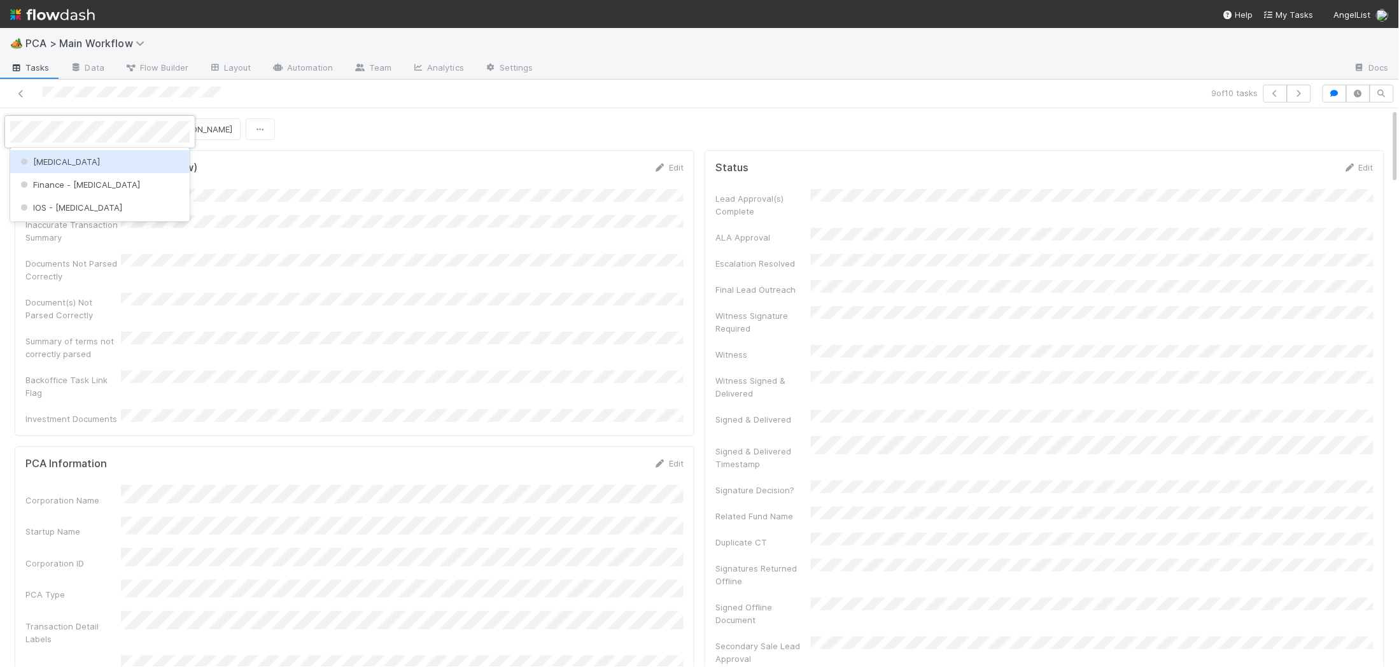
click at [95, 157] on div "[MEDICAL_DATA]" at bounding box center [100, 161] width 180 height 23
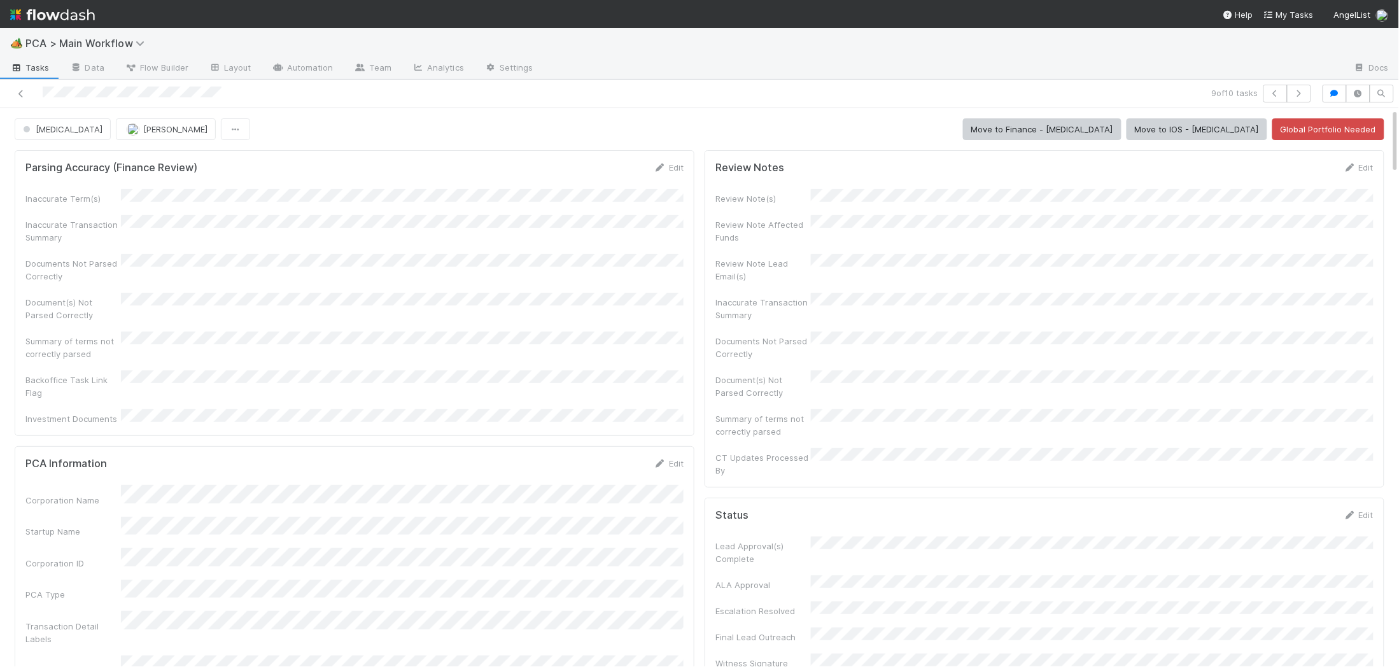
scroll to position [2261, 0]
click at [229, 127] on icon "button" at bounding box center [235, 129] width 13 height 8
click at [468, 143] on div "Duplicate Delete" at bounding box center [699, 333] width 1399 height 667
click at [1219, 135] on button "Move to IOS - ICU" at bounding box center [1197, 129] width 141 height 22
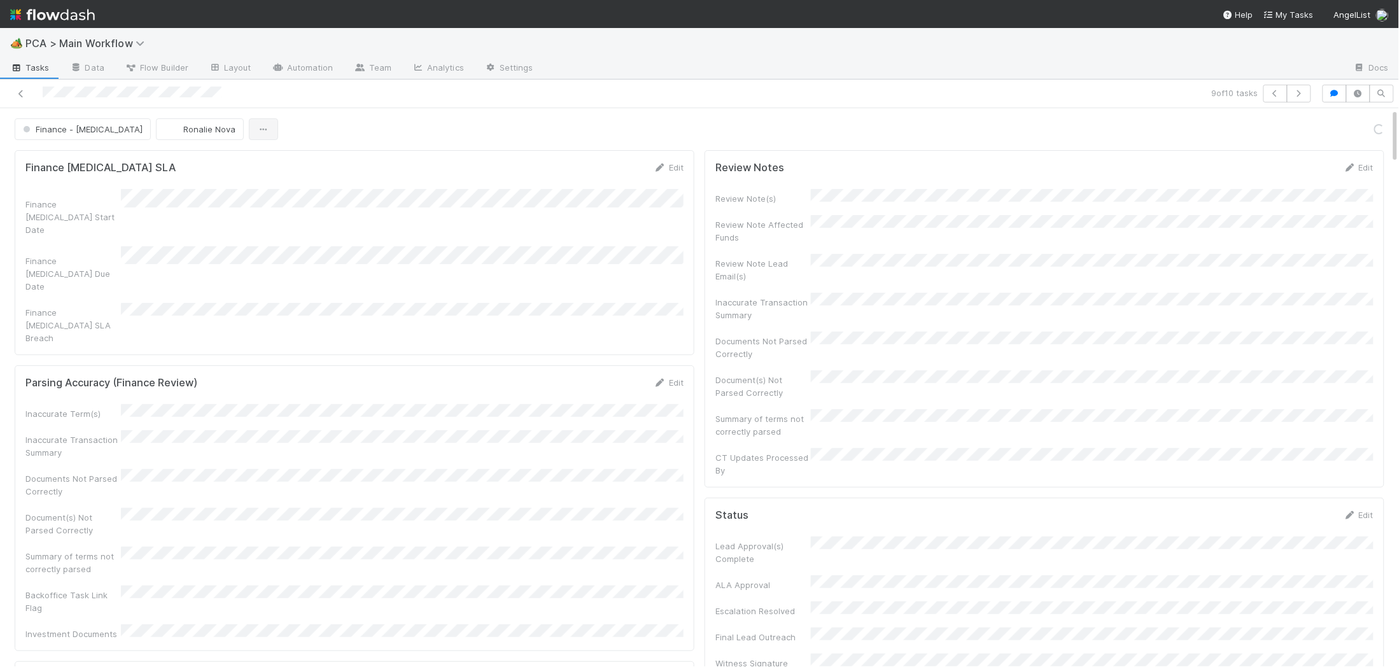
scroll to position [2284, 0]
click at [257, 129] on icon "button" at bounding box center [263, 129] width 13 height 8
click at [1171, 165] on div "Duplicate Delete" at bounding box center [699, 333] width 1399 height 667
click at [1368, 130] on link "Actions" at bounding box center [1359, 129] width 52 height 22
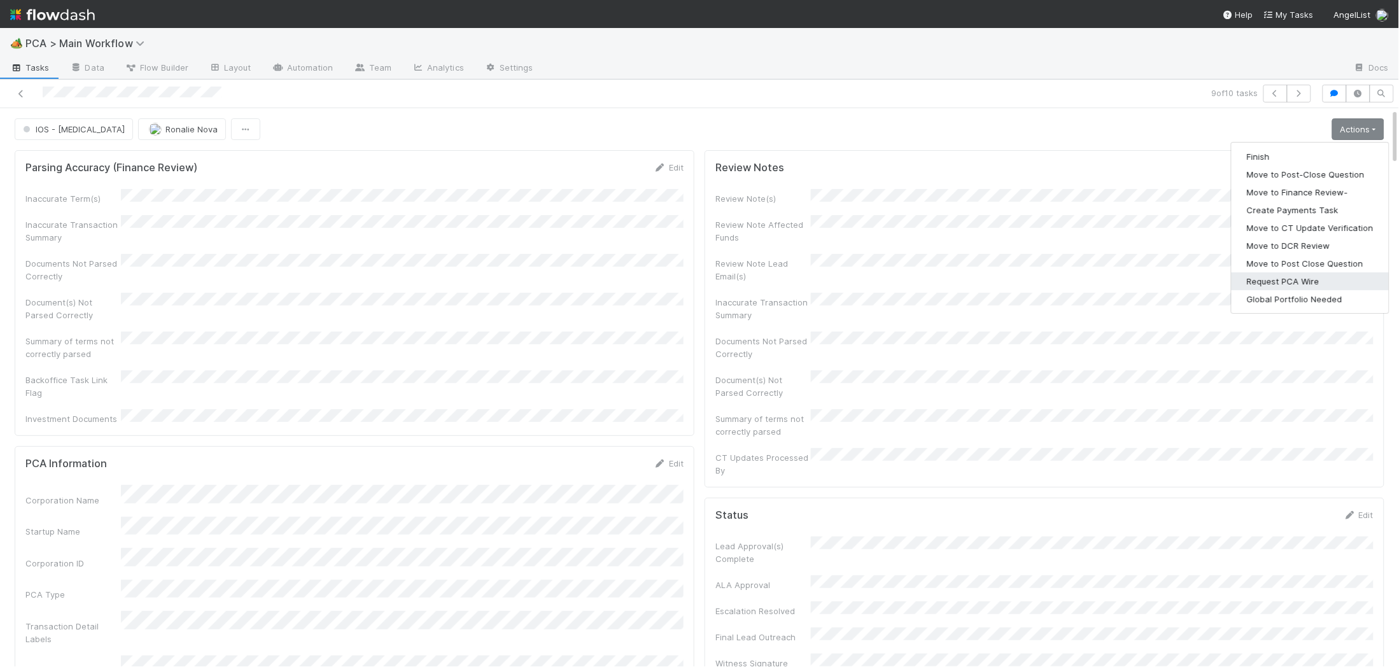
click at [1307, 281] on button "Request PCA Wire" at bounding box center [1310, 281] width 157 height 18
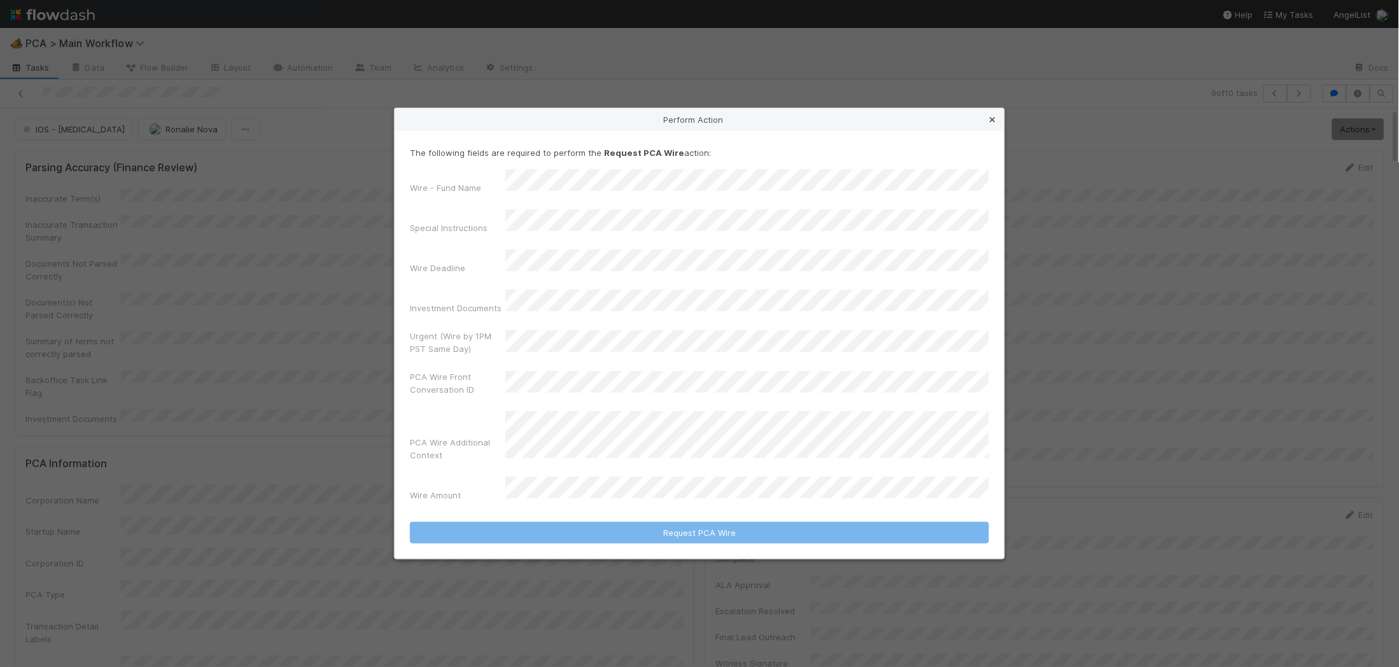
click at [991, 124] on icon at bounding box center [993, 120] width 13 height 8
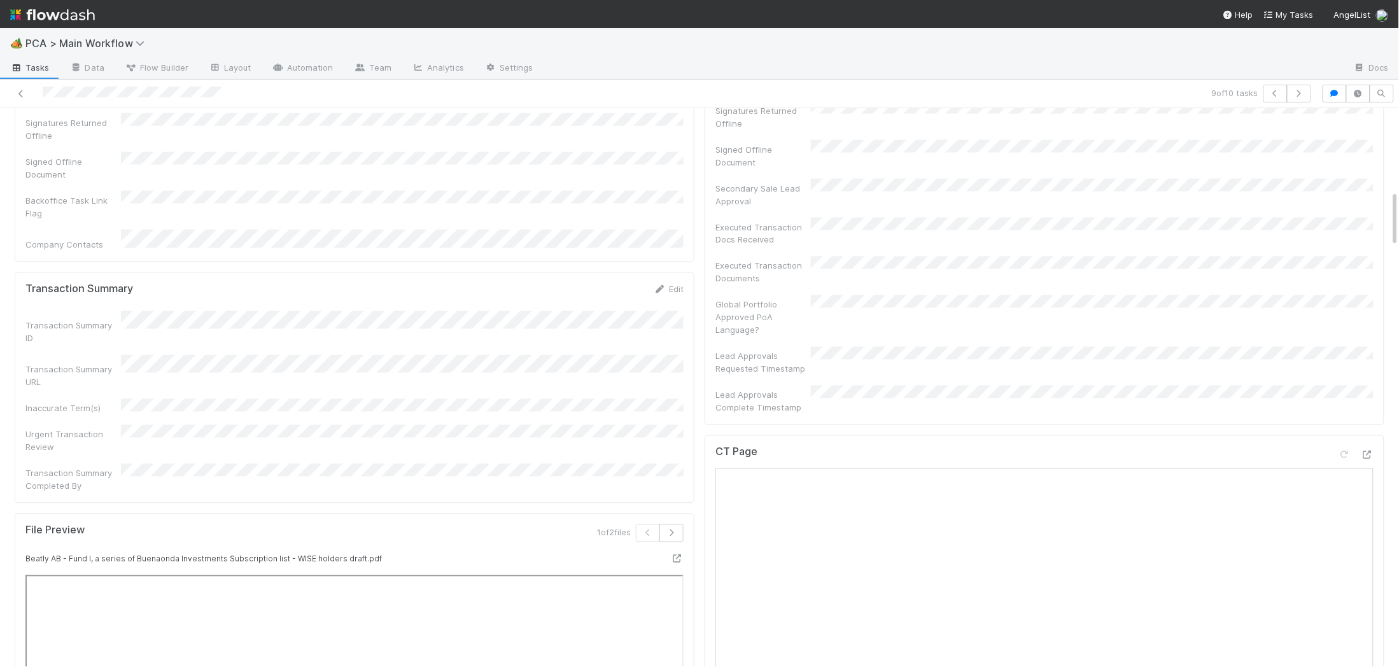
scroll to position [809, 0]
click at [1371, 448] on icon at bounding box center [1367, 452] width 13 height 8
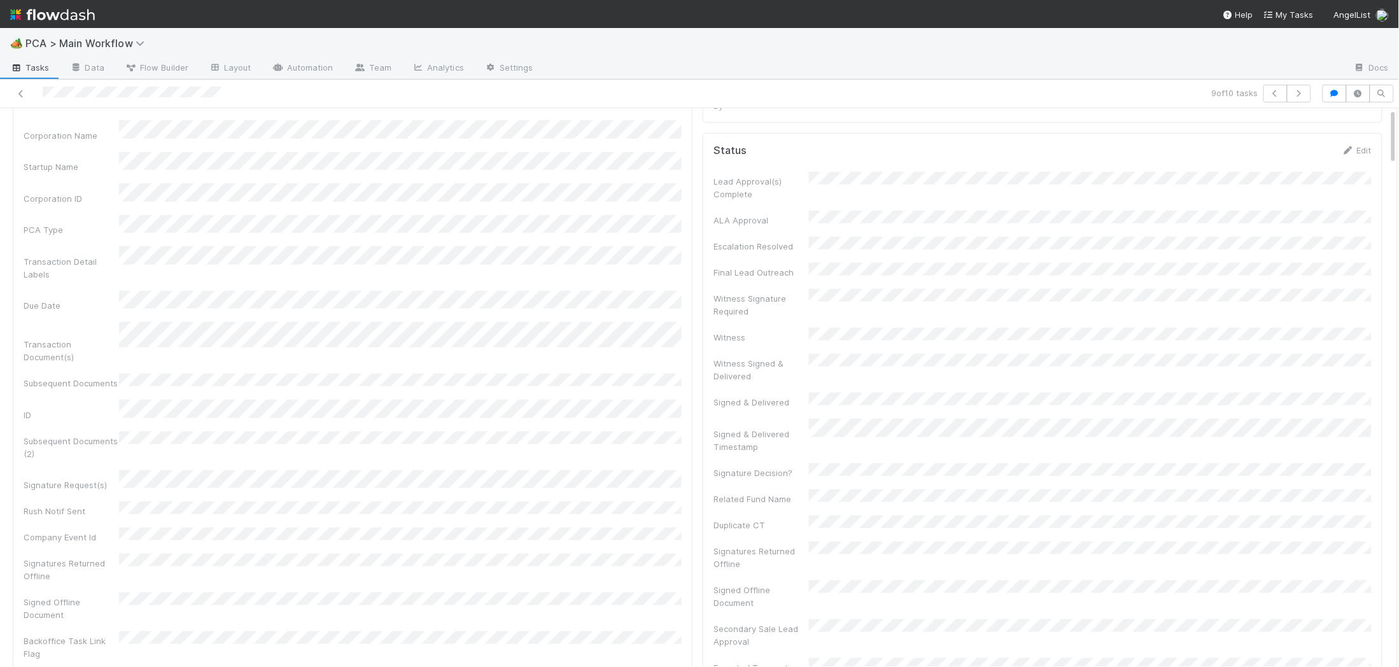
scroll to position [0, 0]
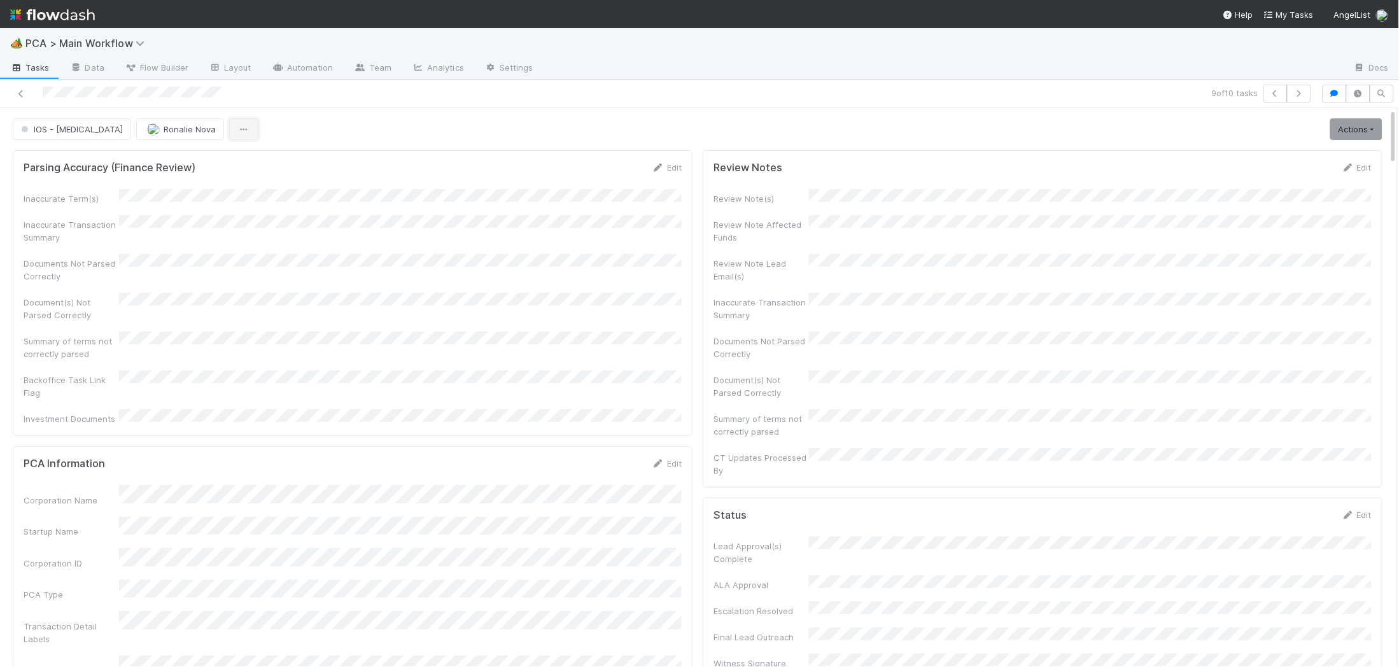
click at [229, 130] on button "button" at bounding box center [243, 129] width 29 height 22
drag, startPoint x: 1139, startPoint y: 107, endPoint x: 1303, endPoint y: 113, distance: 163.8
click at [1184, 101] on div "Duplicate Delete" at bounding box center [699, 333] width 1399 height 667
click at [1347, 132] on link "Actions" at bounding box center [1357, 129] width 52 height 22
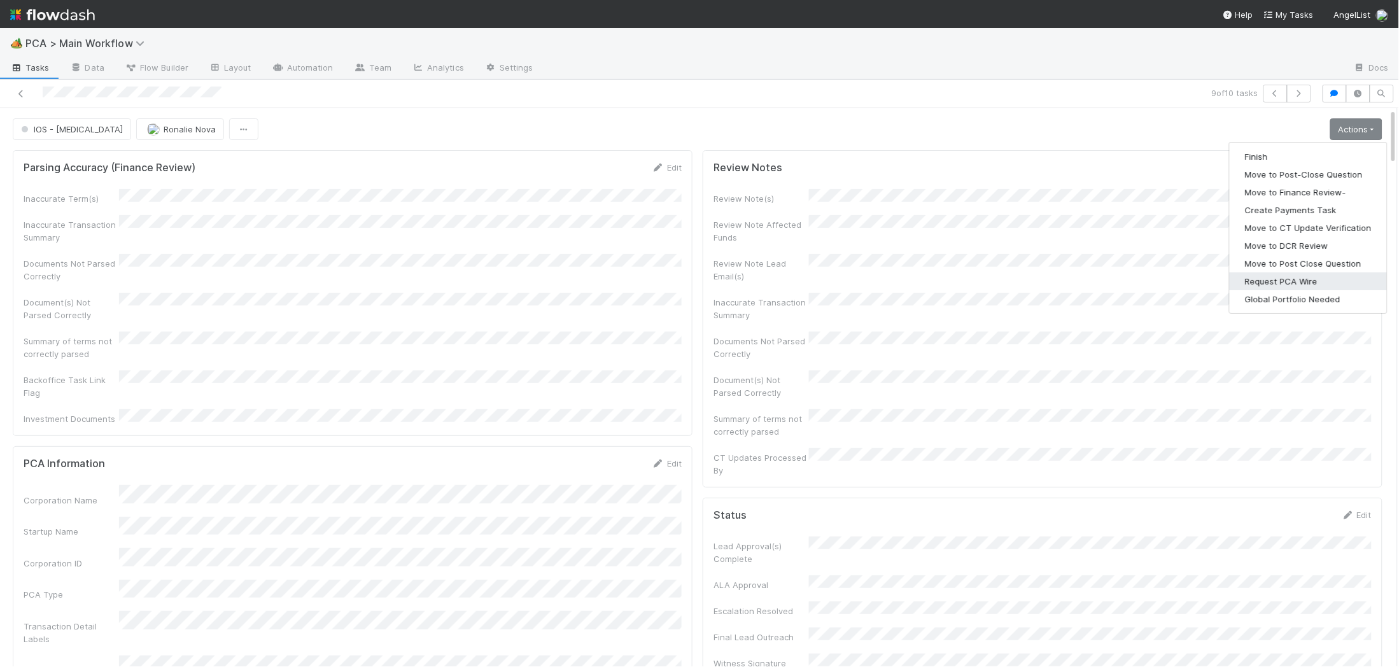
click at [1301, 285] on button "Request PCA Wire" at bounding box center [1308, 281] width 157 height 18
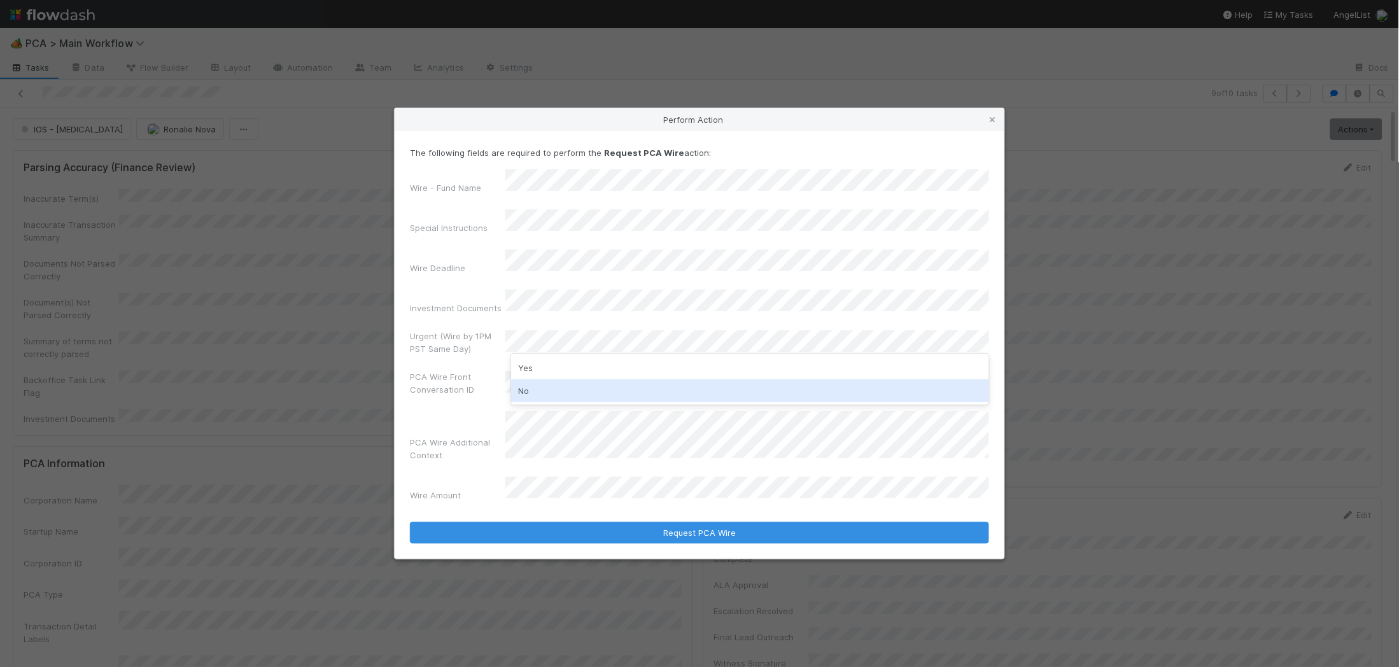
click at [562, 392] on div "No" at bounding box center [750, 390] width 479 height 23
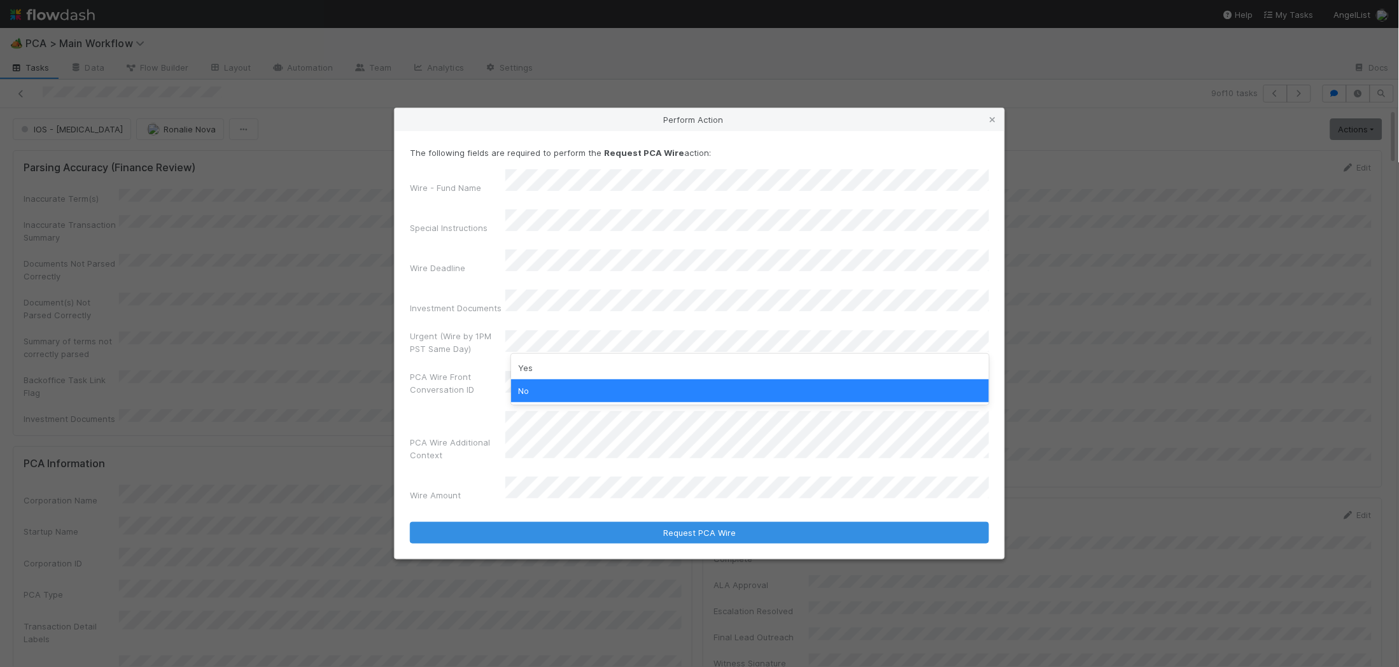
click at [591, 374] on div "Yes" at bounding box center [750, 368] width 479 height 23
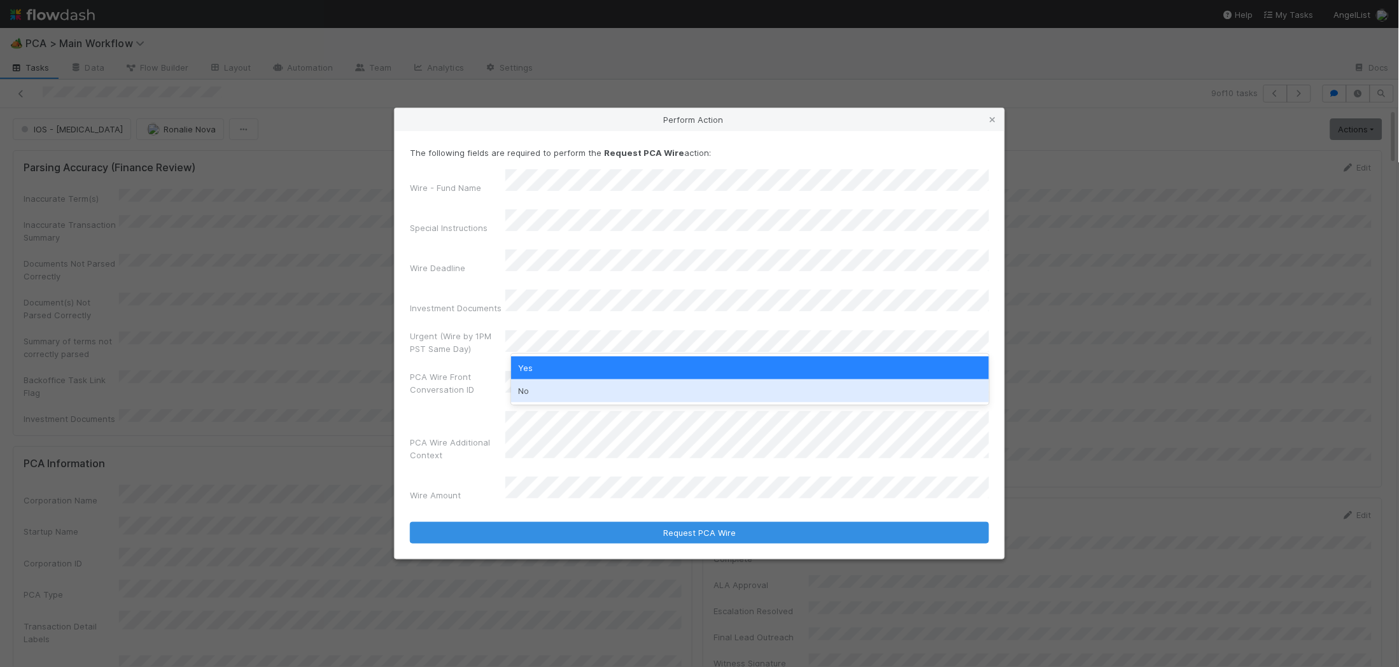
click at [547, 393] on div "No" at bounding box center [750, 390] width 479 height 23
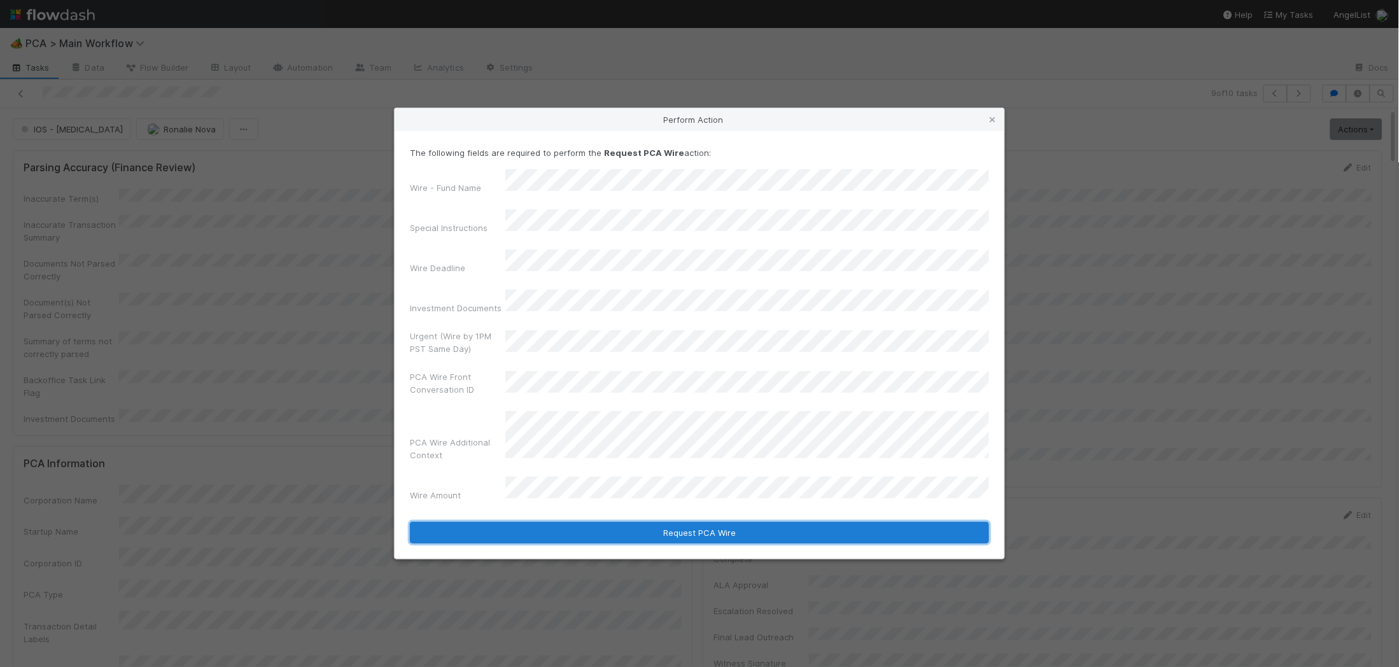
click at [783, 522] on button "Request PCA Wire" at bounding box center [699, 533] width 579 height 22
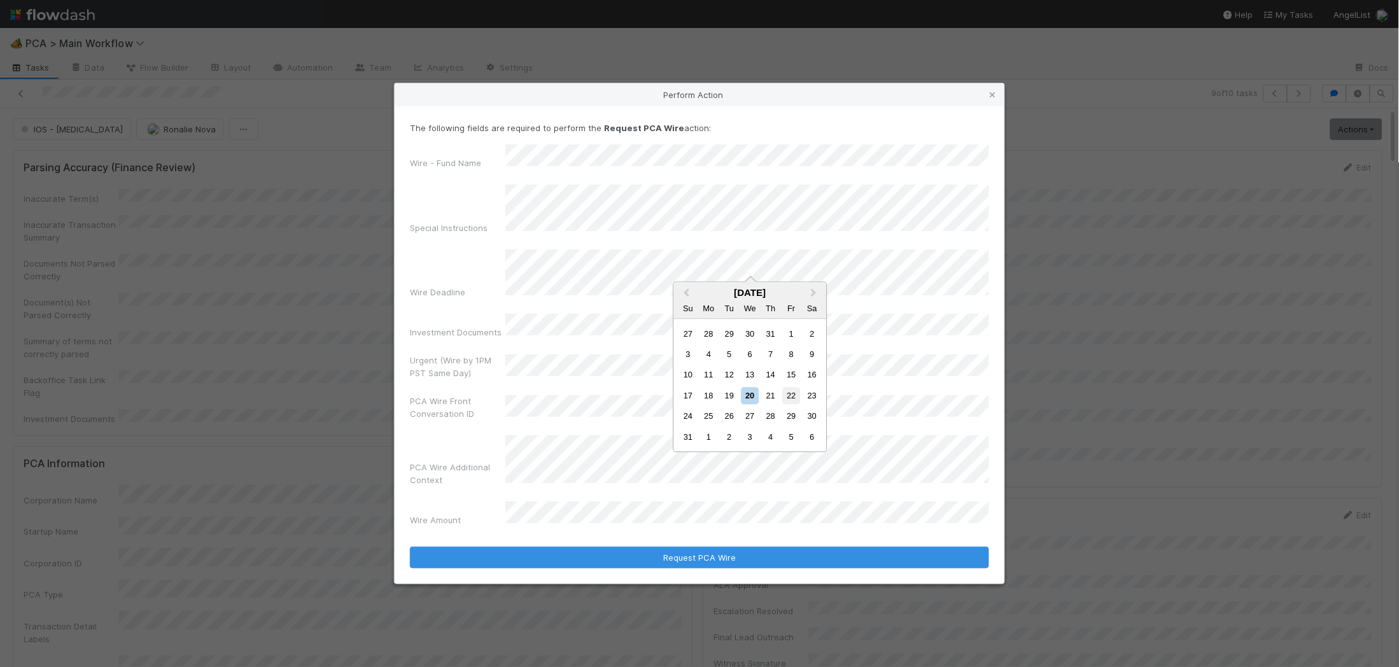
click at [786, 395] on div "22" at bounding box center [791, 395] width 17 height 17
click at [497, 435] on div "PCA Wire Additional Context" at bounding box center [699, 462] width 579 height 55
click at [774, 245] on div "Wire - Fund Name Special Instructions Wire Deadline Investment Documents Urgent…" at bounding box center [699, 338] width 579 height 387
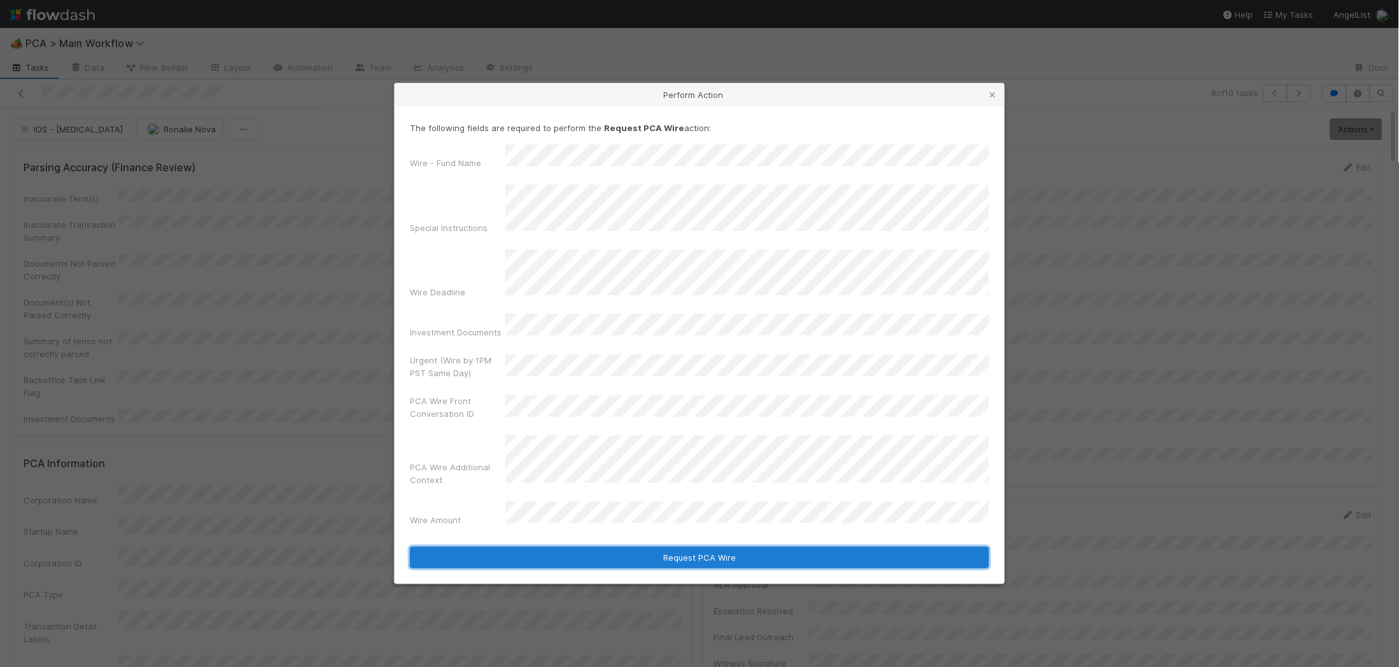
click at [674, 547] on button "Request PCA Wire" at bounding box center [699, 558] width 579 height 22
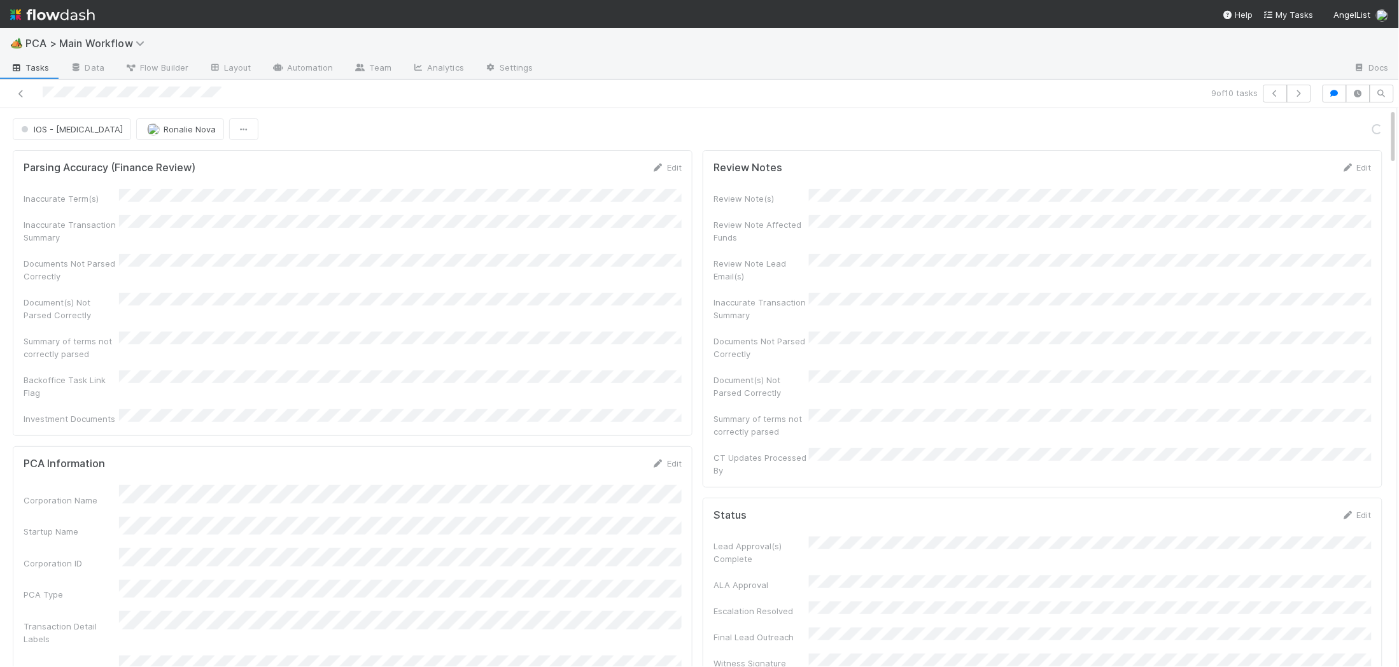
scroll to position [2379, 0]
drag, startPoint x: 185, startPoint y: 170, endPoint x: 85, endPoint y: 150, distance: 102.0
click at [183, 170] on h5 "Parsing Accuracy (Finance Review)" at bounding box center [110, 168] width 172 height 13
click at [74, 131] on button "IOS - ICU" at bounding box center [72, 129] width 118 height 22
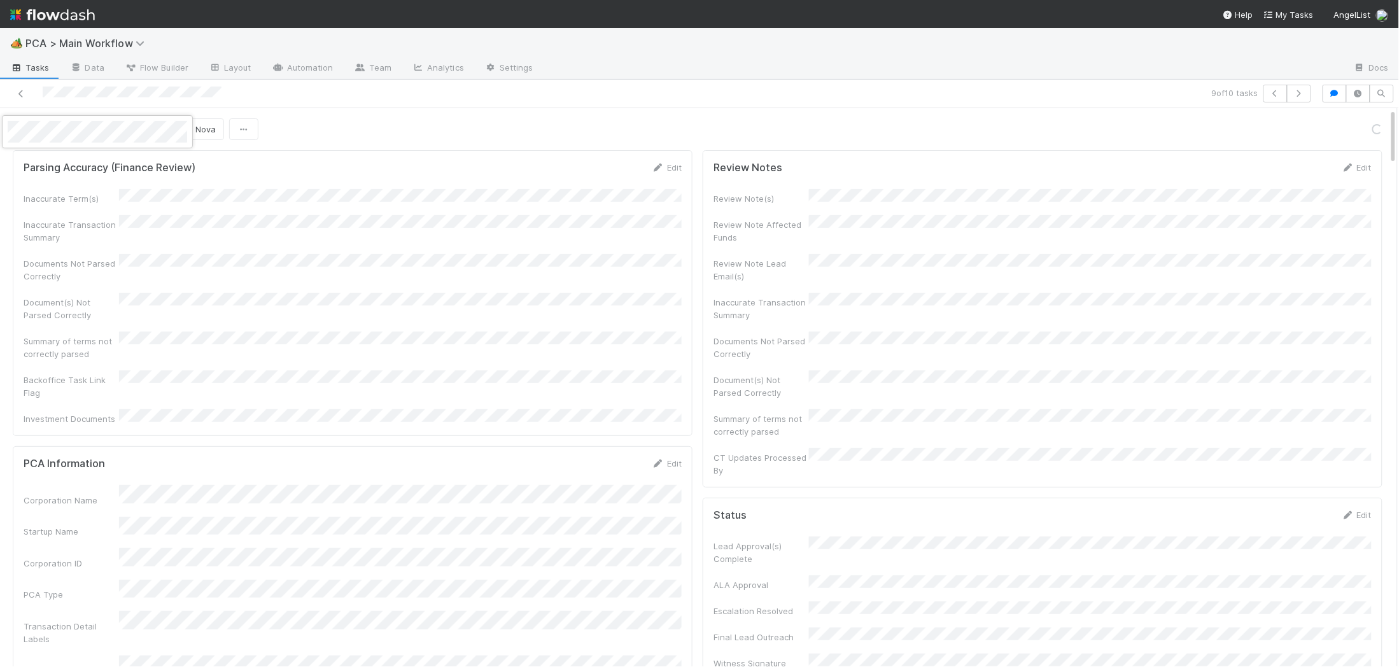
drag, startPoint x: 472, startPoint y: 246, endPoint x: 527, endPoint y: 267, distance: 58.3
click at [472, 246] on div at bounding box center [699, 333] width 1399 height 667
click at [53, 123] on button "IOS - ICU" at bounding box center [72, 129] width 118 height 22
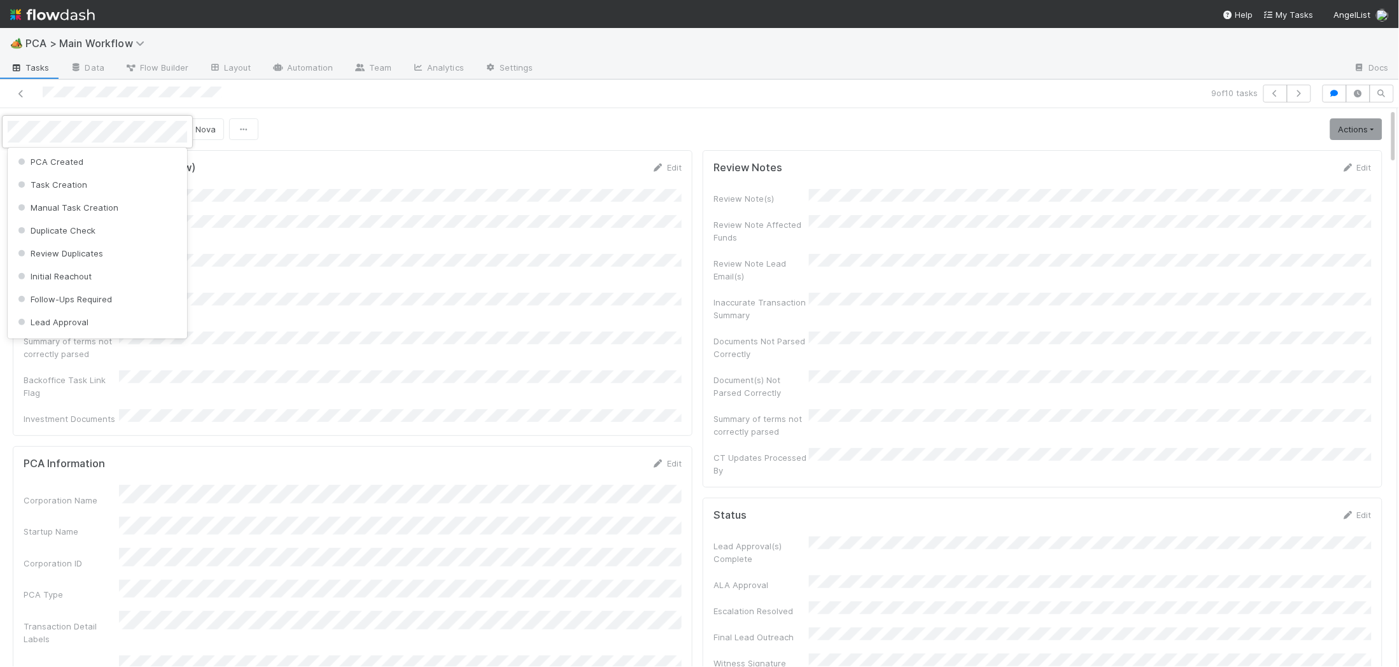
scroll to position [323, 0]
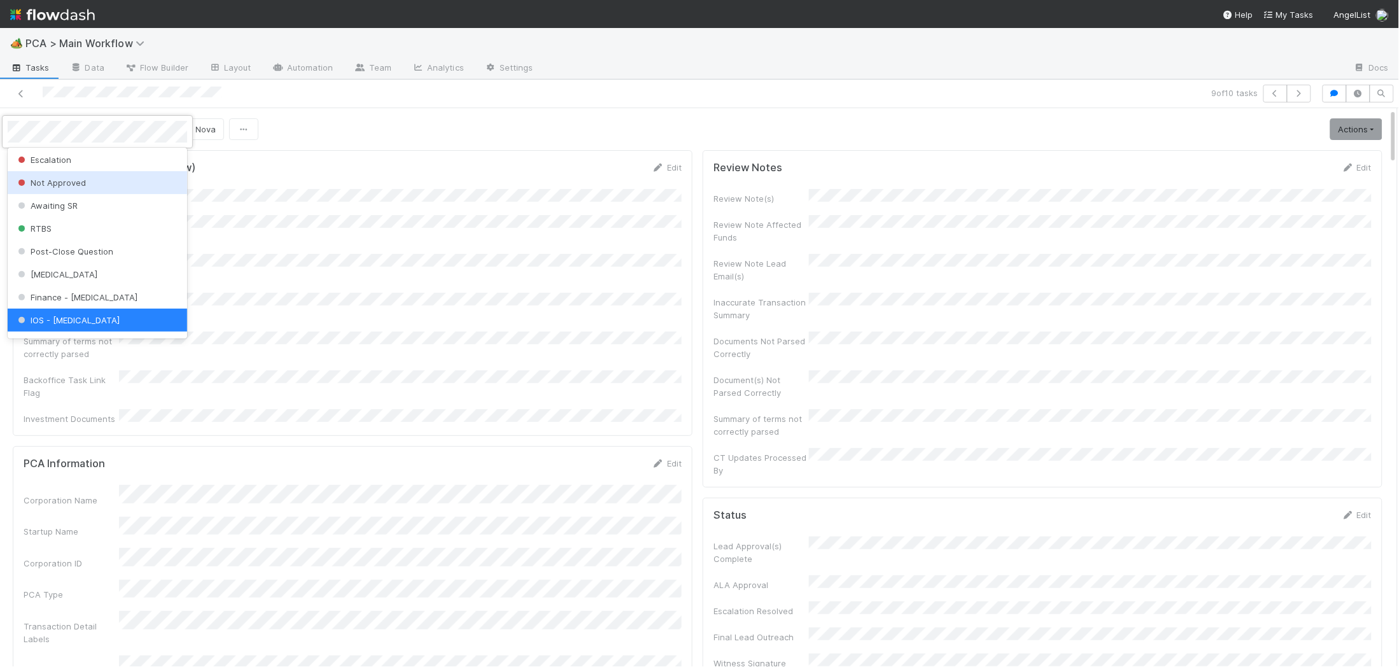
click at [411, 299] on div at bounding box center [699, 333] width 1399 height 667
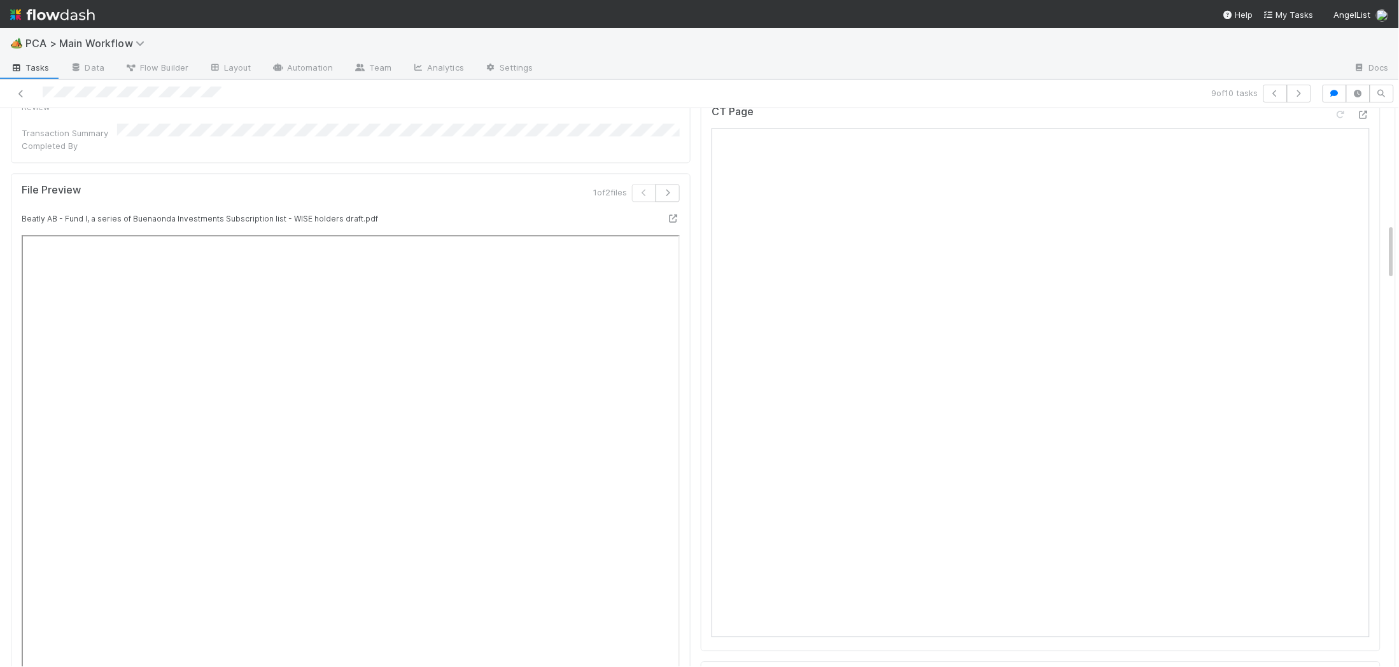
scroll to position [1812, 0]
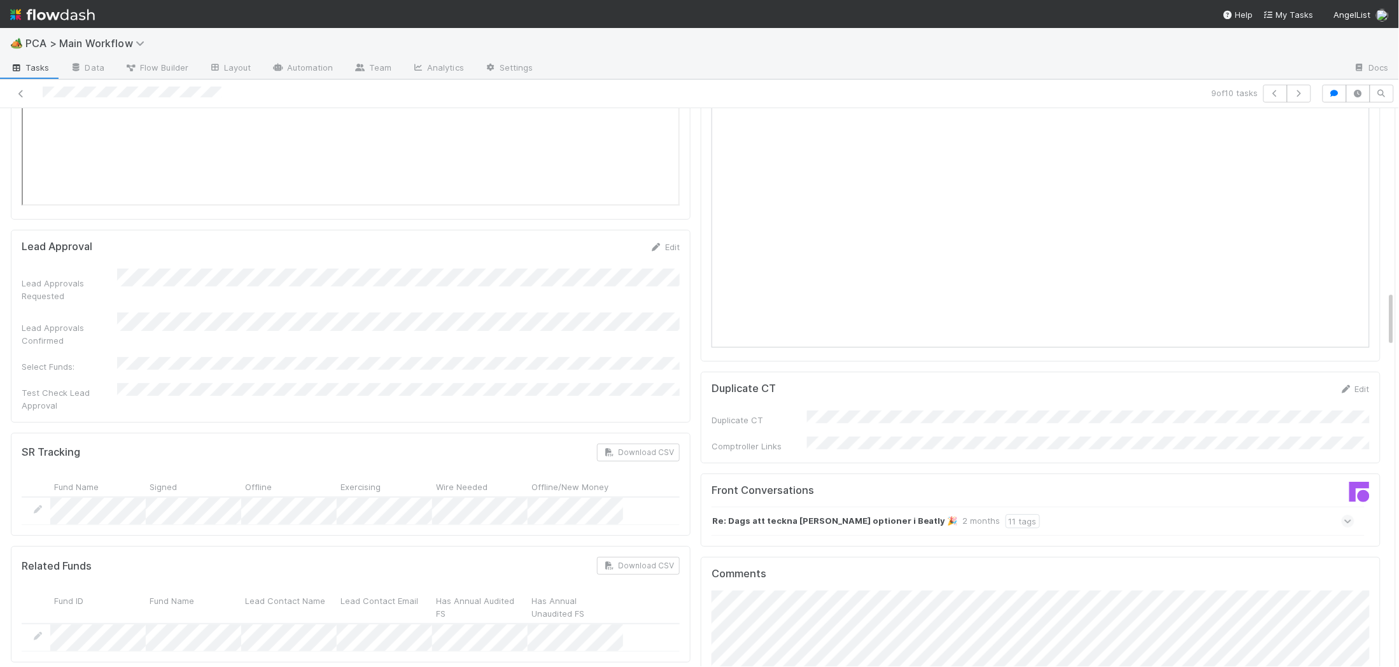
click at [767, 591] on div "Attach files: Choose or drag and drop file(s) Add Comment" at bounding box center [1041, 677] width 658 height 173
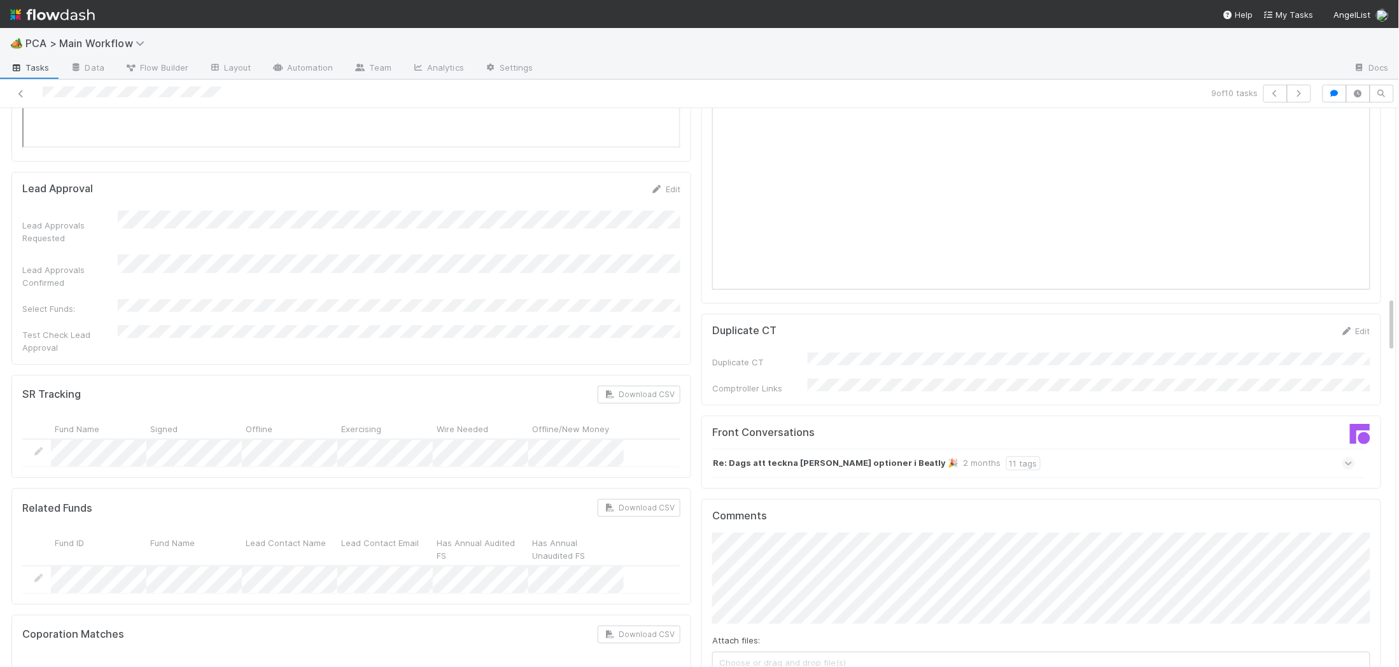
drag, startPoint x: 746, startPoint y: 598, endPoint x: 857, endPoint y: 573, distance: 114.2
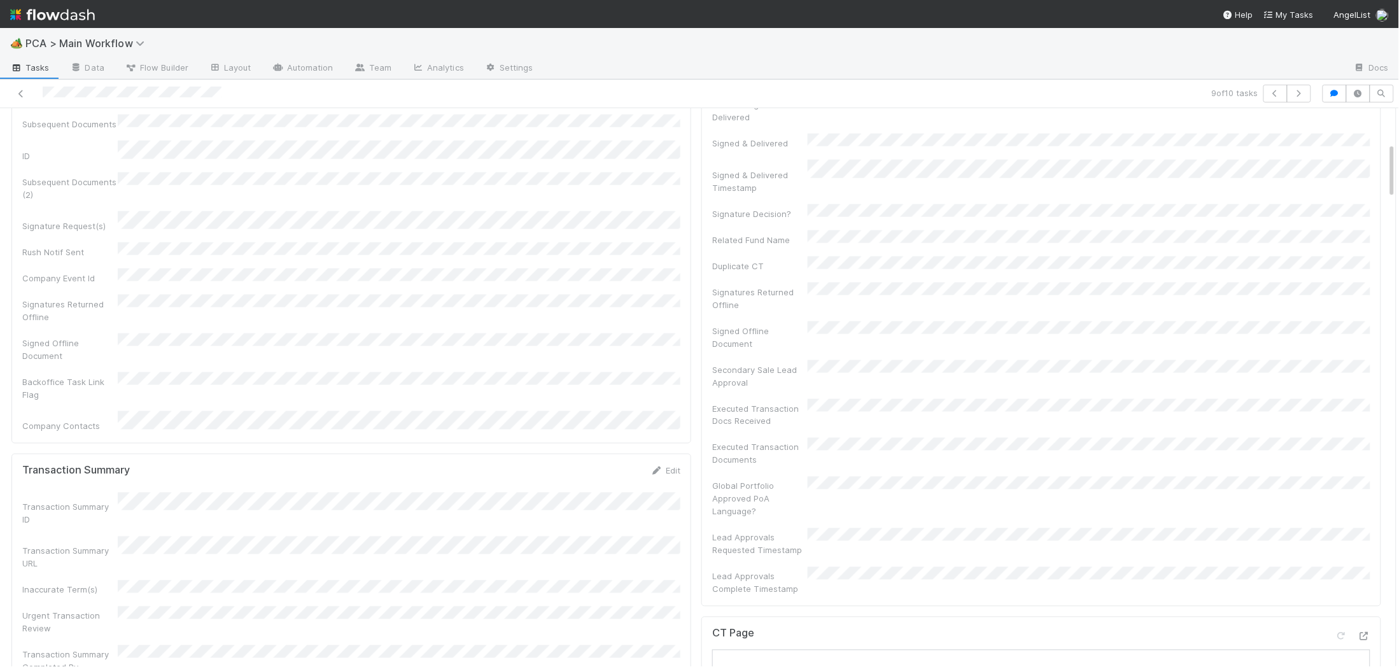
scroll to position [0, 0]
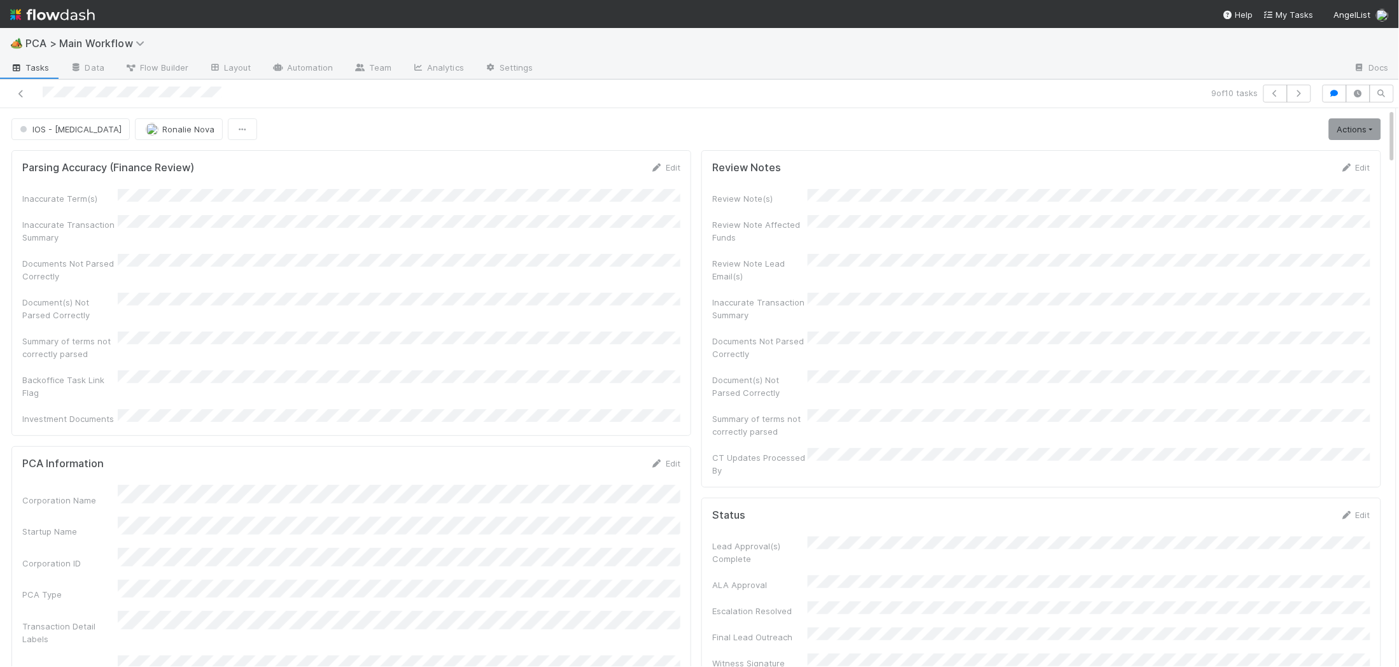
click at [61, 20] on img at bounding box center [52, 15] width 85 height 22
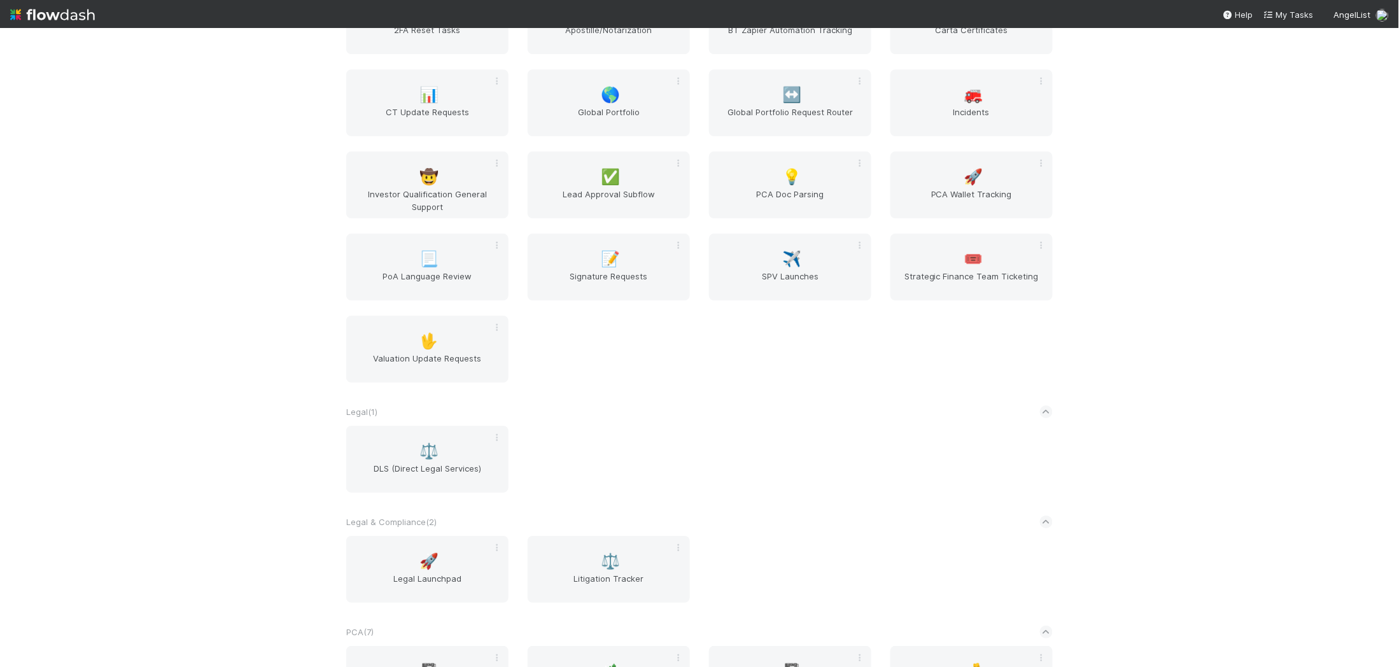
scroll to position [2063, 0]
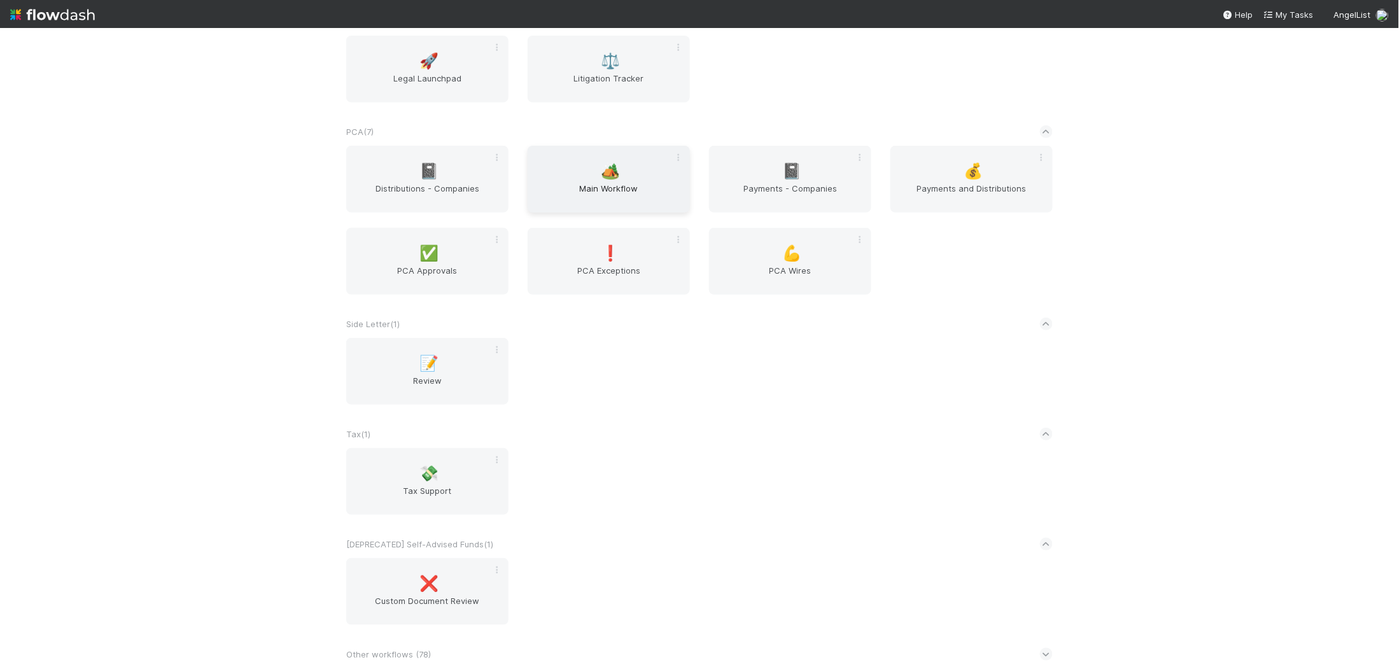
click at [568, 146] on div "🏕️ Main Workflow" at bounding box center [609, 179] width 162 height 67
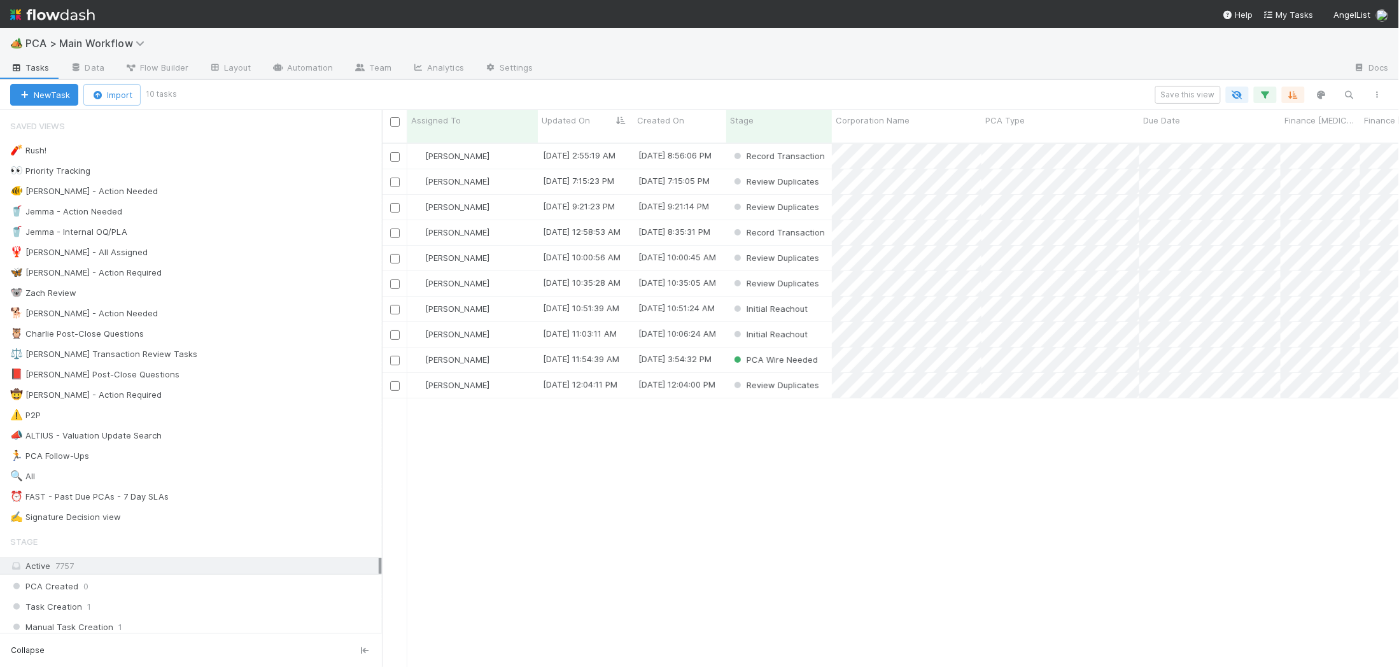
scroll to position [534, 1017]
click at [214, 315] on div "🐕 Charlie - Action Needed 10" at bounding box center [196, 314] width 372 height 16
click at [549, 115] on span "Updated On" at bounding box center [566, 120] width 48 height 13
click at [581, 133] on div "Sort Oldest → Newest Sort Newest → Oldest Hide" at bounding box center [614, 163] width 145 height 67
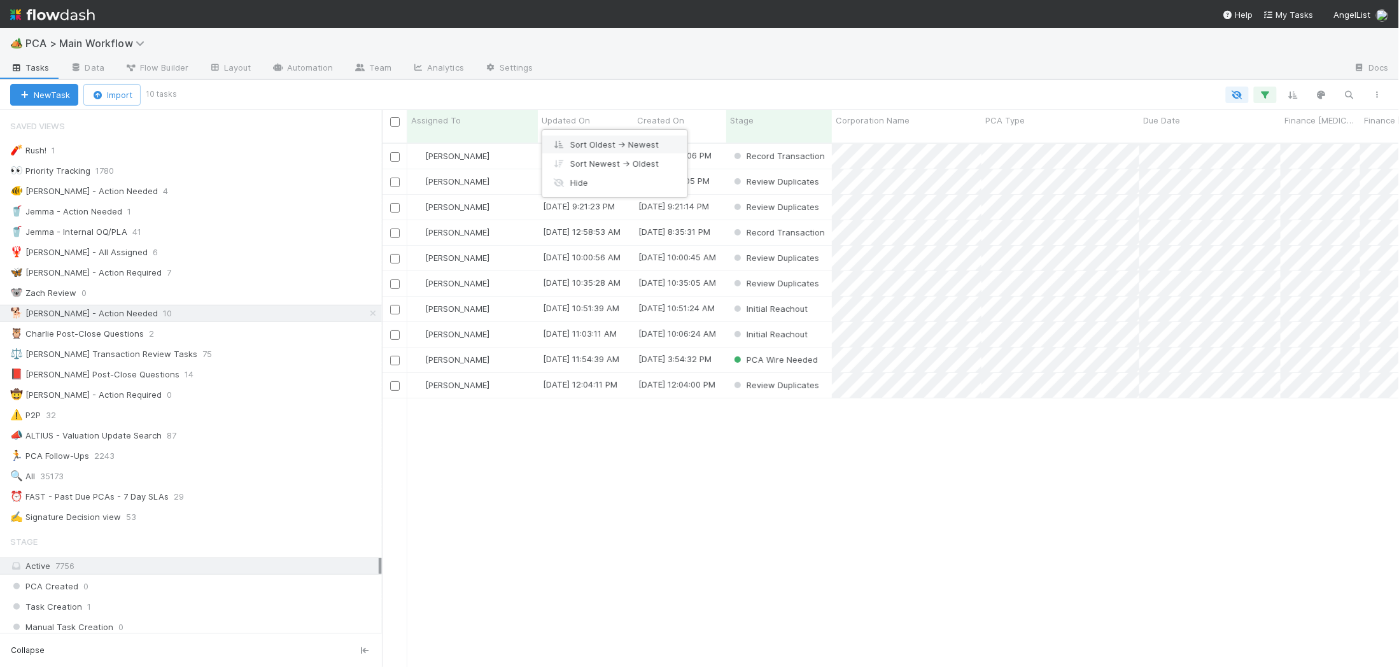
click at [584, 138] on div "Sort Oldest → Newest" at bounding box center [614, 144] width 145 height 19
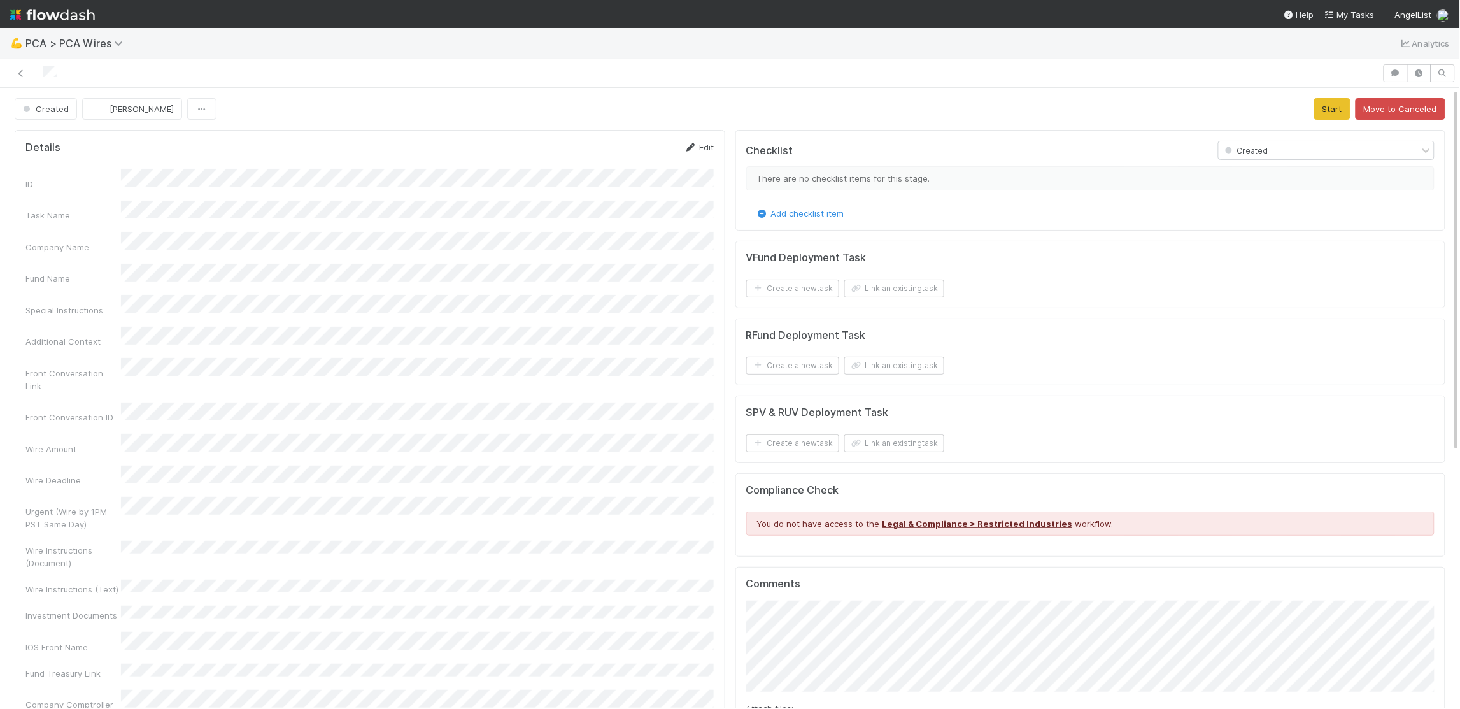
click at [696, 143] on link "Edit" at bounding box center [699, 147] width 30 height 10
click at [641, 150] on button "Save" at bounding box center [646, 152] width 36 height 22
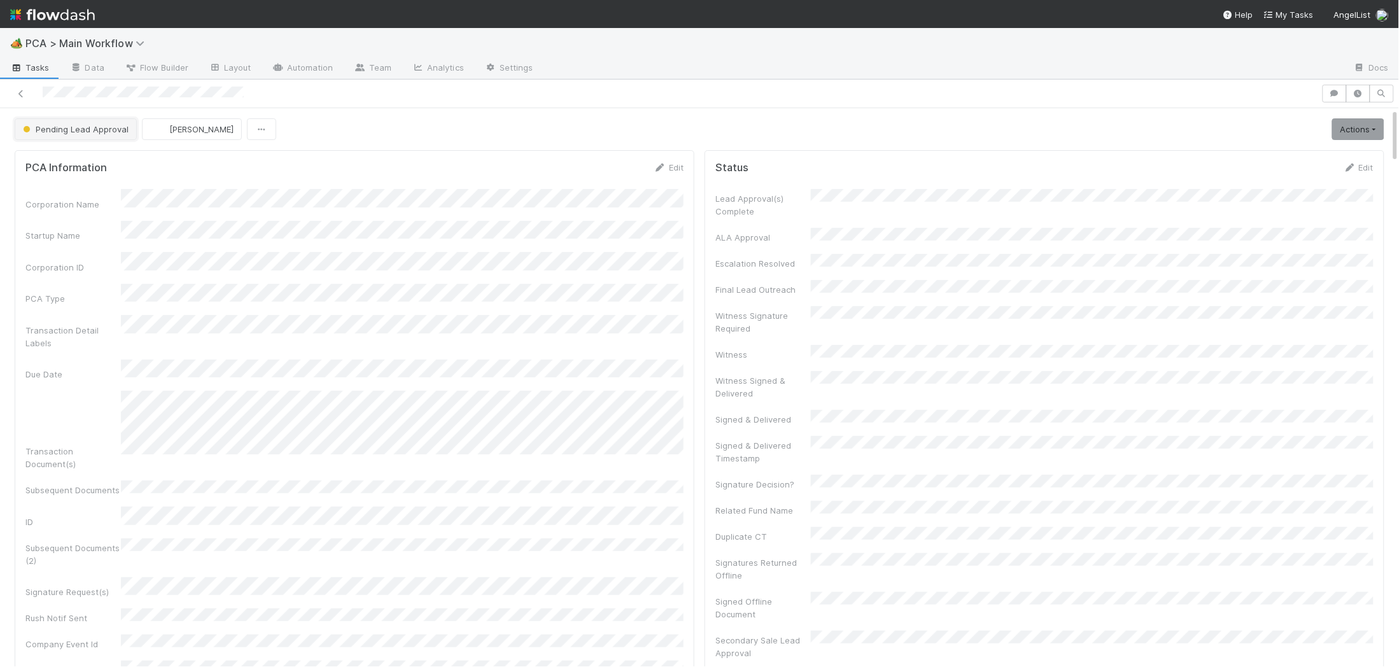
click at [73, 124] on span "Pending Lead Approval" at bounding box center [74, 129] width 108 height 10
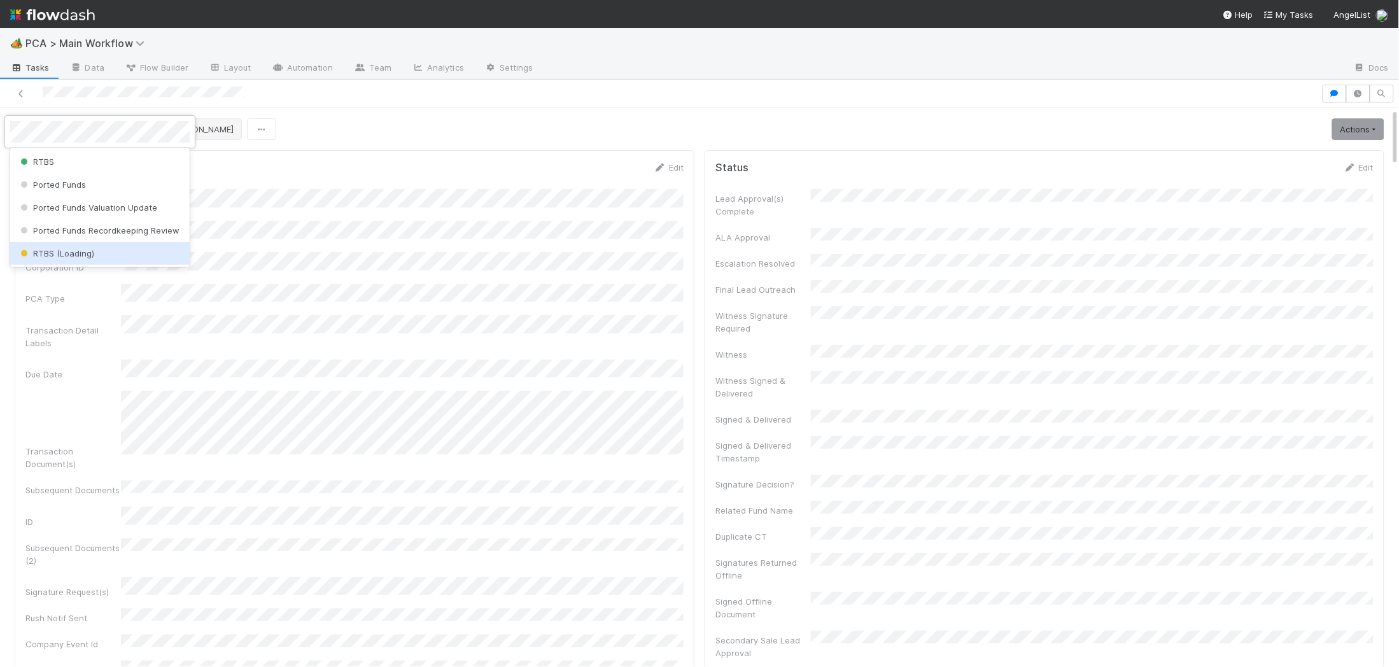
click at [97, 251] on div "RTBS (Loading)" at bounding box center [100, 253] width 180 height 23
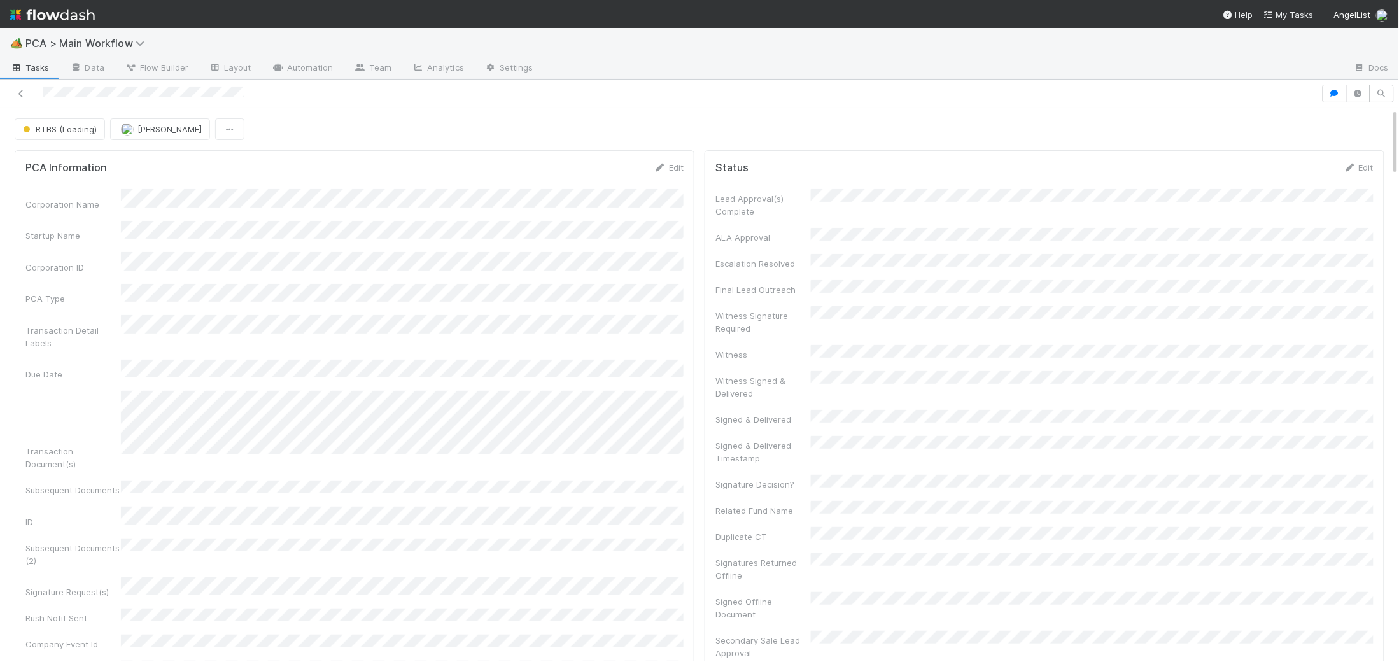
drag, startPoint x: 96, startPoint y: 22, endPoint x: 75, endPoint y: 22, distance: 20.4
click at [87, 23] on nav "Help My Tasks AngelList" at bounding box center [699, 14] width 1399 height 28
click at [75, 22] on img at bounding box center [52, 15] width 85 height 22
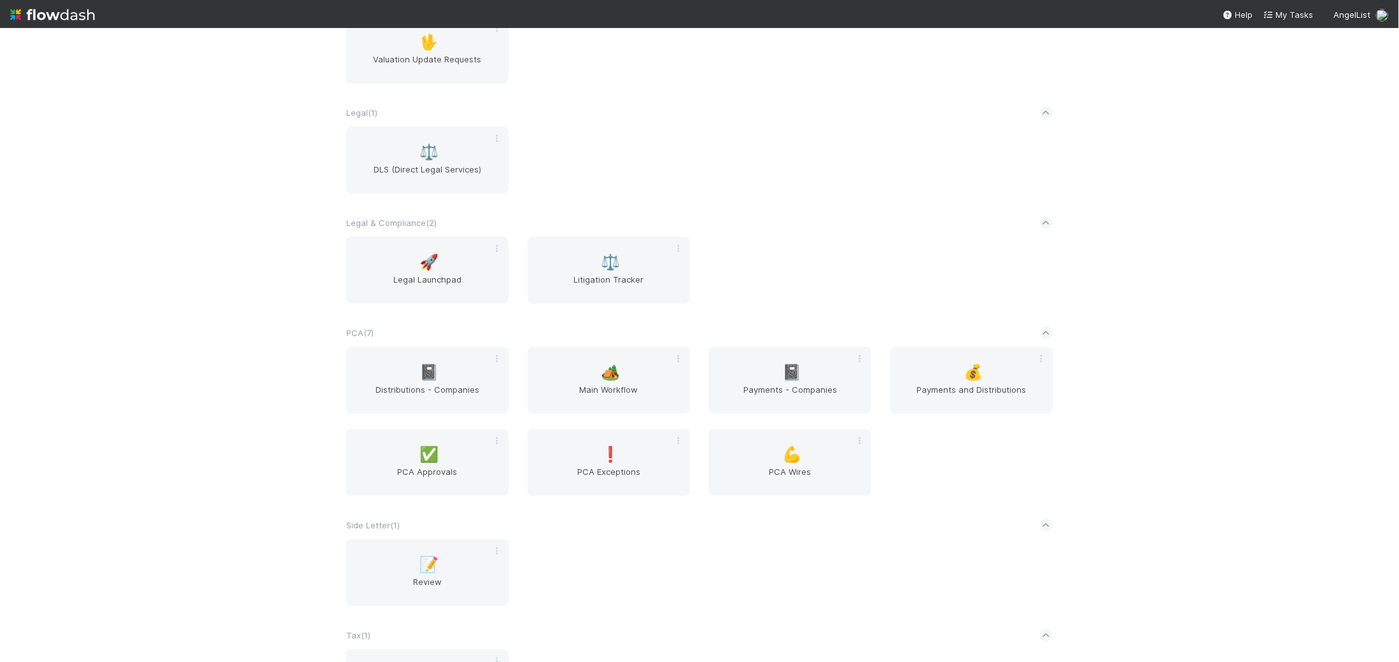
scroll to position [2069, 0]
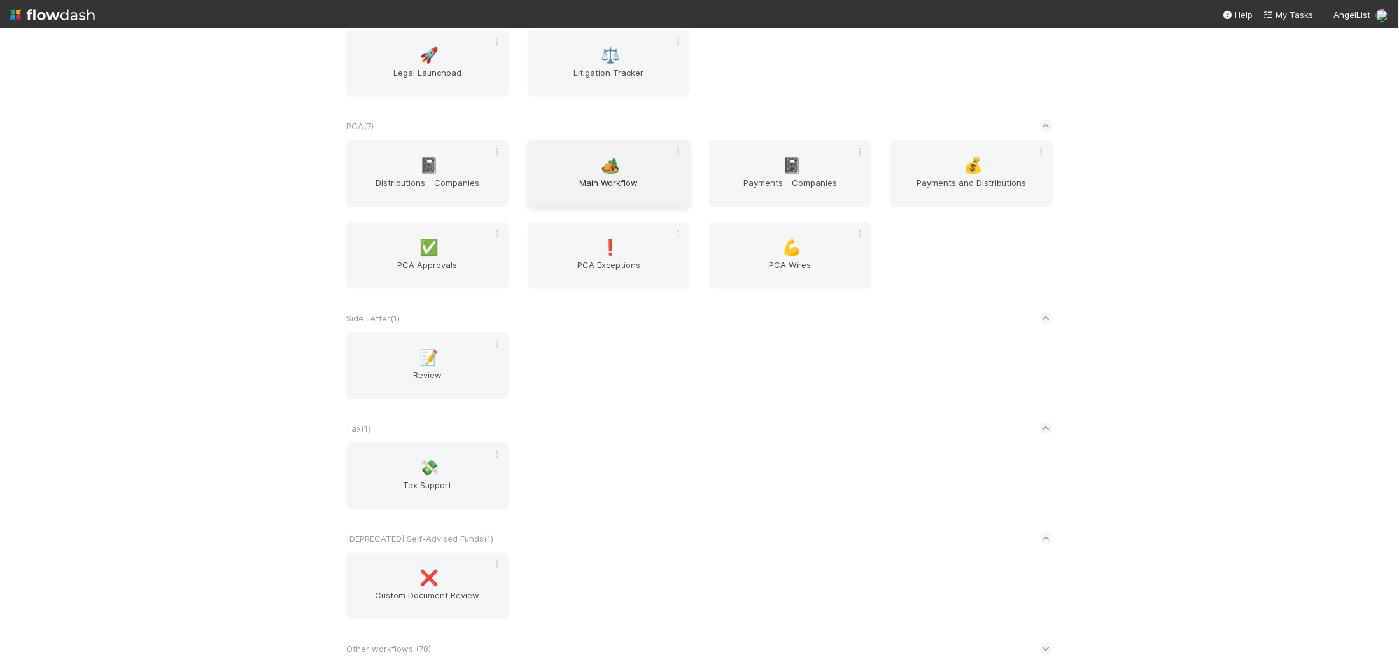
click at [610, 184] on span "Main Workflow" at bounding box center [609, 188] width 152 height 25
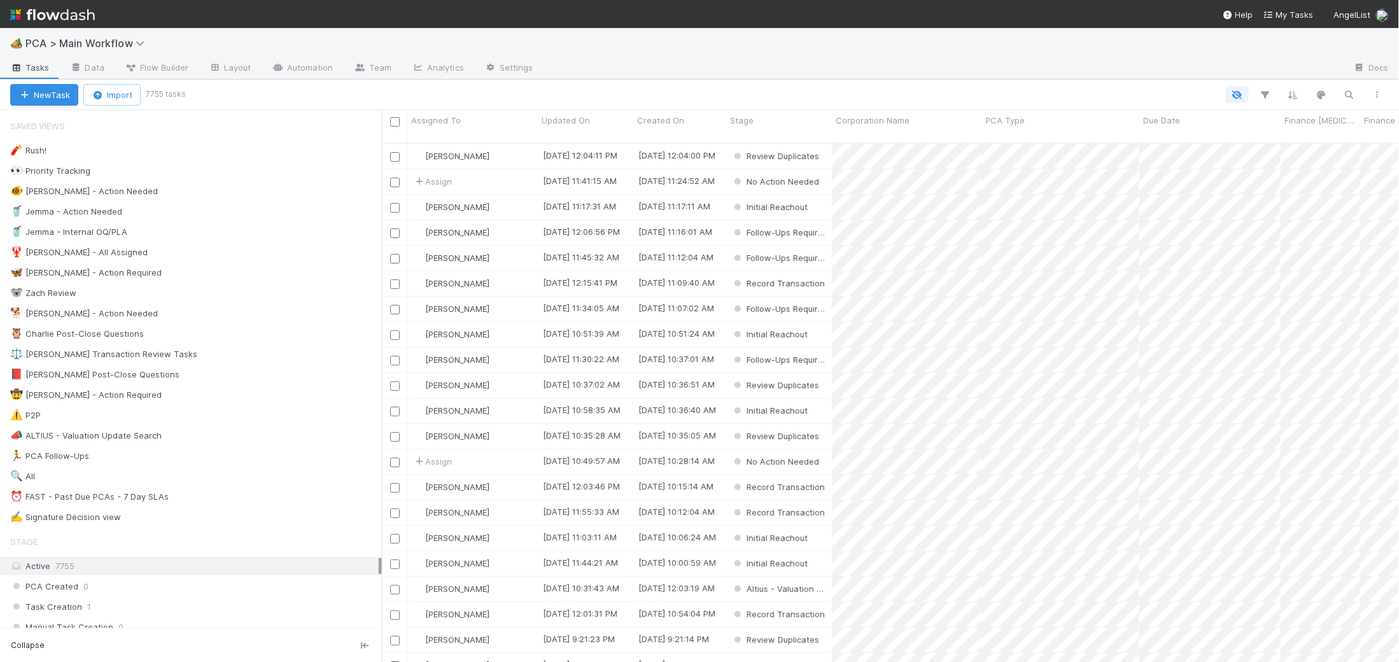
scroll to position [530, 1017]
click at [198, 315] on div "🐕 [PERSON_NAME] - Action Needed 9" at bounding box center [196, 314] width 372 height 16
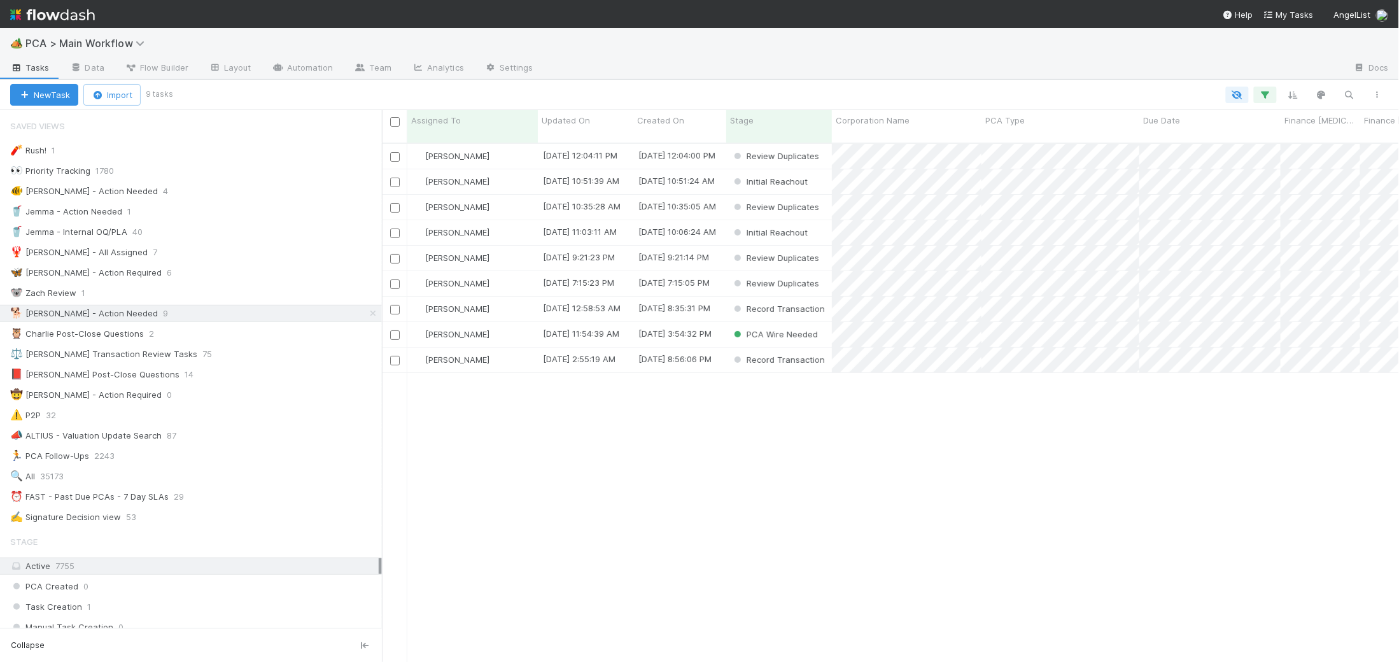
scroll to position [530, 1017]
click at [581, 118] on span "Updated On" at bounding box center [566, 120] width 48 height 13
click at [597, 143] on div "Sort Oldest → Newest" at bounding box center [614, 144] width 145 height 19
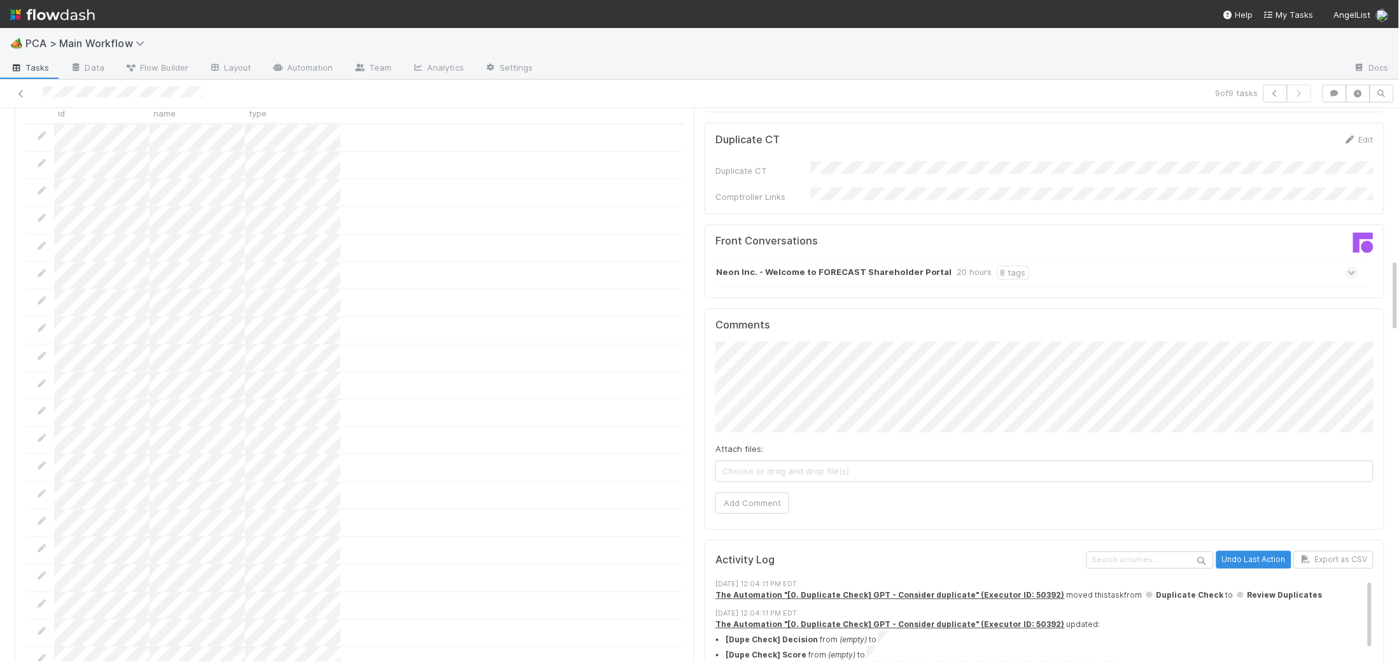
scroll to position [1111, 0]
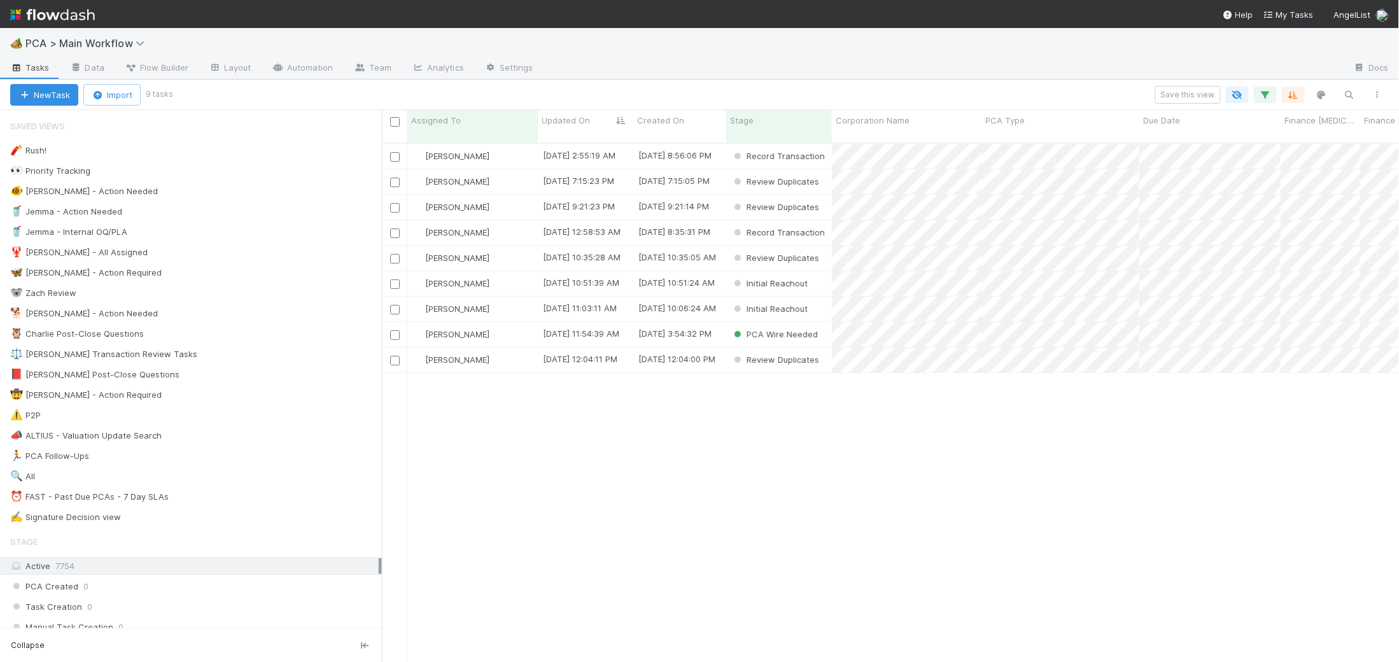
scroll to position [530, 1017]
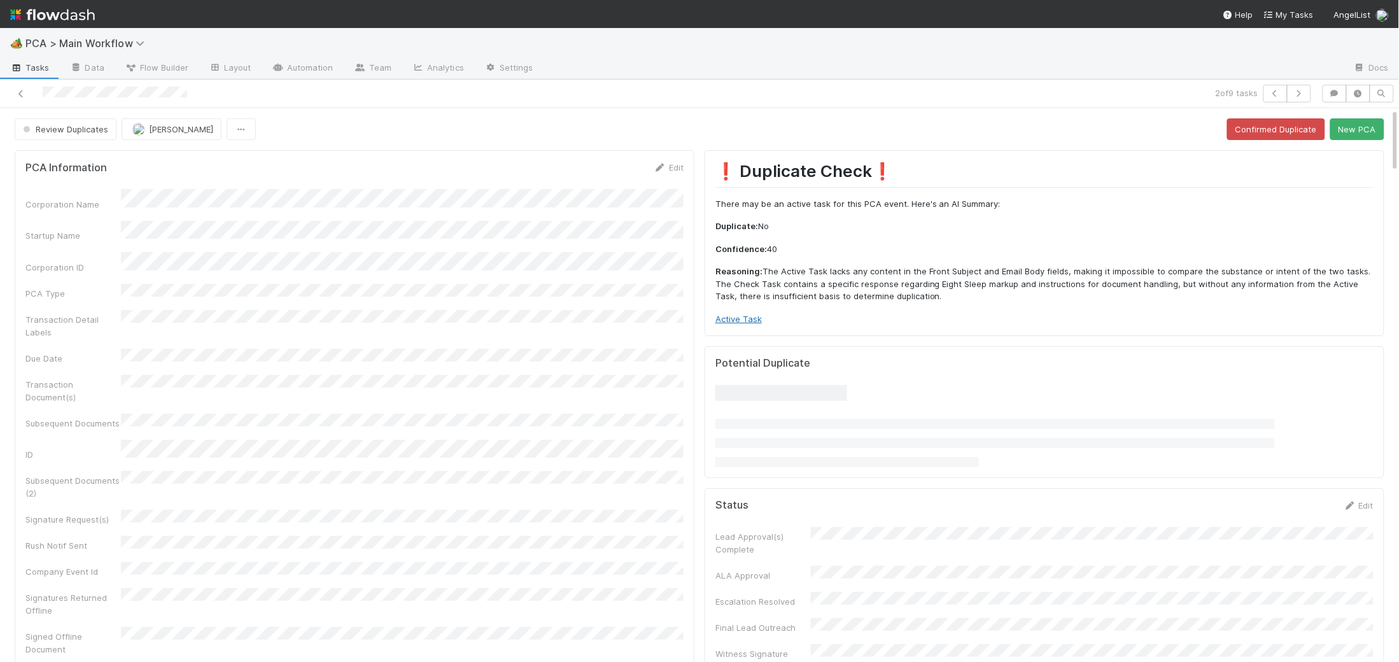
click at [730, 320] on link "Active Task" at bounding box center [739, 319] width 46 height 10
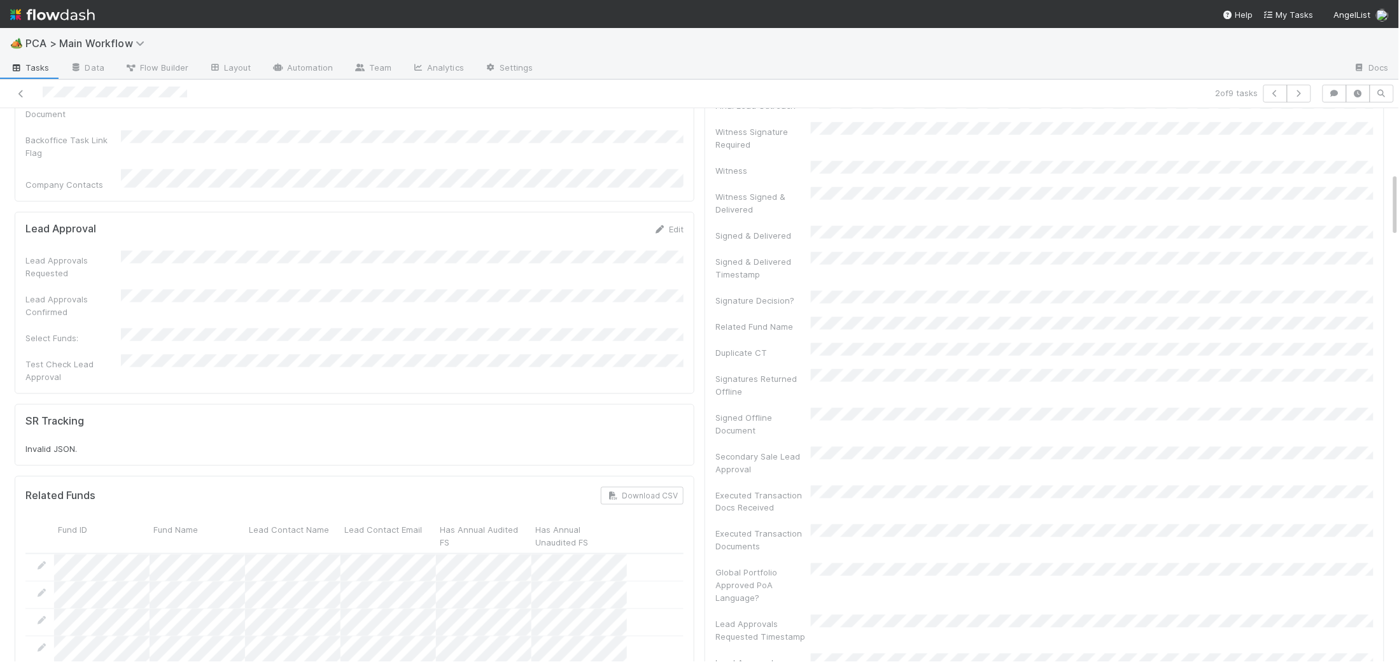
scroll to position [1172, 0]
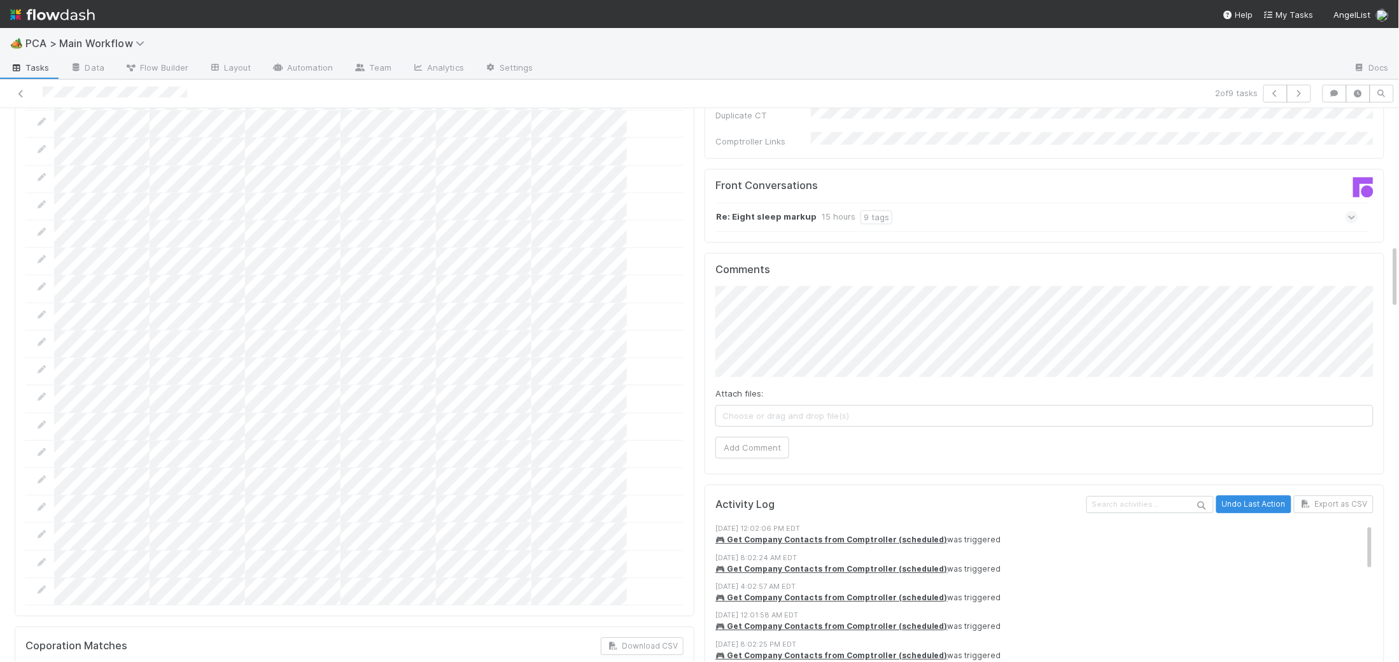
click at [928, 202] on div "Re: Eight sleep markup 15 hours 9 tags" at bounding box center [1037, 216] width 643 height 29
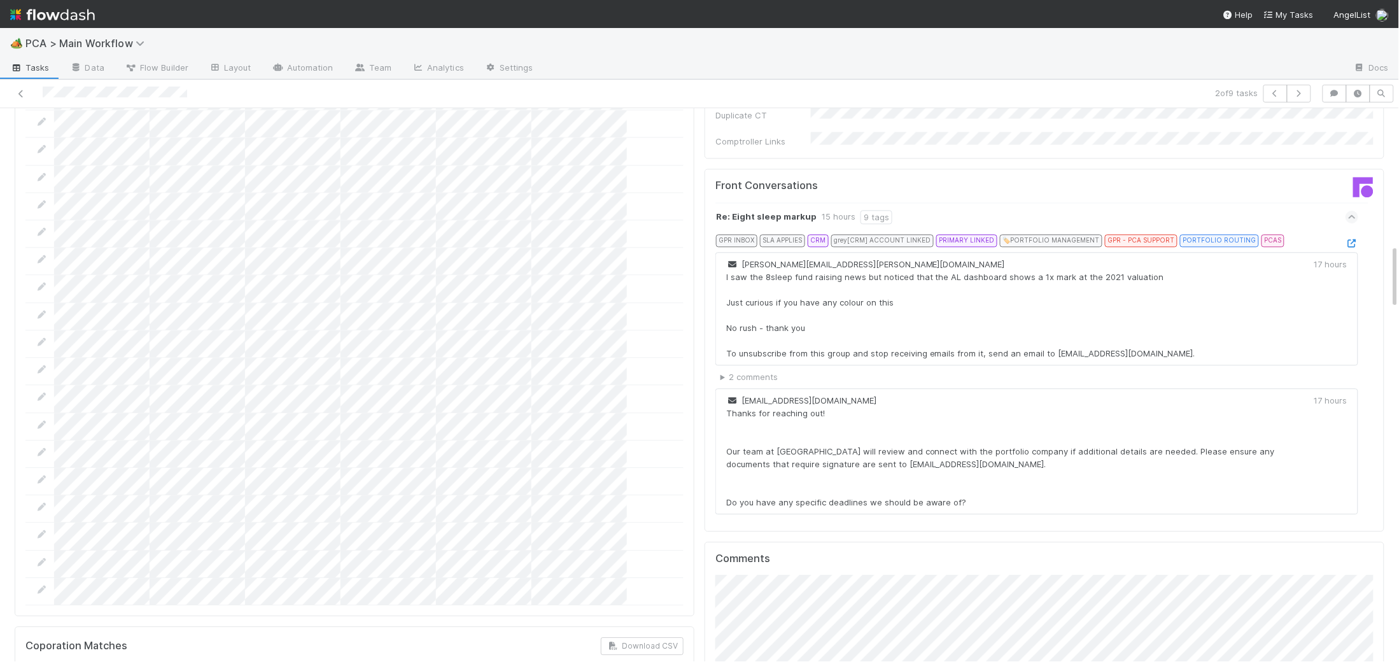
click at [1357, 234] on div "GPR INBOX SLA APPLIES CRM grey [CRM] ACCOUNT LINKED PRIMARY LINKED 🏷️ PORTFOLIO…" at bounding box center [1042, 243] width 633 height 18
click at [1356, 239] on icon at bounding box center [1352, 243] width 13 height 8
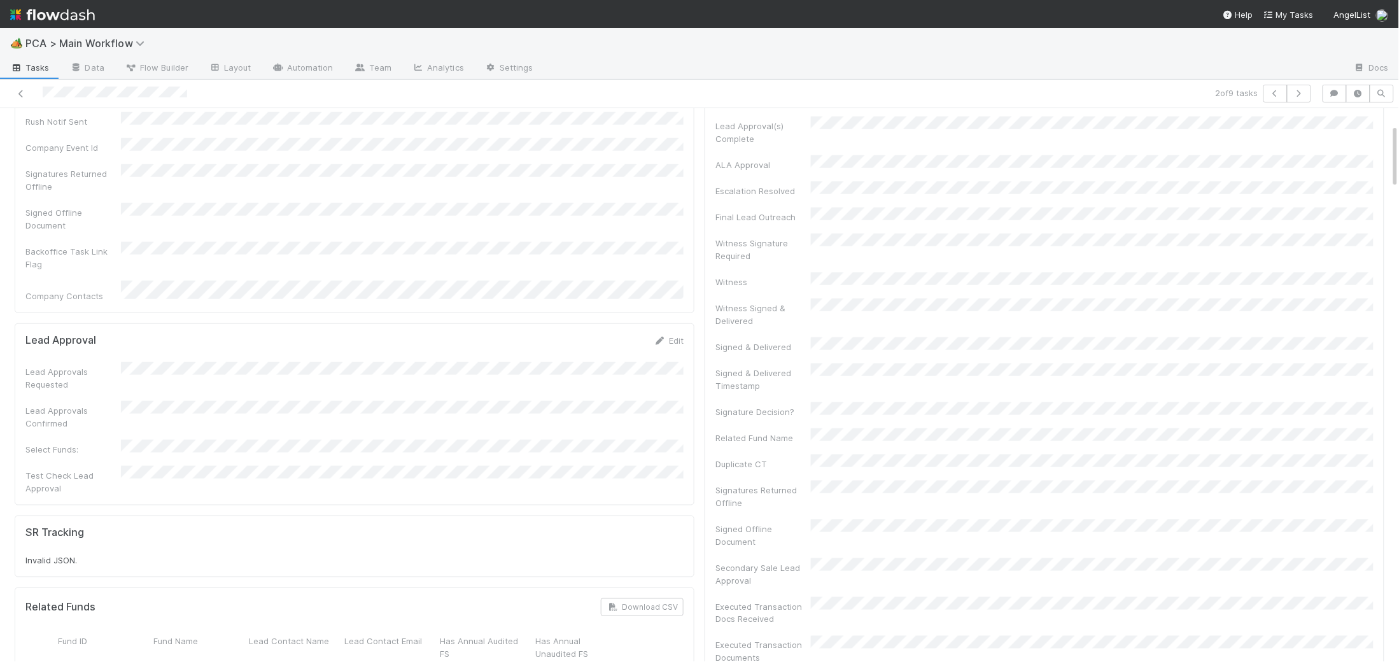
scroll to position [0, 0]
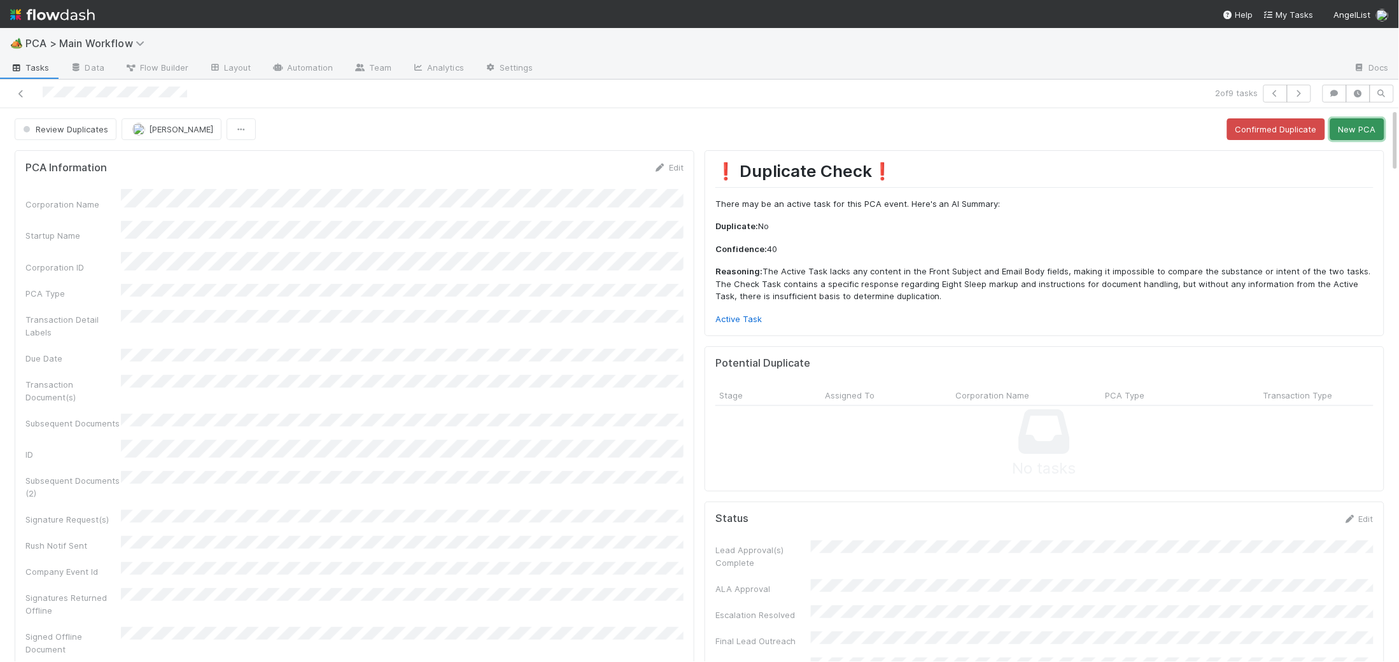
click at [1372, 125] on button "New PCA" at bounding box center [1358, 129] width 54 height 22
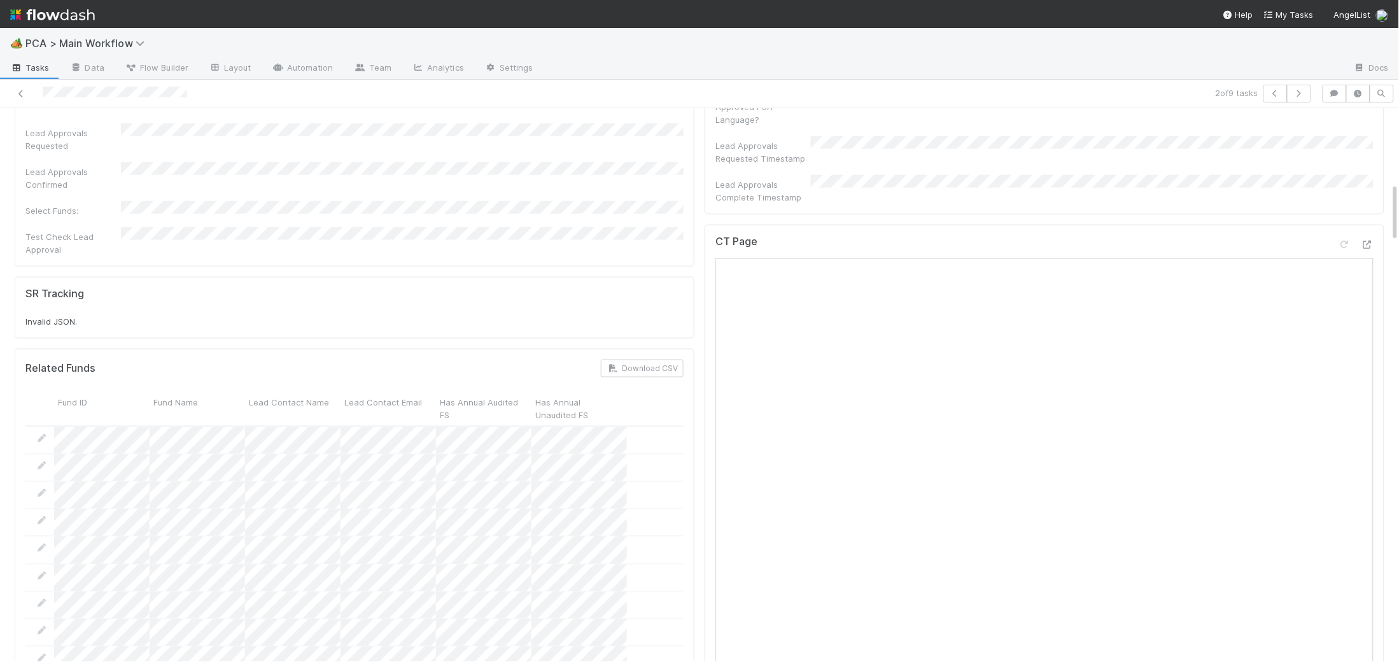
scroll to position [630, 0]
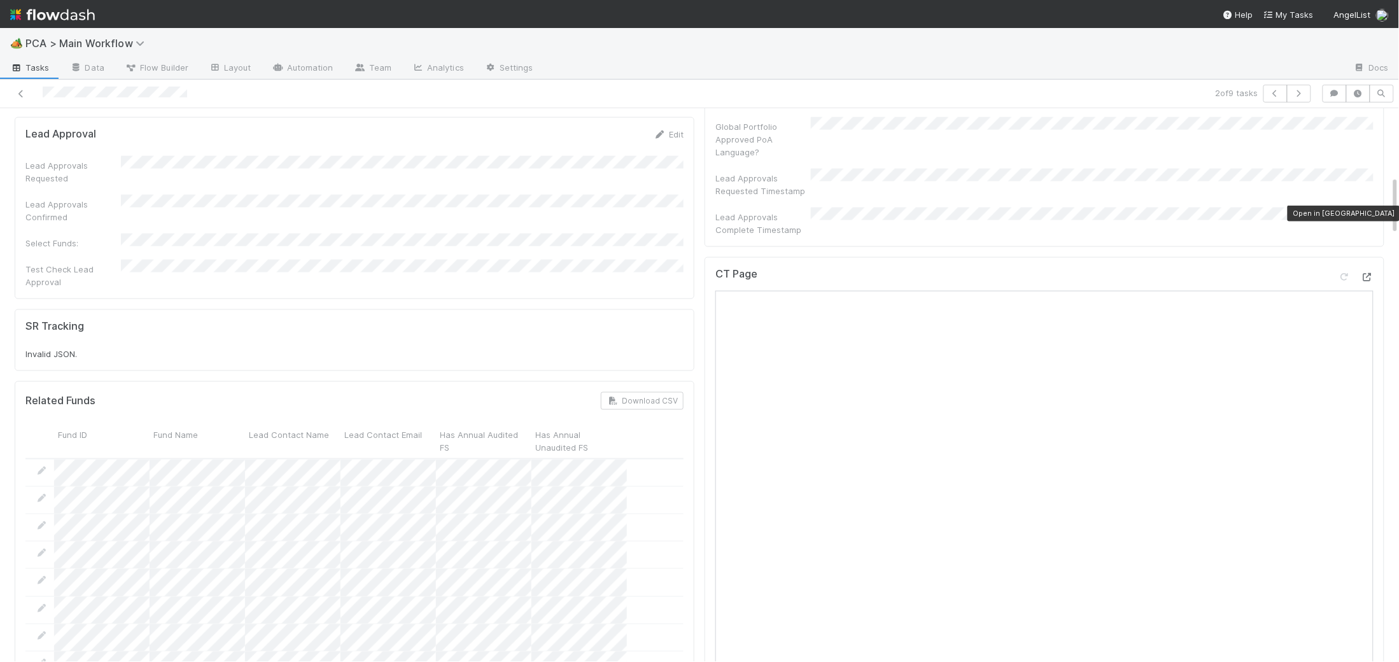
click at [1373, 273] on icon at bounding box center [1367, 277] width 13 height 8
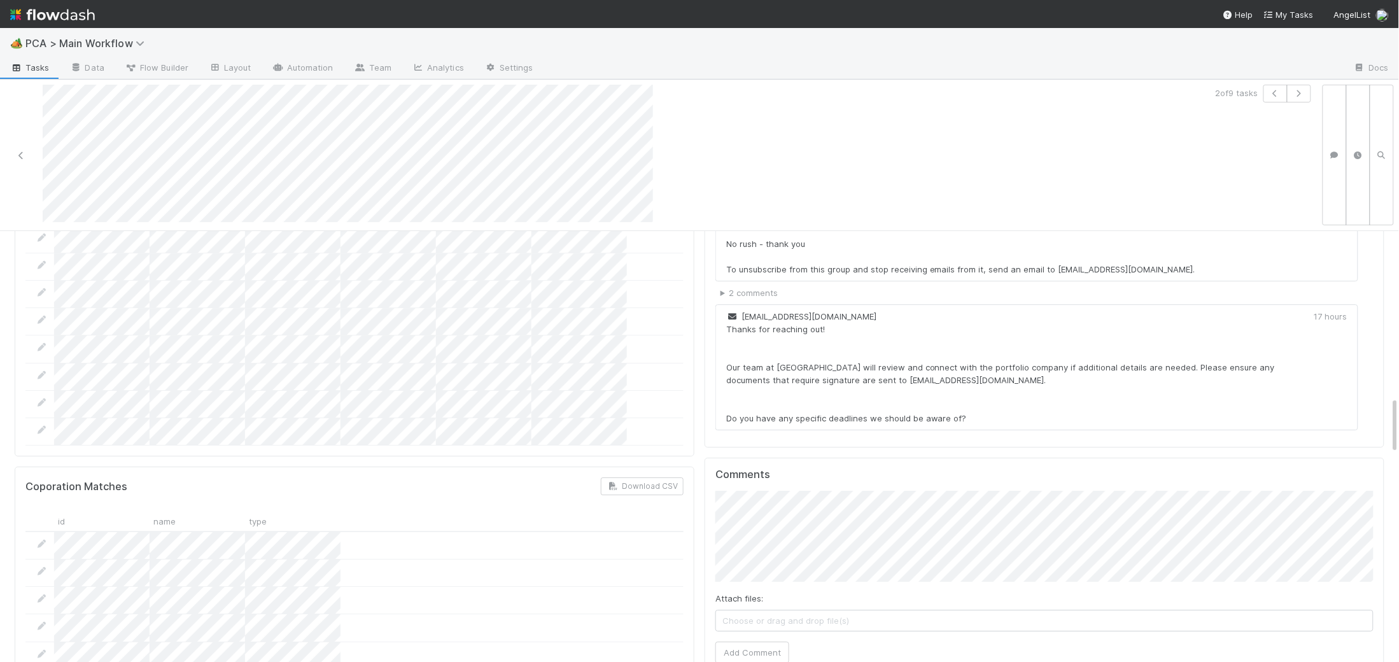
scroll to position [1641, 0]
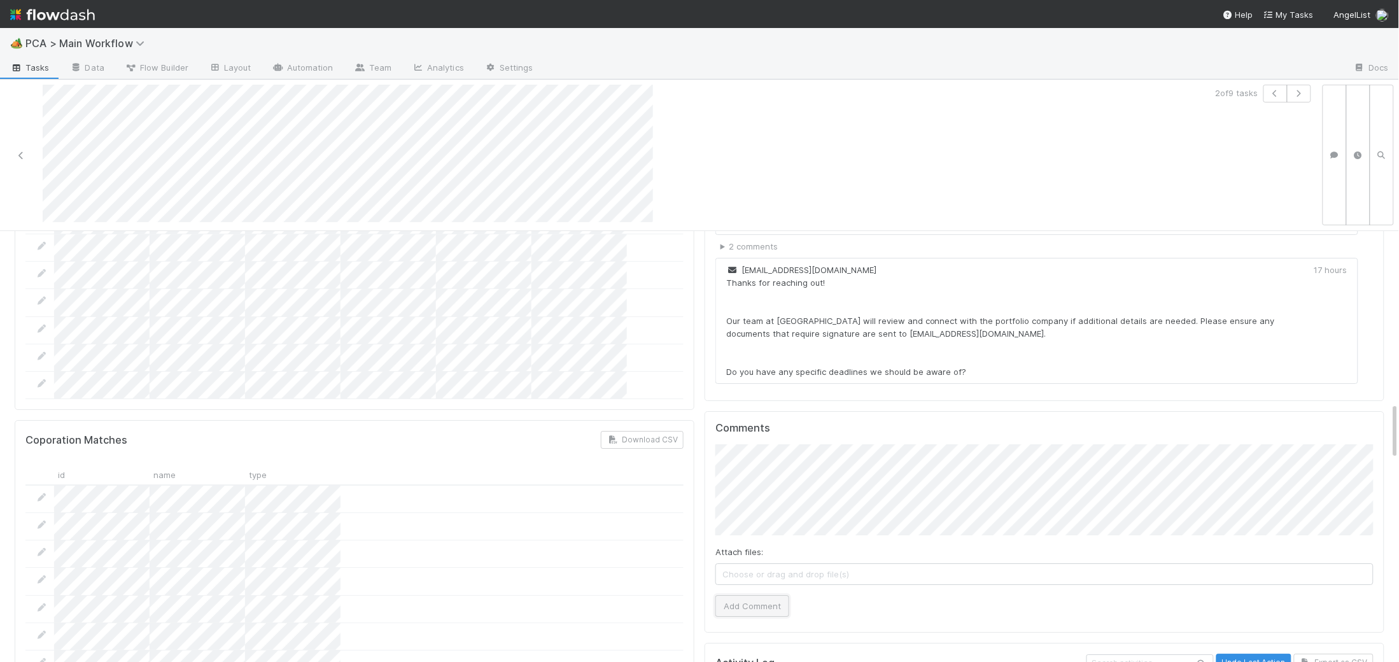
click at [763, 595] on button "Add Comment" at bounding box center [753, 606] width 74 height 22
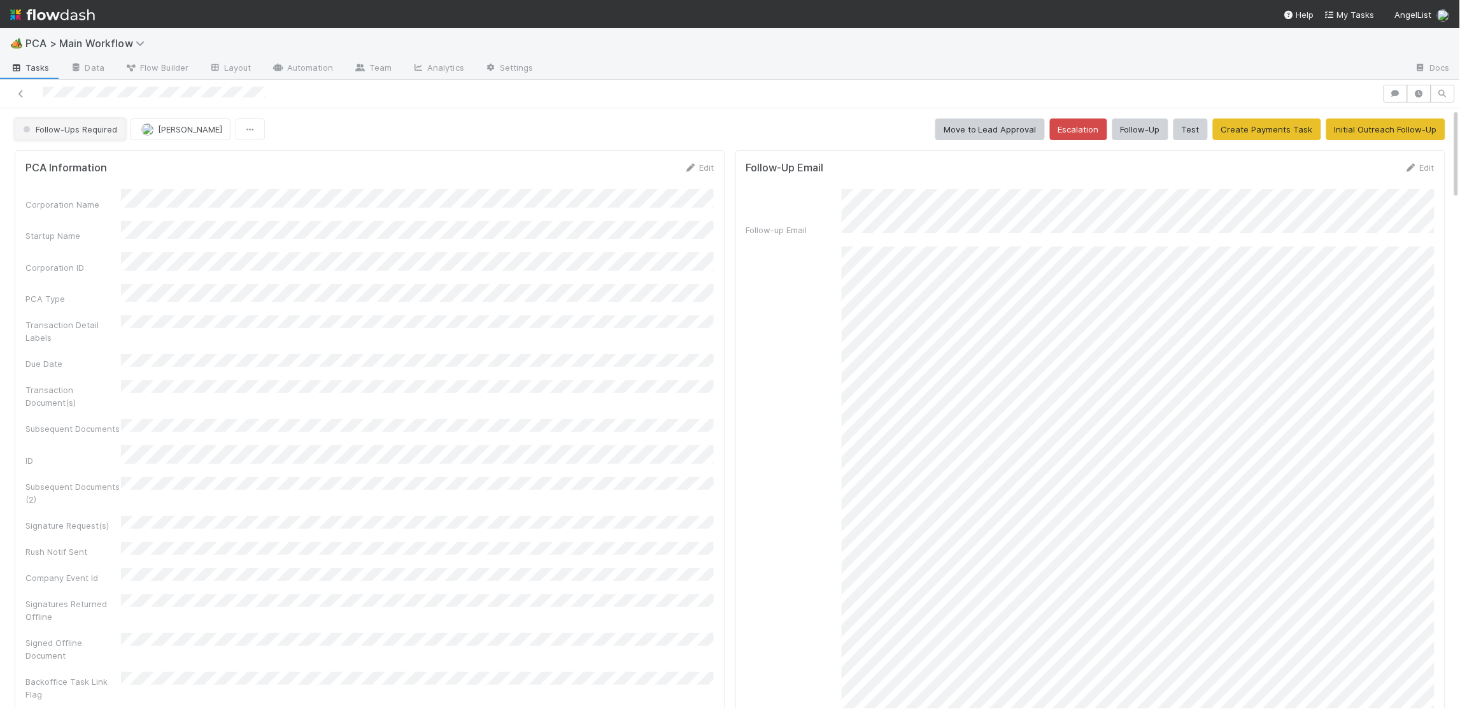
click at [77, 132] on span "Follow-Ups Required" at bounding box center [68, 129] width 97 height 10
click at [90, 152] on div "Lead Approval" at bounding box center [100, 161] width 180 height 23
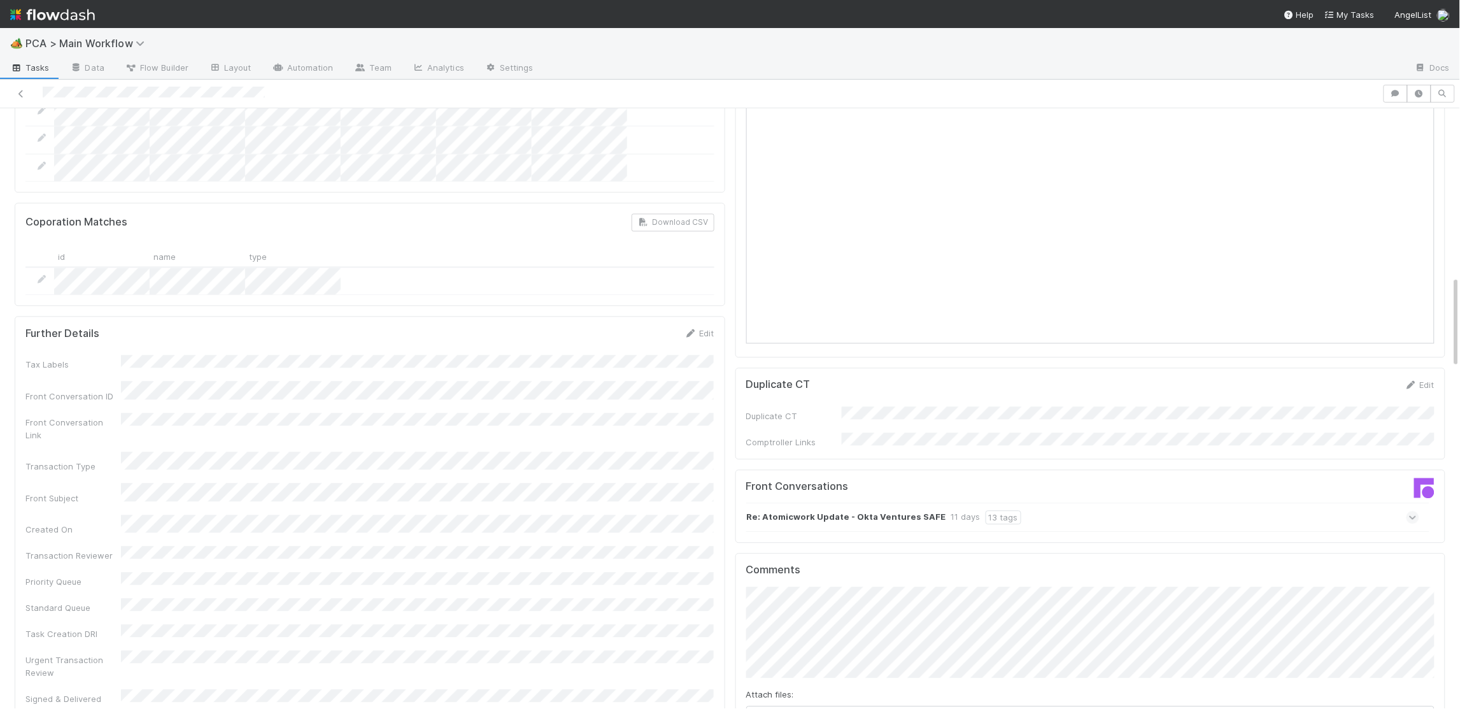
scroll to position [1071, 0]
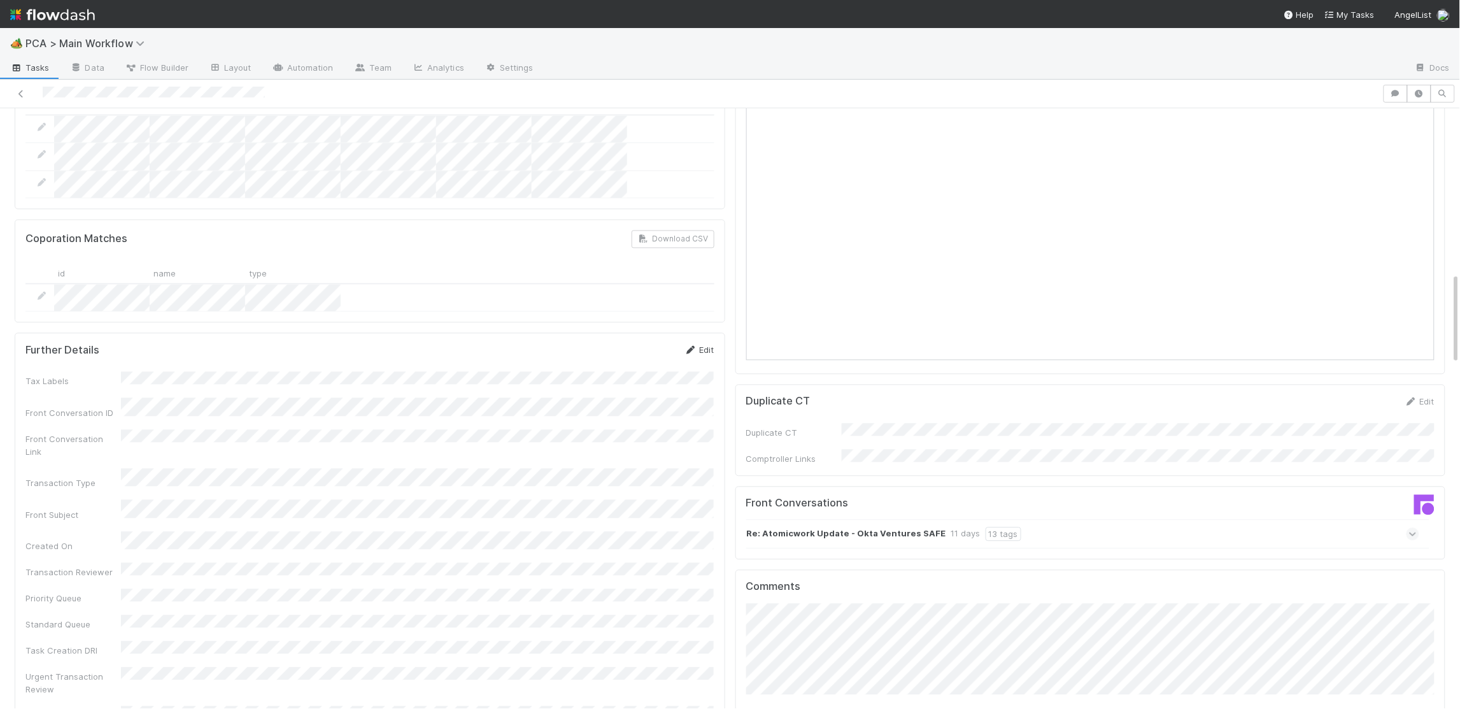
click at [689, 346] on icon at bounding box center [690, 350] width 13 height 8
click at [644, 343] on button "Save" at bounding box center [646, 354] width 36 height 22
drag, startPoint x: 641, startPoint y: 292, endPoint x: 472, endPoint y: 265, distance: 170.8
click at [641, 343] on button "Save" at bounding box center [646, 354] width 36 height 22
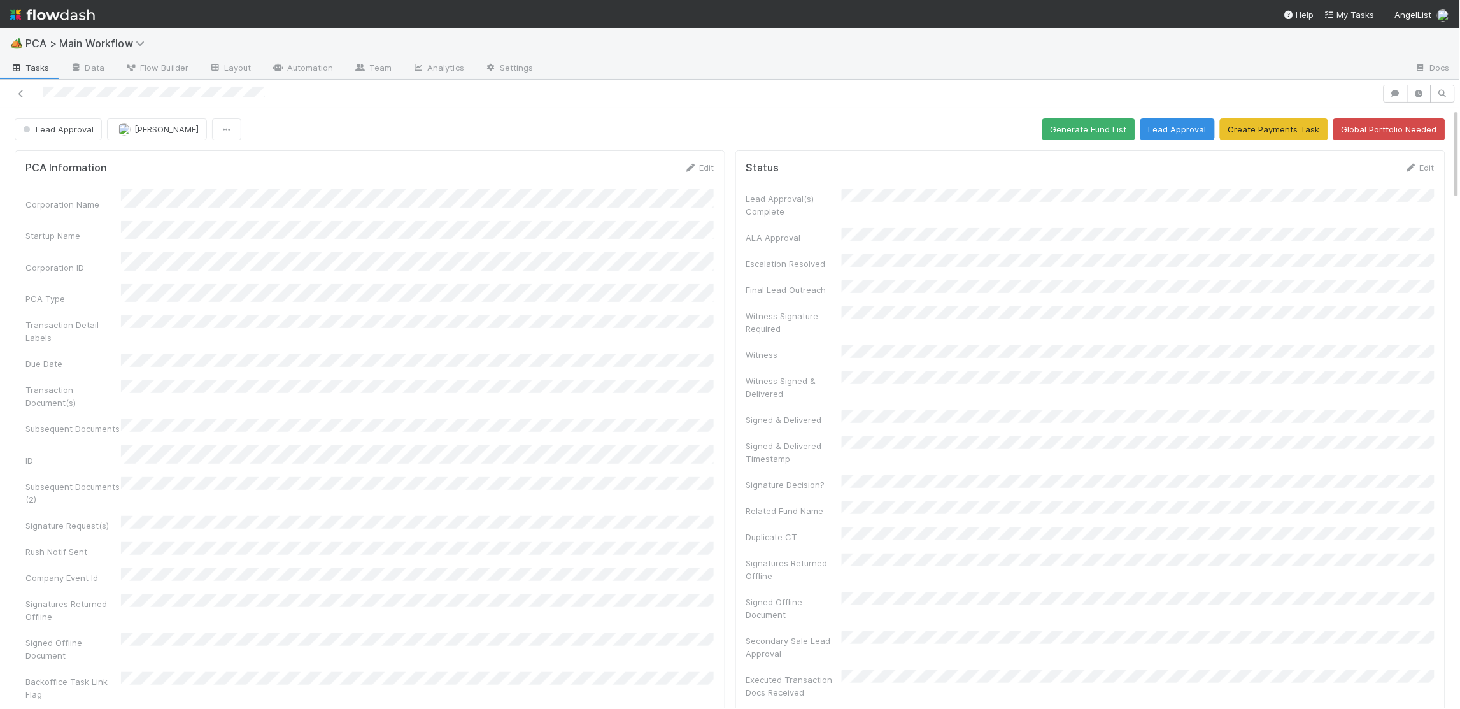
drag, startPoint x: 694, startPoint y: 167, endPoint x: 160, endPoint y: 259, distance: 541.4
click at [694, 167] on icon at bounding box center [690, 168] width 13 height 8
click at [647, 178] on button "Save" at bounding box center [646, 172] width 36 height 22
click at [708, 210] on div "Corporation Name Startup Name Corporation ID PCA Type Transaction Detail Labels…" at bounding box center [369, 457] width 689 height 537
click at [698, 172] on link "Edit" at bounding box center [699, 167] width 30 height 10
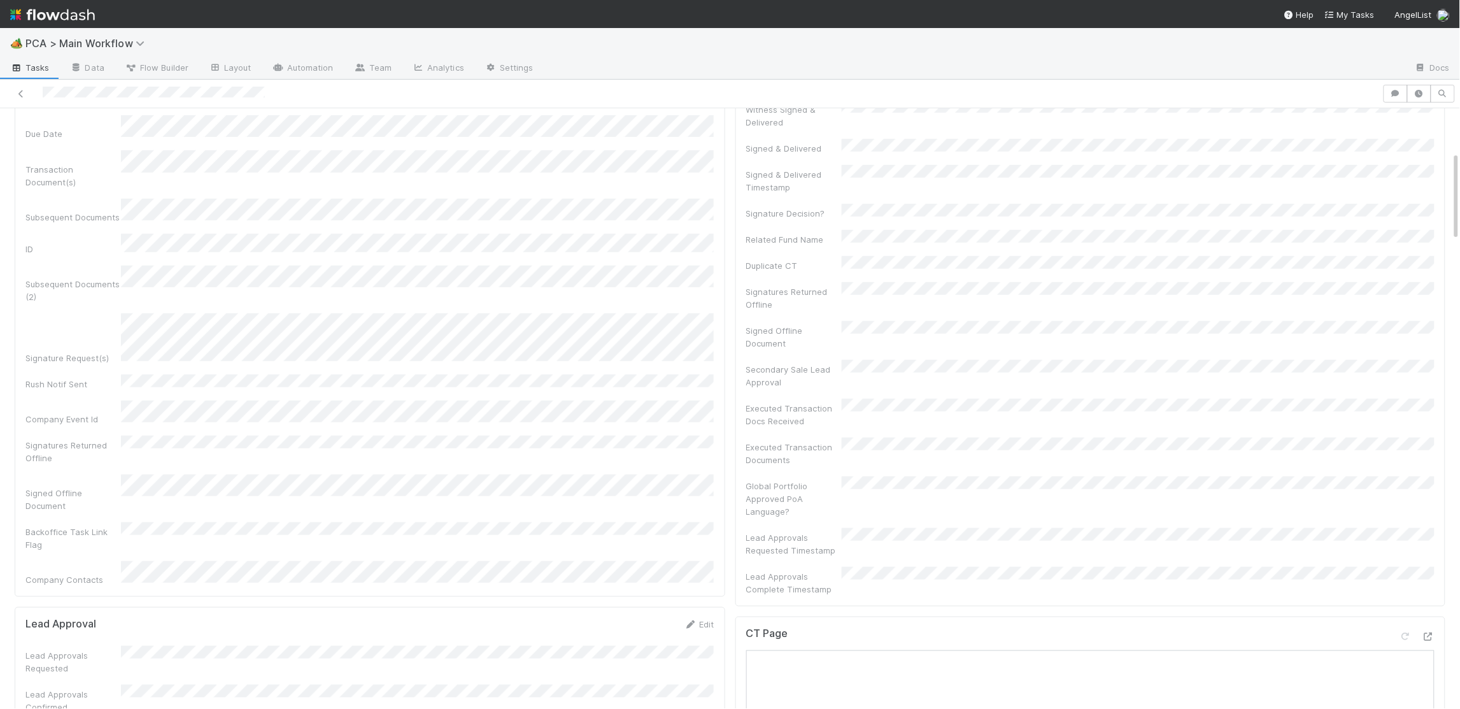
scroll to position [290, 0]
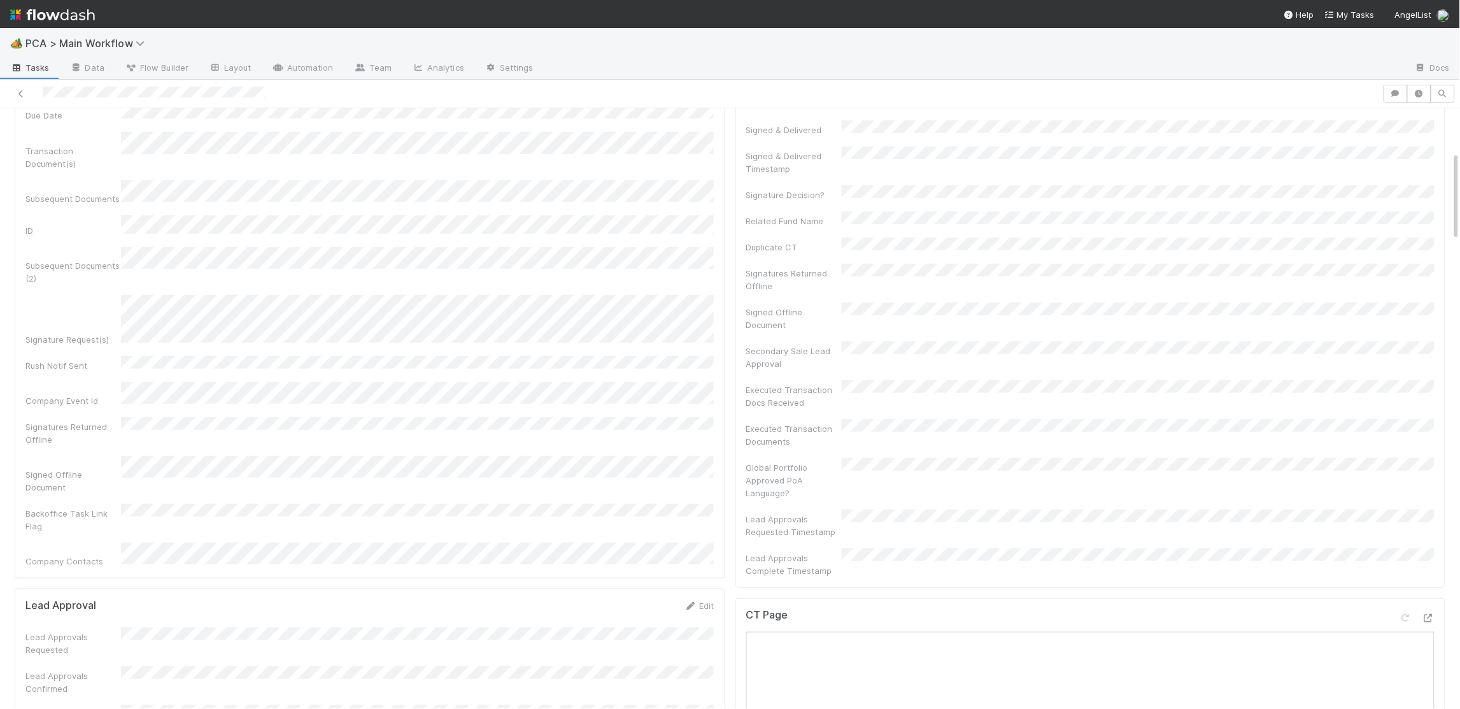
click at [406, 322] on div "Corporation Name Startup Name Corporation ID PCA Type Transaction Detail Labels…" at bounding box center [369, 237] width 689 height 659
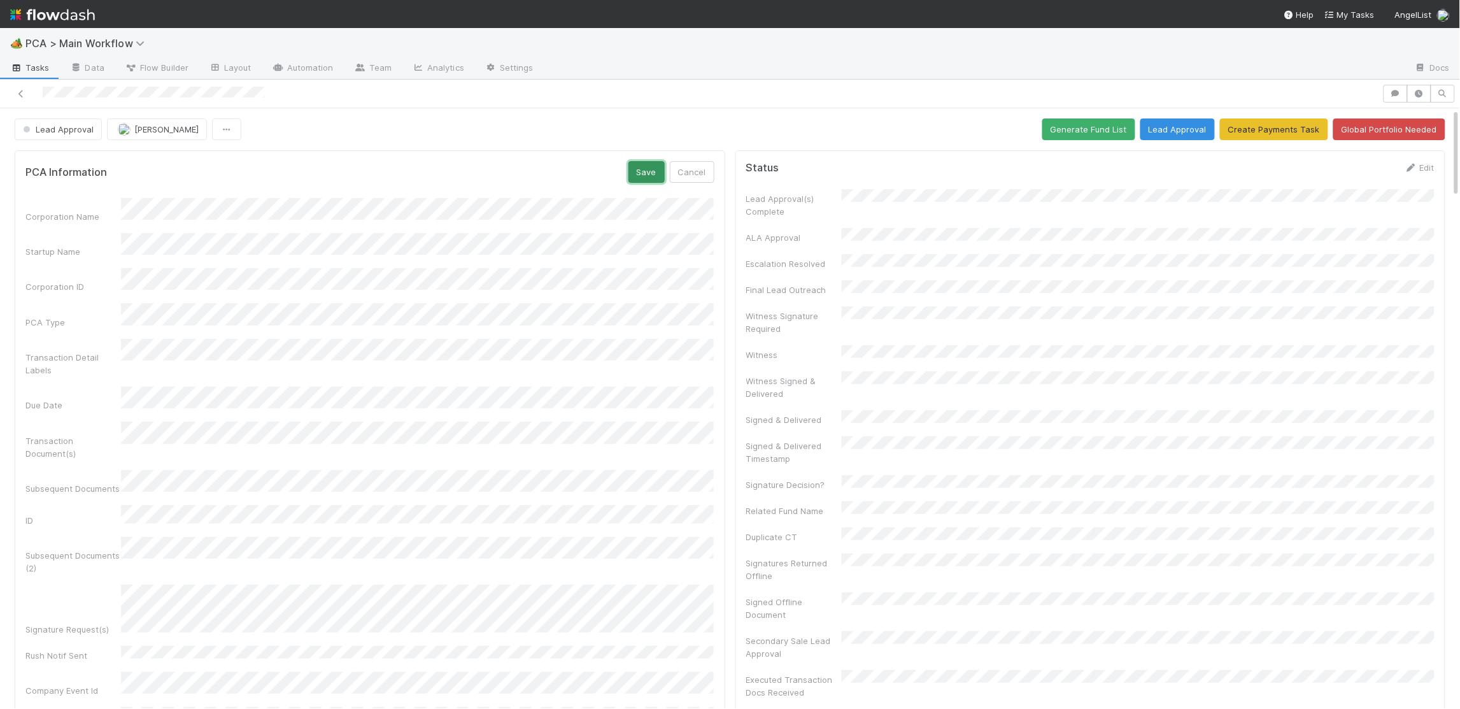
click at [649, 178] on button "Save" at bounding box center [646, 172] width 36 height 22
click at [686, 167] on icon at bounding box center [690, 168] width 13 height 8
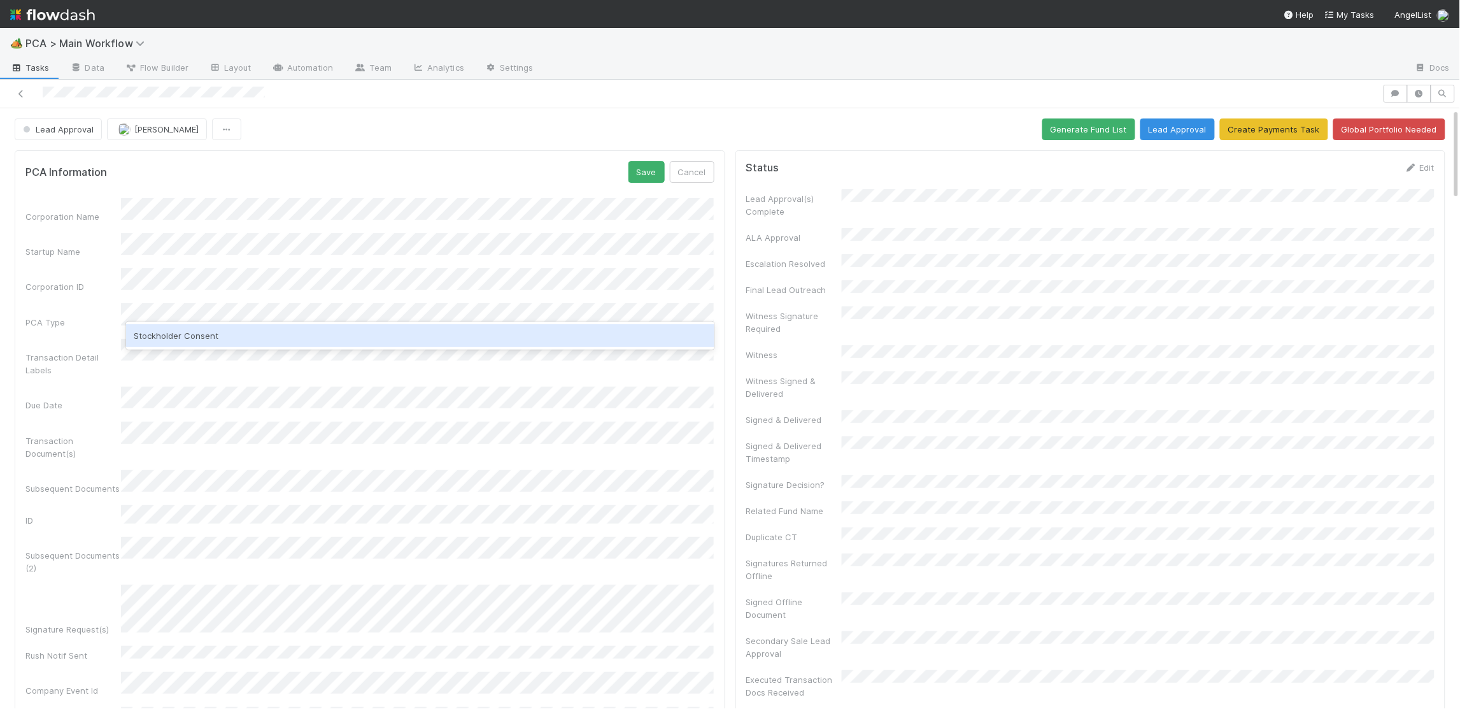
click at [213, 330] on div "Stockholder Consent" at bounding box center [420, 335] width 588 height 23
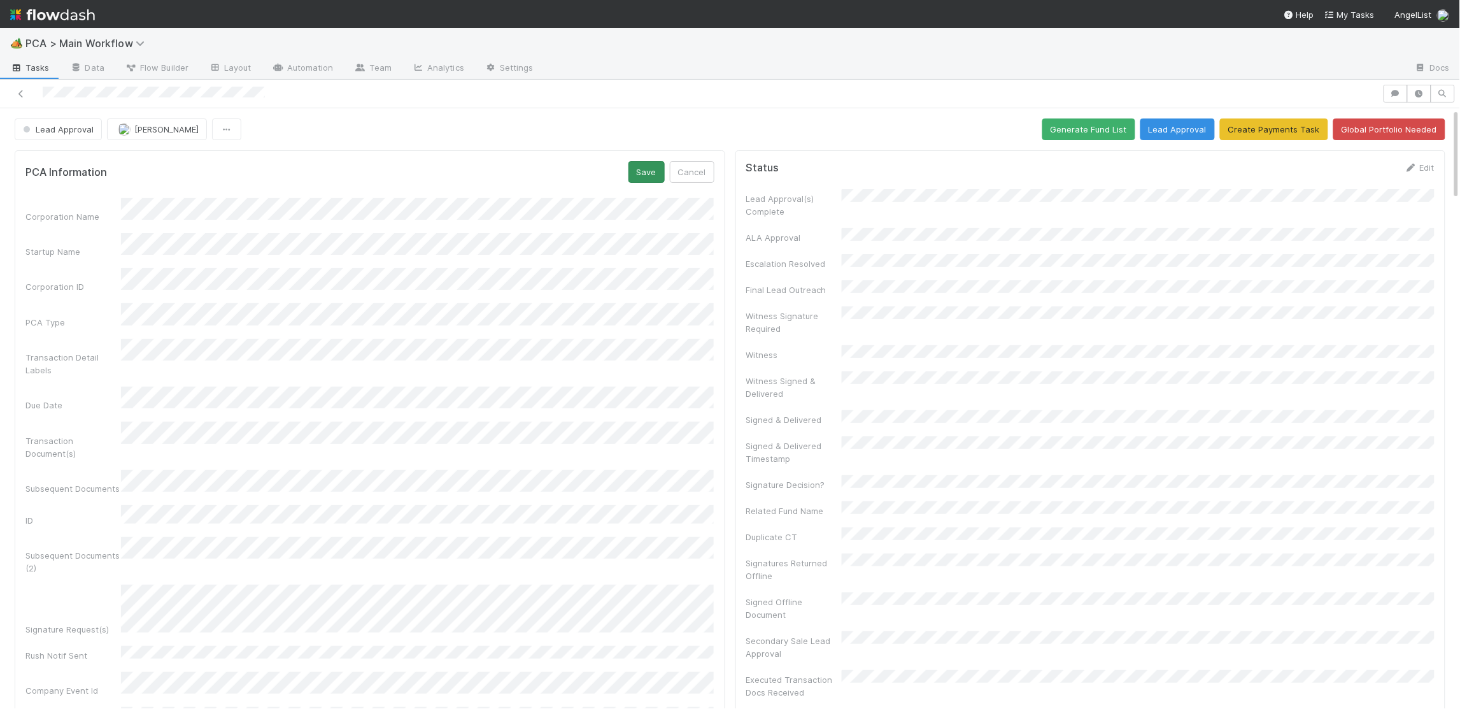
drag, startPoint x: 619, startPoint y: 166, endPoint x: 646, endPoint y: 170, distance: 27.7
click at [633, 167] on div "PCA Information Save Cancel" at bounding box center [369, 172] width 689 height 22
drag, startPoint x: 646, startPoint y: 170, endPoint x: 642, endPoint y: 193, distance: 23.2
click at [646, 170] on button "Save" at bounding box center [646, 172] width 36 height 22
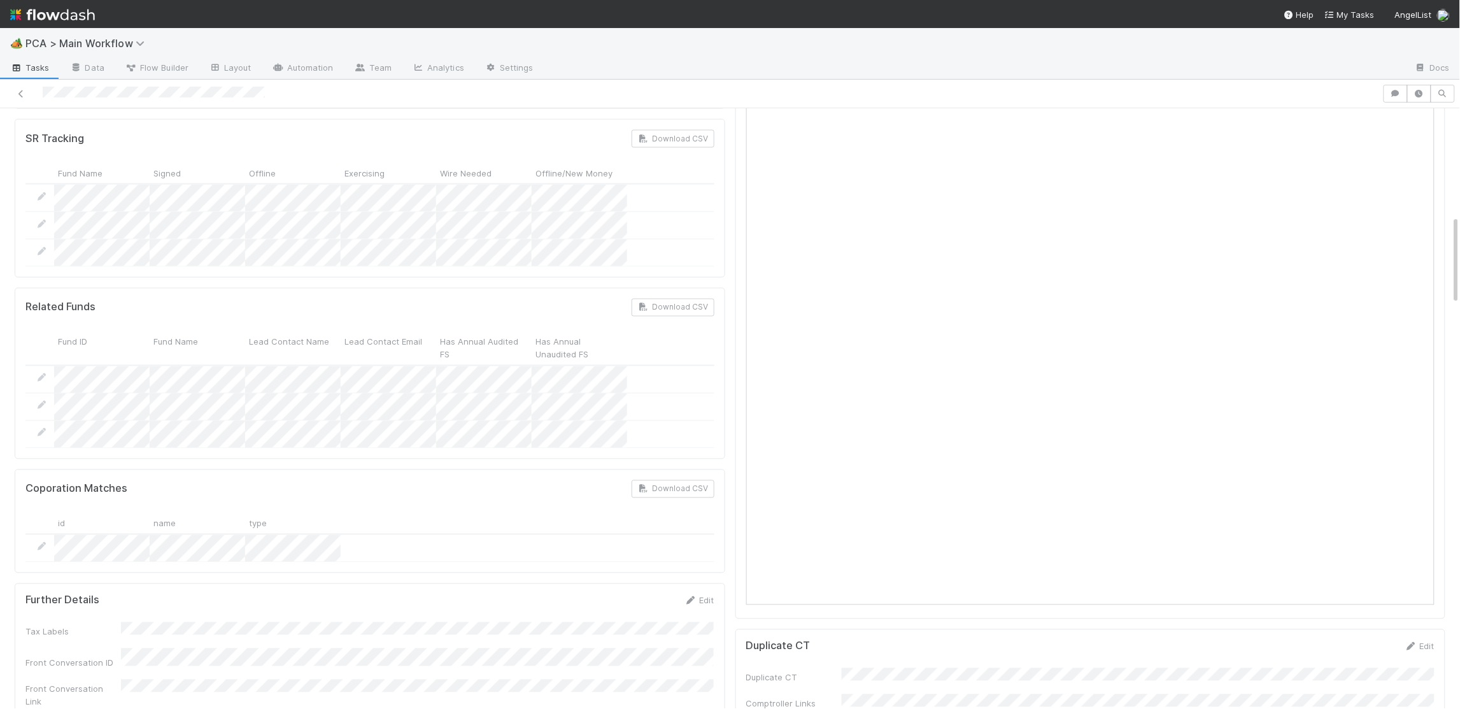
scroll to position [718, 0]
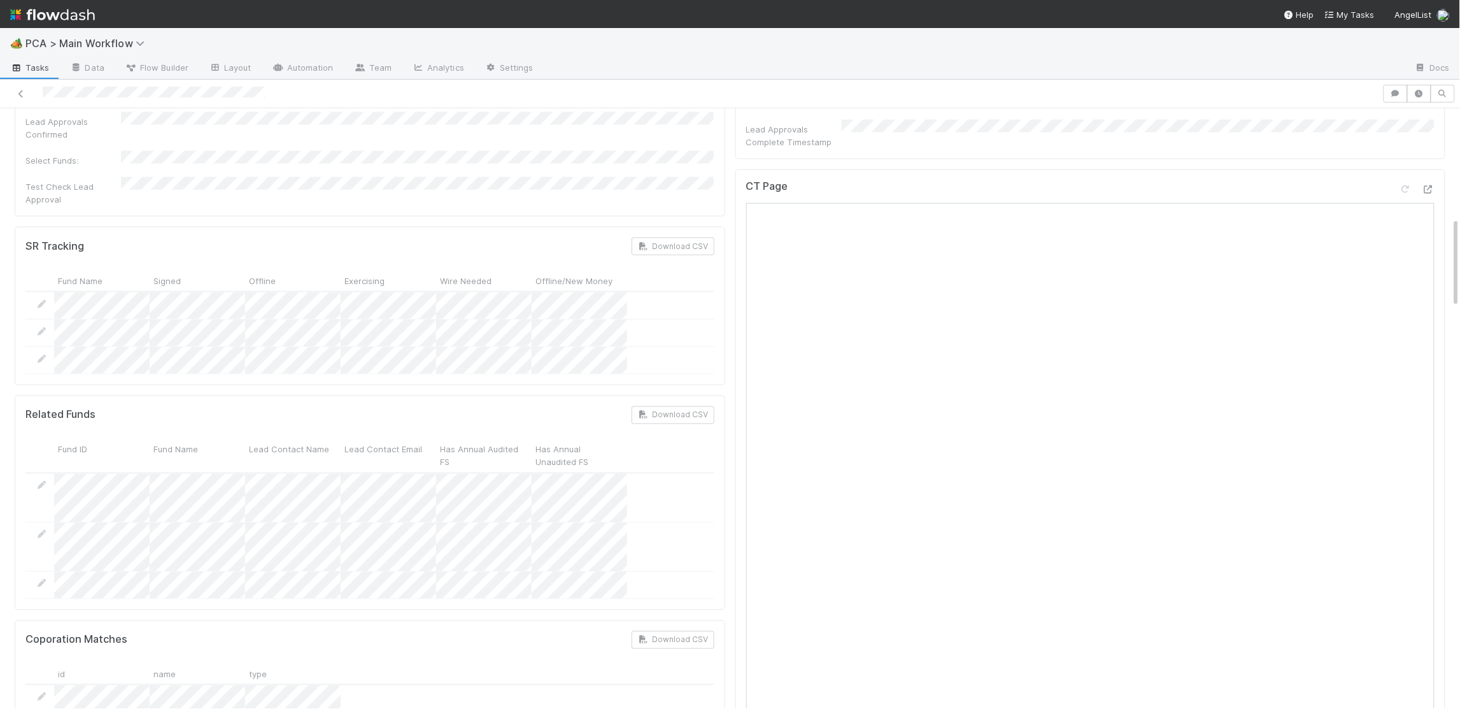
click at [651, 320] on div at bounding box center [369, 333] width 689 height 27
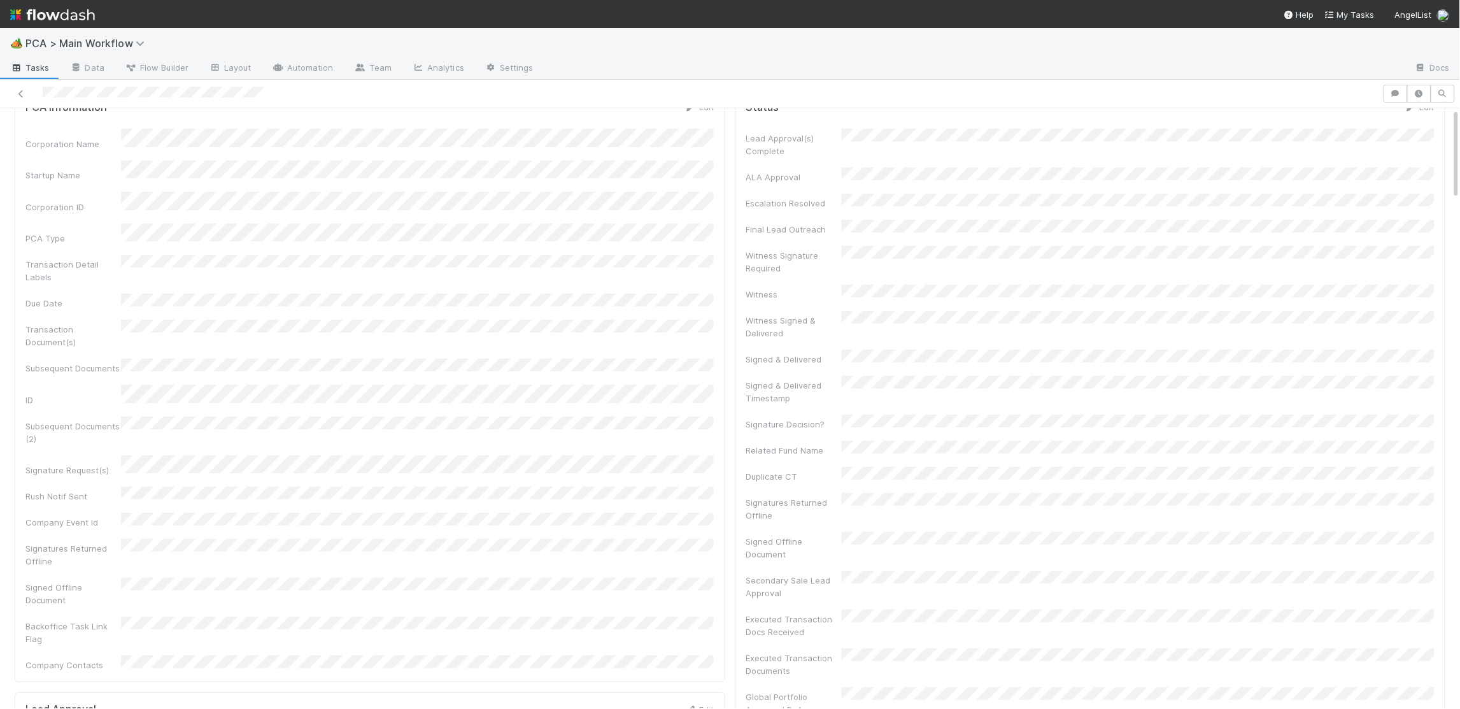
scroll to position [0, 0]
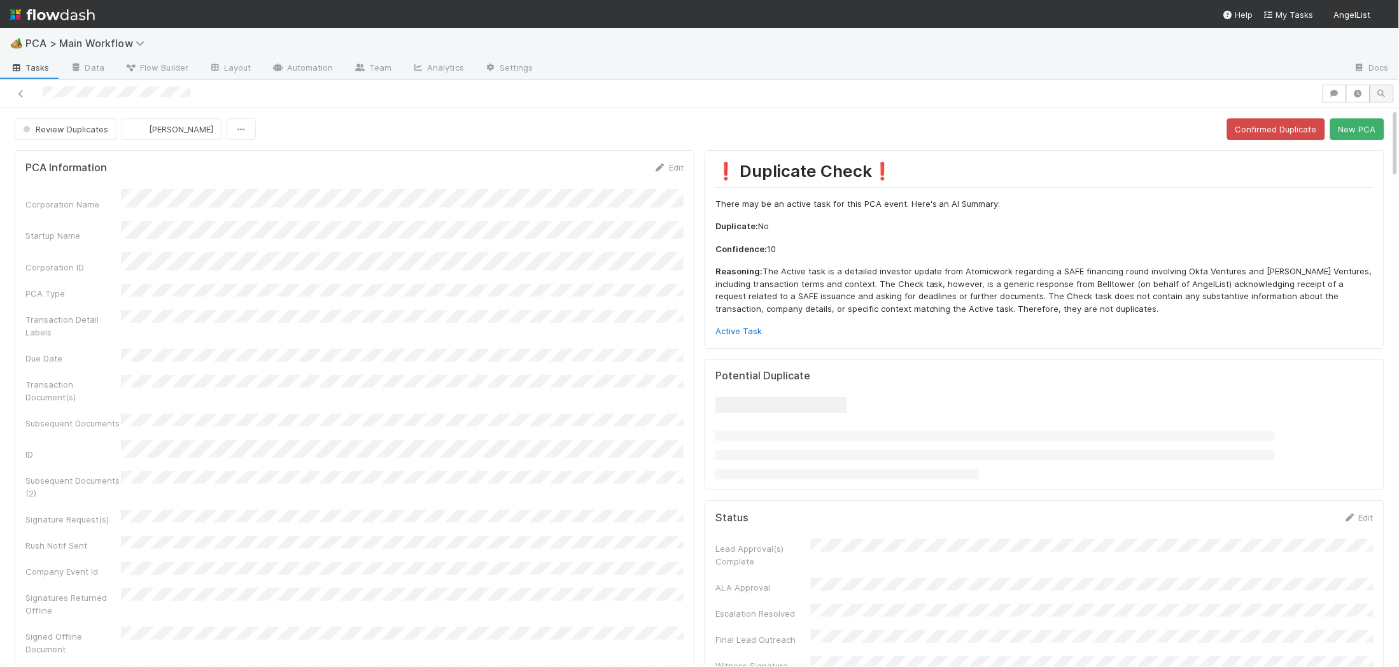
scroll to position [842, 0]
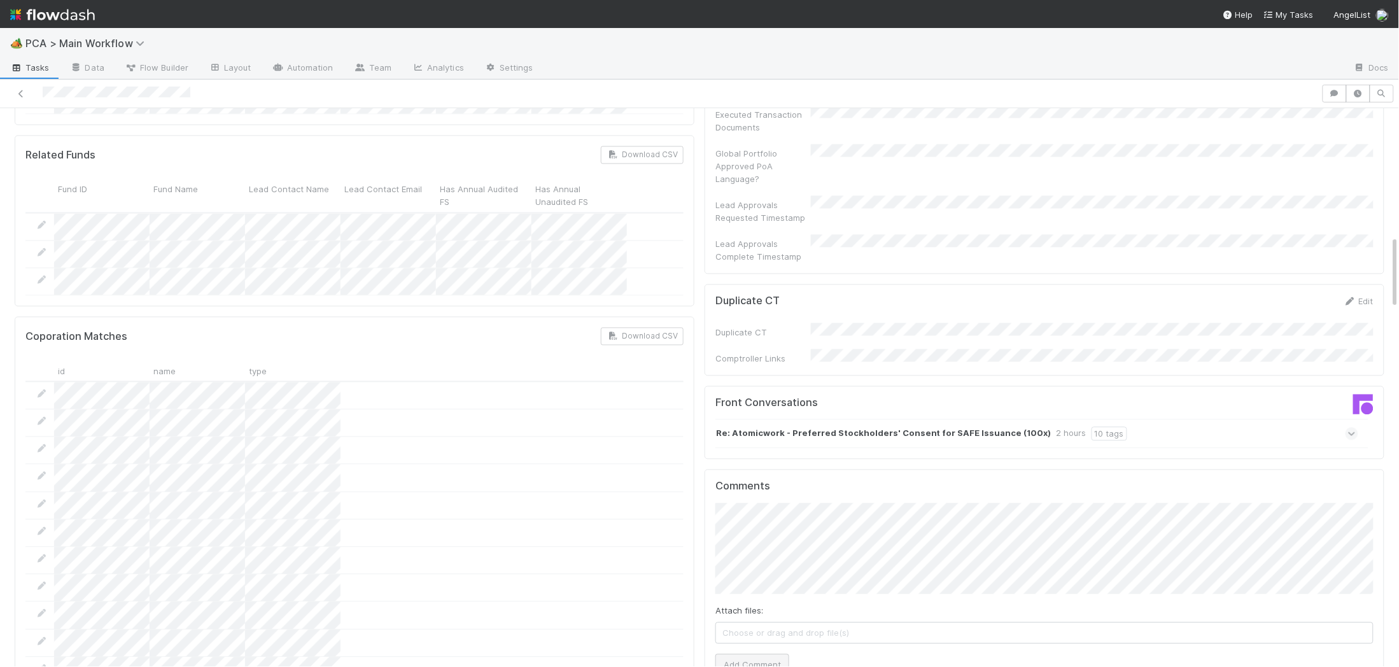
click at [742, 585] on div "Attach files: Choose or drag and drop file(s) Add Comment" at bounding box center [1045, 589] width 658 height 173
click at [744, 654] on button "Add Comment" at bounding box center [753, 665] width 74 height 22
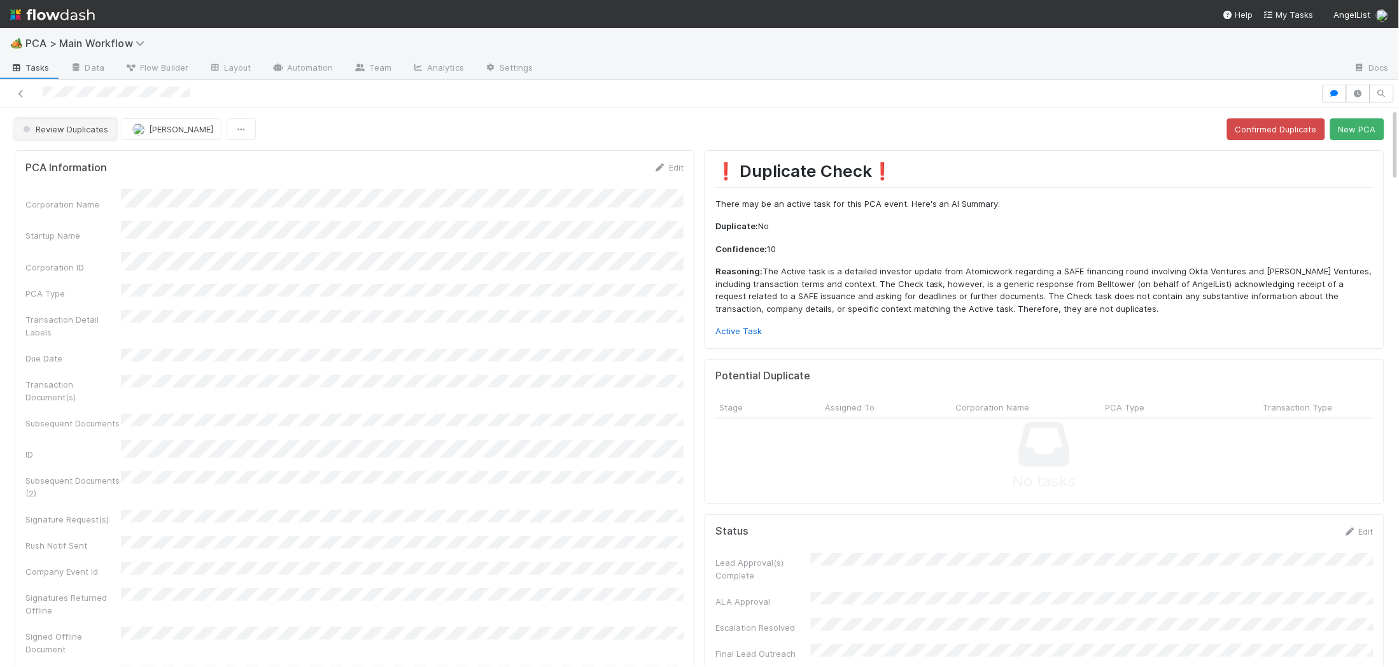
click at [94, 138] on button "Review Duplicates" at bounding box center [66, 129] width 102 height 22
click at [90, 167] on div "Duplicate / Dead PCAs" at bounding box center [100, 161] width 180 height 23
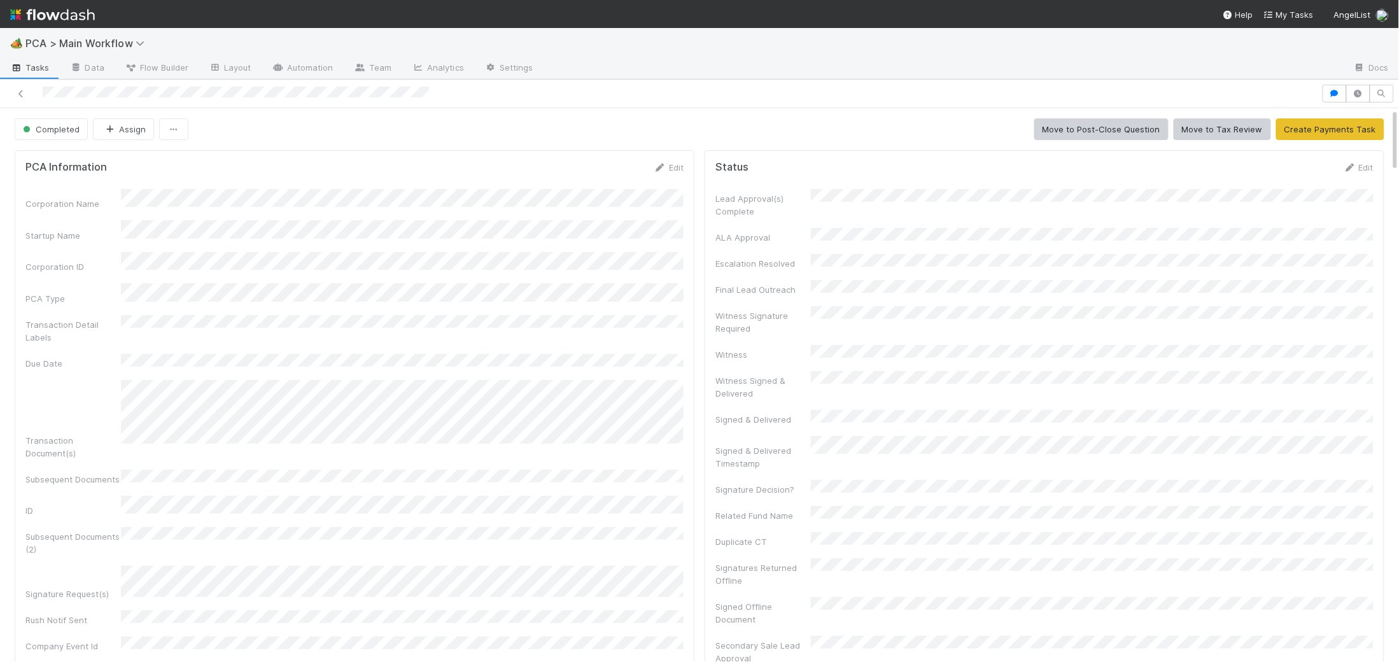
click at [63, 13] on img at bounding box center [52, 15] width 85 height 22
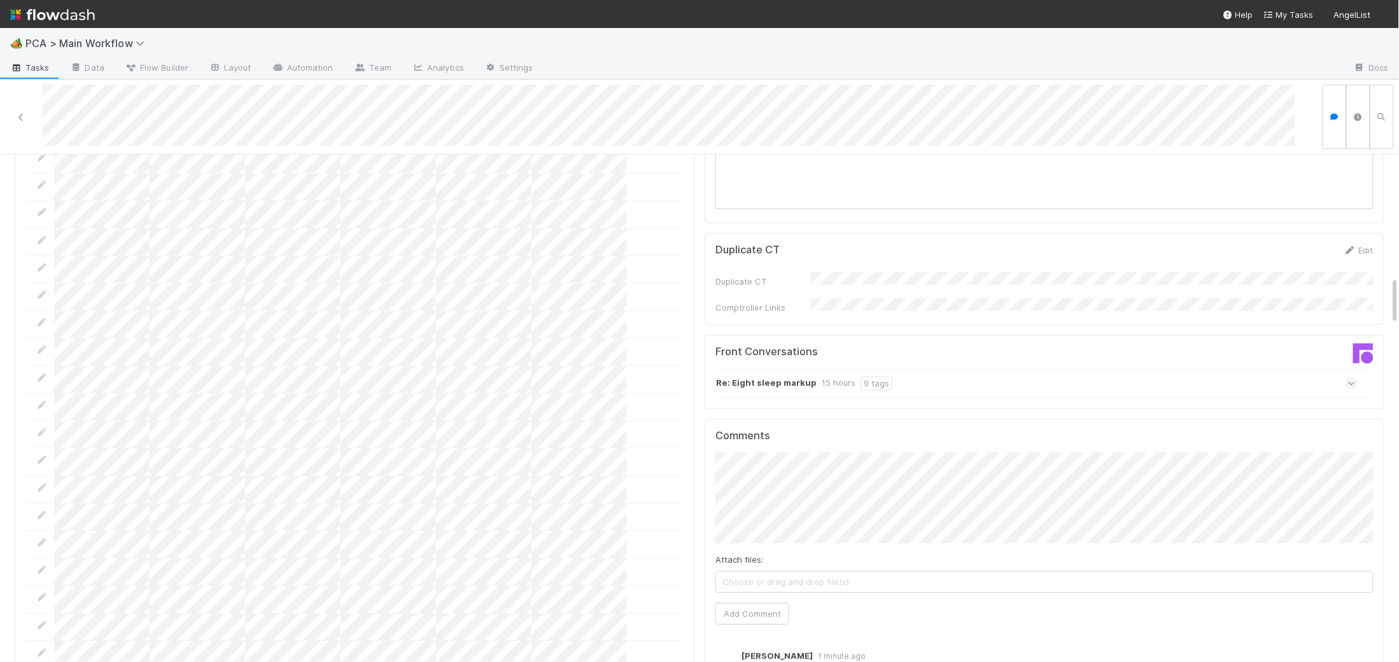
scroll to position [1420, 0]
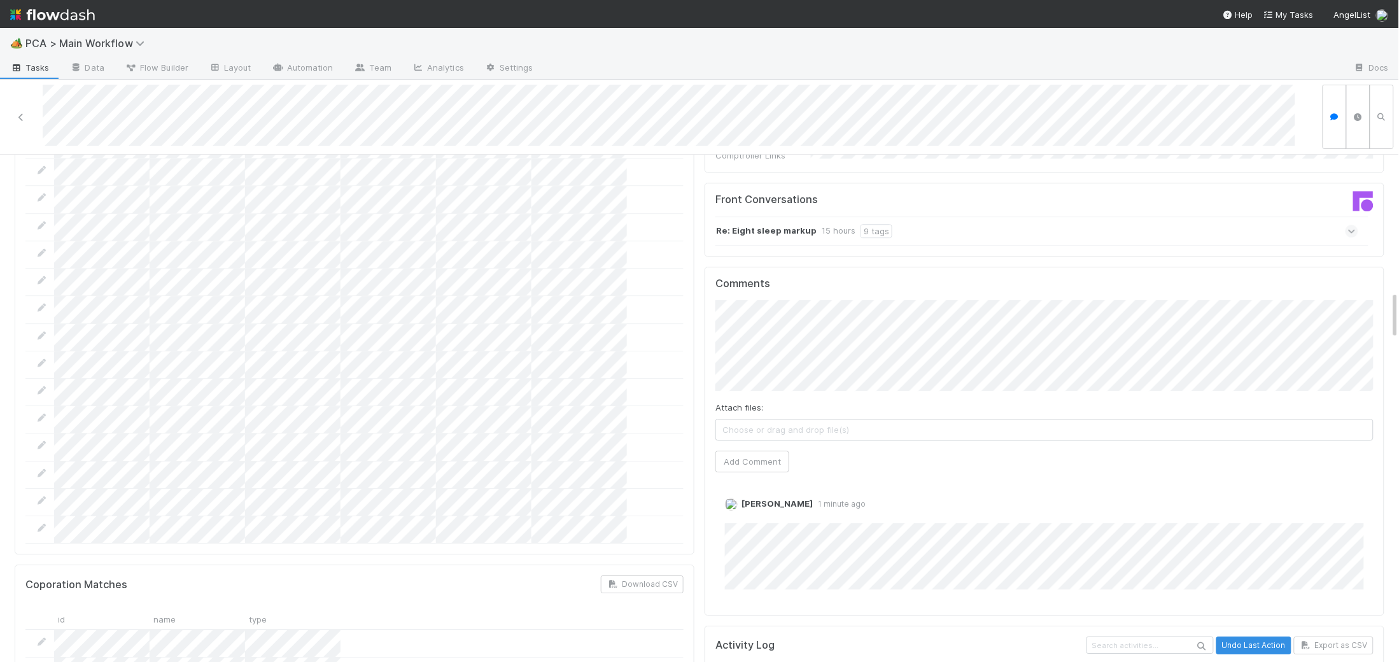
click at [744, 318] on div "Attach files: Choose or drag and drop file(s) Add Comment" at bounding box center [1045, 386] width 658 height 173
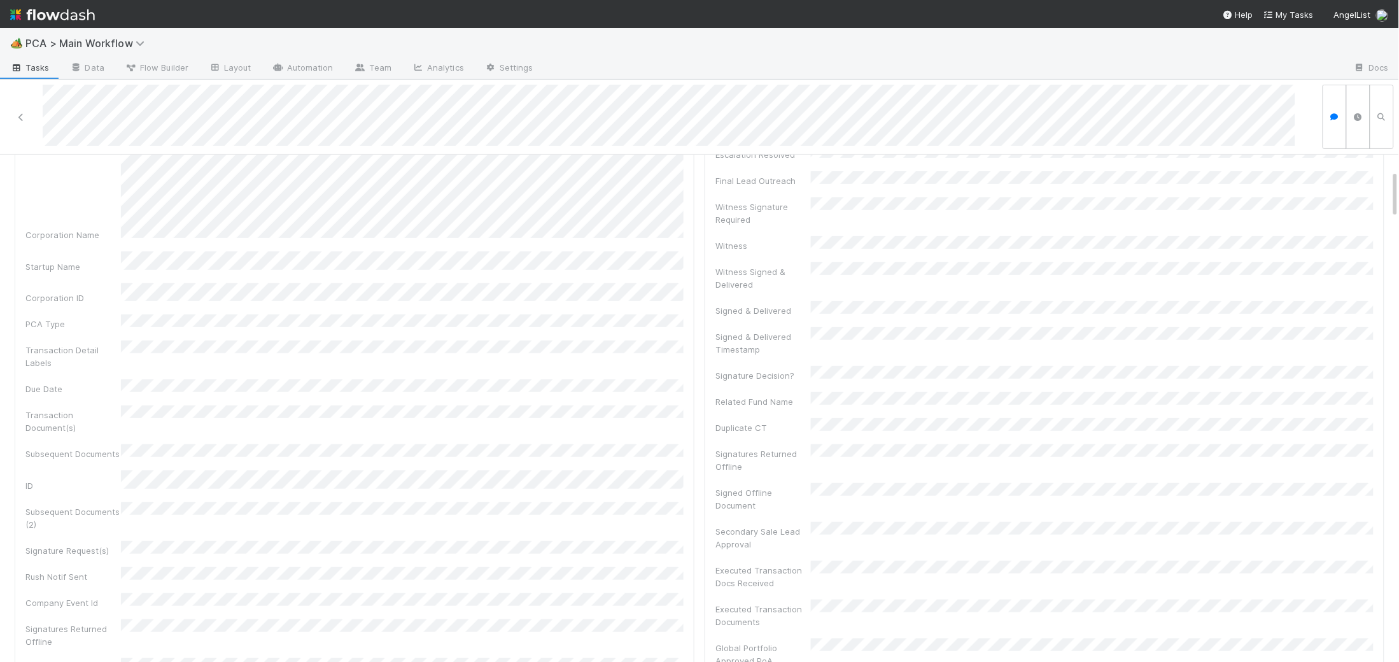
scroll to position [0, 0]
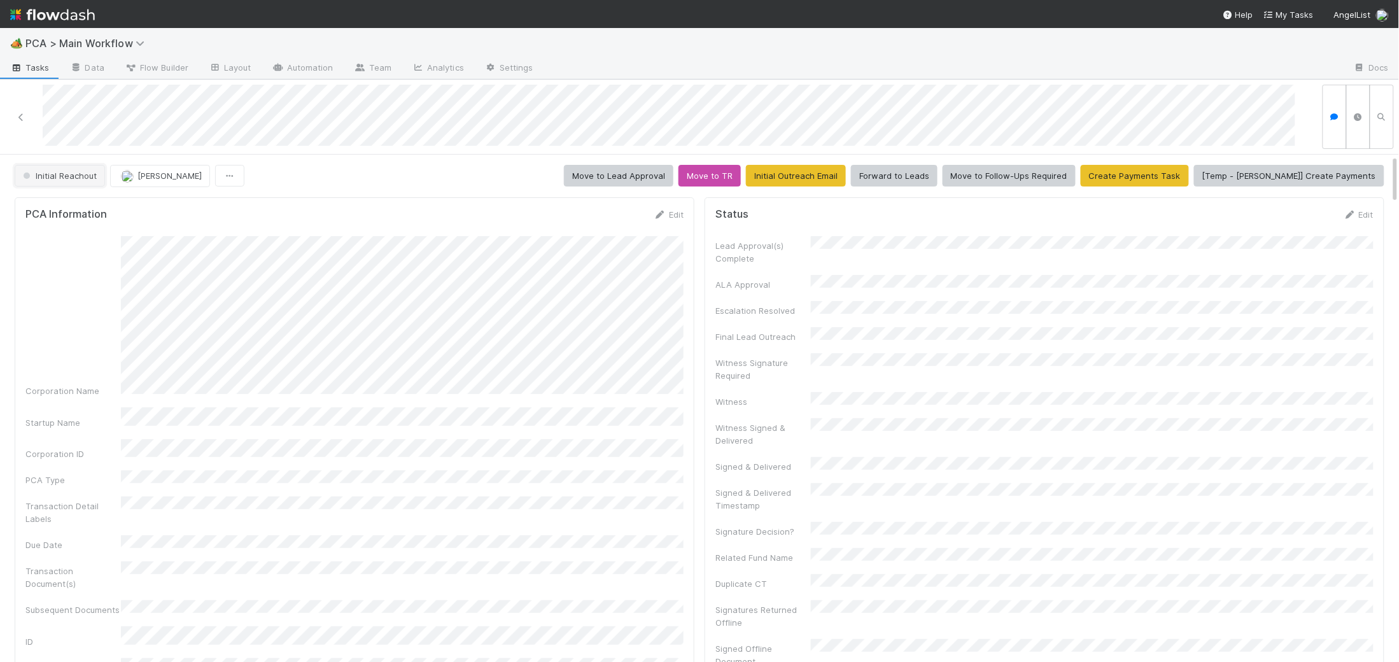
click at [84, 182] on button "Initial Reachout" at bounding box center [60, 176] width 90 height 22
click at [88, 206] on span "Duplicate / Dead PCAs" at bounding box center [71, 207] width 106 height 10
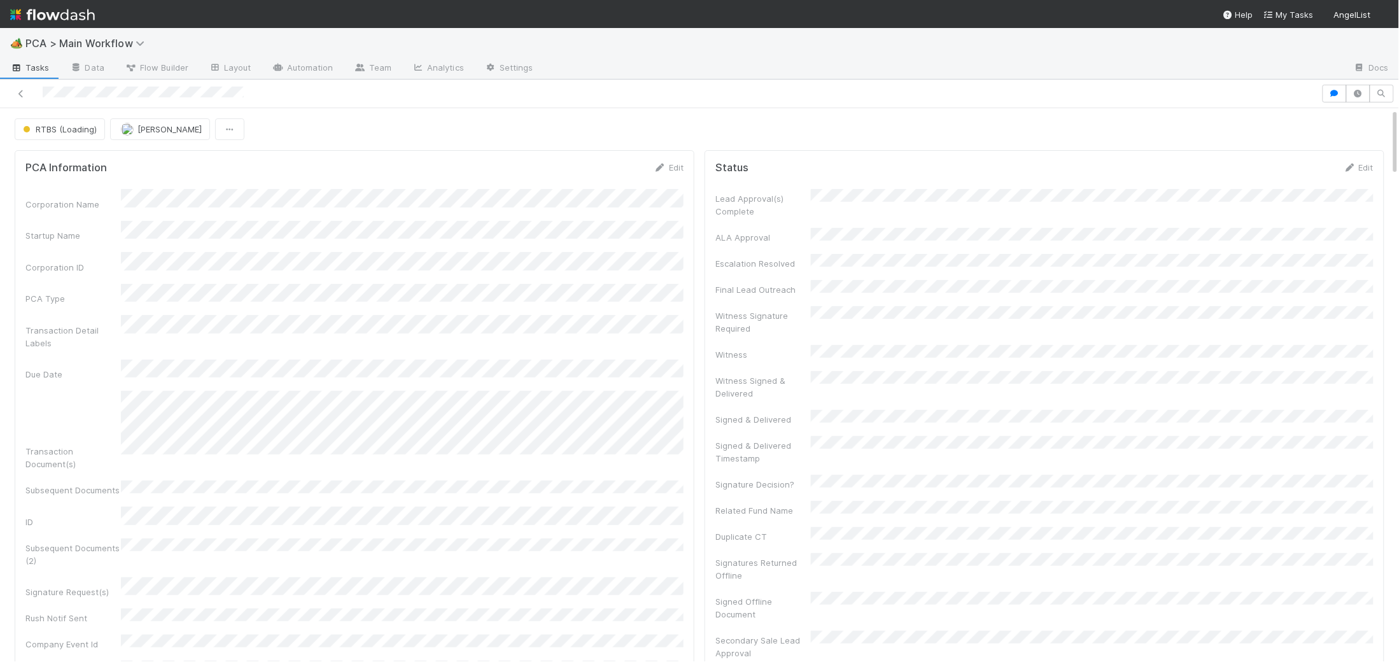
scroll to position [471, 0]
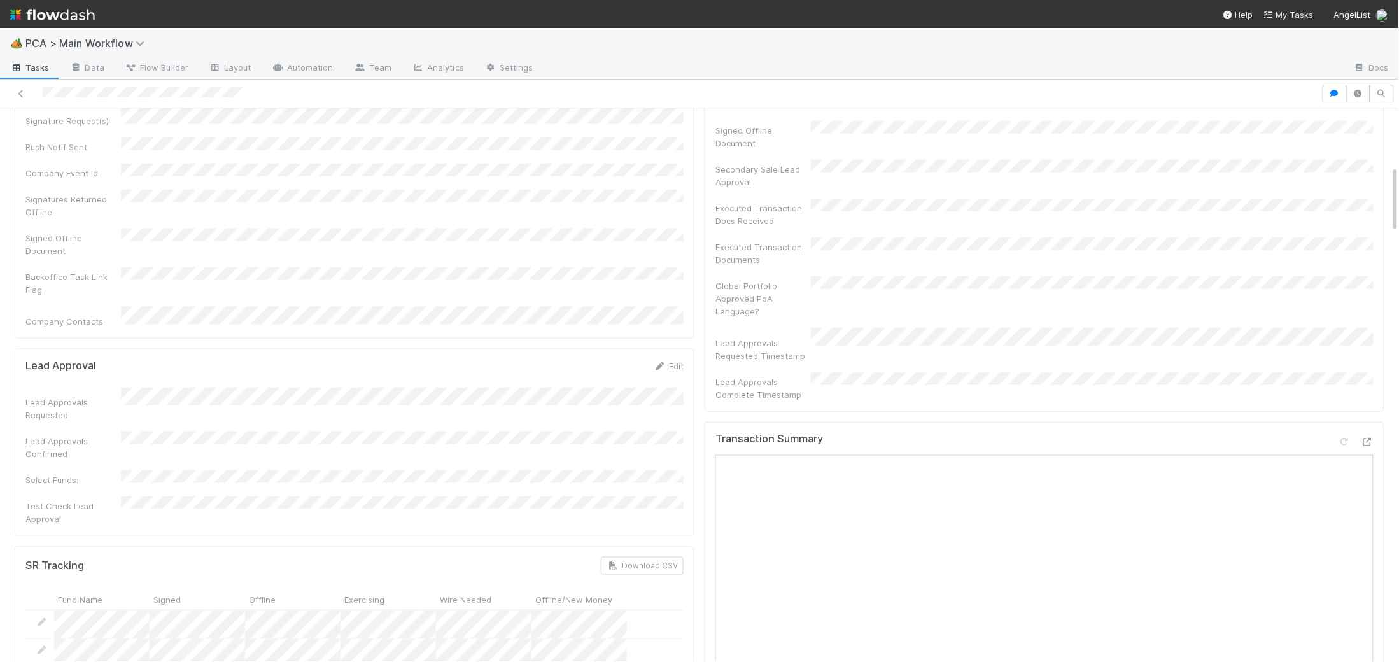
click at [556, 360] on form "Lead Approval Edit Lead Approvals Requested Lead Approvals Confirmed Select Fun…" at bounding box center [354, 443] width 658 height 166
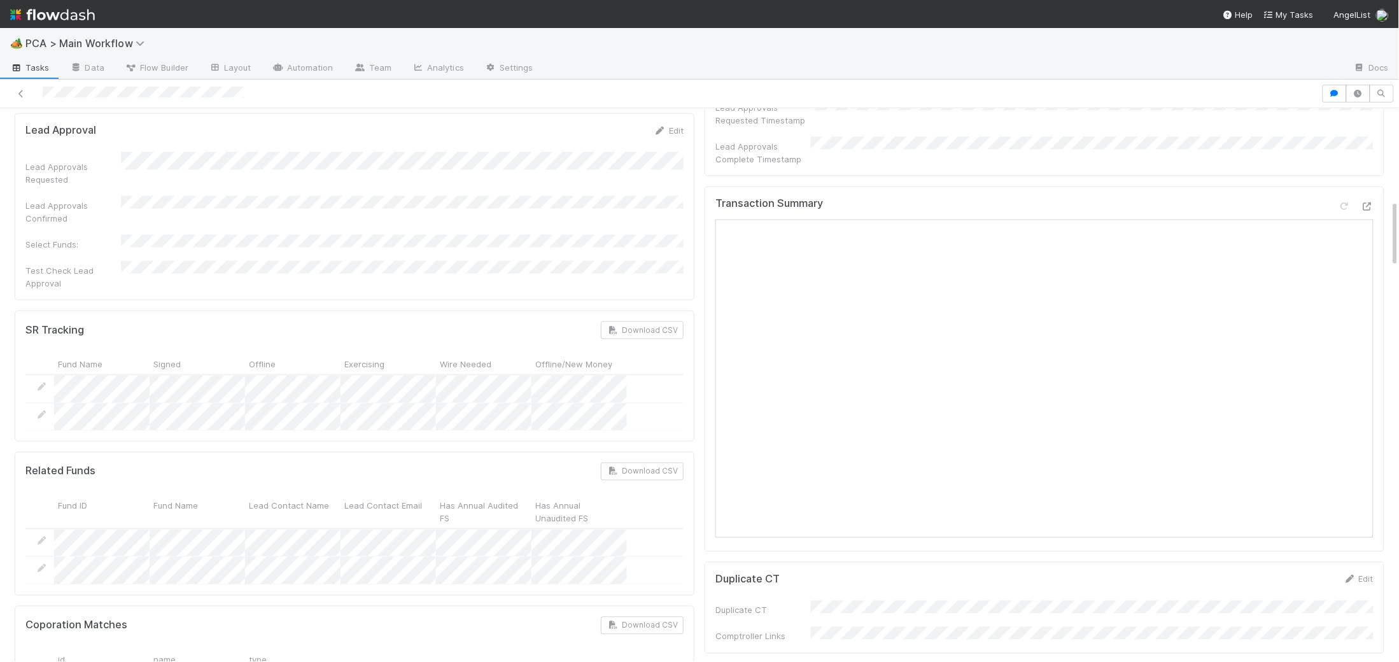
scroll to position [893, 0]
